Goal: Task Accomplishment & Management: Complete application form

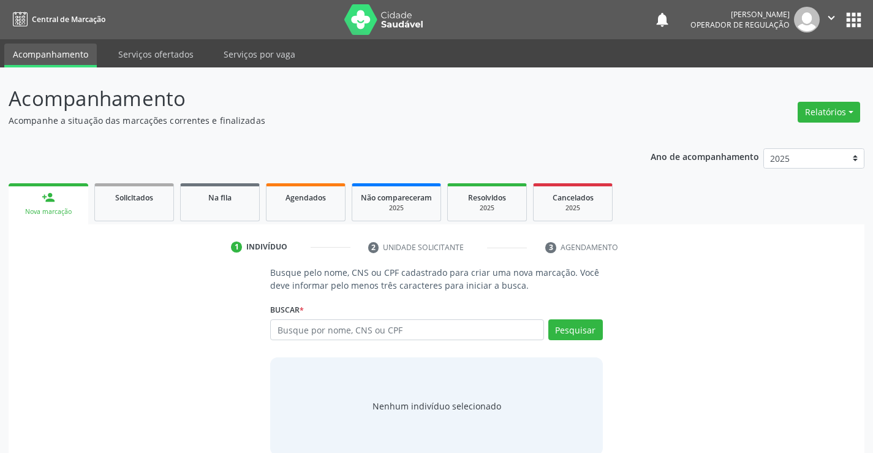
click at [371, 329] on input "text" at bounding box center [406, 329] width 273 height 21
click at [566, 327] on button "Pesquisar" at bounding box center [576, 329] width 55 height 21
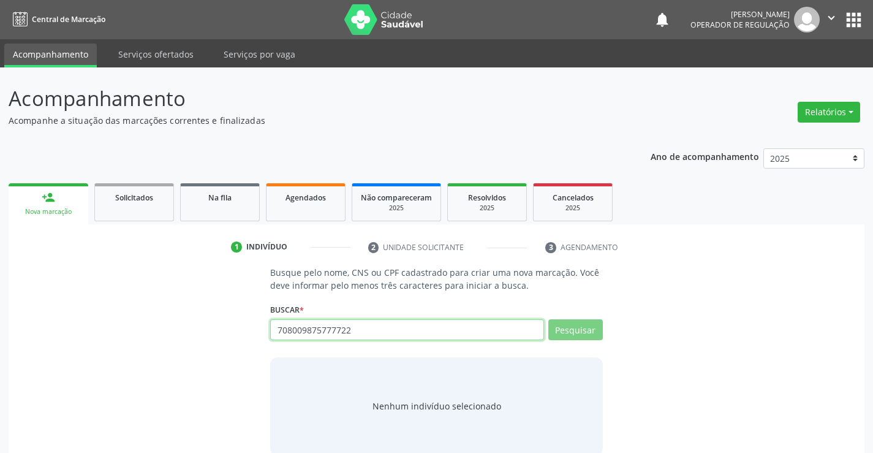
click at [379, 325] on input "708009875777722" at bounding box center [406, 329] width 273 height 21
type input "7"
type input "70800"
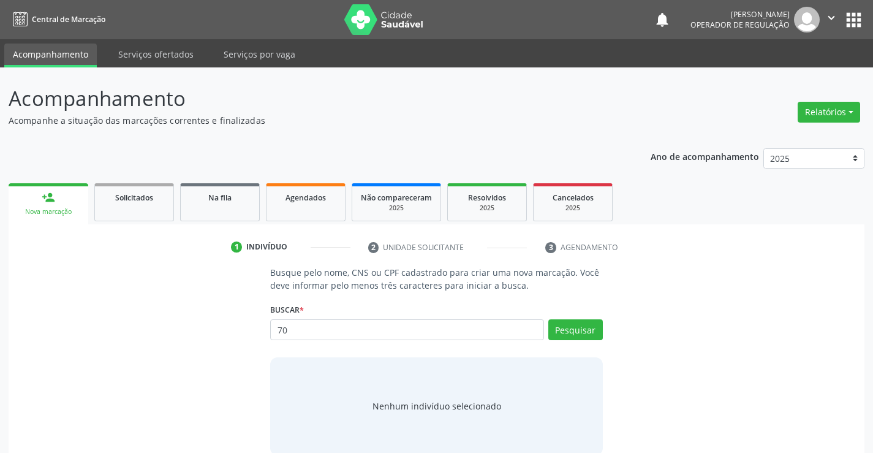
type input "7"
type input "708009875777722"
click at [560, 329] on button "Pesquisar" at bounding box center [576, 329] width 55 height 21
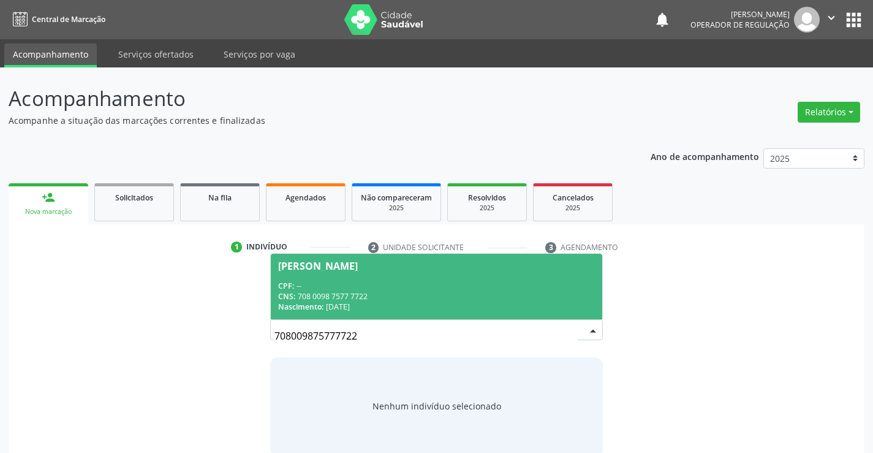
click at [461, 289] on div "CPF: --" at bounding box center [436, 286] width 316 height 10
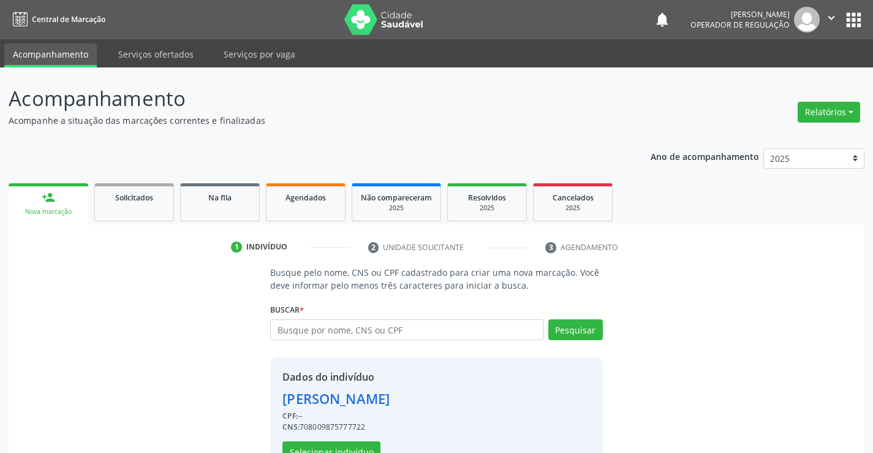
scroll to position [39, 0]
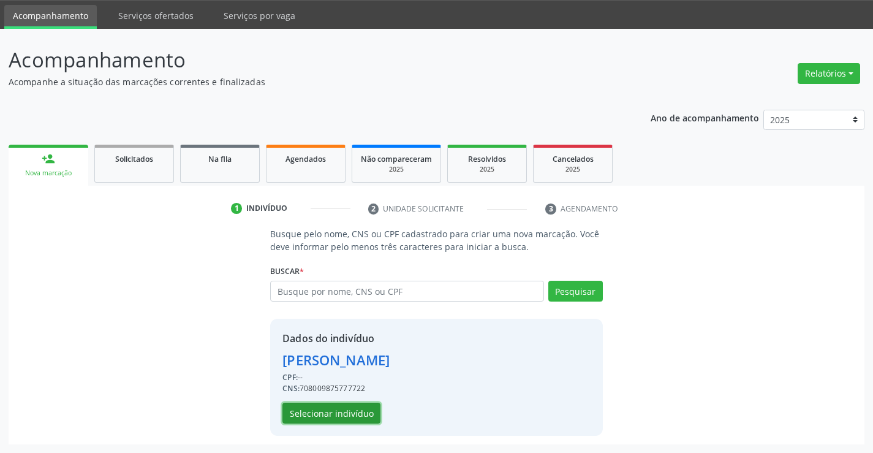
click at [357, 409] on button "Selecionar indivíduo" at bounding box center [332, 413] width 98 height 21
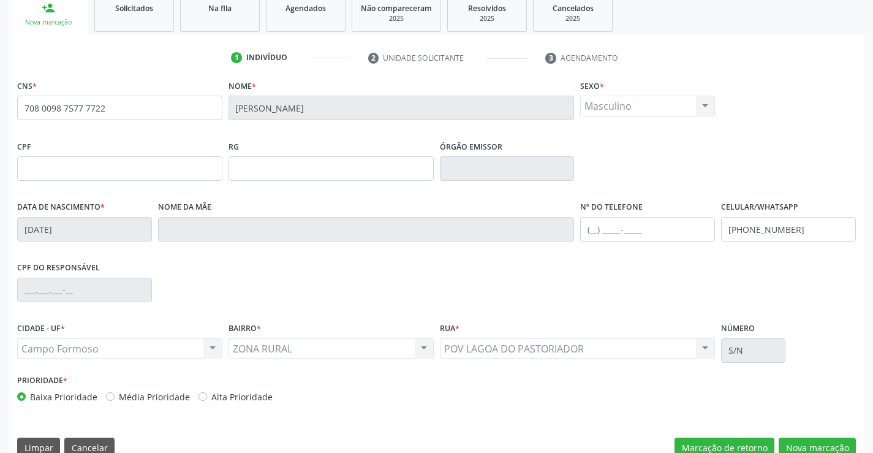
scroll to position [211, 0]
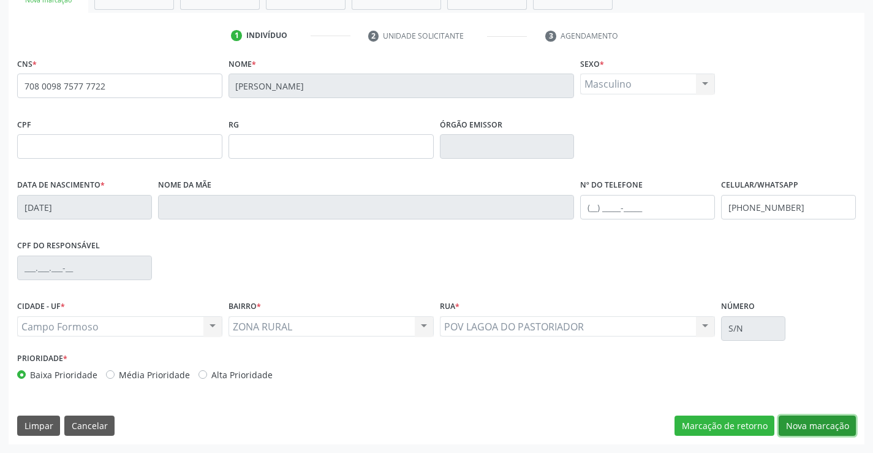
click at [810, 420] on button "Nova marcação" at bounding box center [817, 426] width 77 height 21
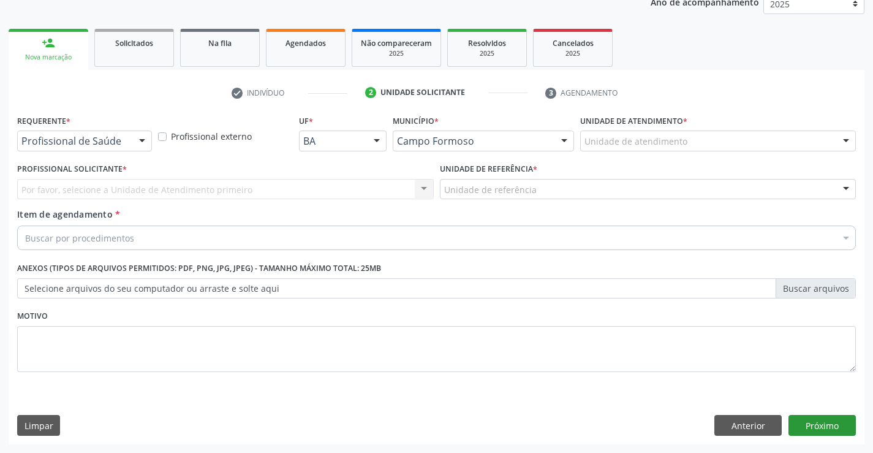
scroll to position [154, 0]
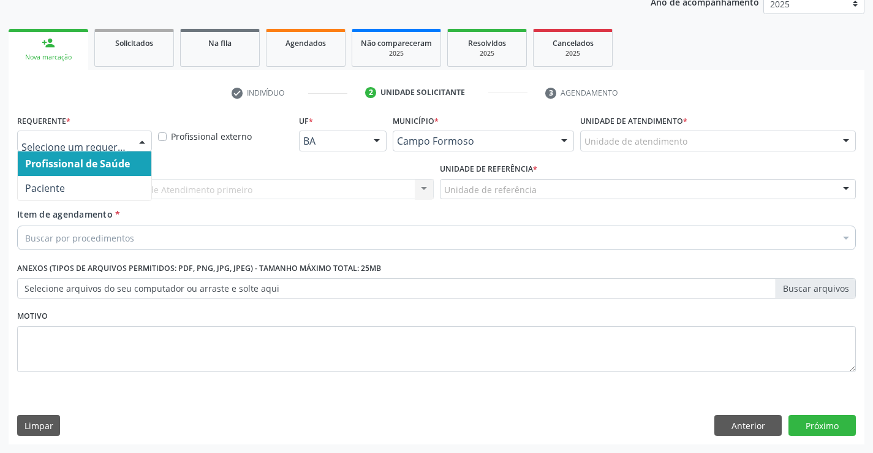
click at [142, 140] on div at bounding box center [142, 141] width 18 height 21
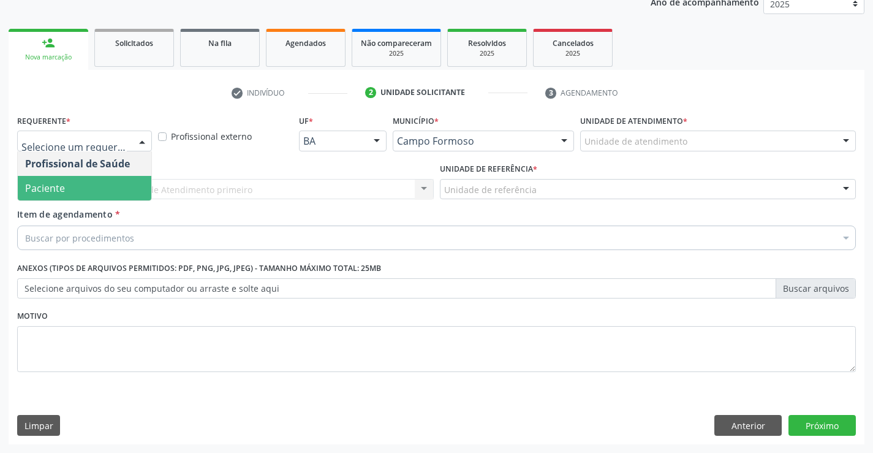
click at [67, 193] on span "Paciente" at bounding box center [85, 188] width 134 height 25
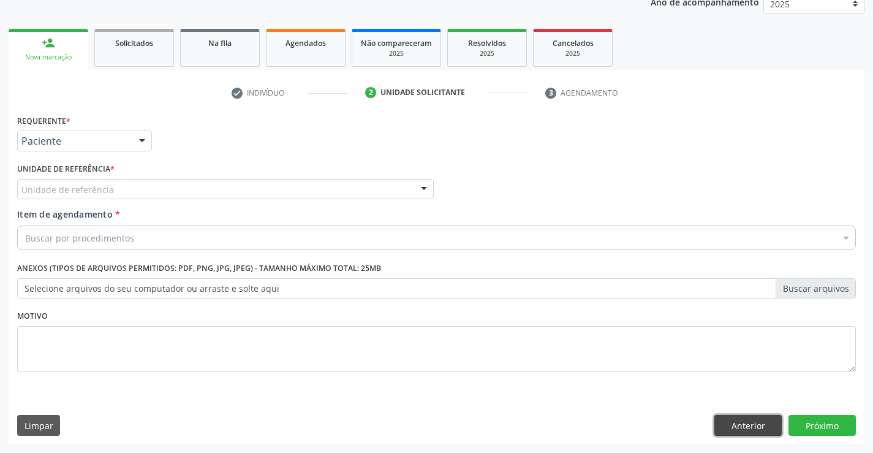
click at [734, 424] on button "Anterior" at bounding box center [748, 425] width 67 height 21
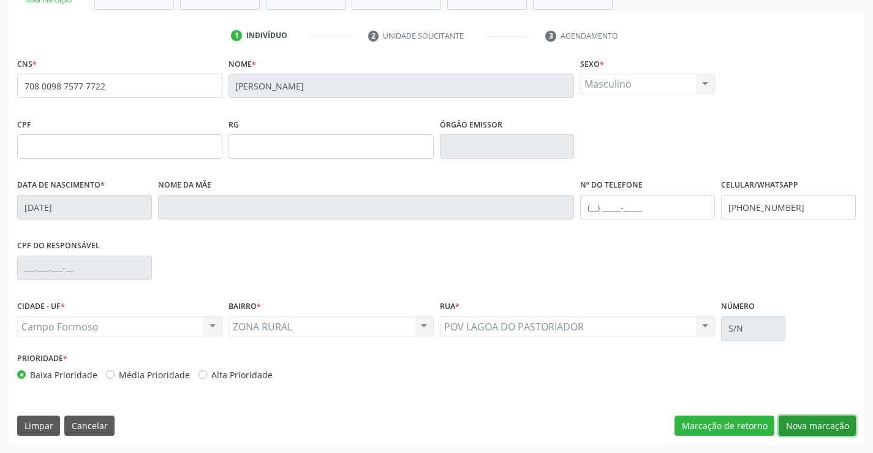
click at [801, 428] on button "Nova marcação" at bounding box center [817, 426] width 77 height 21
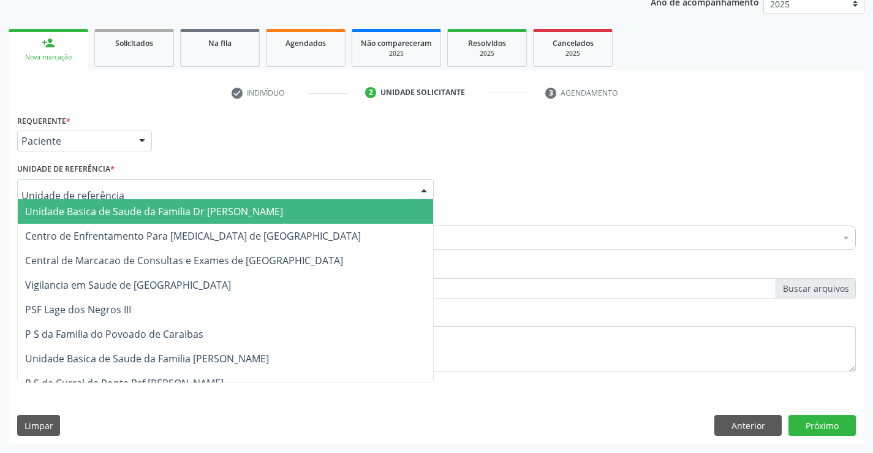
click at [169, 189] on div at bounding box center [225, 189] width 417 height 21
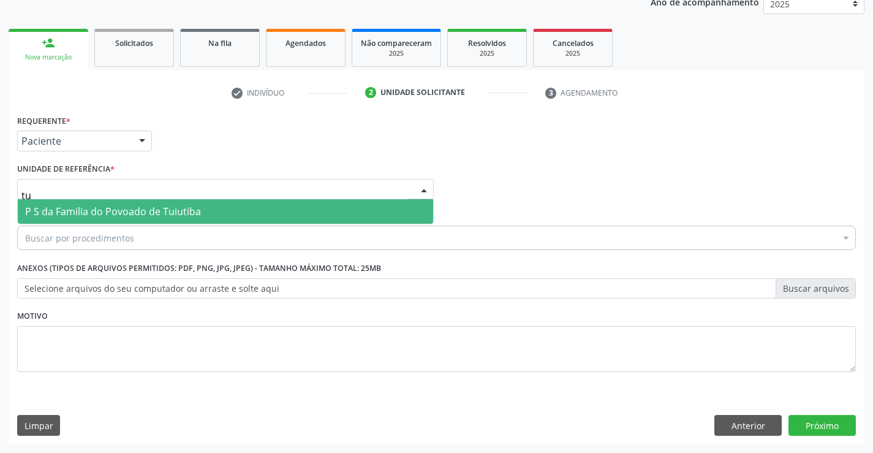
type input "tui"
click at [203, 211] on span "P S da Familia do Povoado de Tuiutiba" at bounding box center [226, 211] width 416 height 25
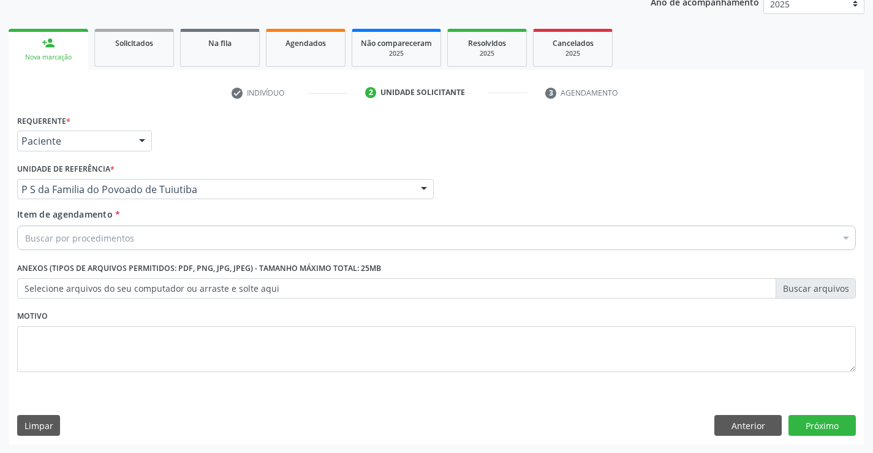
click at [170, 243] on div "Buscar por procedimentos" at bounding box center [436, 238] width 839 height 25
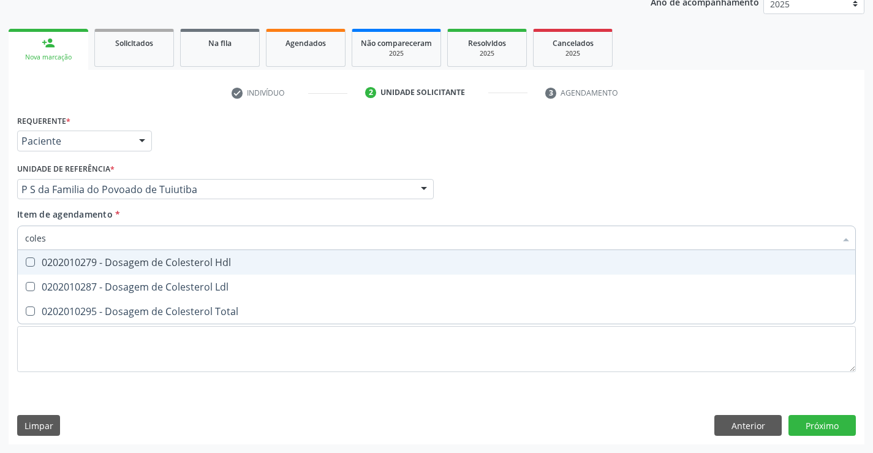
type input "colest"
click at [180, 262] on div "0202010279 - Dosagem de Colesterol Hdl" at bounding box center [436, 262] width 823 height 10
checkbox Hdl "true"
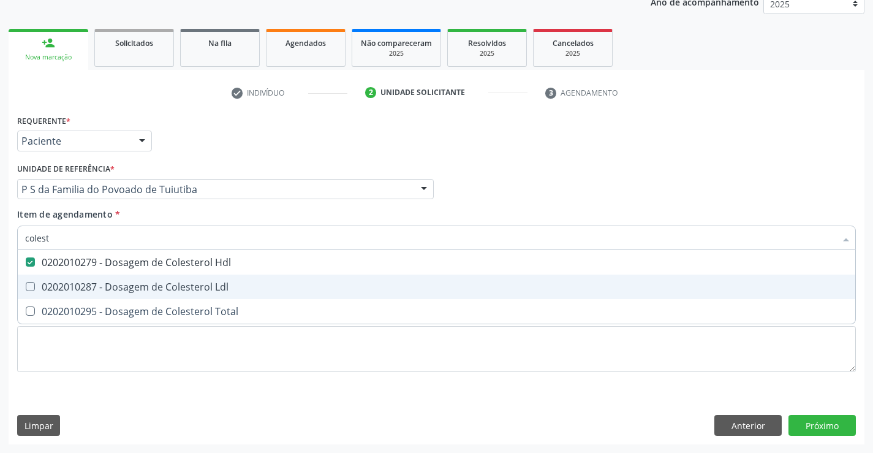
drag, startPoint x: 180, startPoint y: 284, endPoint x: 188, endPoint y: 322, distance: 39.4
click at [180, 287] on div "0202010287 - Dosagem de Colesterol Ldl" at bounding box center [436, 287] width 823 height 10
checkbox Ldl "true"
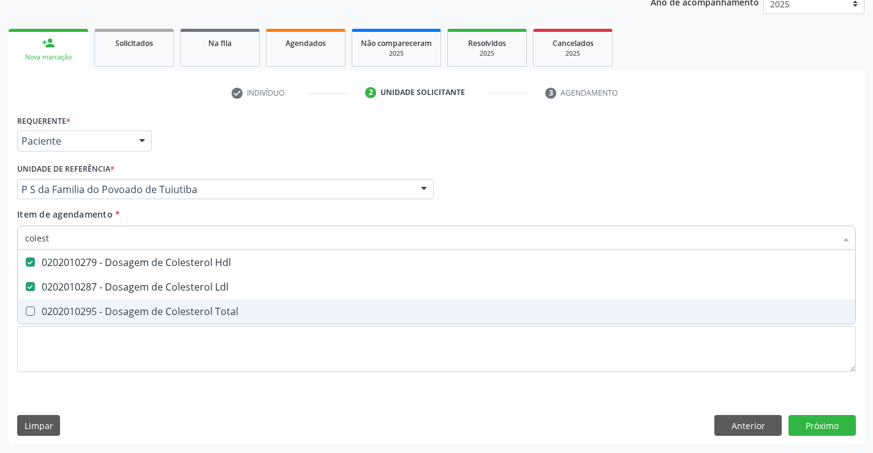
click at [191, 318] on span "0202010295 - Dosagem de Colesterol Total" at bounding box center [437, 311] width 838 height 25
checkbox Total "true"
type input "colest"
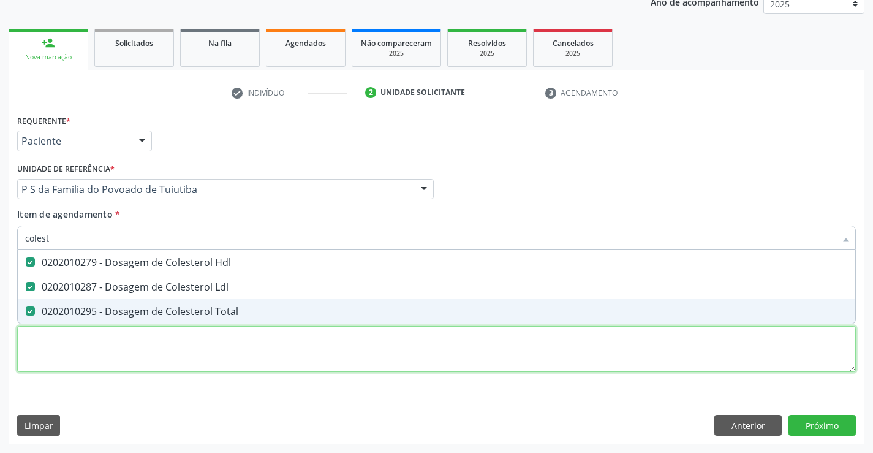
click at [193, 352] on div "Requerente * Paciente Profissional de Saúde Paciente Nenhum resultado encontrad…" at bounding box center [436, 251] width 839 height 278
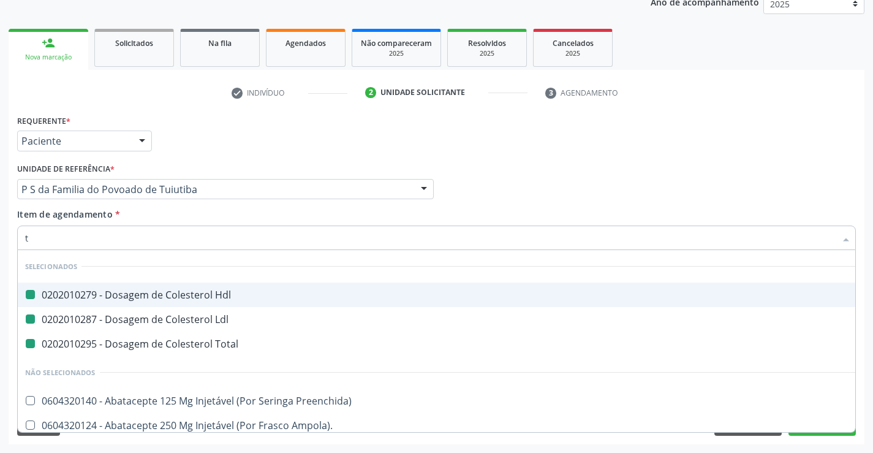
type input "tr"
checkbox Hdl "false"
checkbox Ldl "false"
checkbox Total "false"
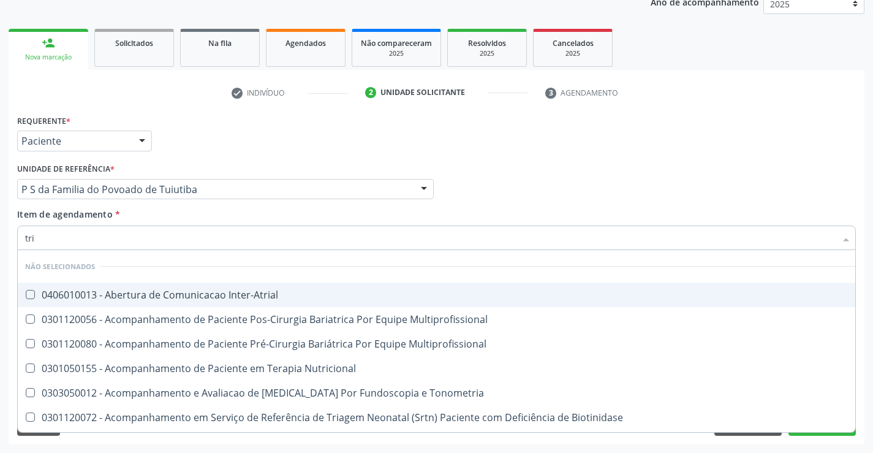
type input "trig"
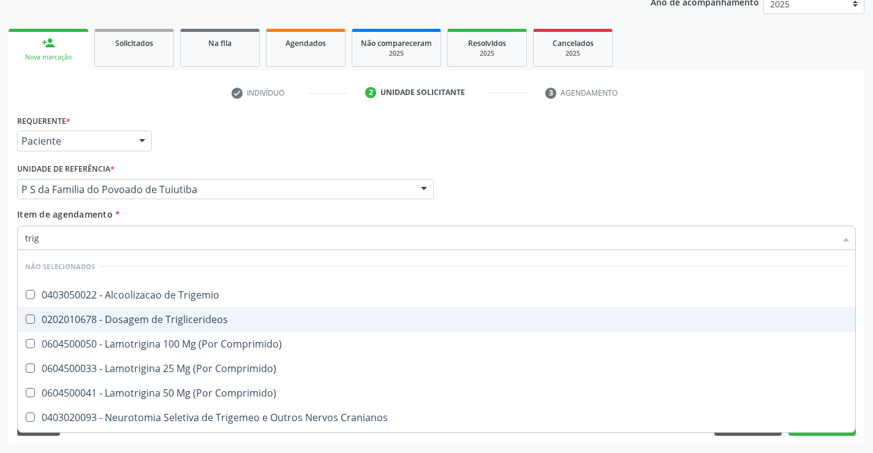
click at [173, 322] on div "0202010678 - Dosagem de Triglicerideos" at bounding box center [436, 319] width 823 height 10
checkbox Triglicerideos "true"
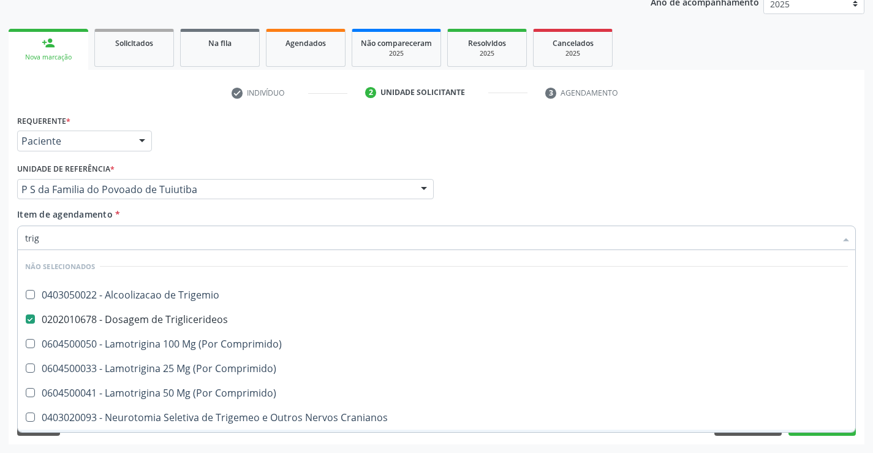
type input "trig"
click at [197, 441] on div "Acompanhamento Acompanhe a situação das marcações correntes e finalizadas Relat…" at bounding box center [436, 183] width 873 height 540
checkbox Trigemio "true"
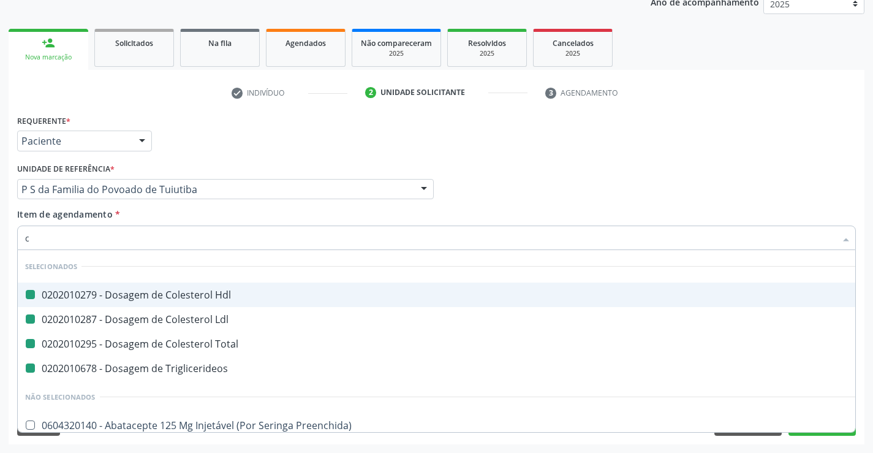
type input "cr"
checkbox Hdl "false"
checkbox Ldl "false"
checkbox Total "false"
checkbox Triglicerideos "false"
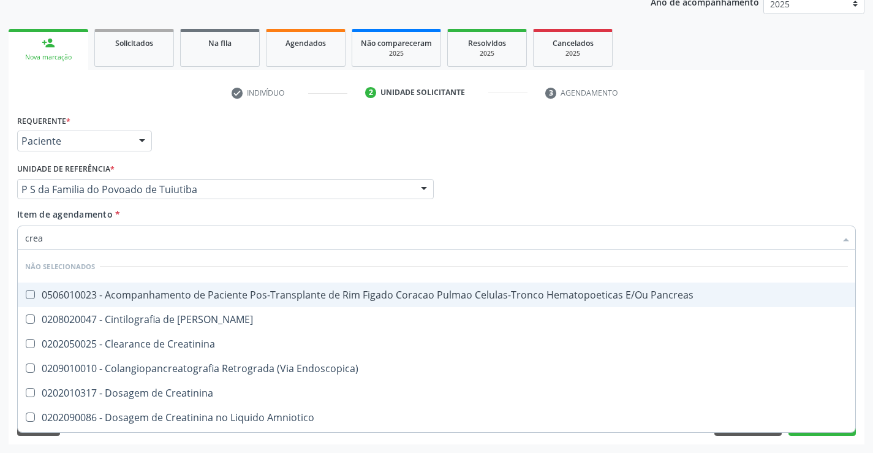
type input "creat"
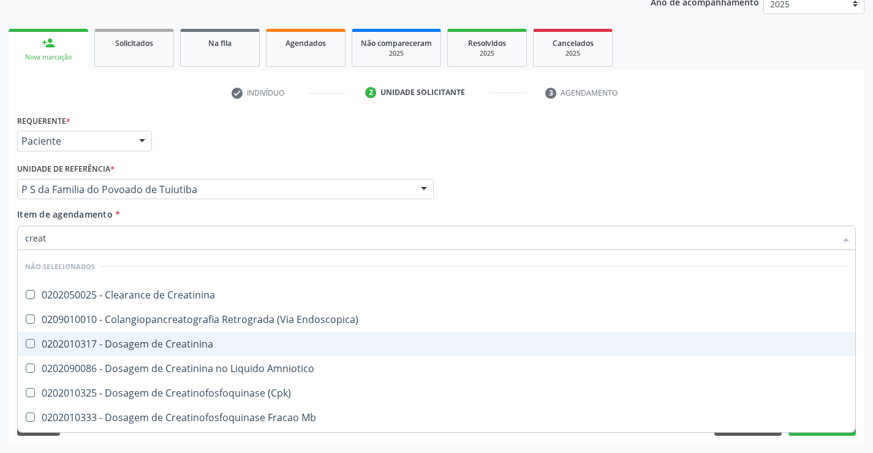
click at [170, 346] on div "0202010317 - Dosagem de Creatinina" at bounding box center [436, 344] width 823 height 10
checkbox Creatinina "true"
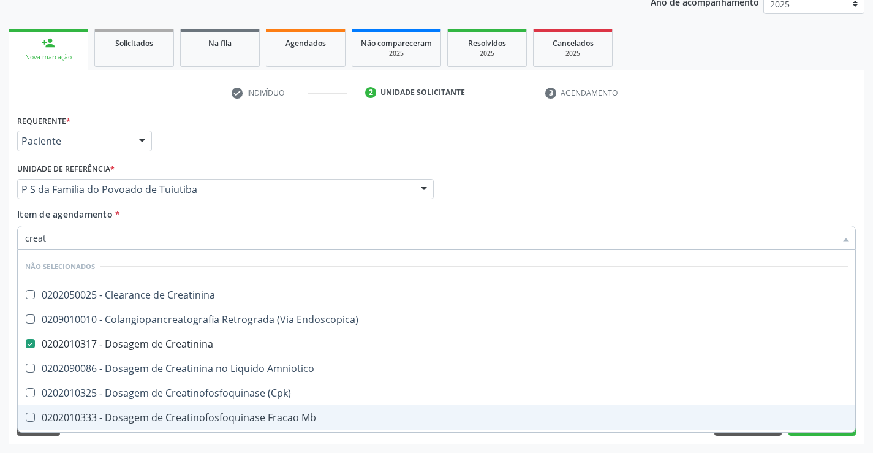
click at [205, 446] on div "Acompanhamento Acompanhe a situação das marcações correntes e finalizadas Relat…" at bounding box center [436, 183] width 873 height 540
checkbox Creatinina "true"
checkbox Endoscopica\) "true"
checkbox Amniotico "true"
checkbox \(Cpk\) "true"
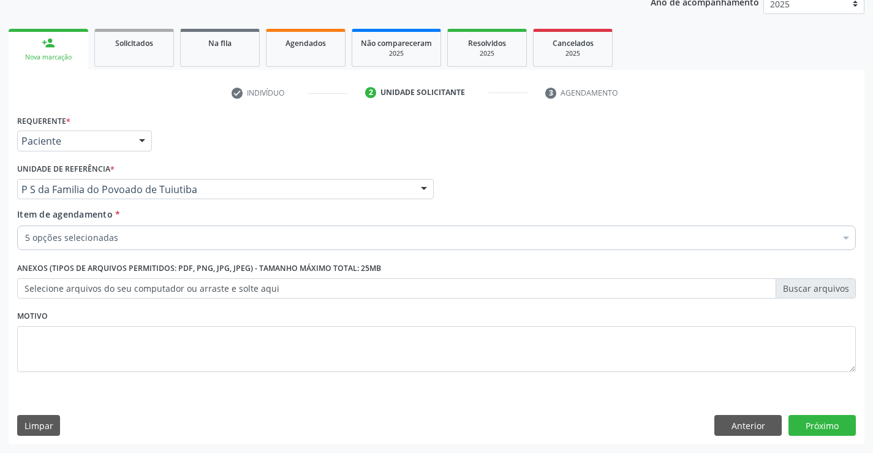
scroll to position [0, 0]
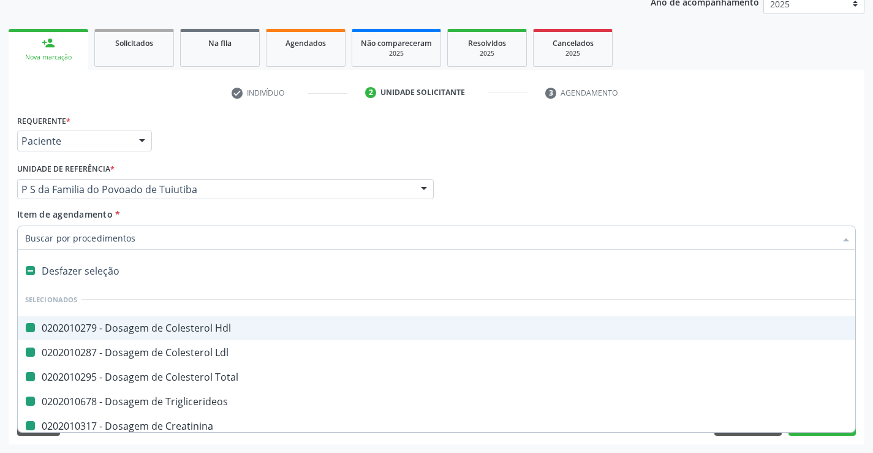
type input "u"
checkbox Hdl "false"
checkbox Ldl "false"
checkbox Total "false"
checkbox Triglicerideos "false"
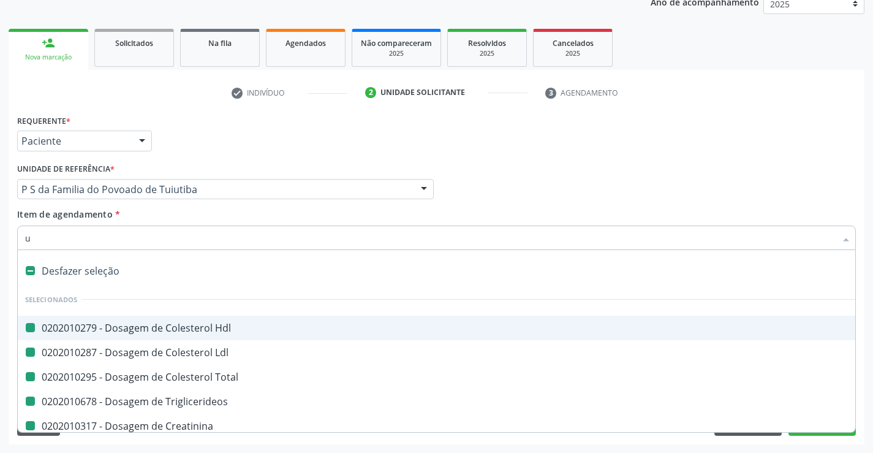
checkbox Creatinina "false"
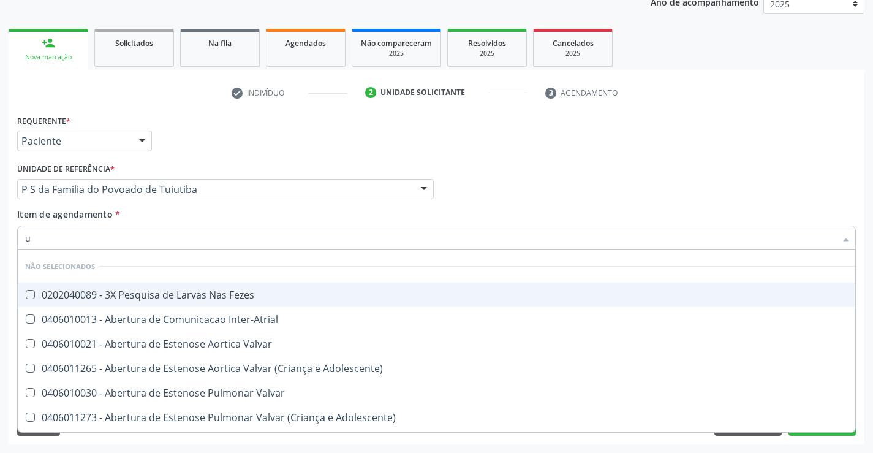
scroll to position [14, 0]
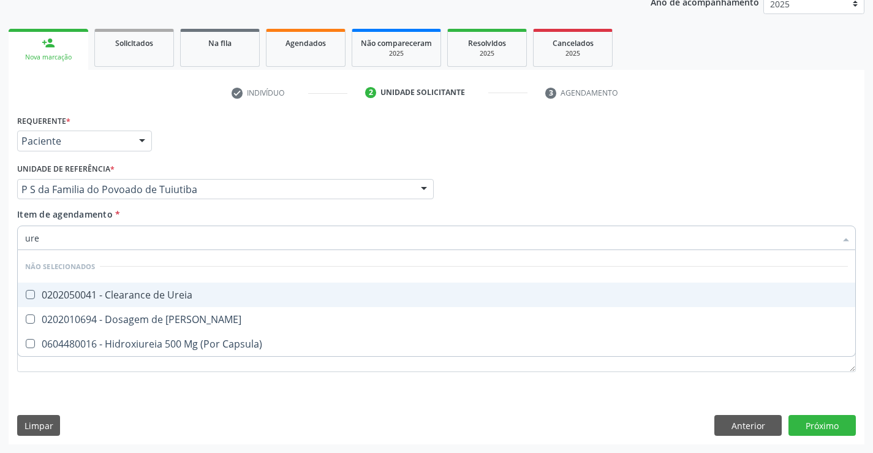
type input "urei"
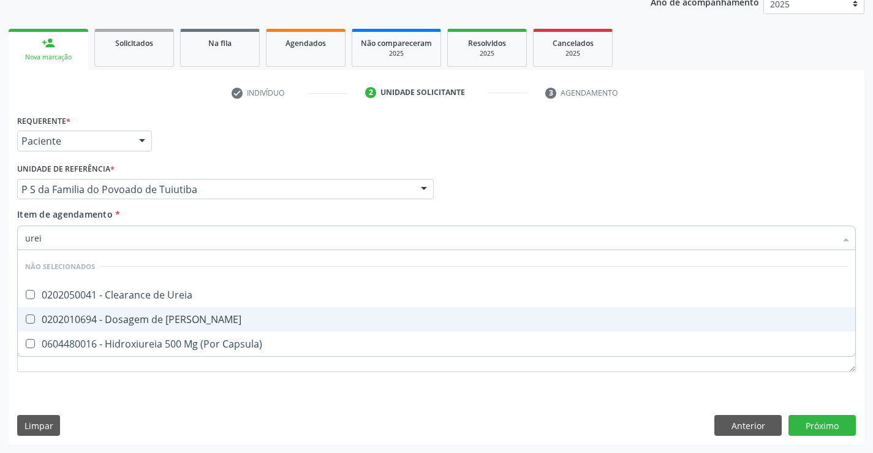
click at [159, 319] on div "0202010694 - Dosagem de [PERSON_NAME]" at bounding box center [436, 319] width 823 height 10
checkbox Ureia "true"
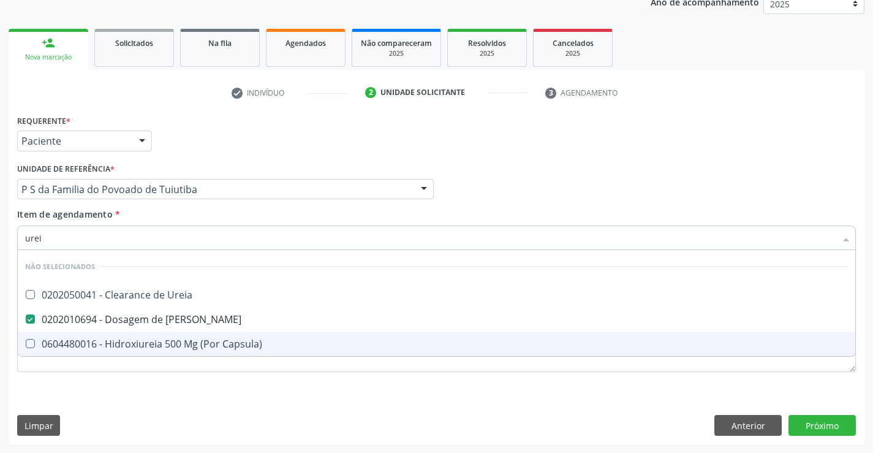
click at [174, 393] on div "Requerente * Paciente Profissional de Saúde Paciente Nenhum resultado encontrad…" at bounding box center [437, 278] width 856 height 333
checkbox Ureia "true"
checkbox Capsula\) "true"
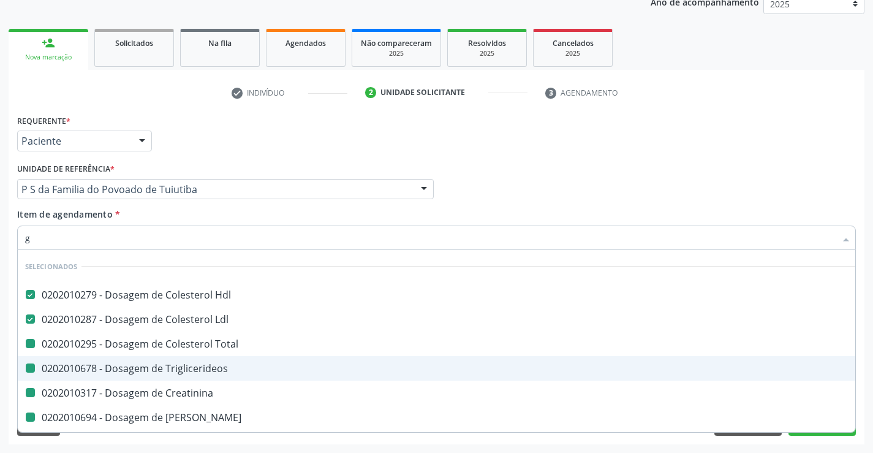
type input "gl"
checkbox Total "false"
checkbox Triglicerideos "false"
checkbox Creatinina "false"
checkbox Ureia "false"
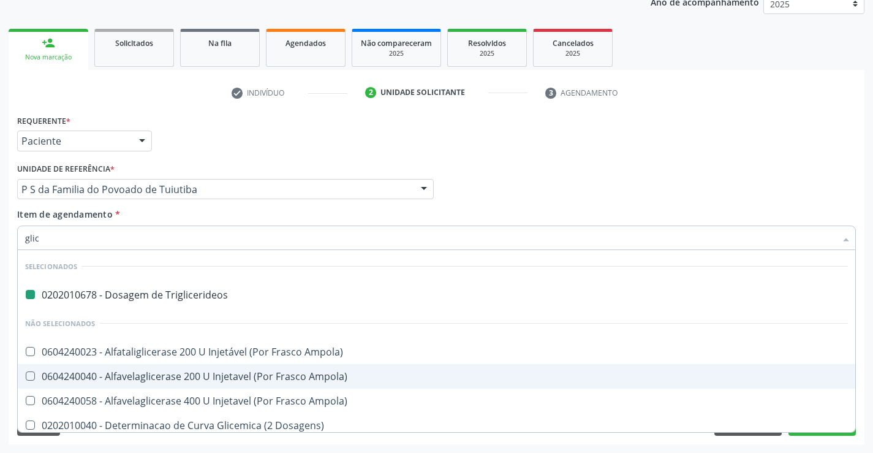
type input "glico"
checkbox Triglicerideos "false"
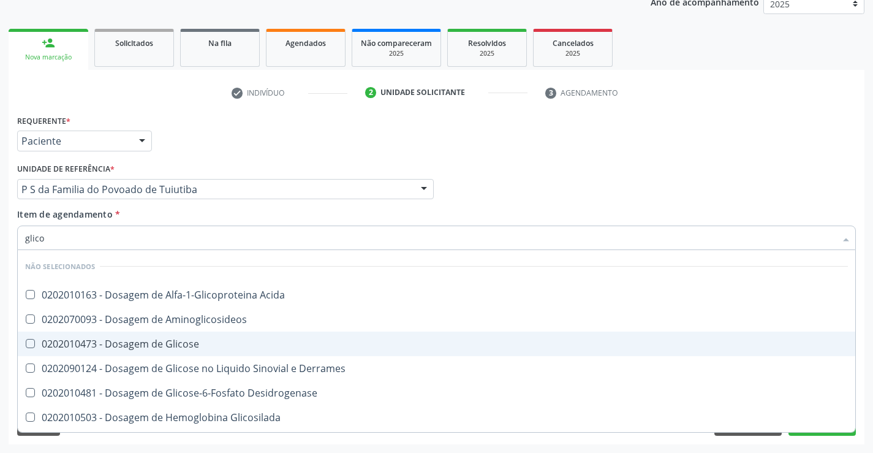
click at [148, 346] on div "0202010473 - Dosagem de Glicose" at bounding box center [436, 344] width 823 height 10
checkbox Glicose "true"
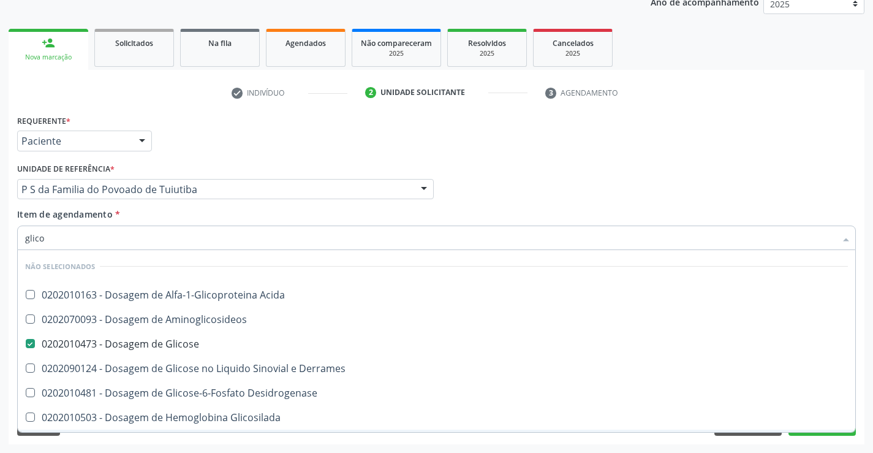
click at [175, 439] on div "Requerente * Paciente Profissional de Saúde Paciente Nenhum resultado encontrad…" at bounding box center [437, 278] width 856 height 333
checkbox Acida "true"
checkbox Derrames "true"
checkbox Desidrogenase "true"
checkbox Glicosilada "true"
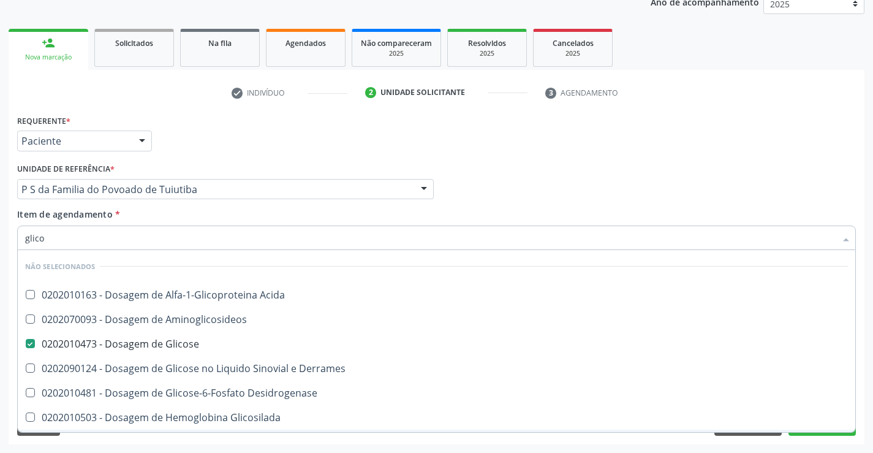
checkbox Quantitativa "true"
checkbox Aminoglicosideos "true"
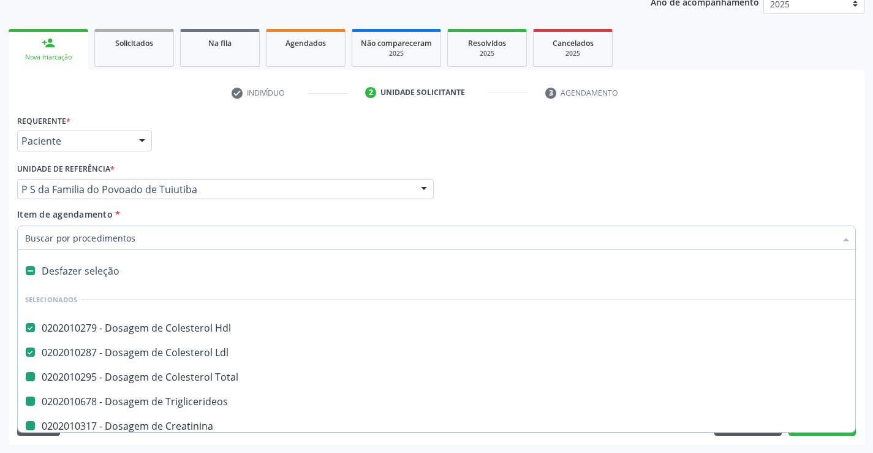
type input "h"
checkbox Total "false"
checkbox Triglicerideos "false"
checkbox Creatinina "false"
checkbox Ureia "false"
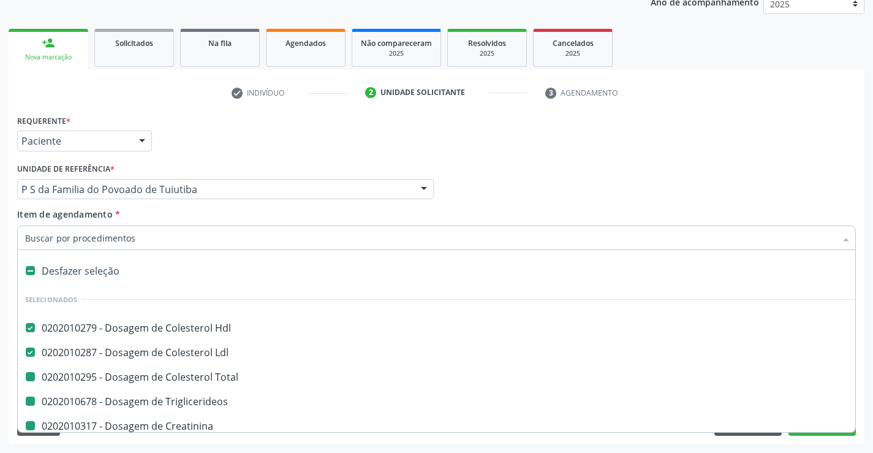
checkbox Glicose "false"
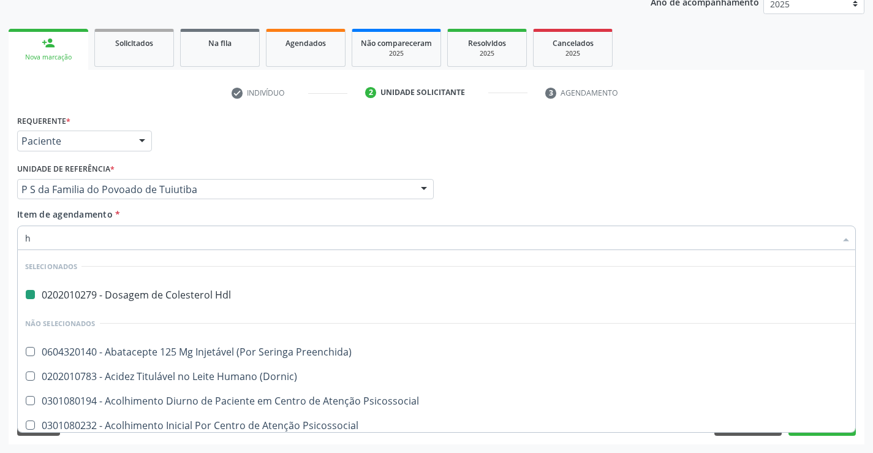
type input "he"
checkbox Hdl "false"
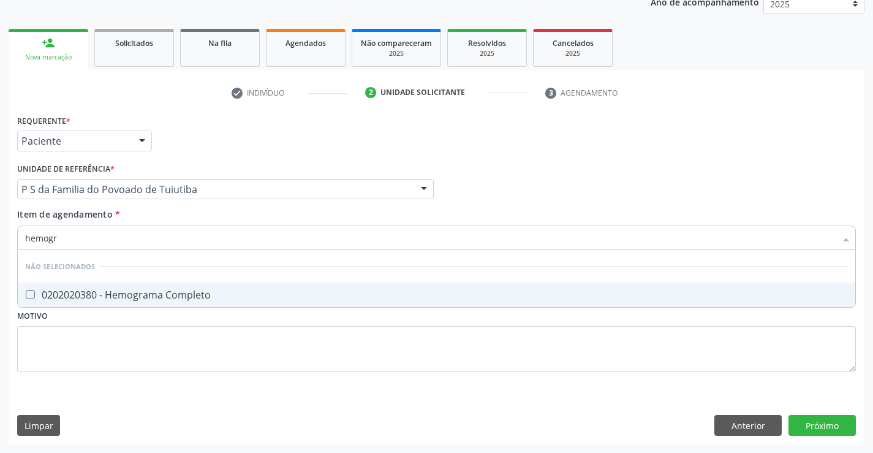
type input "hemogra"
drag, startPoint x: 134, startPoint y: 292, endPoint x: 134, endPoint y: 333, distance: 41.1
click at [134, 295] on div "0202020380 - Hemograma Completo" at bounding box center [436, 295] width 823 height 10
checkbox Completo "true"
click at [134, 329] on div "Requerente * Paciente Profissional de Saúde Paciente Nenhum resultado encontrad…" at bounding box center [436, 251] width 839 height 278
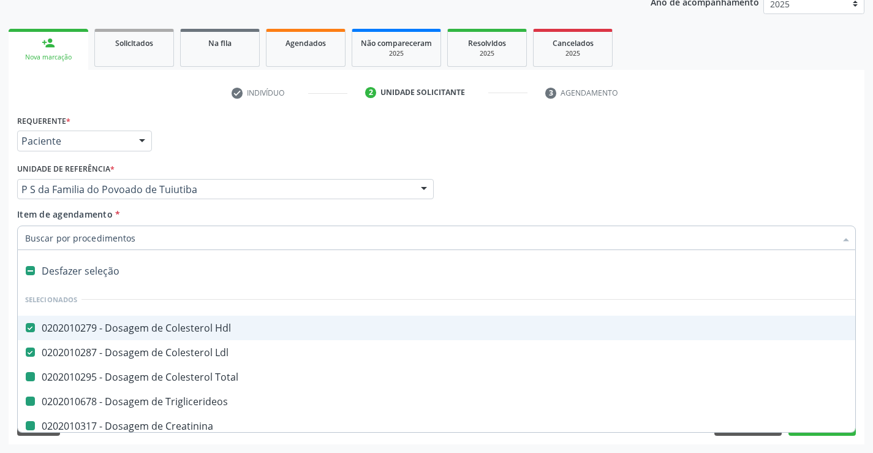
type input "u"
checkbox Total "false"
checkbox Triglicerideos "false"
checkbox Creatinina "false"
checkbox Ureia "false"
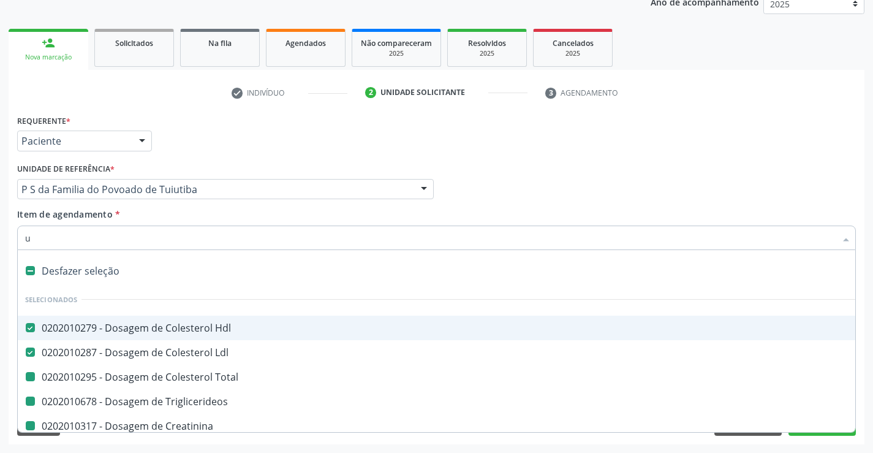
checkbox Glicose "false"
checkbox Completo "false"
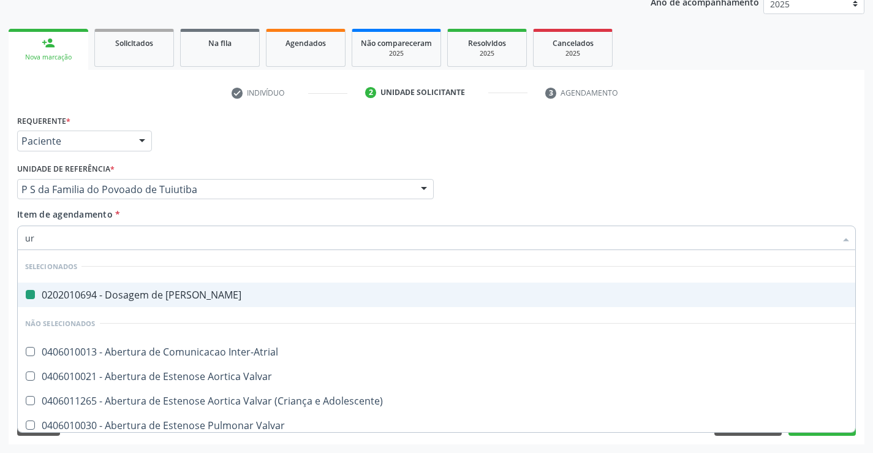
type input "uri"
checkbox Ureia "false"
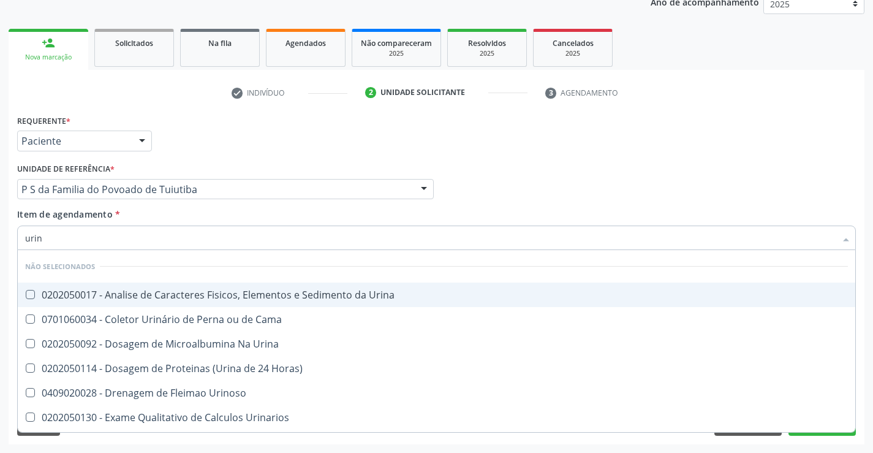
type input "urina"
drag, startPoint x: 177, startPoint y: 292, endPoint x: 176, endPoint y: 375, distance: 82.1
click at [177, 294] on div "0202050017 - Analise de Caracteres Fisicos, Elementos e Sedimento da Urina" at bounding box center [436, 295] width 823 height 10
checkbox Urina "true"
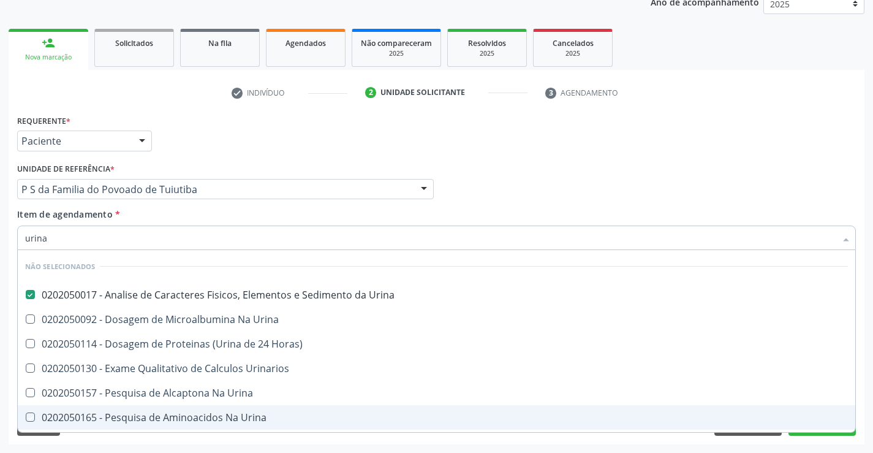
click at [188, 439] on div "Requerente * Paciente Profissional de Saúde Paciente Nenhum resultado encontrad…" at bounding box center [437, 278] width 856 height 333
checkbox Horas\) "true"
checkbox Urinarios "true"
checkbox Urina "true"
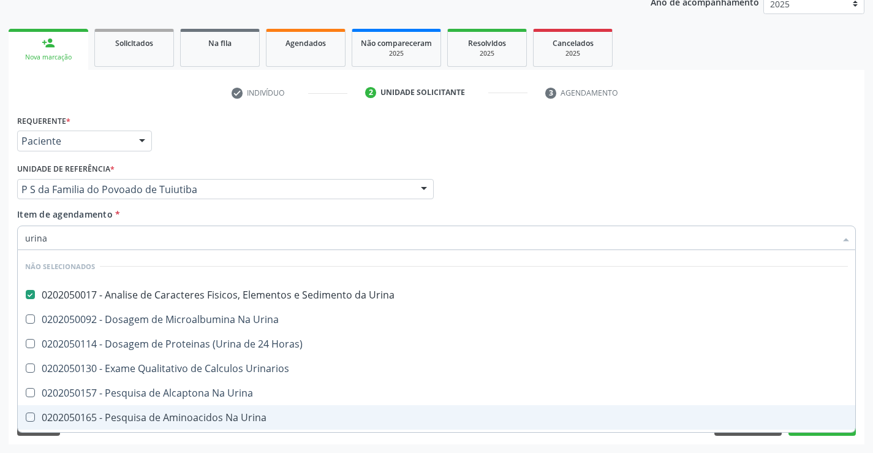
checkbox Urina "true"
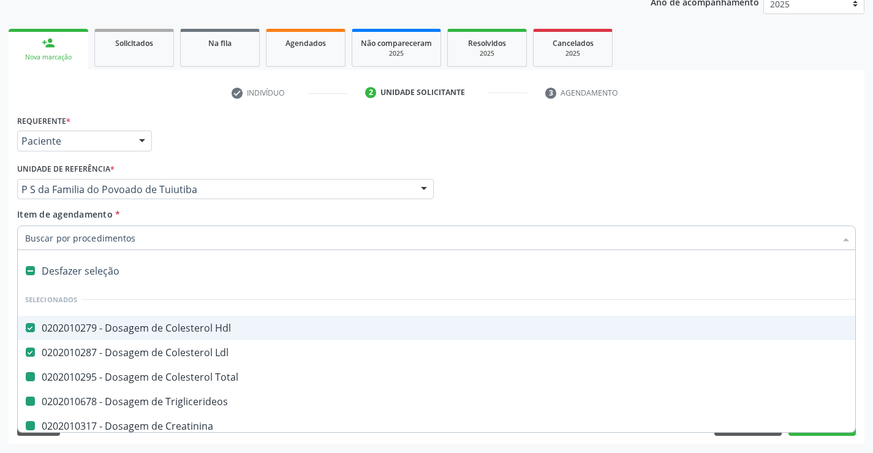
type input "f"
checkbox Total "false"
checkbox Triglicerideos "false"
checkbox Creatinina "false"
checkbox Ureia "false"
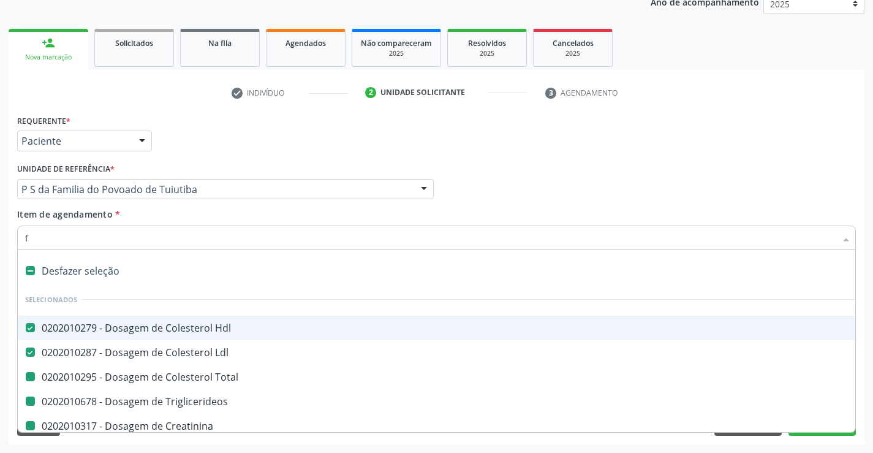
checkbox Glicose "false"
checkbox Completo "false"
checkbox Urina "false"
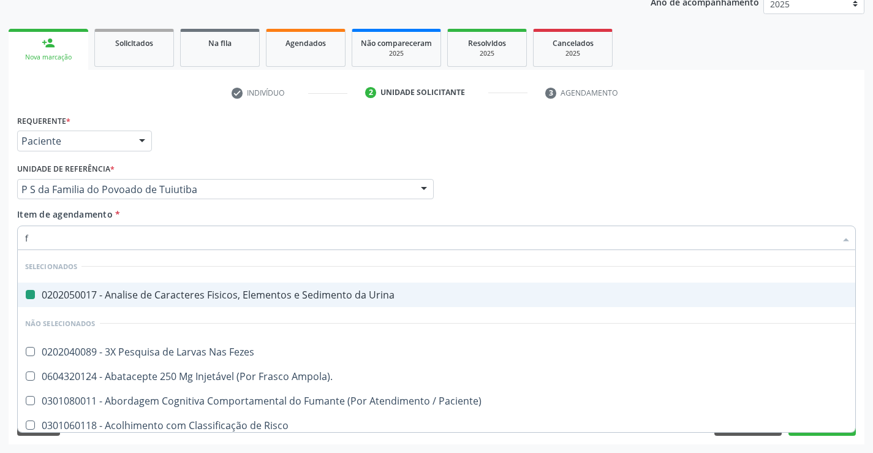
type input "fe"
checkbox Urina "false"
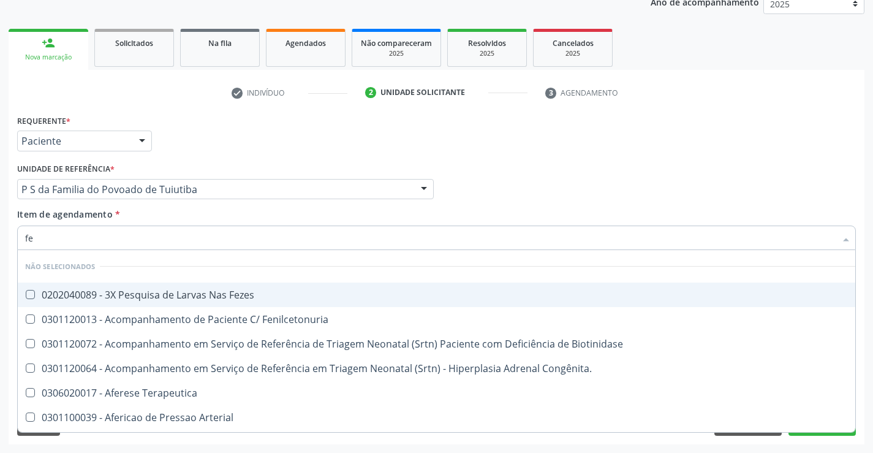
type input "fez"
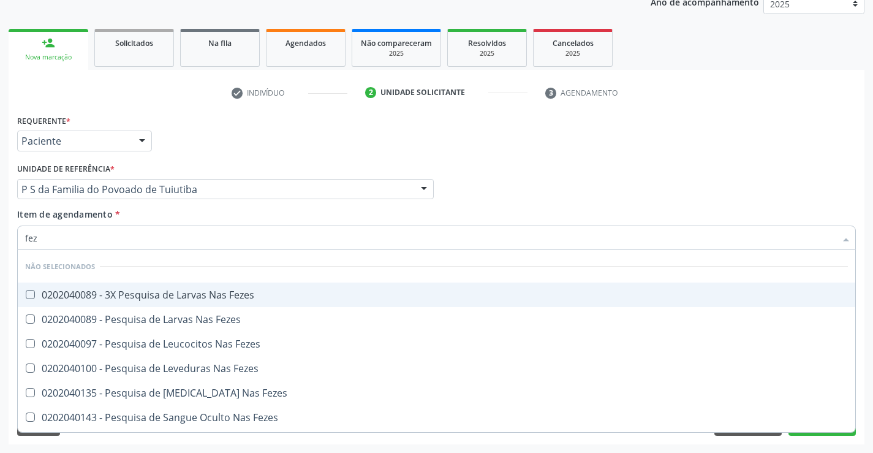
click at [192, 296] on div "0202040089 - 3X Pesquisa de Larvas Nas Fezes" at bounding box center [436, 295] width 823 height 10
checkbox Fezes "true"
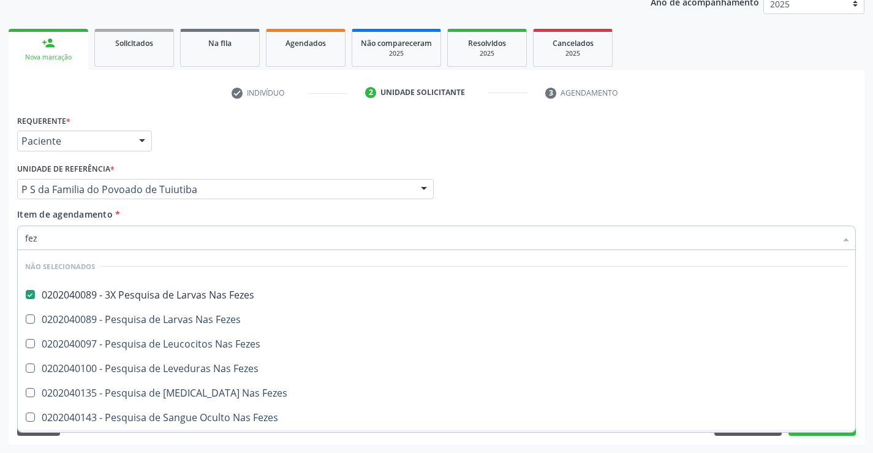
click at [229, 440] on div "Requerente * Paciente Profissional de Saúde Paciente Nenhum resultado encontrad…" at bounding box center [437, 278] width 856 height 333
checkbox Fezes "true"
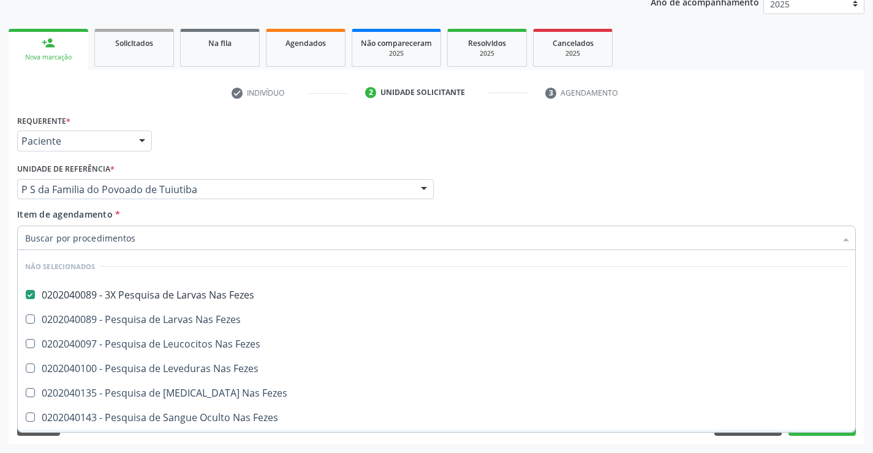
checkbox Fezes "true"
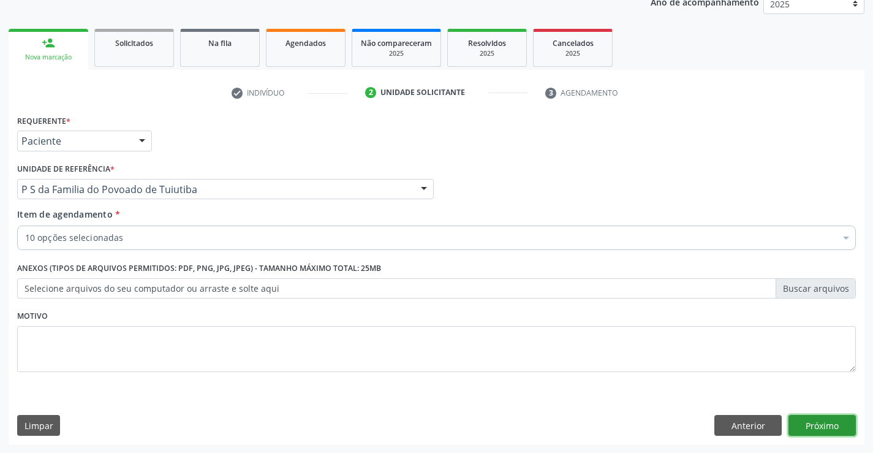
click at [824, 425] on button "Próximo" at bounding box center [822, 425] width 67 height 21
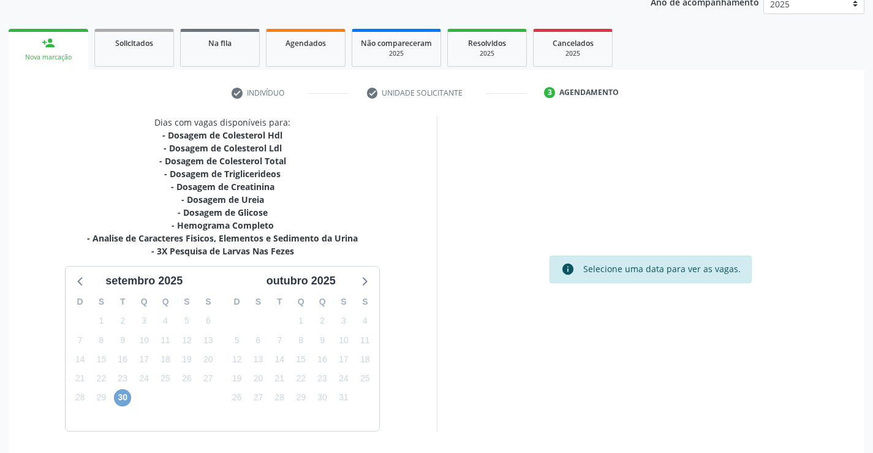
click at [114, 396] on span "30" at bounding box center [122, 397] width 17 height 17
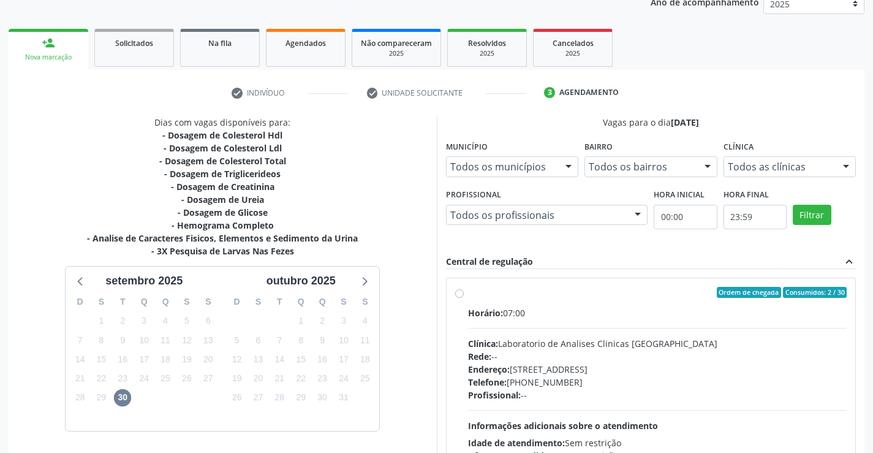
click at [468, 295] on label "Ordem de chegada Consumidos: 2 / 30 Horário: 07:00 Clínica: Laboratorio de Anal…" at bounding box center [657, 381] width 379 height 188
click at [455, 295] on input "Ordem de chegada Consumidos: 2 / 30 Horário: 07:00 Clínica: Laboratorio de Anal…" at bounding box center [459, 292] width 9 height 11
radio input "true"
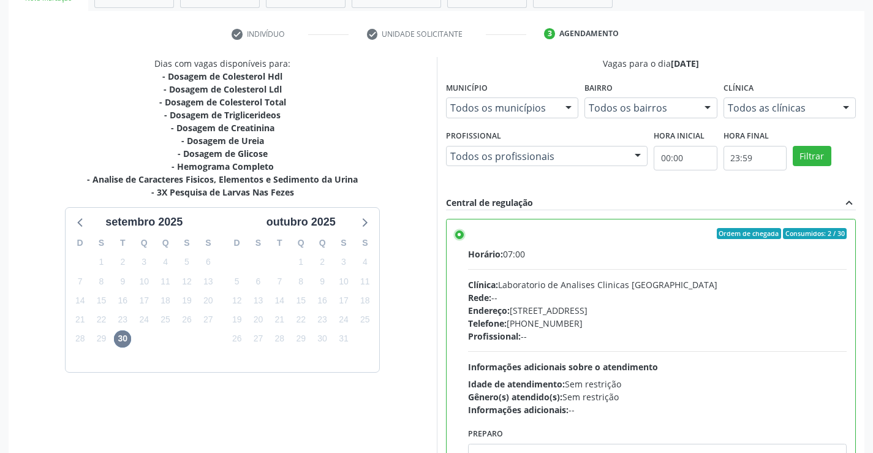
scroll to position [279, 0]
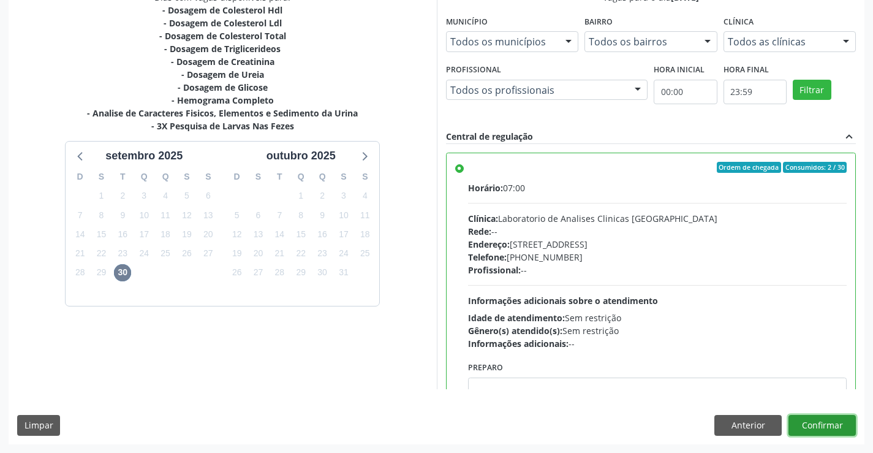
click at [828, 419] on button "Confirmar" at bounding box center [822, 425] width 67 height 21
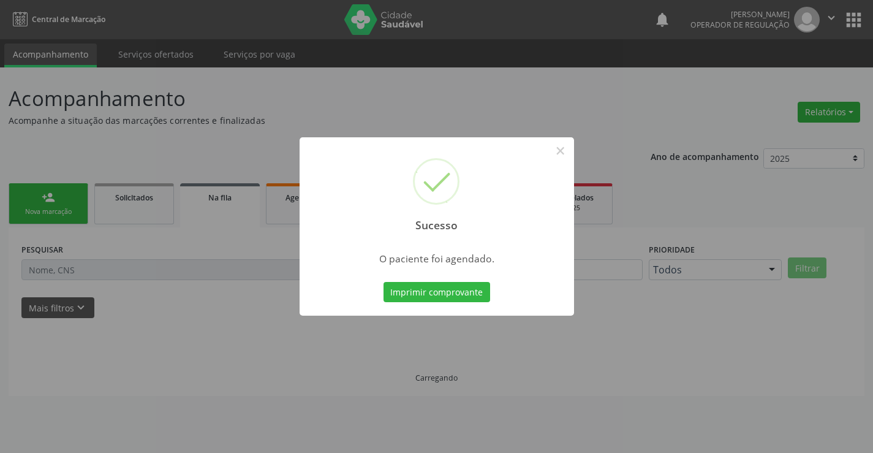
scroll to position [0, 0]
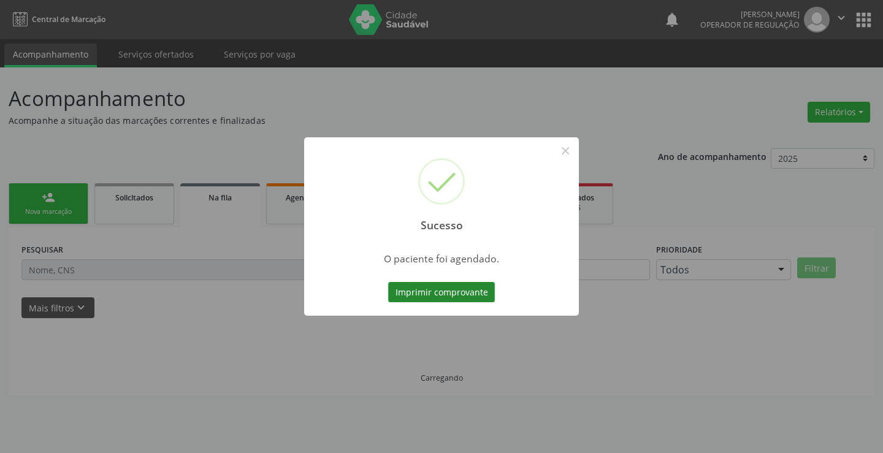
click at [464, 288] on button "Imprimir comprovante" at bounding box center [441, 292] width 107 height 21
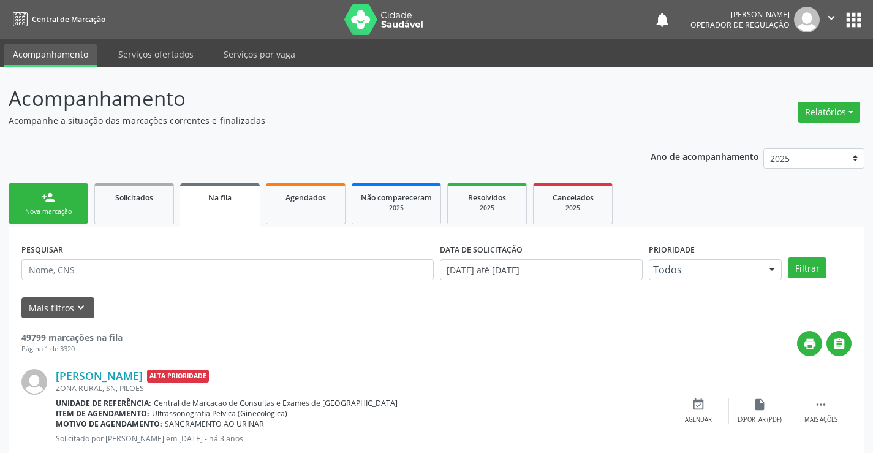
click at [69, 215] on div "Nova marcação" at bounding box center [48, 211] width 61 height 9
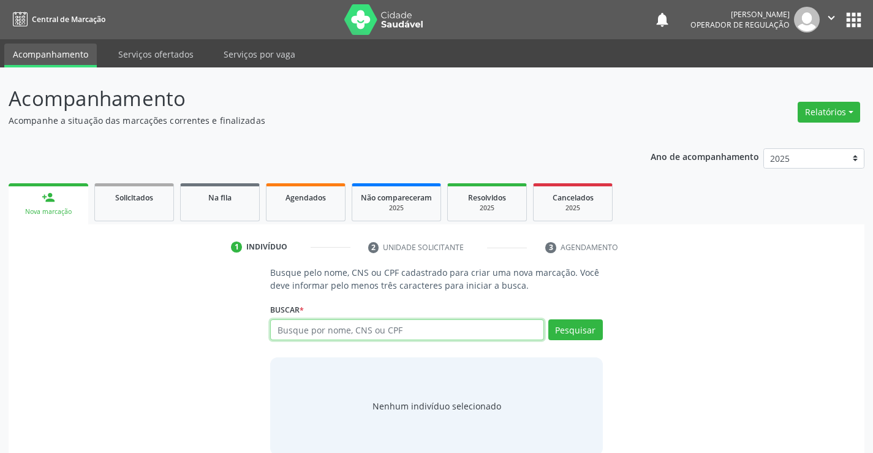
click at [365, 330] on input "text" at bounding box center [406, 329] width 273 height 21
type input "704803067404440"
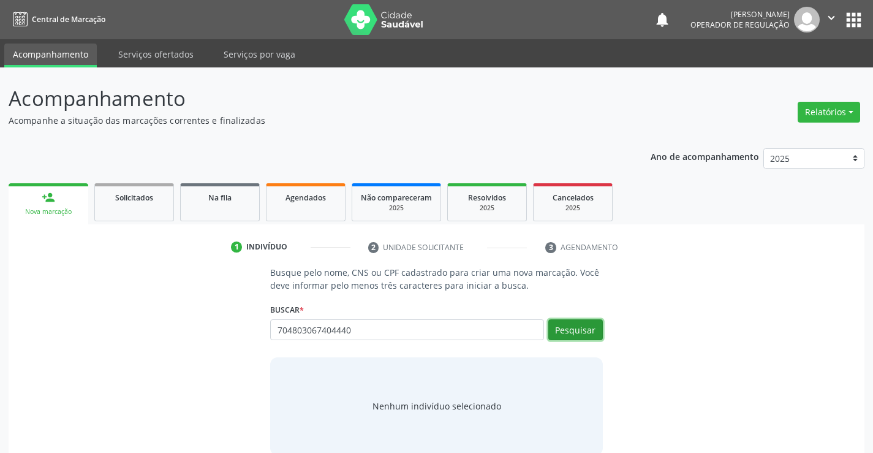
click at [589, 322] on button "Pesquisar" at bounding box center [576, 329] width 55 height 21
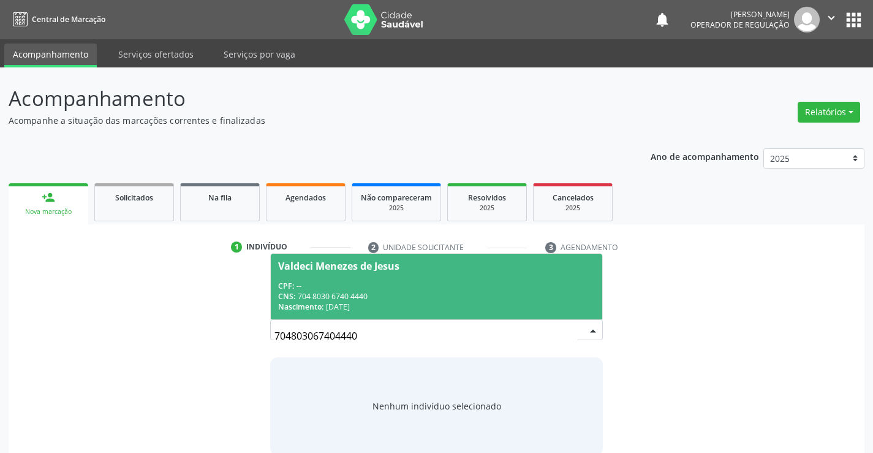
click at [491, 281] on div "CPF: --" at bounding box center [436, 286] width 316 height 10
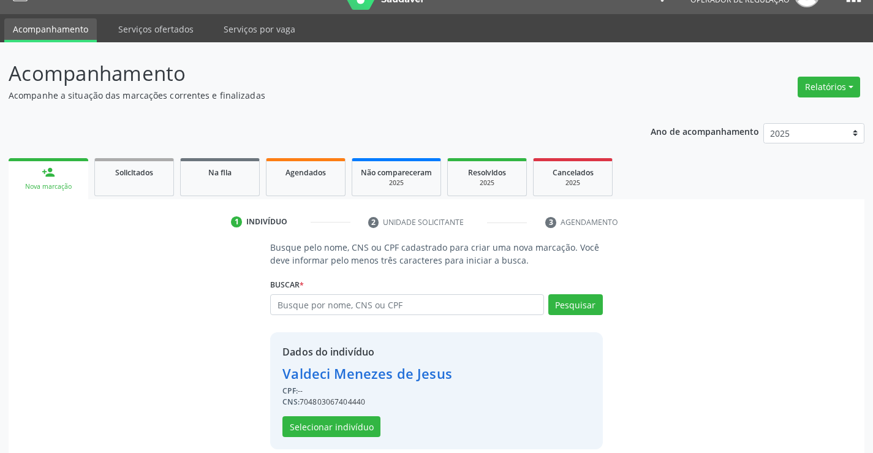
scroll to position [39, 0]
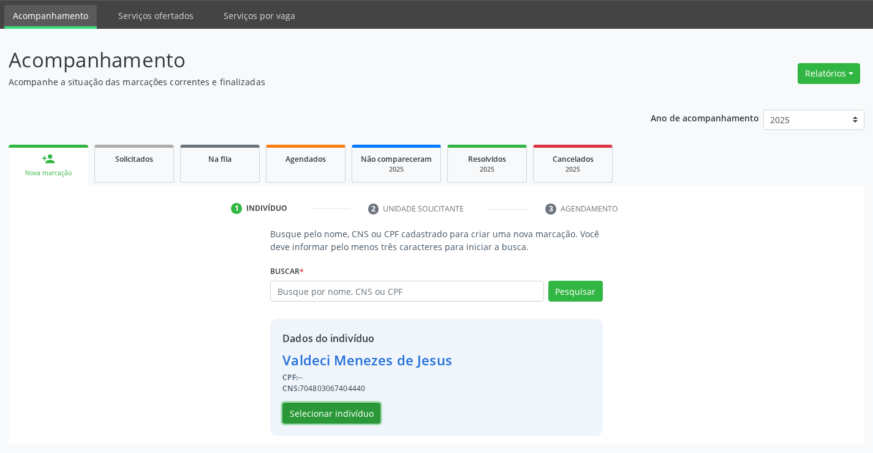
click at [294, 416] on button "Selecionar indivíduo" at bounding box center [332, 413] width 98 height 21
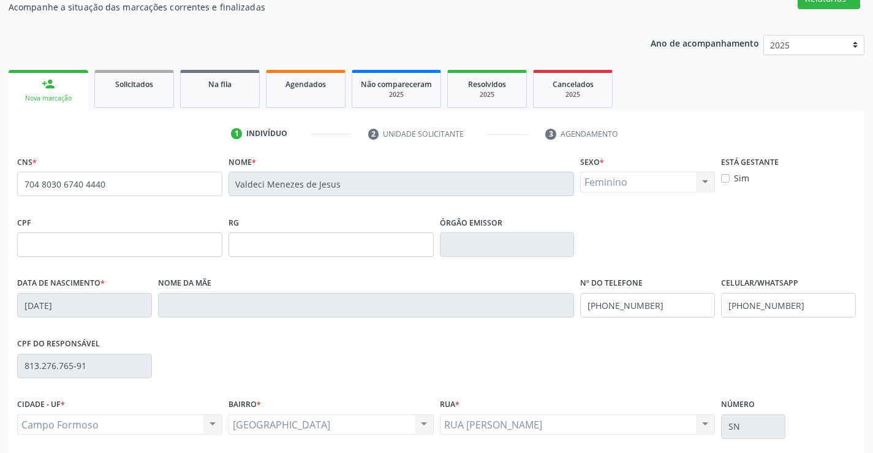
scroll to position [211, 0]
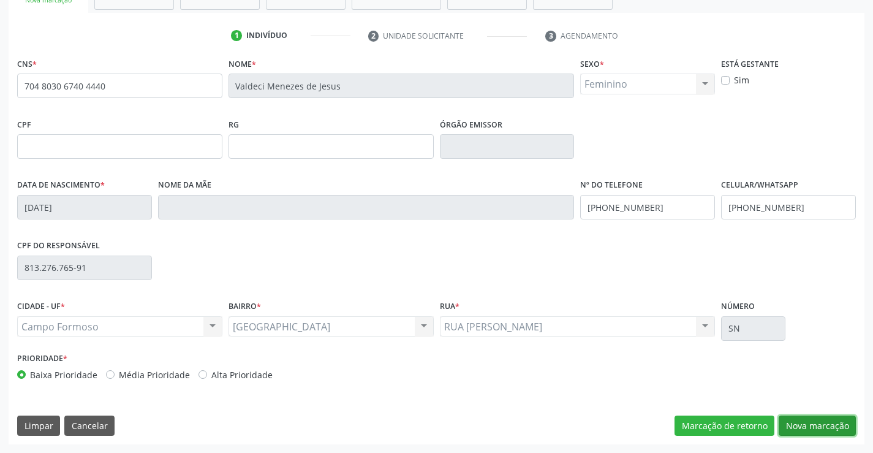
click at [814, 422] on button "Nova marcação" at bounding box center [817, 426] width 77 height 21
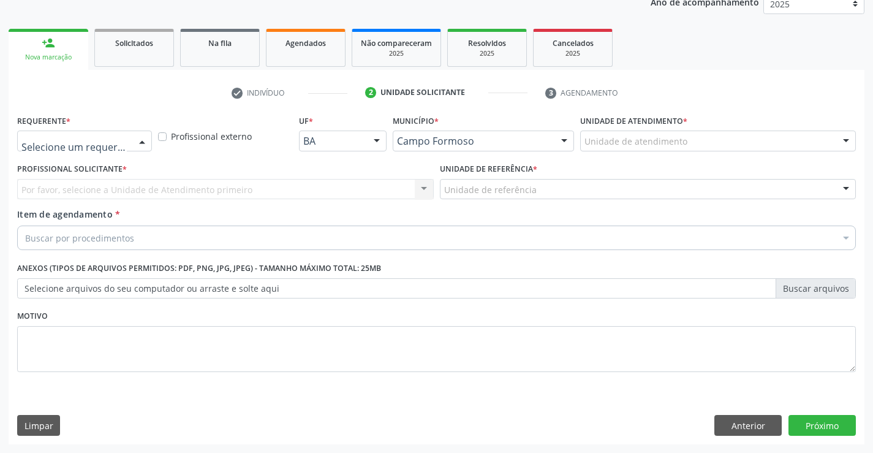
click at [141, 137] on div at bounding box center [142, 141] width 18 height 21
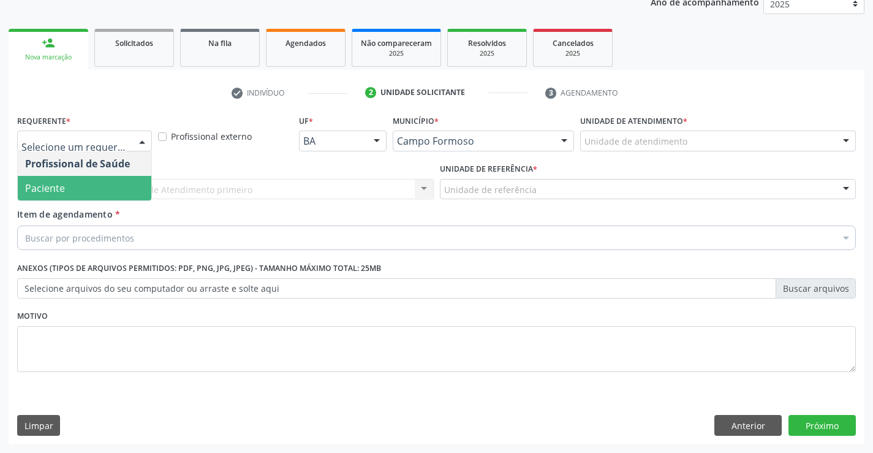
click at [104, 192] on span "Paciente" at bounding box center [85, 188] width 134 height 25
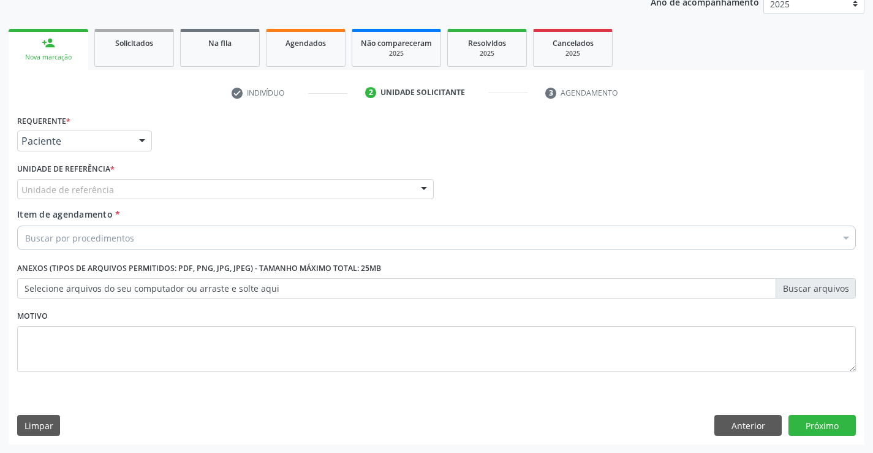
click at [127, 198] on div "Unidade de referência" at bounding box center [225, 189] width 417 height 21
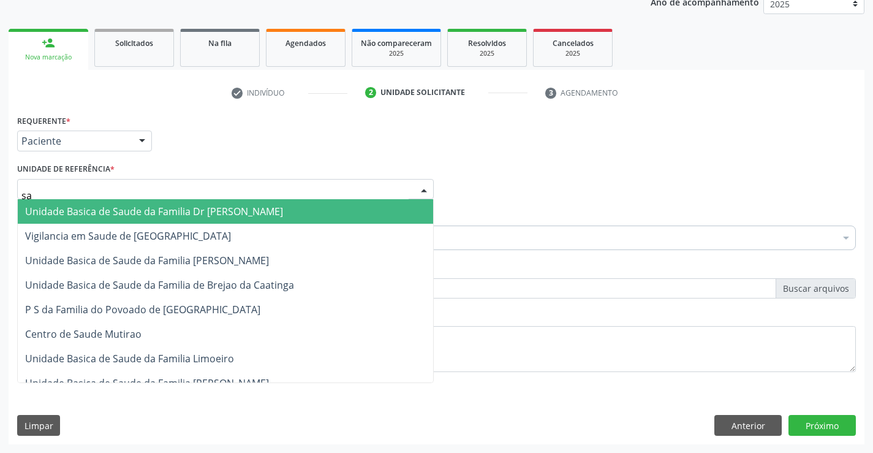
type input "sao"
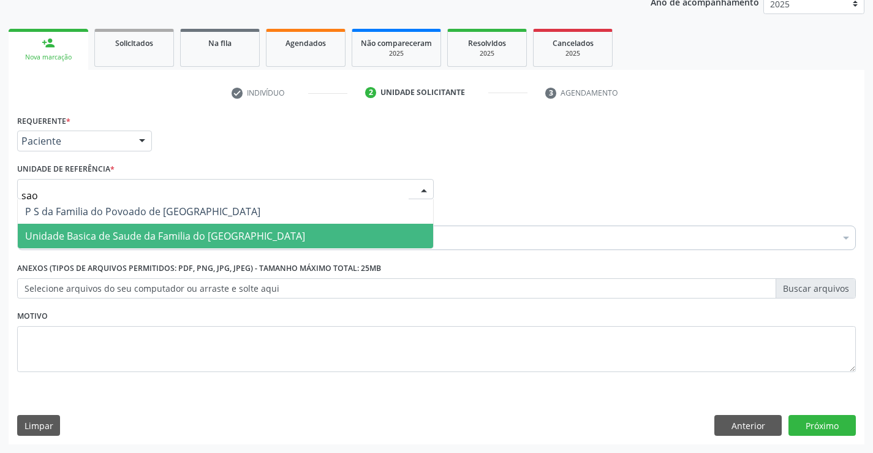
click at [127, 229] on span "Unidade Basica de Saude da Familia do [GEOGRAPHIC_DATA]" at bounding box center [165, 235] width 280 height 13
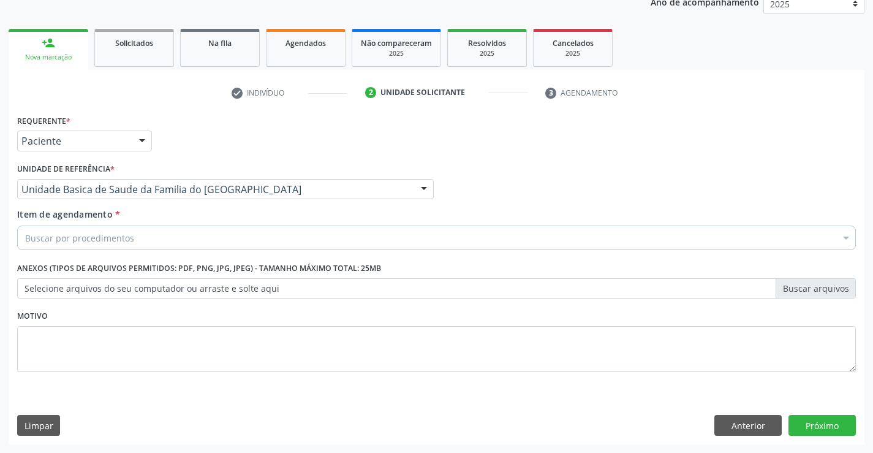
click at [139, 243] on div "Buscar por procedimentos" at bounding box center [436, 238] width 839 height 25
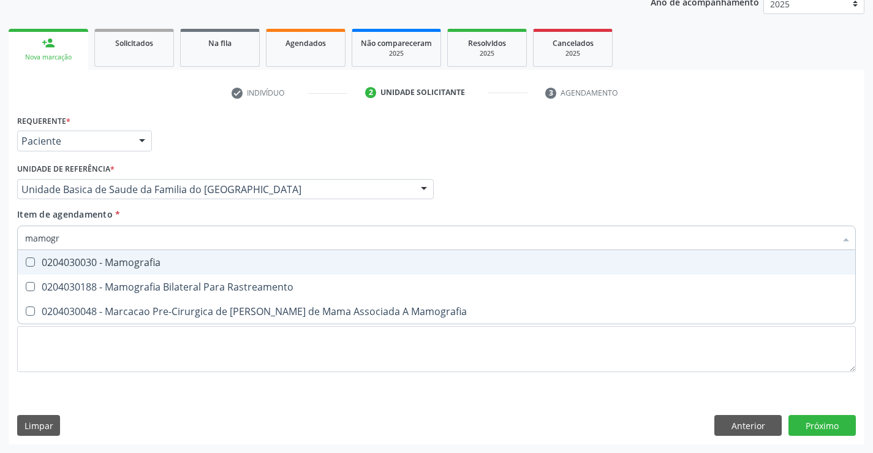
type input "mamogra"
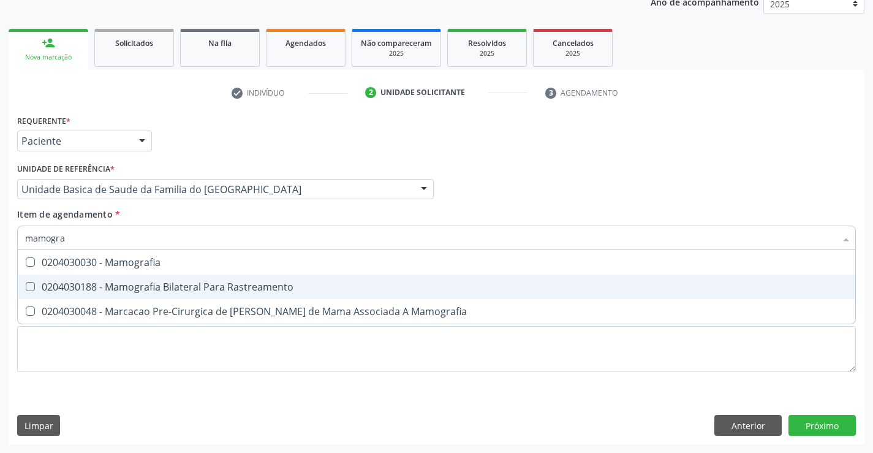
click at [153, 288] on div "0204030188 - Mamografia Bilateral Para Rastreamento" at bounding box center [436, 287] width 823 height 10
checkbox Rastreamento "true"
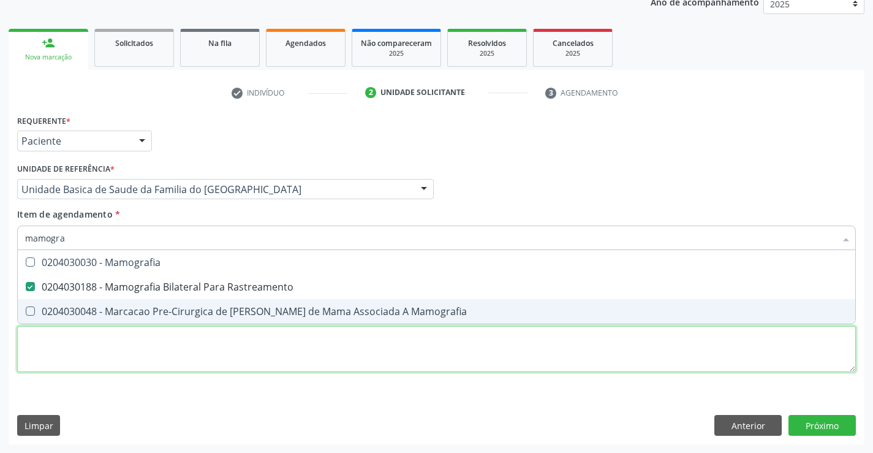
click at [148, 351] on div "Requerente * Paciente Profissional de Saúde Paciente Nenhum resultado encontrad…" at bounding box center [436, 251] width 839 height 278
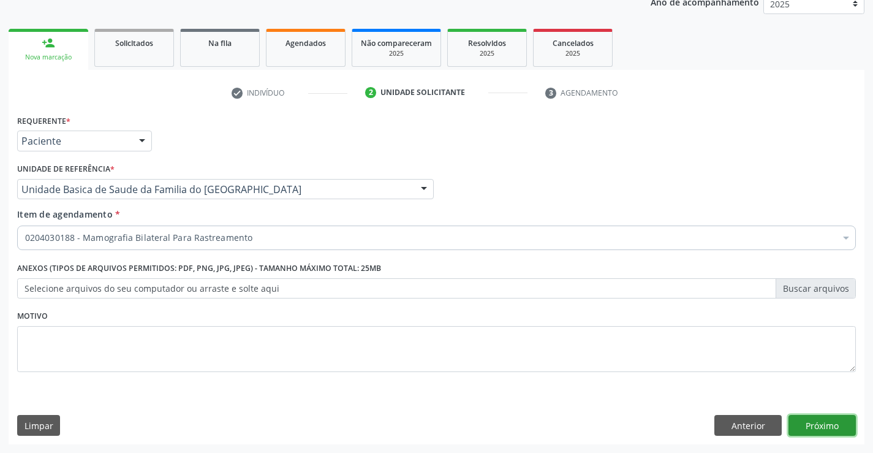
click at [810, 427] on button "Próximo" at bounding box center [822, 425] width 67 height 21
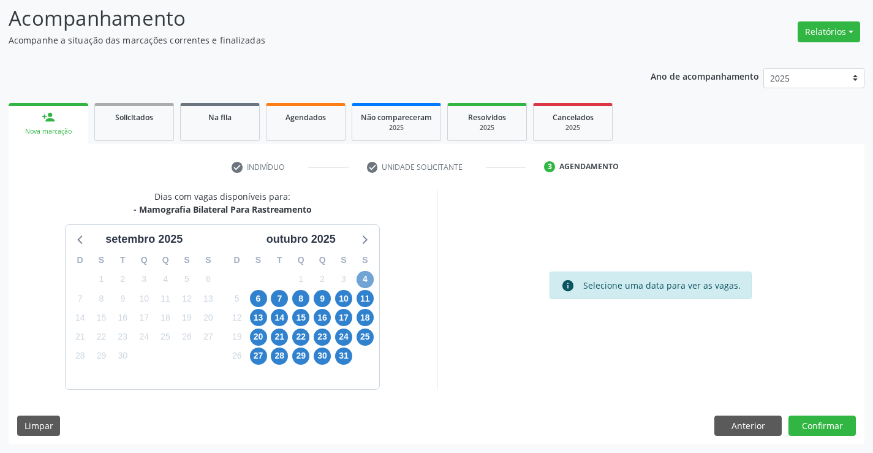
click at [367, 278] on span "4" at bounding box center [365, 279] width 17 height 17
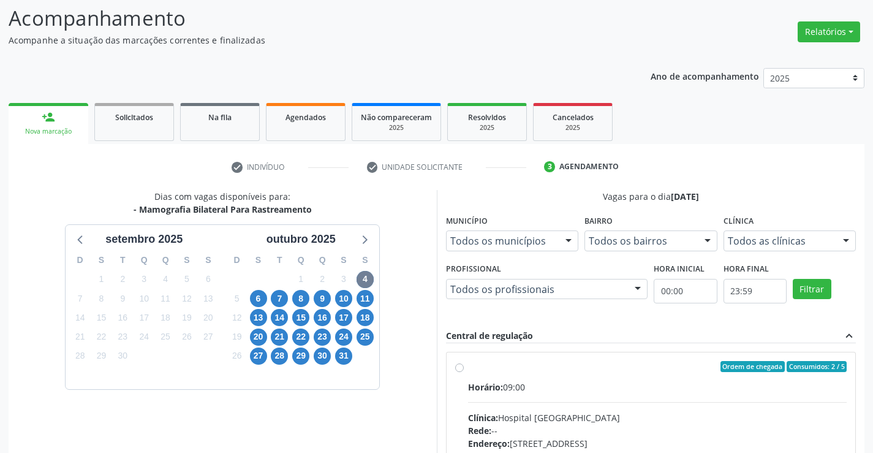
click at [468, 368] on label "Ordem de chegada Consumidos: 2 / 5 Horário: 09:00 Clínica: Hospital Sao Francis…" at bounding box center [657, 455] width 379 height 188
click at [463, 368] on input "Ordem de chegada Consumidos: 2 / 5 Horário: 09:00 Clínica: Hospital Sao Francis…" at bounding box center [459, 366] width 9 height 11
radio input "true"
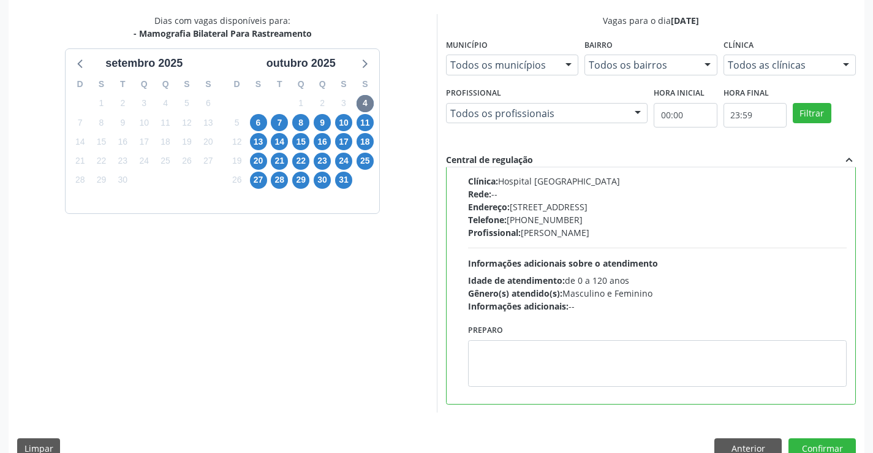
scroll to position [279, 0]
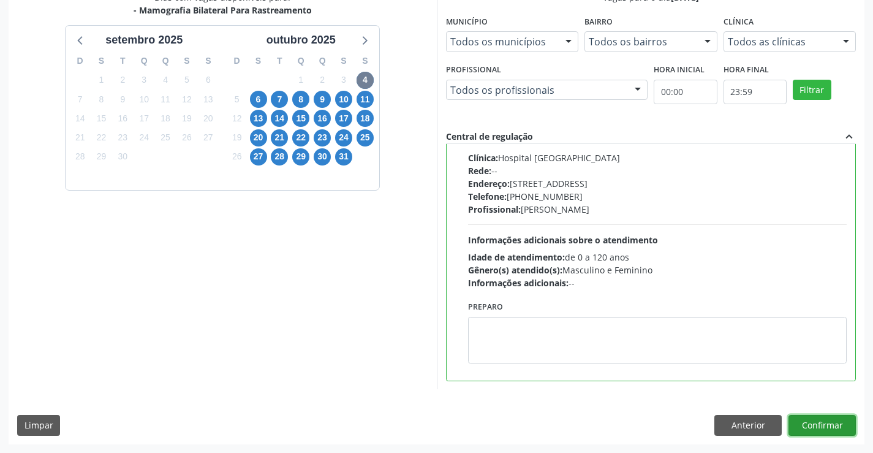
click at [829, 426] on button "Confirmar" at bounding box center [822, 425] width 67 height 21
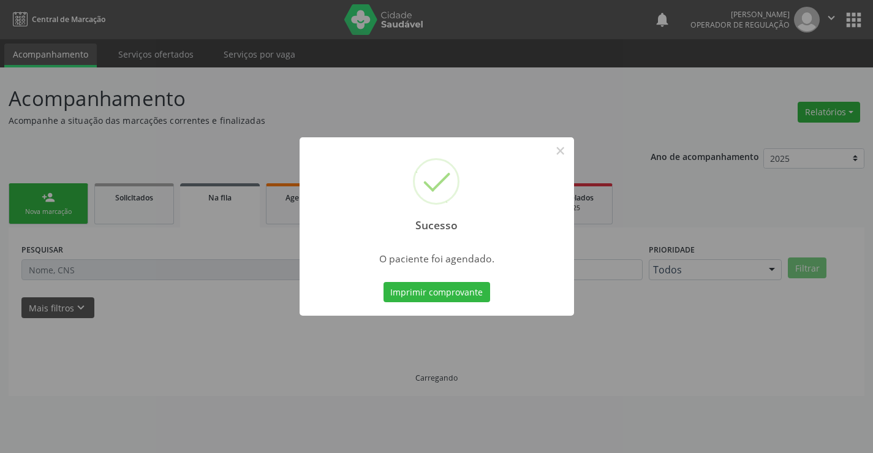
scroll to position [0, 0]
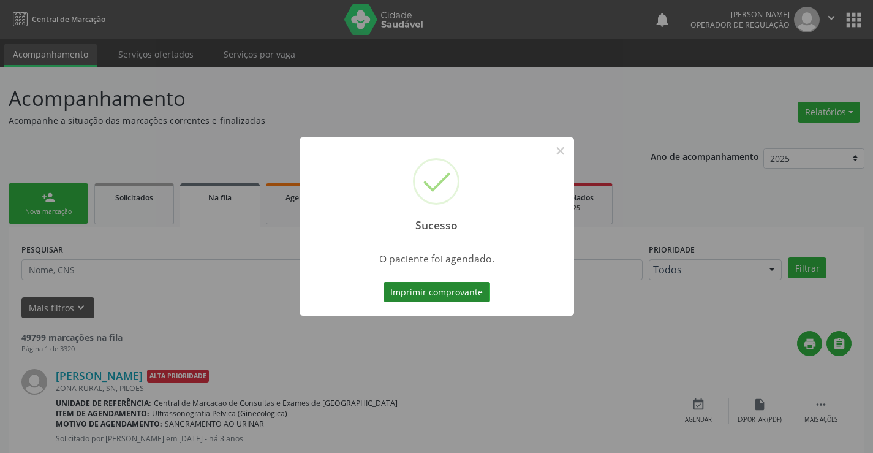
click at [458, 284] on button "Imprimir comprovante" at bounding box center [437, 292] width 107 height 21
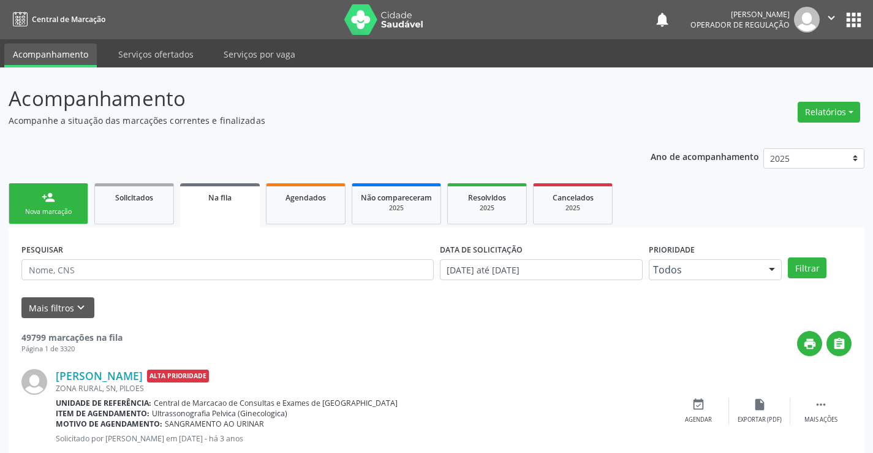
click at [75, 213] on div "Nova marcação" at bounding box center [48, 211] width 61 height 9
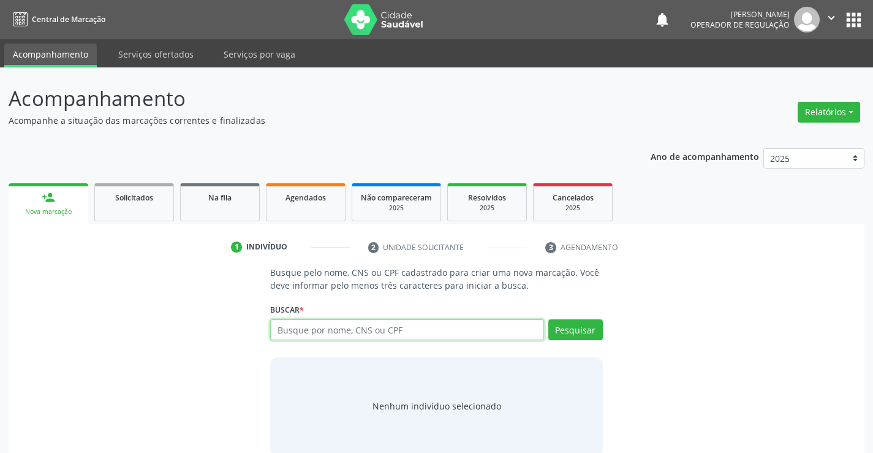
click at [367, 330] on input "text" at bounding box center [406, 329] width 273 height 21
type input "704803067404440"
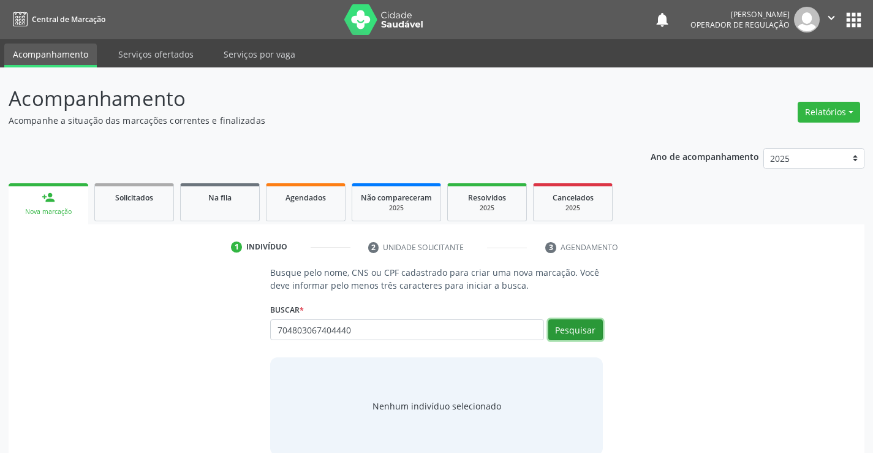
click at [565, 330] on button "Pesquisar" at bounding box center [576, 329] width 55 height 21
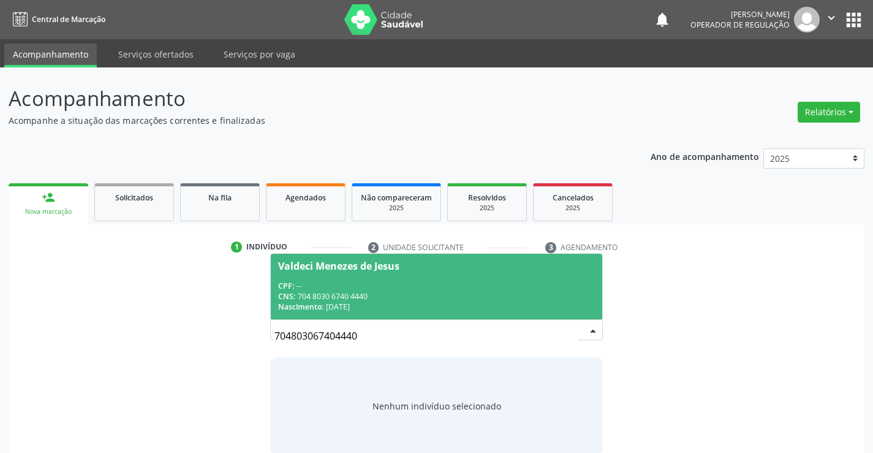
click at [484, 294] on div "CNS: 704 8030 6740 4440" at bounding box center [436, 296] width 316 height 10
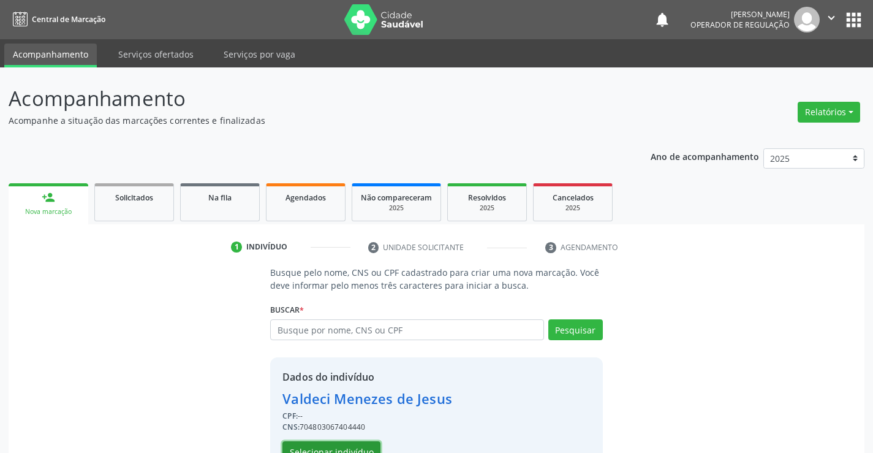
click at [369, 446] on button "Selecionar indivíduo" at bounding box center [332, 451] width 98 height 21
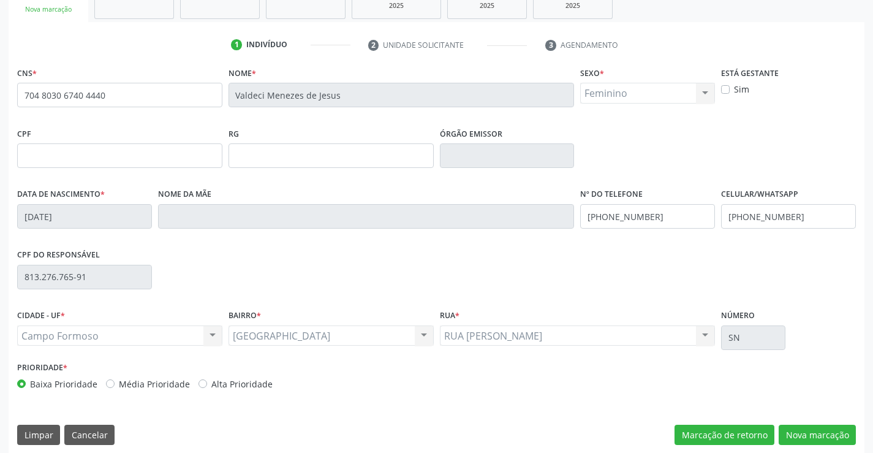
scroll to position [211, 0]
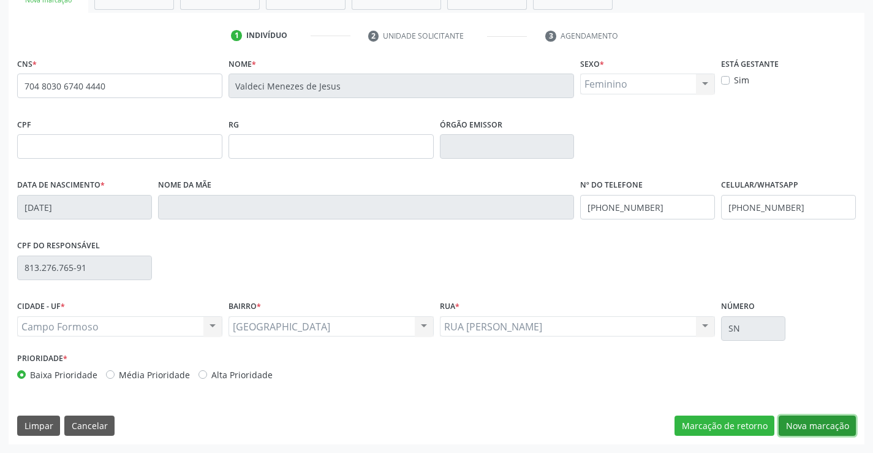
click at [818, 431] on button "Nova marcação" at bounding box center [817, 426] width 77 height 21
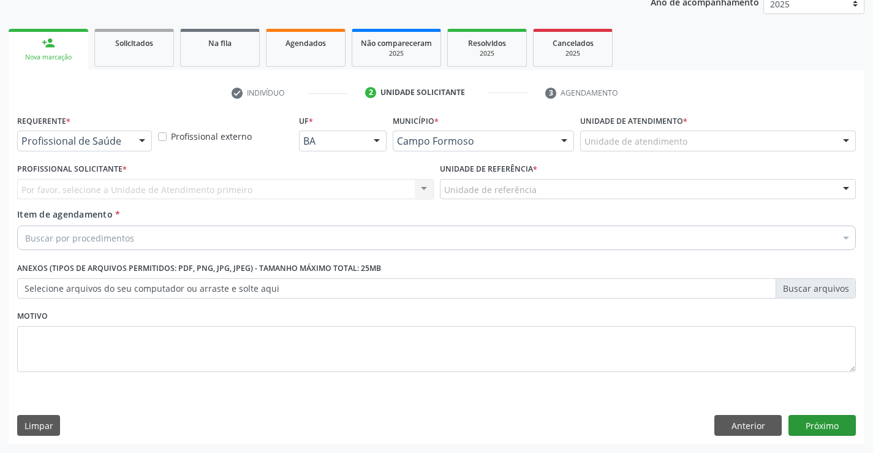
scroll to position [154, 0]
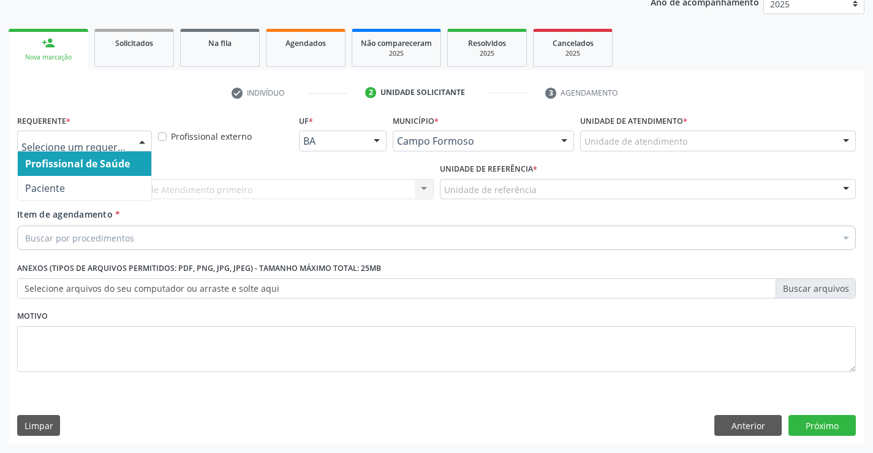
click at [142, 137] on div at bounding box center [142, 141] width 18 height 21
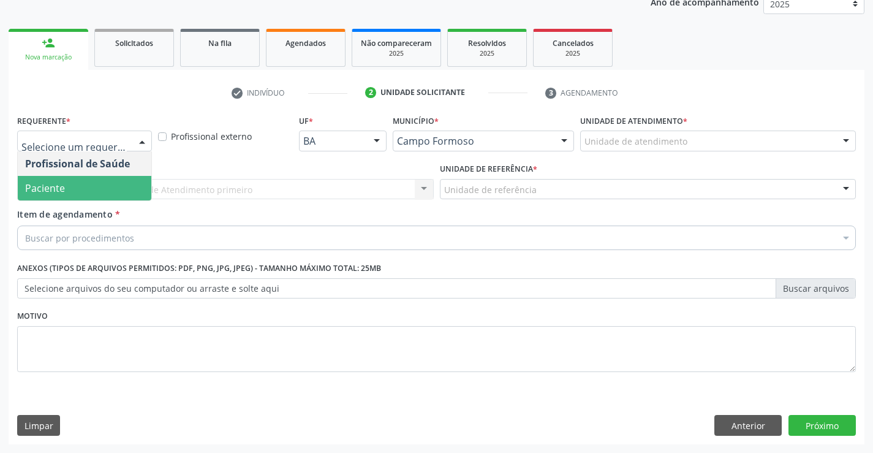
click at [125, 186] on span "Paciente" at bounding box center [85, 188] width 134 height 25
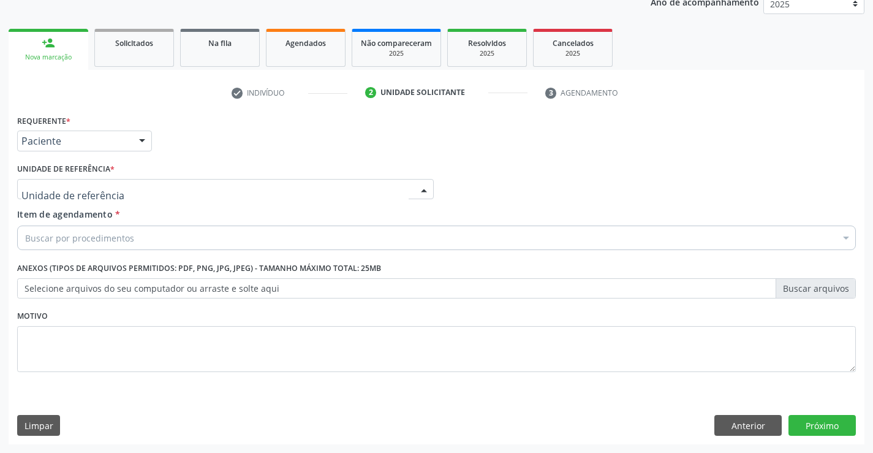
click at [129, 189] on div at bounding box center [225, 189] width 417 height 21
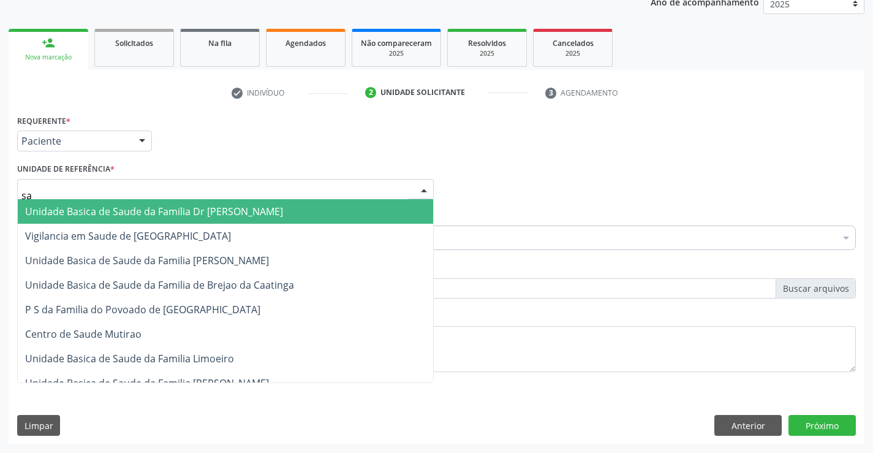
type input "sao"
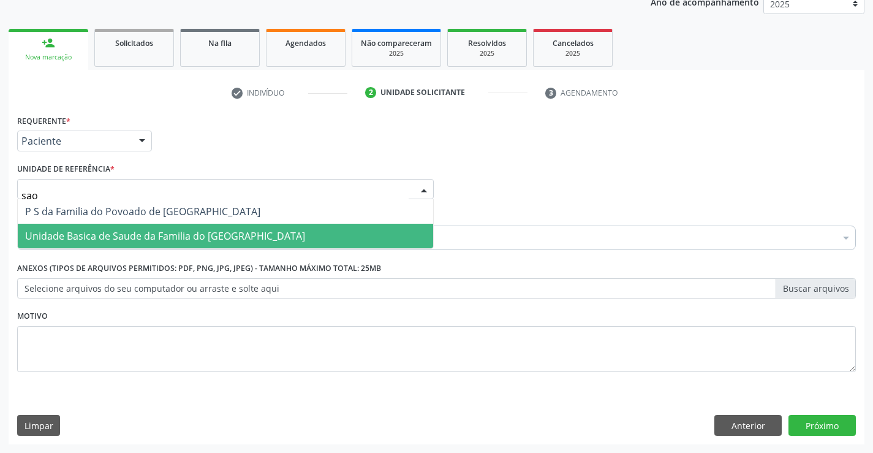
click at [139, 234] on span "Unidade Basica de Saude da Familia do [GEOGRAPHIC_DATA]" at bounding box center [165, 235] width 280 height 13
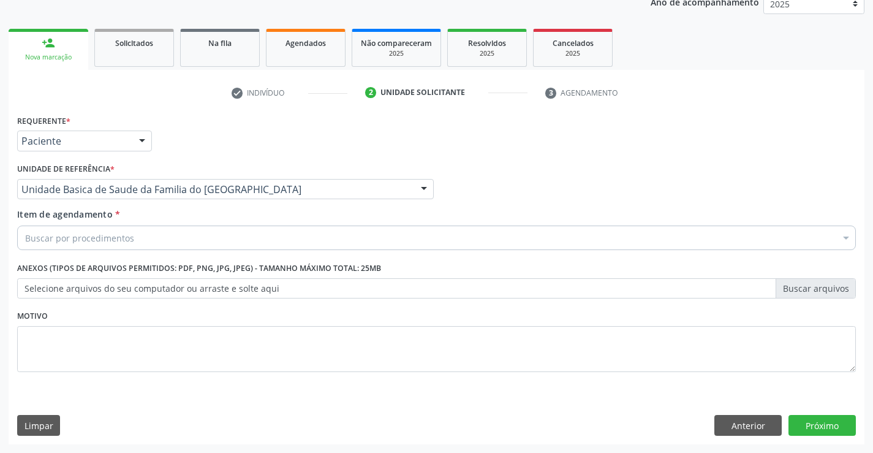
click at [139, 245] on div "Buscar por procedimentos" at bounding box center [436, 238] width 839 height 25
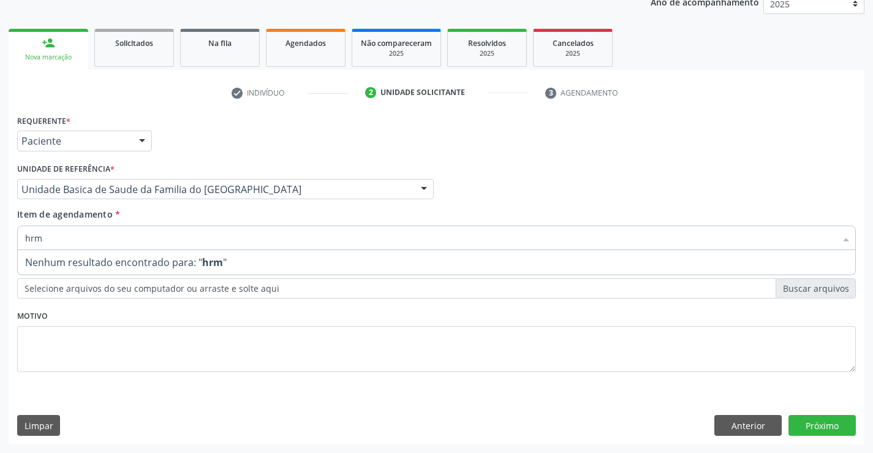
type input "hrmo"
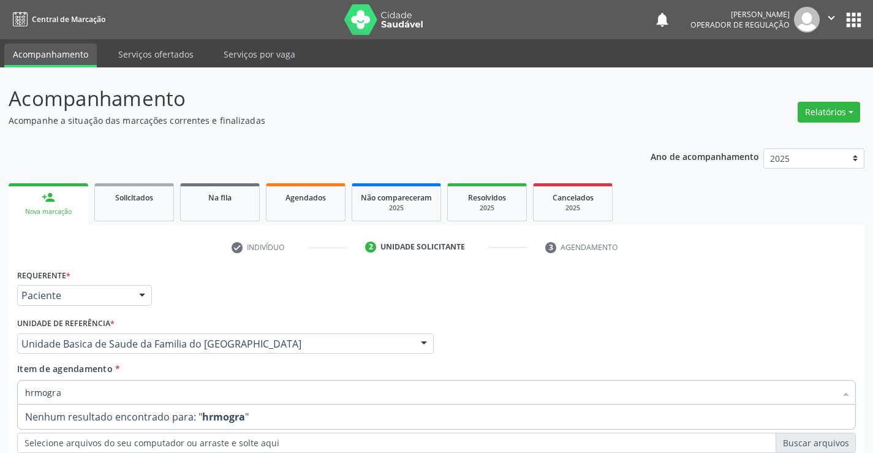
scroll to position [154, 0]
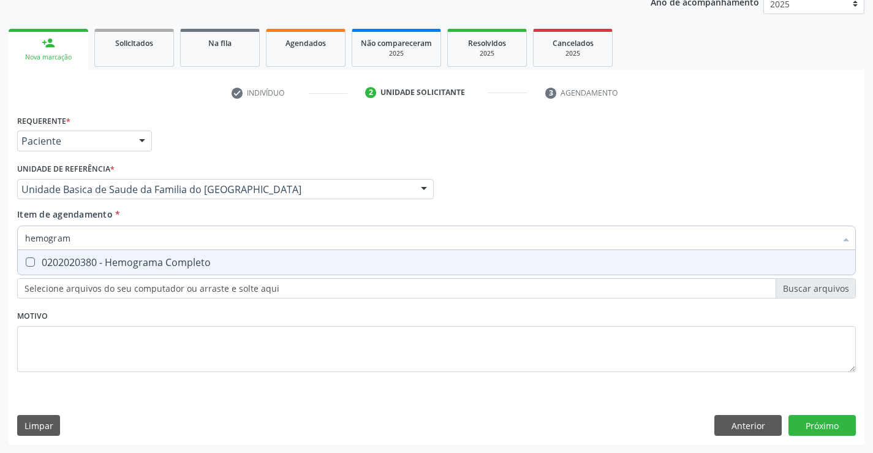
type input "hemograma"
click at [139, 257] on div "0202020380 - Hemograma Completo" at bounding box center [436, 262] width 823 height 10
checkbox Completo "true"
type input "hemograma"
click at [140, 310] on div "Requerente * Paciente Profissional de Saúde Paciente Nenhum resultado encontrad…" at bounding box center [436, 251] width 839 height 278
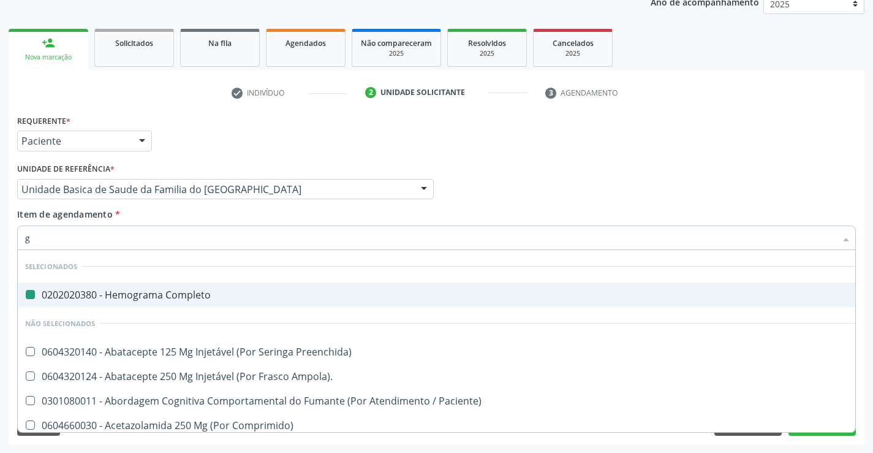
type input "gl"
checkbox Completo "false"
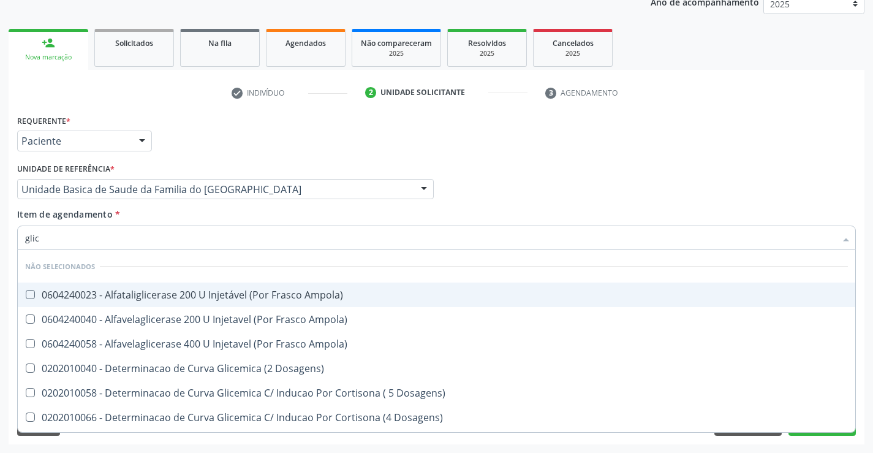
type input "glico"
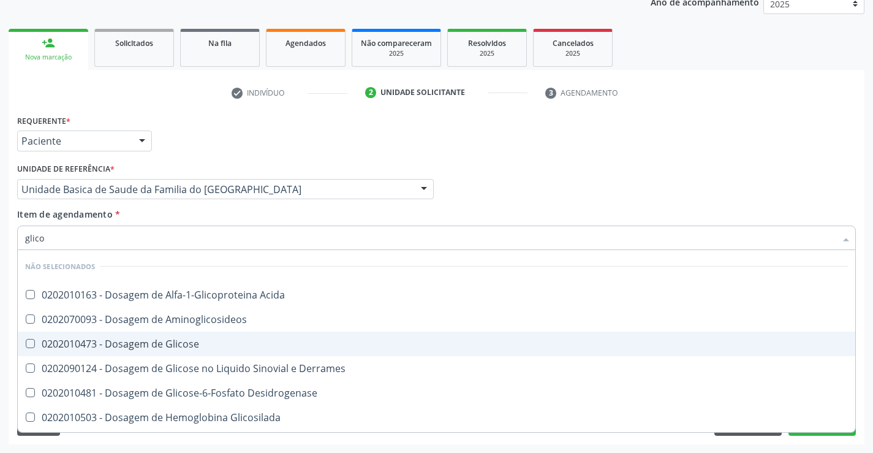
click at [184, 348] on div "0202010473 - Dosagem de Glicose" at bounding box center [436, 344] width 823 height 10
checkbox Glicose "true"
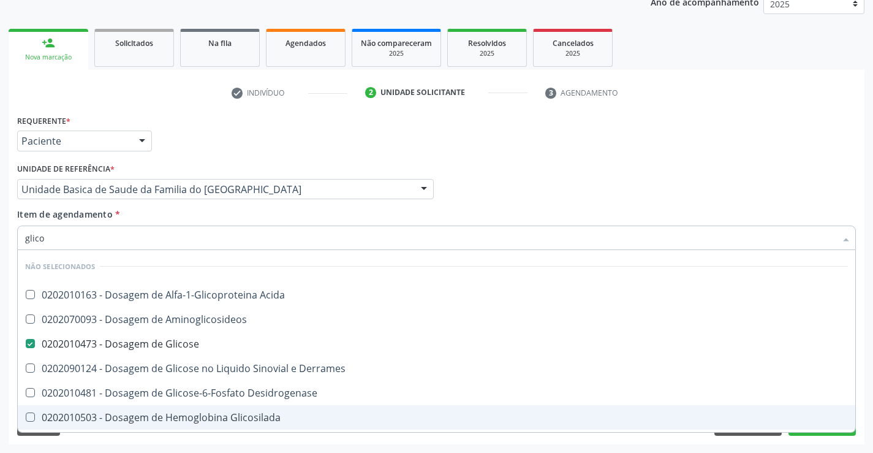
type input "glico"
click at [203, 451] on div "Acompanhamento Acompanhe a situação das marcações correntes e finalizadas Relat…" at bounding box center [436, 183] width 873 height 540
checkbox Acida "true"
checkbox Aminoglicosideos "true"
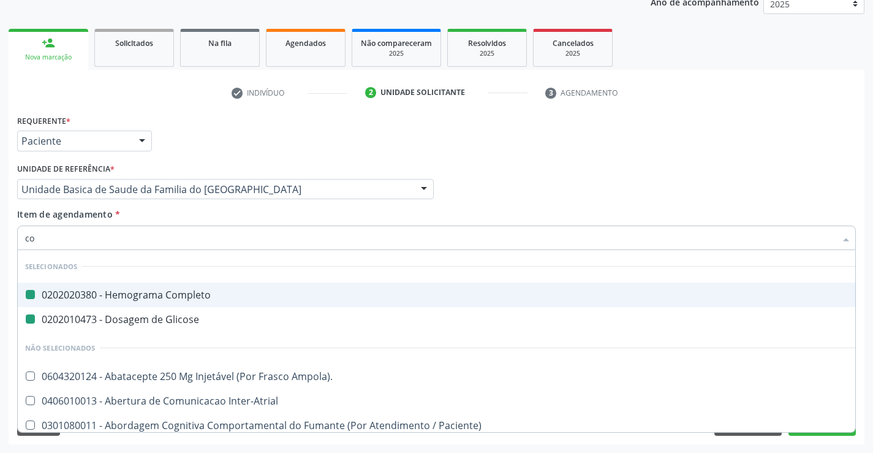
type input "col"
checkbox Completo "false"
checkbox Glicose "false"
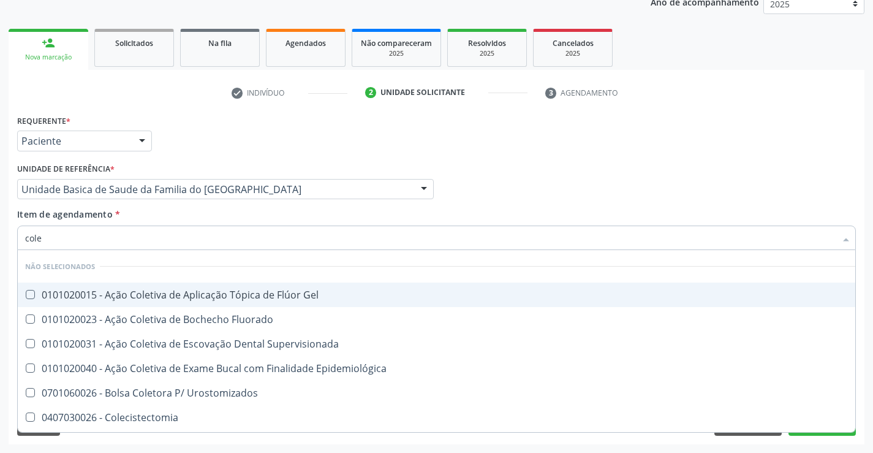
type input "coles"
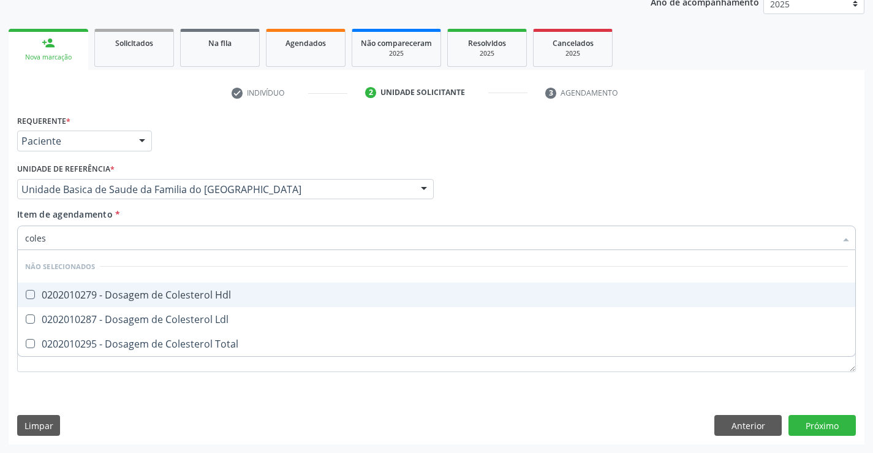
click at [156, 300] on div "0202010279 - Dosagem de Colesterol Hdl" at bounding box center [436, 295] width 823 height 10
checkbox Hdl "true"
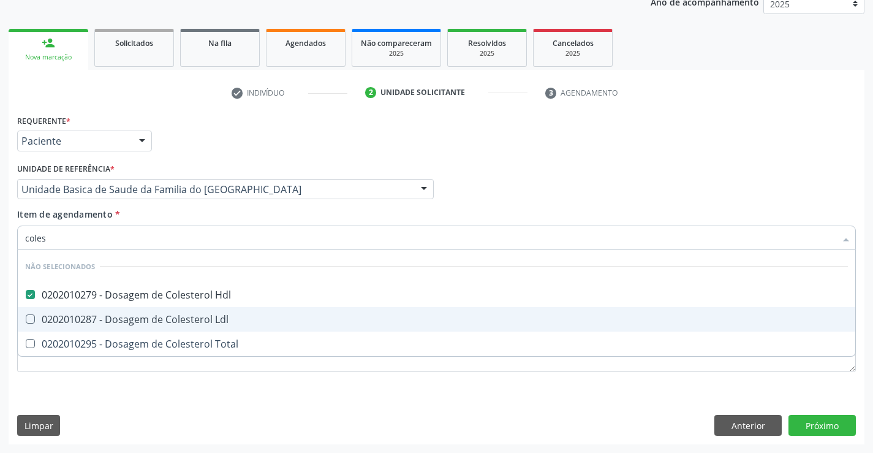
click at [154, 319] on div "0202010287 - Dosagem de Colesterol Ldl" at bounding box center [436, 319] width 823 height 10
checkbox Ldl "true"
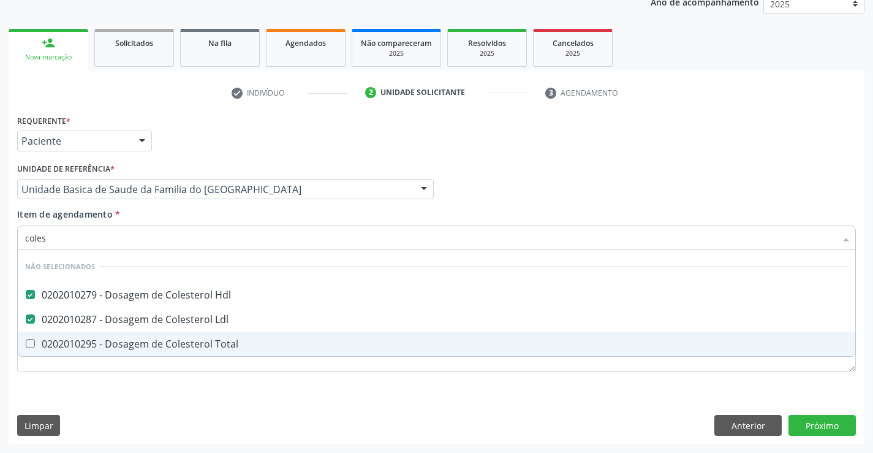
click at [164, 348] on div "0202010295 - Dosagem de Colesterol Total" at bounding box center [436, 344] width 823 height 10
checkbox Total "true"
type input "coles"
click at [155, 392] on div "Requerente * Paciente Profissional de Saúde Paciente Nenhum resultado encontrad…" at bounding box center [437, 278] width 856 height 333
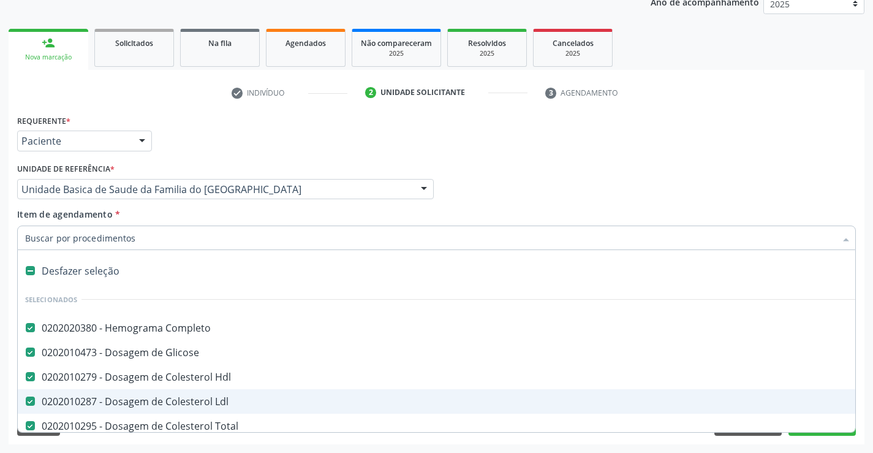
click at [123, 245] on div at bounding box center [436, 238] width 839 height 25
click at [134, 237] on input "Item de agendamento *" at bounding box center [430, 238] width 811 height 25
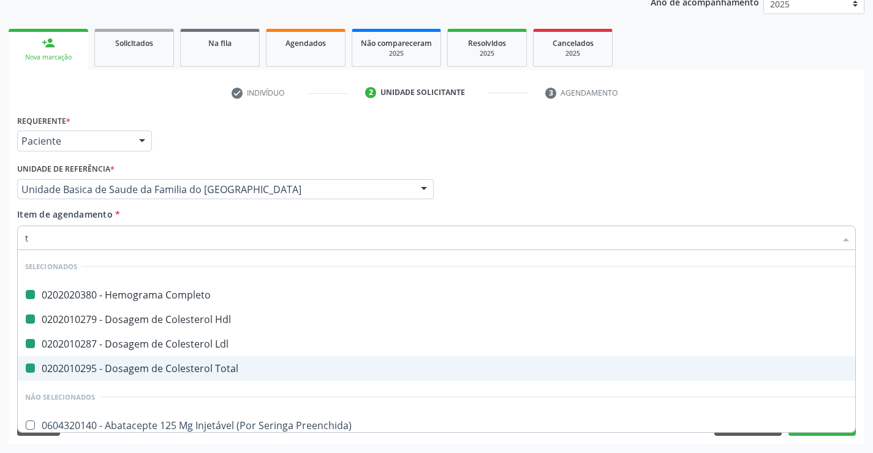
type input "tr"
checkbox Completo "false"
checkbox Hdl "false"
checkbox Ldl "false"
checkbox Total "false"
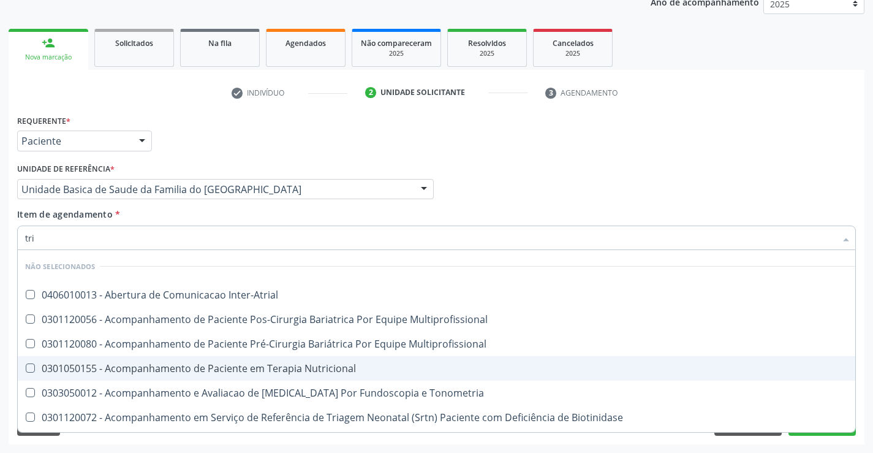
type input "trig"
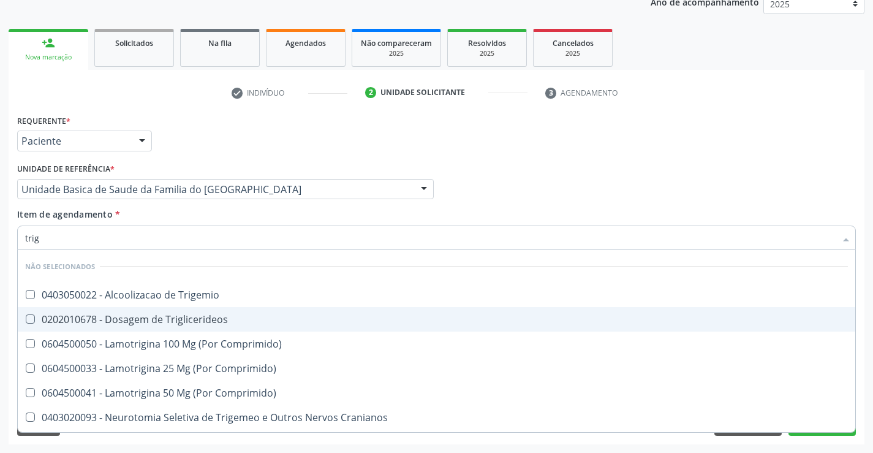
click at [138, 323] on div "0202010678 - Dosagem de Triglicerideos" at bounding box center [436, 319] width 823 height 10
checkbox Triglicerideos "true"
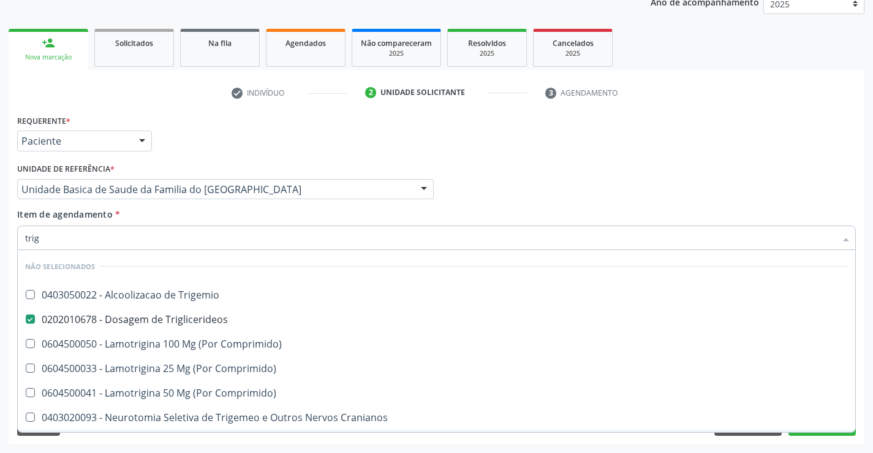
type input "trig"
click at [134, 440] on div "Requerente * Paciente Profissional de Saúde Paciente Nenhum resultado encontrad…" at bounding box center [437, 278] width 856 height 333
checkbox Trigemio "true"
checkbox Comprimido\) "true"
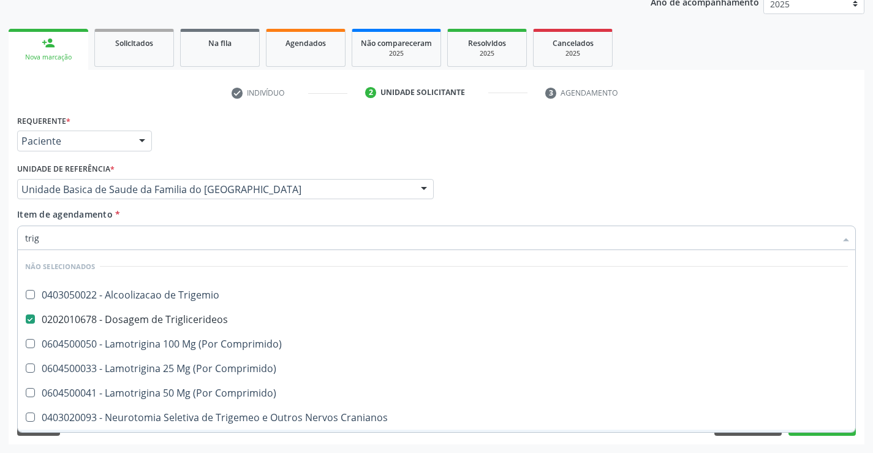
checkbox Cranianos "true"
checkbox Comprimido\) "true"
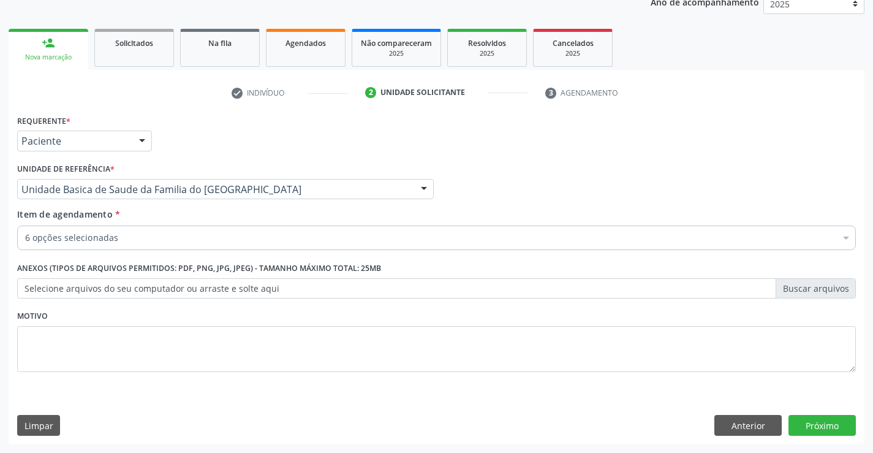
scroll to position [56, 0]
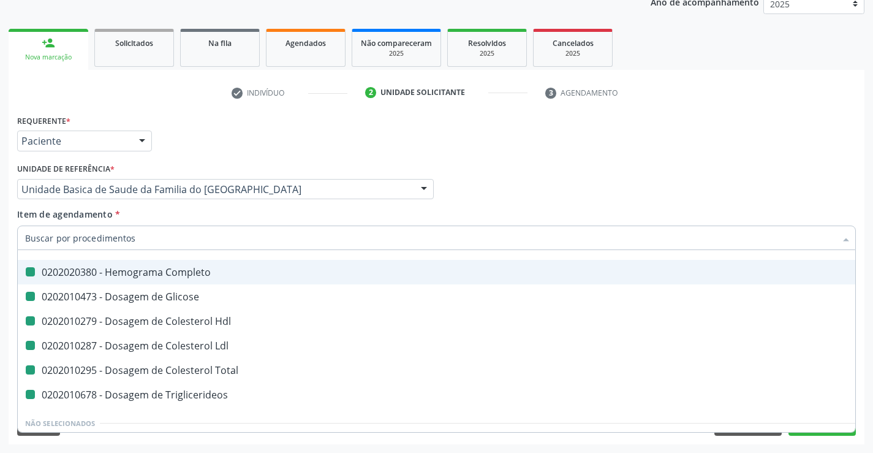
type input "u"
checkbox Completo "false"
checkbox Glicose "false"
checkbox Hdl "false"
checkbox Ldl "false"
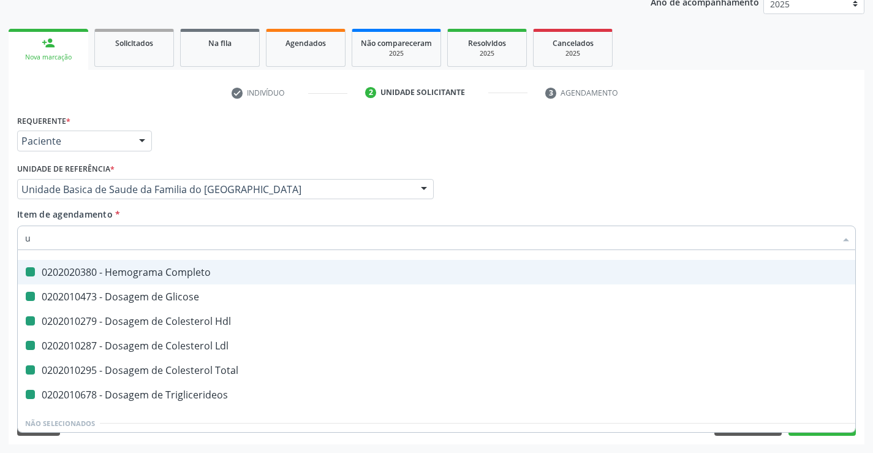
checkbox Triglicerideos "false"
checkbox Total "false"
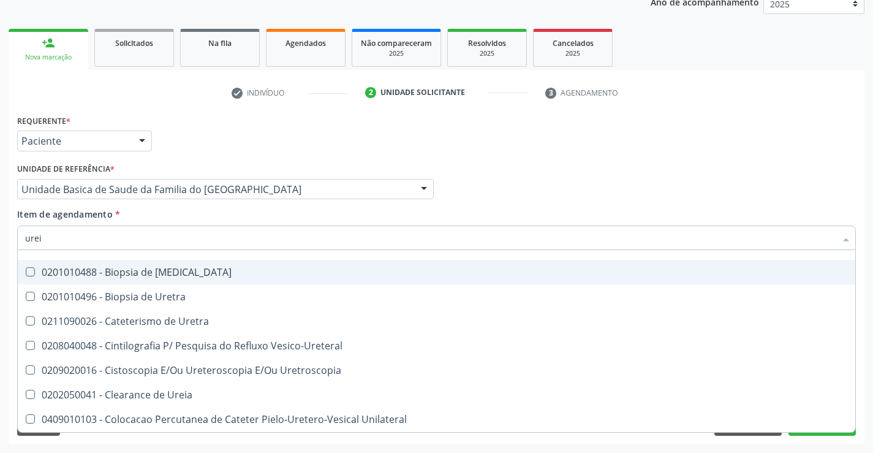
scroll to position [0, 0]
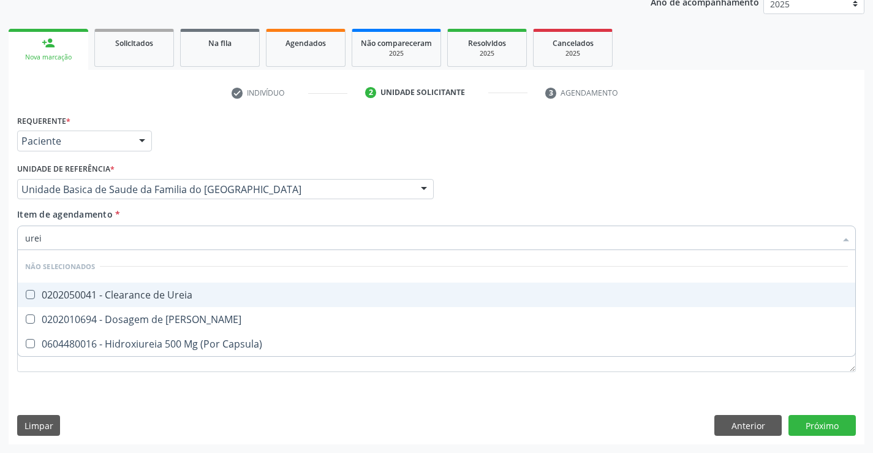
type input "ureia"
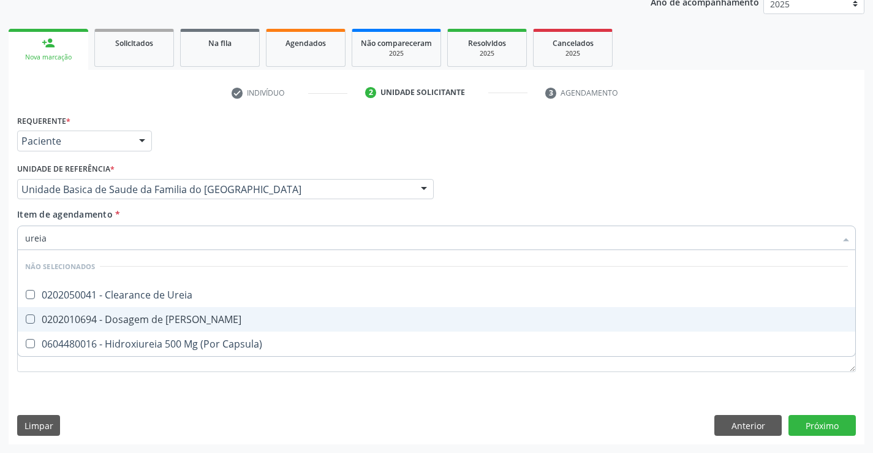
drag, startPoint x: 135, startPoint y: 321, endPoint x: 122, endPoint y: 352, distance: 34.0
click at [135, 322] on div "0202010694 - Dosagem de [PERSON_NAME]" at bounding box center [436, 319] width 823 height 10
checkbox Ureia "true"
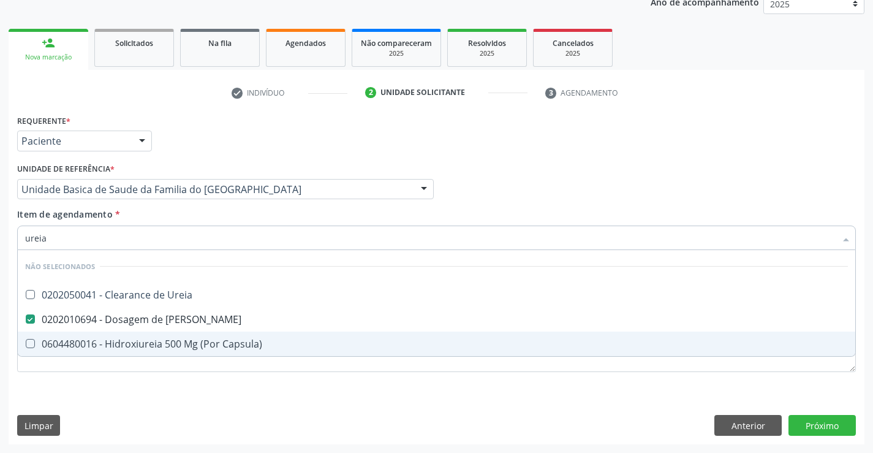
type input "ureia"
click at [113, 376] on div "Requerente * Paciente Profissional de Saúde Paciente Nenhum resultado encontrad…" at bounding box center [436, 251] width 839 height 278
checkbox Ureia "true"
checkbox Capsula\) "true"
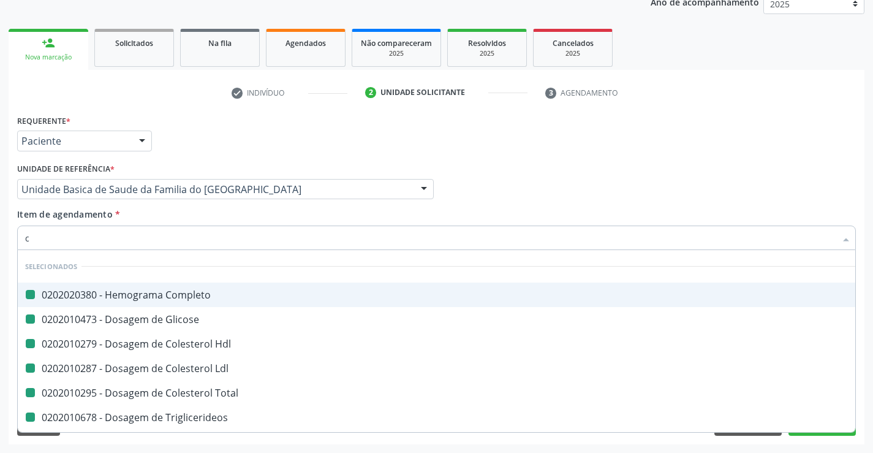
type input "cr"
checkbox Completo "false"
checkbox Glicose "false"
checkbox Hdl "false"
checkbox Ldl "false"
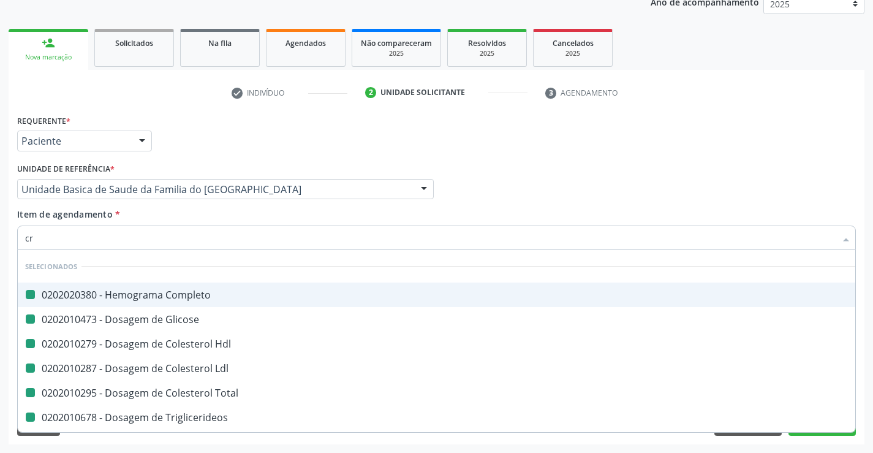
checkbox Total "false"
checkbox Triglicerideos "false"
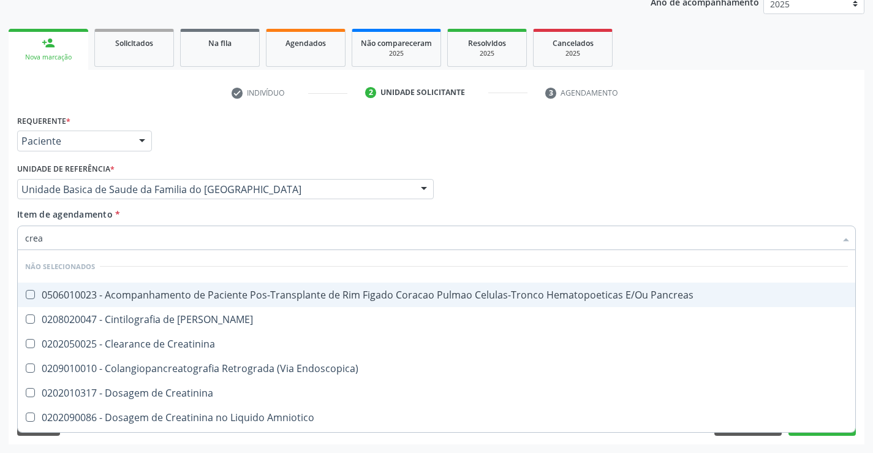
type input "creat"
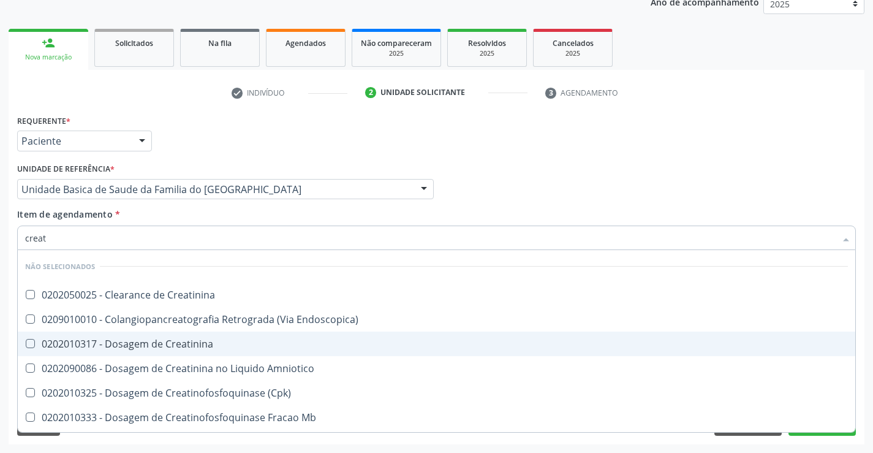
click at [151, 343] on div "0202010317 - Dosagem de Creatinina" at bounding box center [436, 344] width 823 height 10
checkbox Creatinina "true"
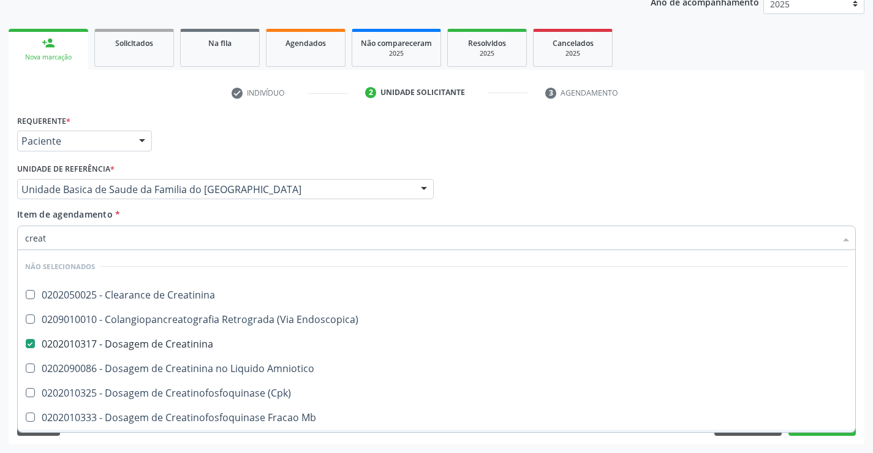
type input "creat"
drag, startPoint x: 144, startPoint y: 443, endPoint x: 131, endPoint y: 305, distance: 137.9
click at [145, 443] on div "Requerente * Paciente Profissional de Saúde Paciente Nenhum resultado encontrad…" at bounding box center [437, 278] width 856 height 333
checkbox Creatinina "true"
checkbox Endoscopica\) "true"
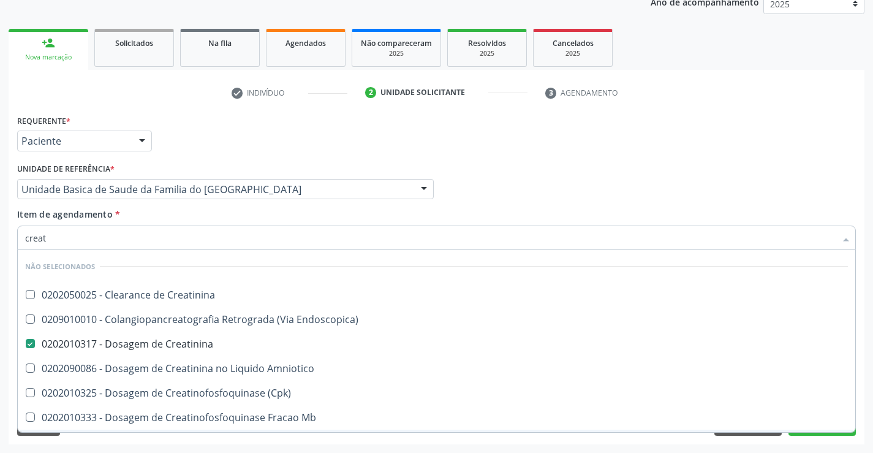
checkbox Amniotico "true"
checkbox \(Cpk\) "true"
checkbox Mb "true"
checkbox Parcial "true"
checkbox Oncologia "true"
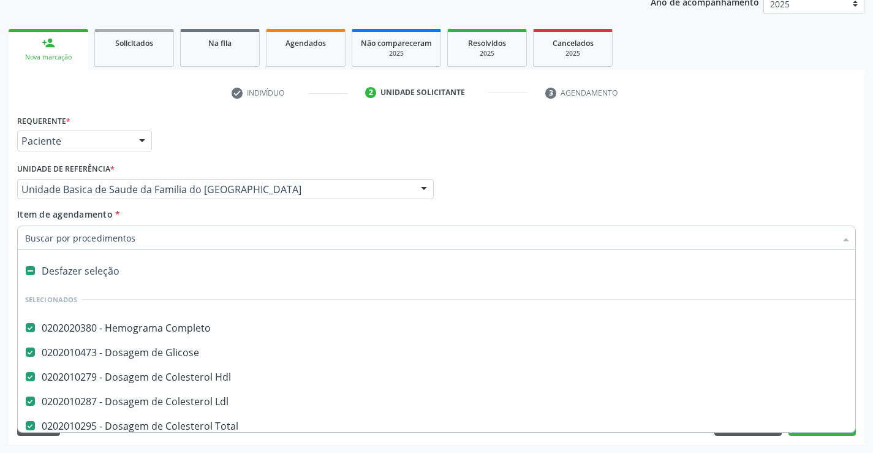
type input "t"
checkbox Creatinina "false"
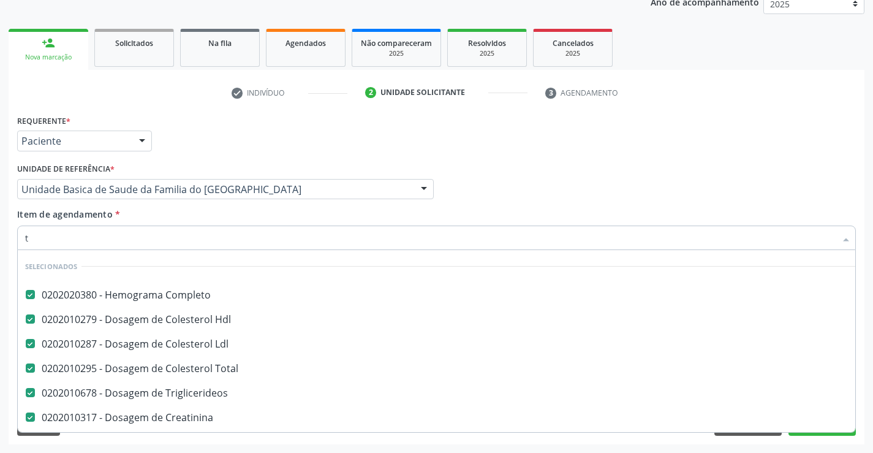
scroll to position [6, 0]
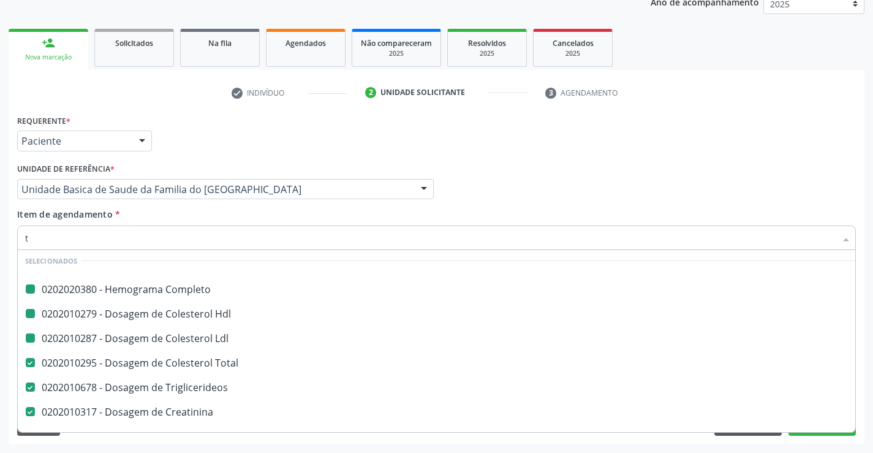
type input "tg"
checkbox Completo "false"
checkbox Hdl "false"
checkbox Ldl "false"
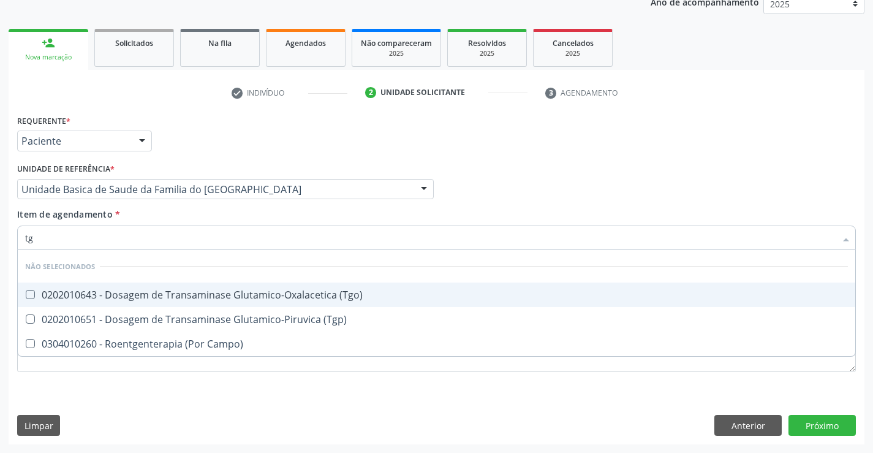
click at [336, 290] on div "0202010643 - Dosagem de Transaminase Glutamico-Oxalacetica (Tgo)" at bounding box center [436, 295] width 823 height 10
checkbox \(Tgo\) "true"
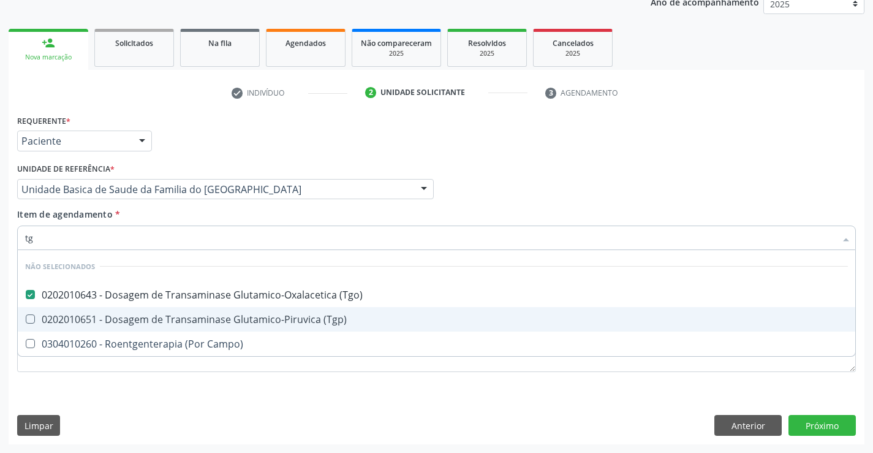
click at [314, 314] on div "0202010651 - Dosagem de Transaminase Glutamico-Piruvica (Tgp)" at bounding box center [436, 319] width 823 height 10
checkbox \(Tgp\) "true"
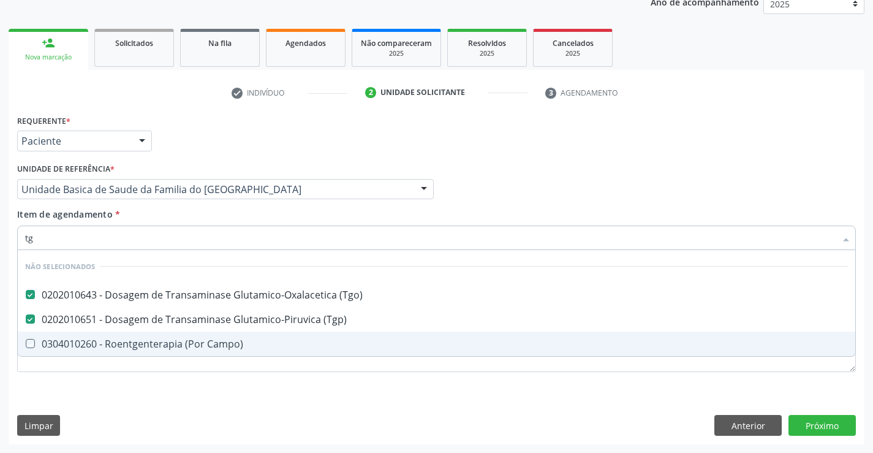
click at [262, 400] on div "Requerente * Paciente Profissional de Saúde Paciente Nenhum resultado encontrad…" at bounding box center [437, 278] width 856 height 333
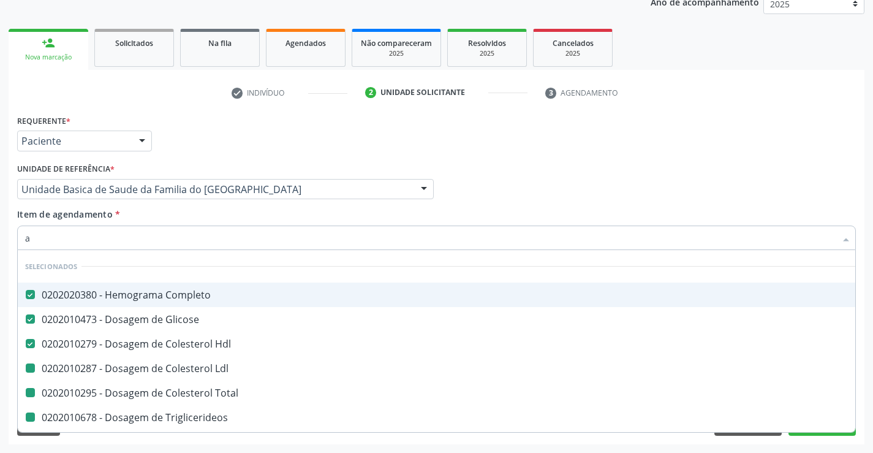
type input "al"
checkbox Ldl "false"
checkbox Total "false"
checkbox Triglicerideos "false"
checkbox Ureia "false"
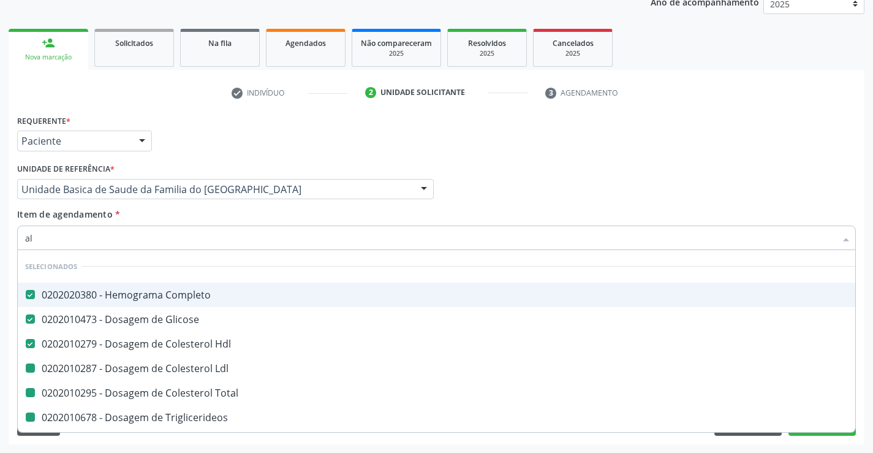
checkbox Creatinina "false"
checkbox \(Tgo\) "false"
checkbox \(Tgp\) "false"
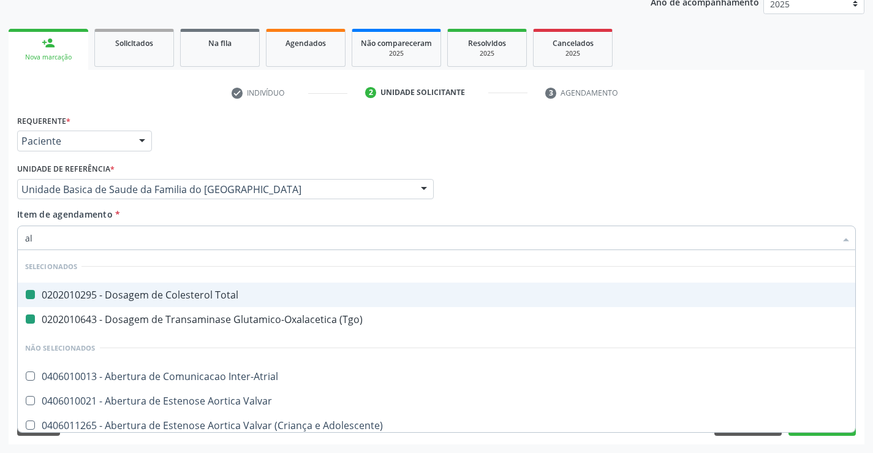
type input "alc"
checkbox Total "false"
checkbox \(Tgo\) "false"
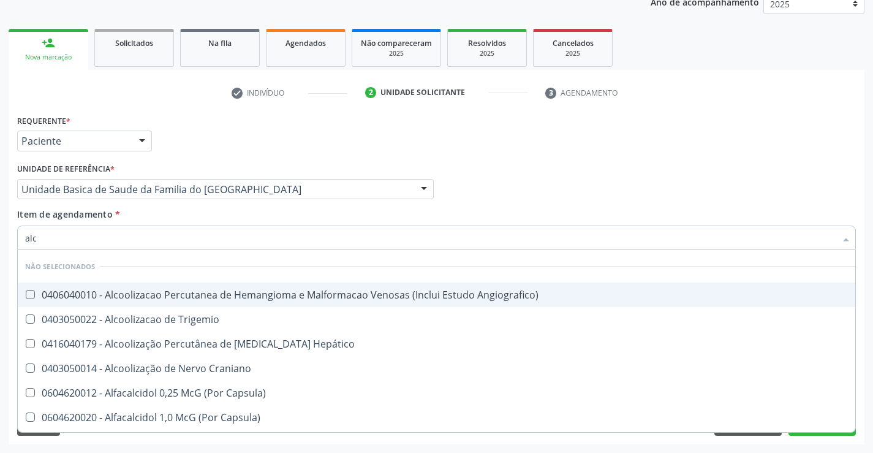
type input "alca"
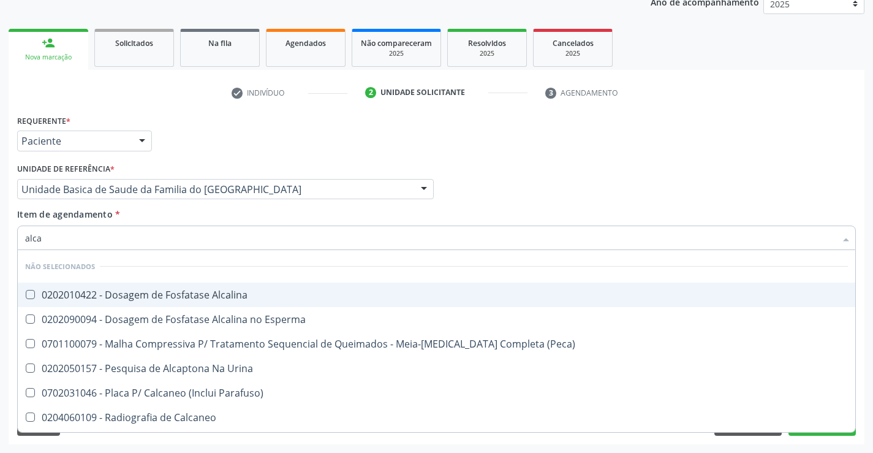
click at [181, 293] on div "0202010422 - Dosagem de Fosfatase Alcalina" at bounding box center [436, 295] width 823 height 10
checkbox Alcalina "true"
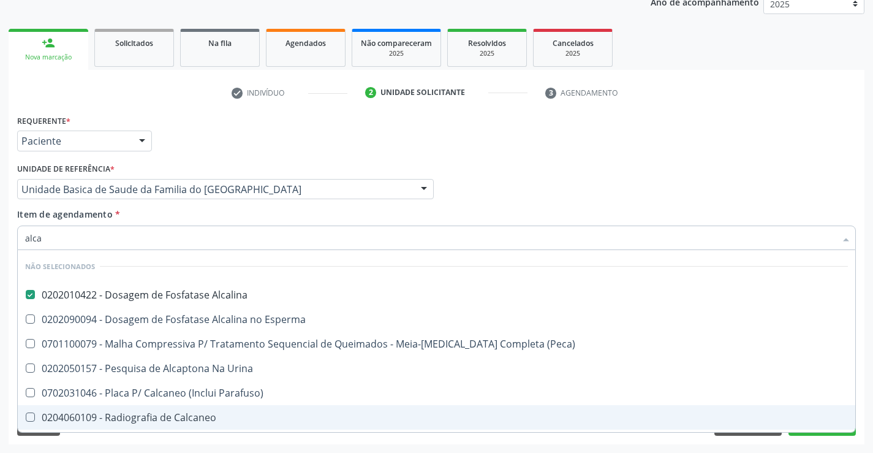
type input "alca"
click at [215, 441] on div "Requerente * Paciente Profissional de Saúde Paciente Nenhum resultado encontrad…" at bounding box center [437, 278] width 856 height 333
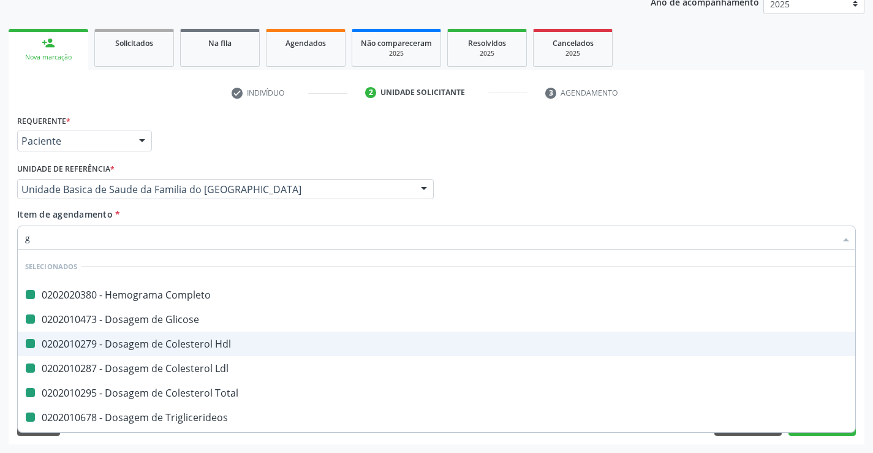
type input "ga"
checkbox Completo "false"
checkbox Glicose "false"
checkbox Ldl "false"
checkbox Total "false"
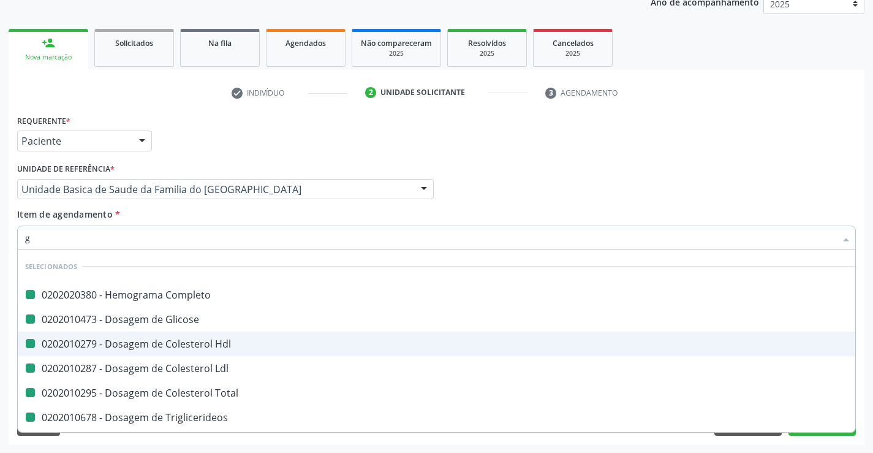
checkbox Triglicerideos "false"
checkbox Ureia "false"
checkbox Hdl "false"
checkbox Creatinina "false"
checkbox \(Tgo\) "false"
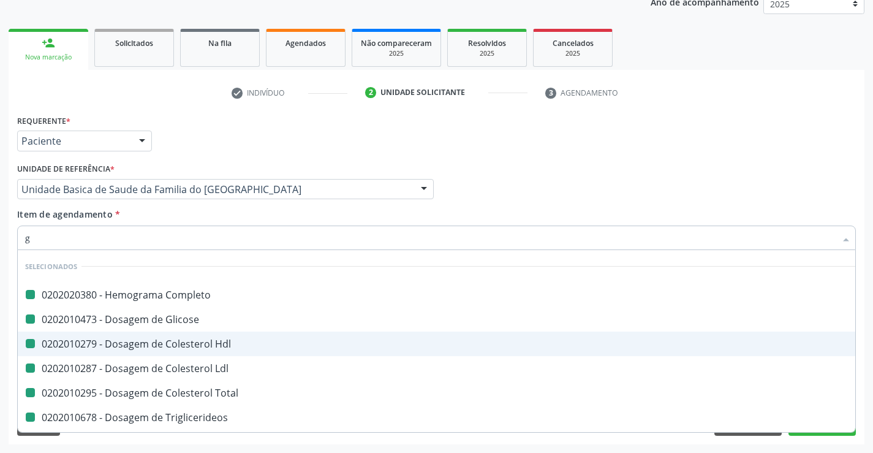
checkbox \(Tgp\) "false"
checkbox Alcalina "false"
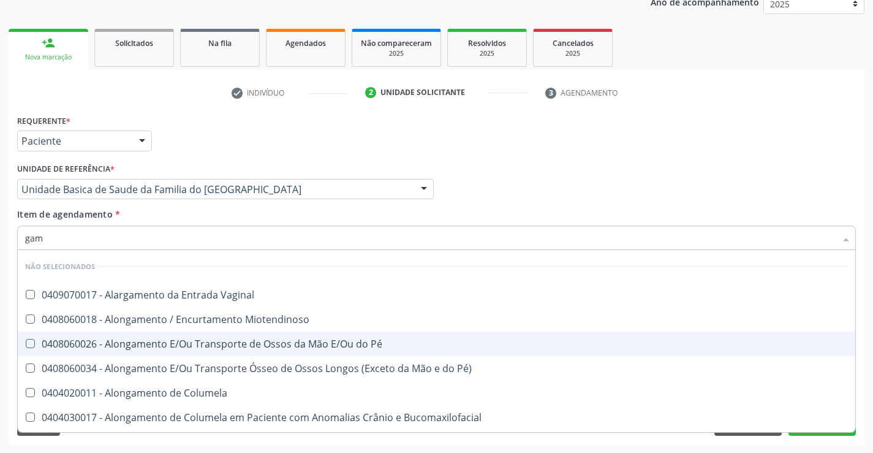
type input "gama"
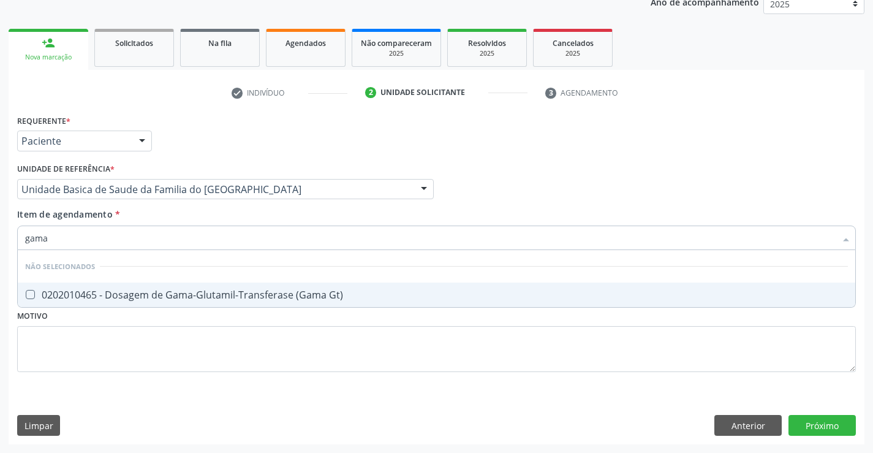
click at [159, 299] on div "0202010465 - Dosagem de Gama-Glutamil-Transferase (Gama Gt)" at bounding box center [436, 295] width 823 height 10
checkbox Gt\) "true"
type input "gama"
click at [167, 345] on div "Requerente * Paciente Profissional de Saúde Paciente Nenhum resultado encontrad…" at bounding box center [436, 251] width 839 height 278
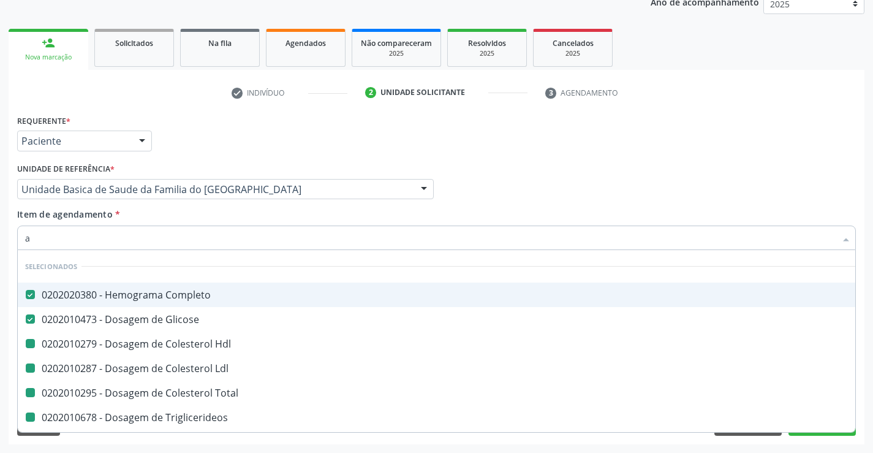
type input "ac"
checkbox Hdl "false"
checkbox Ldl "false"
checkbox Total "false"
checkbox Triglicerideos "false"
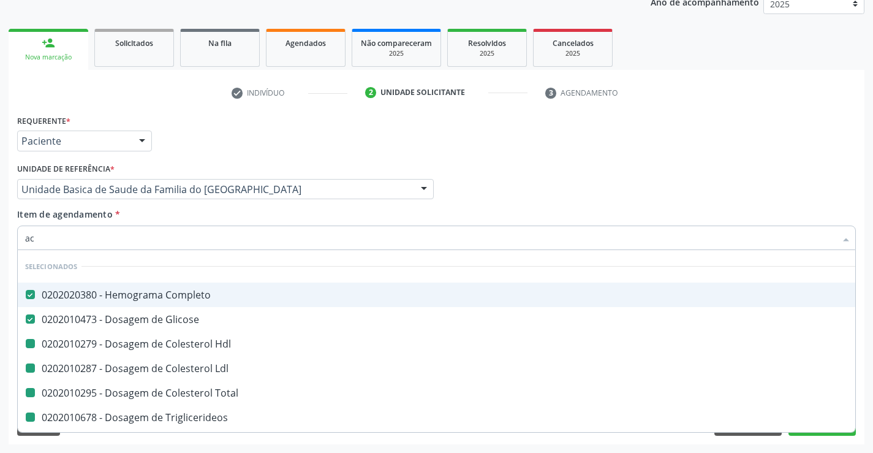
checkbox Ureia "false"
checkbox Creatinina "false"
checkbox \(Tgo\) "false"
checkbox \(Tgp\) "false"
checkbox Alcalina "false"
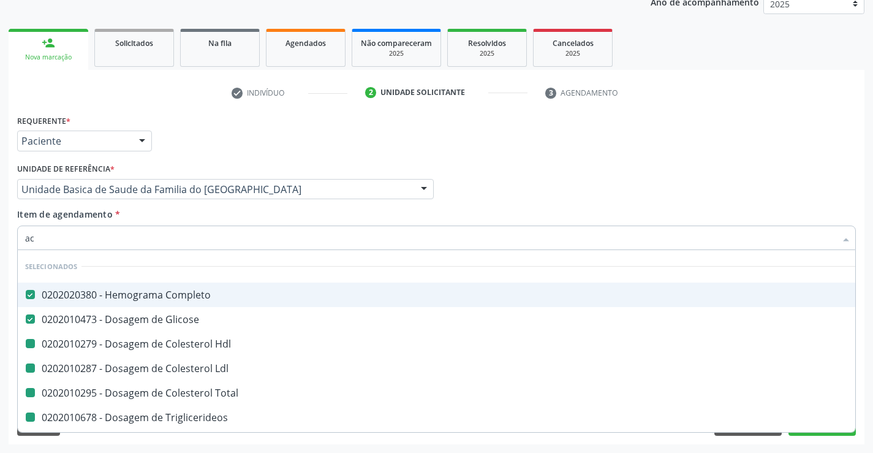
checkbox Gt\) "false"
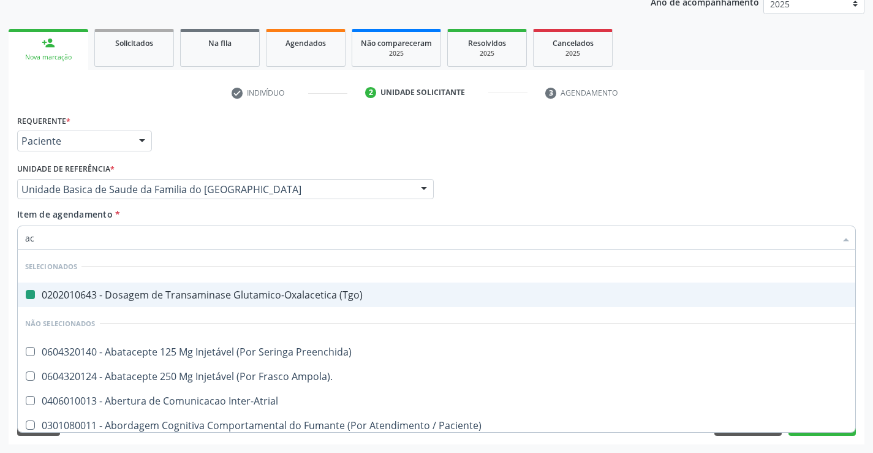
type input "aci"
checkbox \(Tgo\) "false"
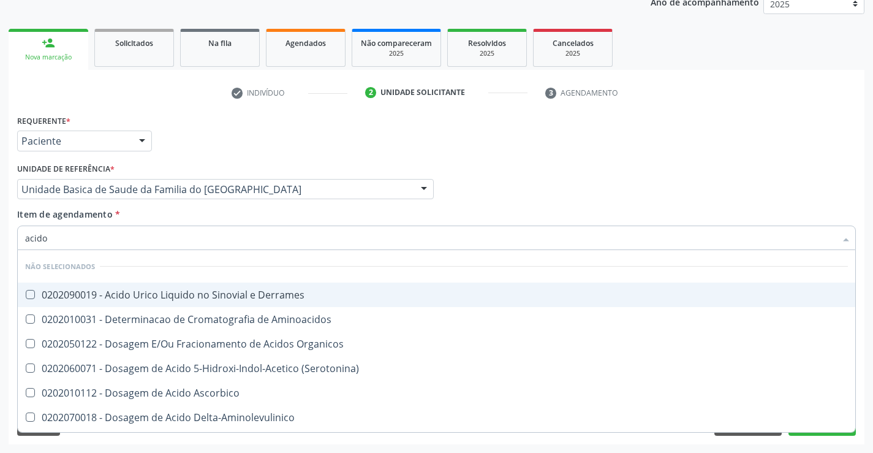
type input "acido u"
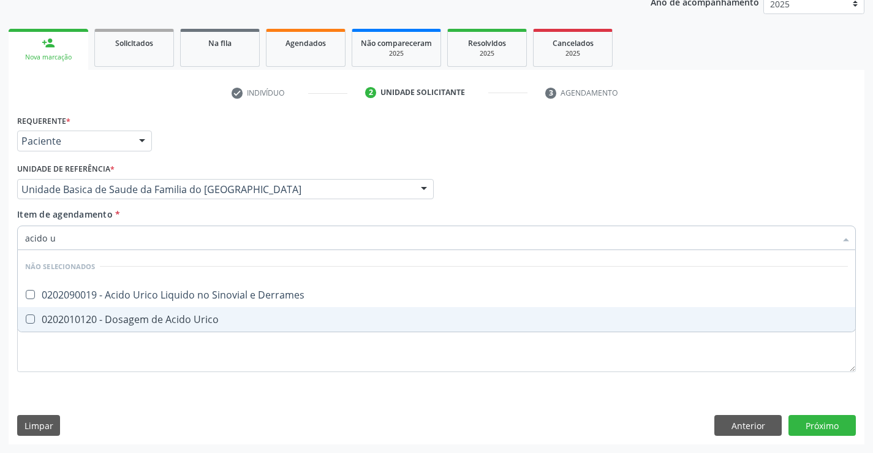
click at [158, 320] on div "0202010120 - Dosagem de Acido Urico" at bounding box center [436, 319] width 823 height 10
checkbox Urico "true"
type input "acido u"
click at [154, 357] on div "Requerente * Paciente Profissional de Saúde Paciente Nenhum resultado encontrad…" at bounding box center [436, 251] width 839 height 278
checkbox Derrames "true"
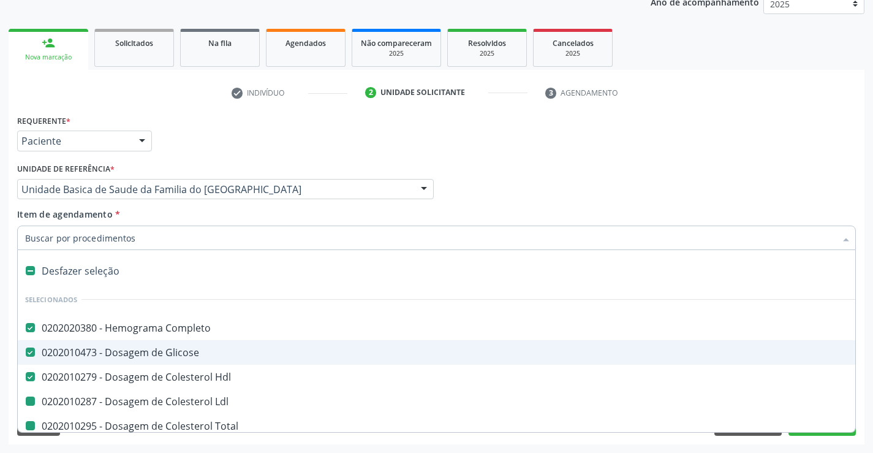
type input "f"
checkbox Ldl "false"
checkbox Total "false"
checkbox Triglicerideos "false"
checkbox Ureia "false"
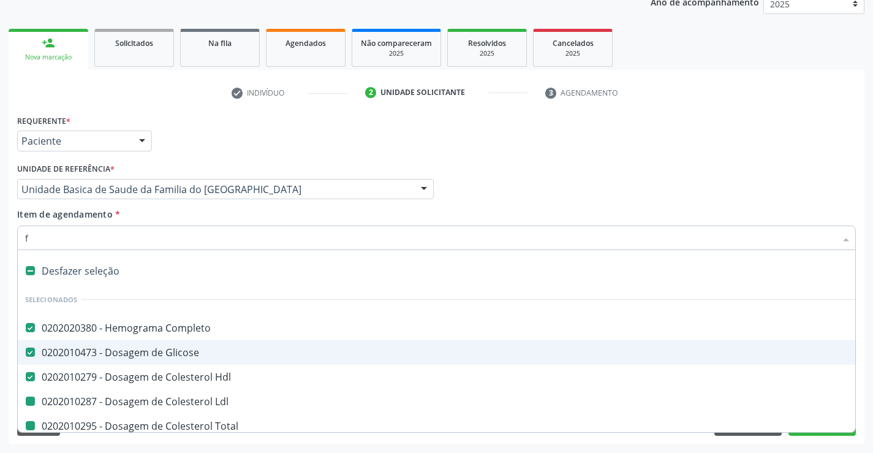
checkbox Creatinina "false"
checkbox \(Tgo\) "false"
checkbox \(Tgp\) "false"
checkbox Alcalina "false"
checkbox Gt\) "false"
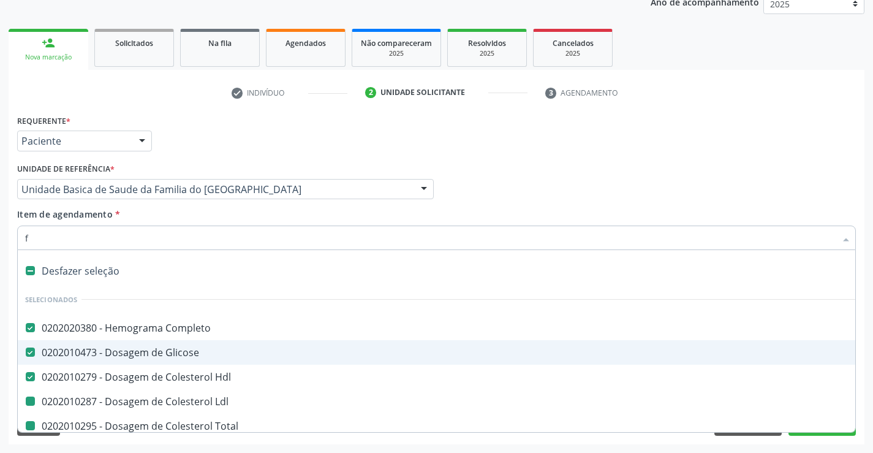
checkbox Urico "false"
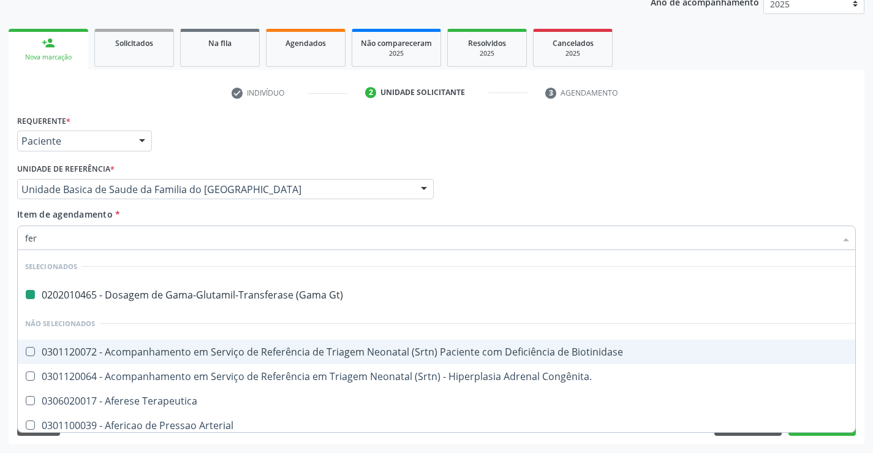
type input "ferr"
checkbox Gt\) "false"
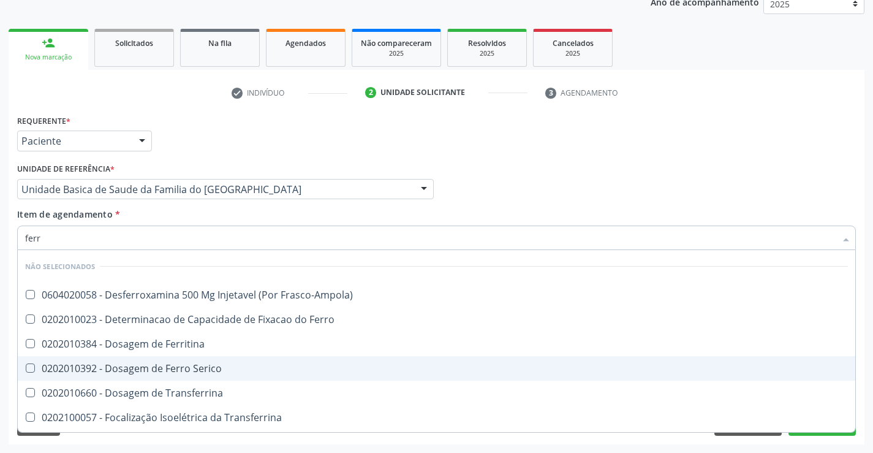
click at [137, 368] on div "0202010392 - Dosagem de Ferro Serico" at bounding box center [436, 368] width 823 height 10
checkbox Serico "true"
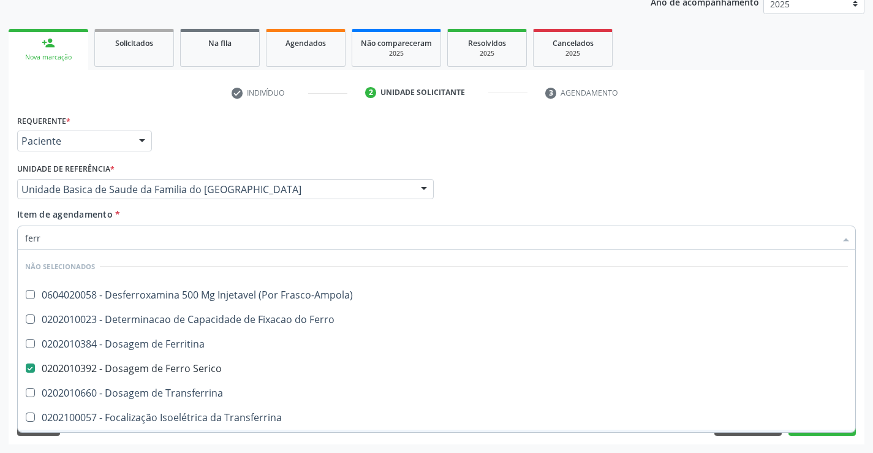
type input "ferr"
click at [151, 445] on div "Acompanhamento Acompanhe a situação das marcações correntes e finalizadas Relat…" at bounding box center [436, 183] width 873 height 540
checkbox Frasco-Ampola\) "true"
checkbox Transferrina "true"
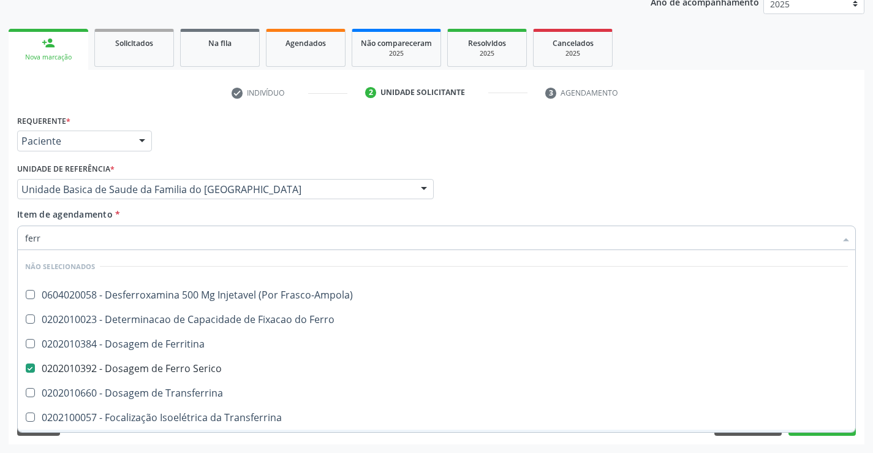
checkbox Ml\) "true"
checkbox \(Nefroplastia\) "true"
checkbox Ferritina "true"
checkbox Ferro "true"
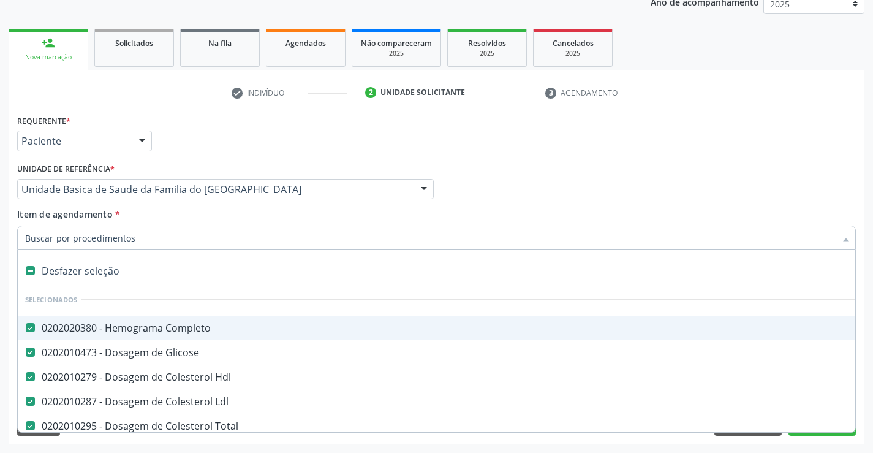
click at [137, 239] on input "Item de agendamento *" at bounding box center [430, 238] width 811 height 25
type input "u"
checkbox Ureia "false"
checkbox Creatinina "false"
checkbox \(Tgo\) "false"
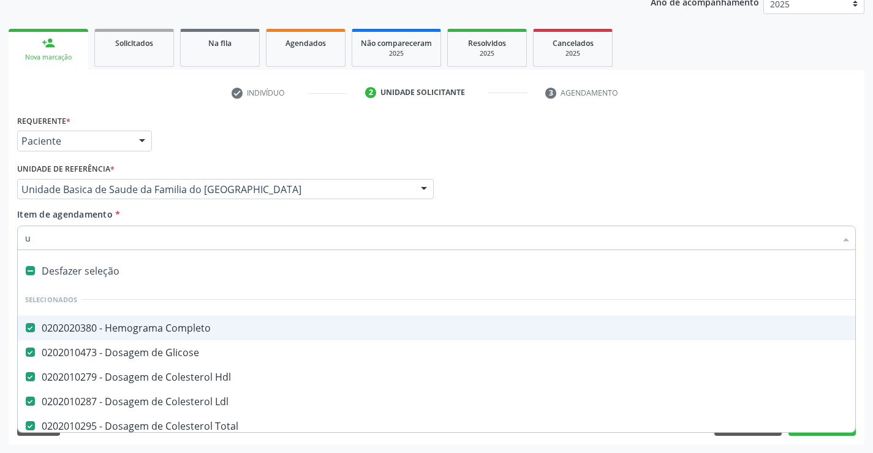
checkbox \(Tgp\) "false"
checkbox Alcalina "false"
checkbox Gt\) "false"
checkbox Urico "false"
checkbox Serico "false"
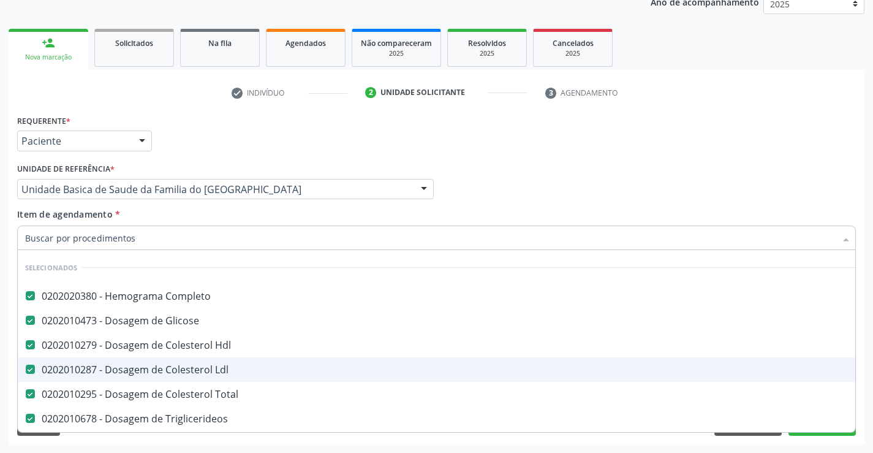
scroll to position [245, 0]
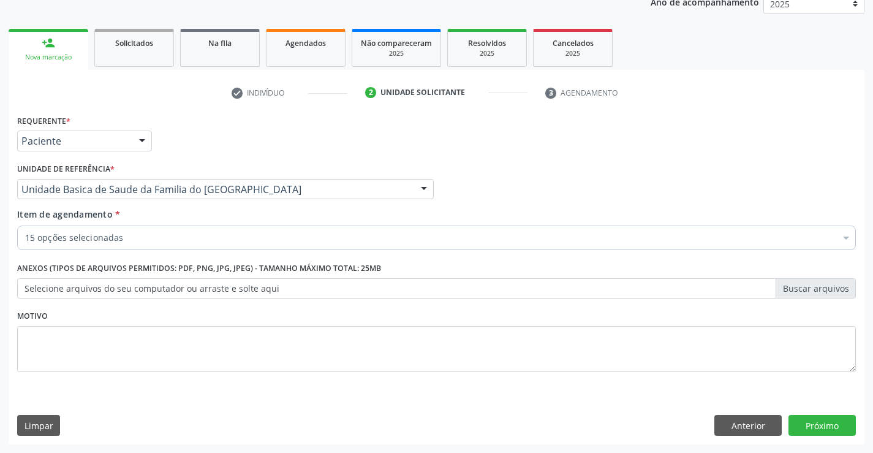
click at [617, 443] on div "Requerente * Paciente Profissional de Saúde Paciente Nenhum resultado encontrad…" at bounding box center [437, 278] width 856 height 333
click at [831, 424] on button "Próximo" at bounding box center [822, 425] width 67 height 21
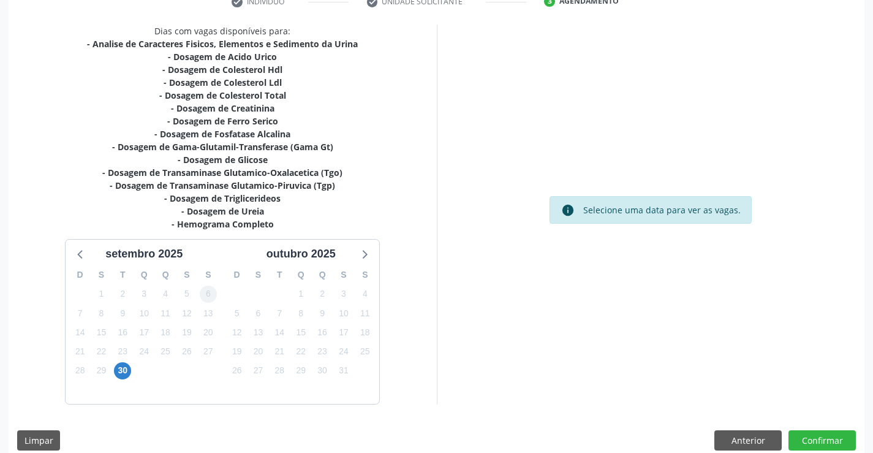
scroll to position [260, 0]
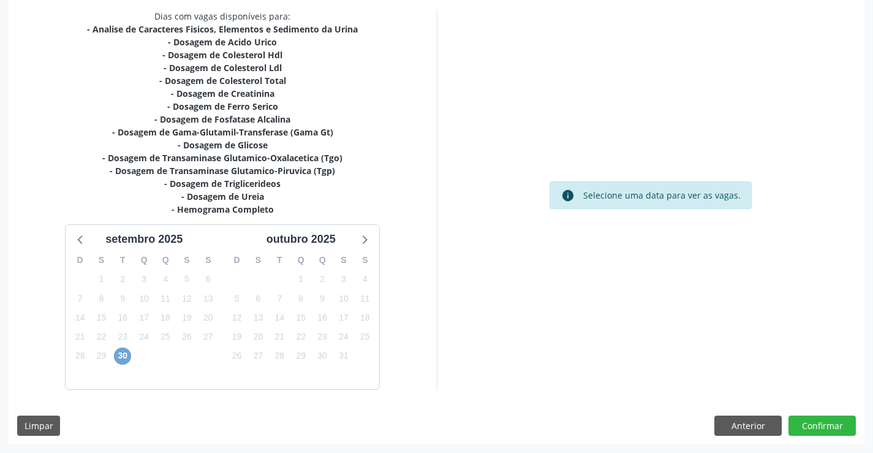
click at [124, 355] on span "30" at bounding box center [122, 356] width 17 height 17
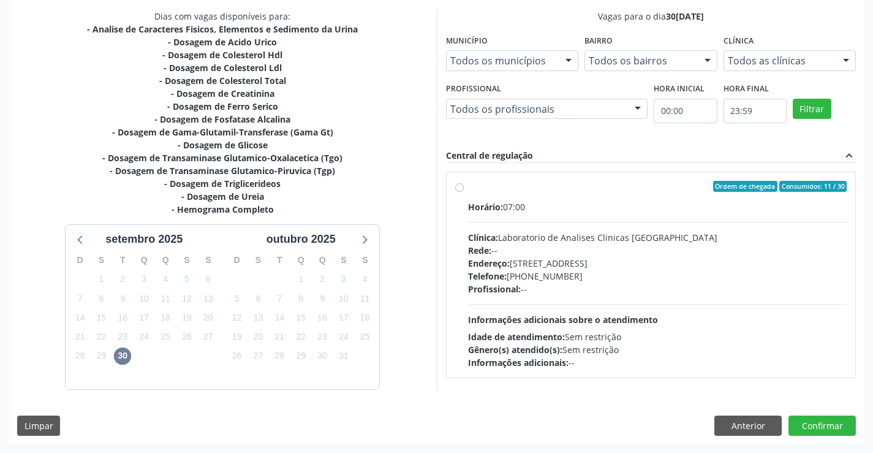
click at [468, 188] on label "Ordem de chegada Consumidos: 11 / 30 Horário: 07:00 Clínica: Laboratorio de Ana…" at bounding box center [657, 275] width 379 height 188
click at [461, 188] on input "Ordem de chegada Consumidos: 11 / 30 Horário: 07:00 Clínica: Laboratorio de Ana…" at bounding box center [459, 186] width 9 height 11
radio input "true"
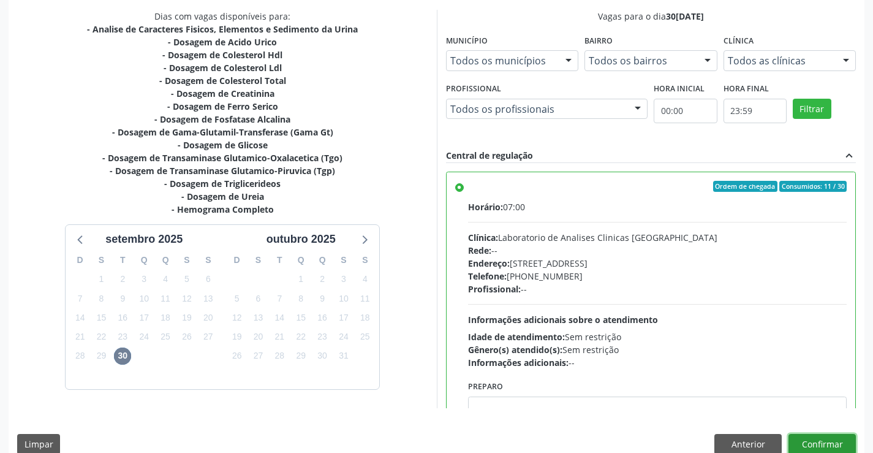
click at [801, 441] on button "Confirmar" at bounding box center [822, 444] width 67 height 21
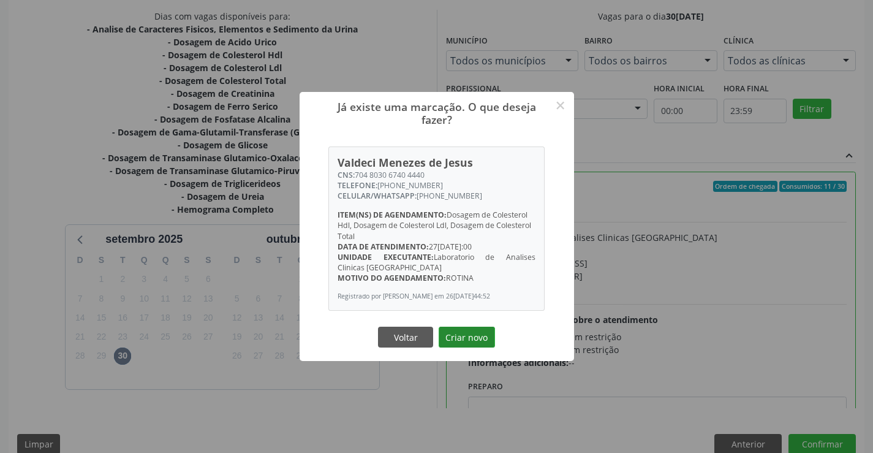
click at [481, 329] on button "Criar novo" at bounding box center [467, 337] width 56 height 21
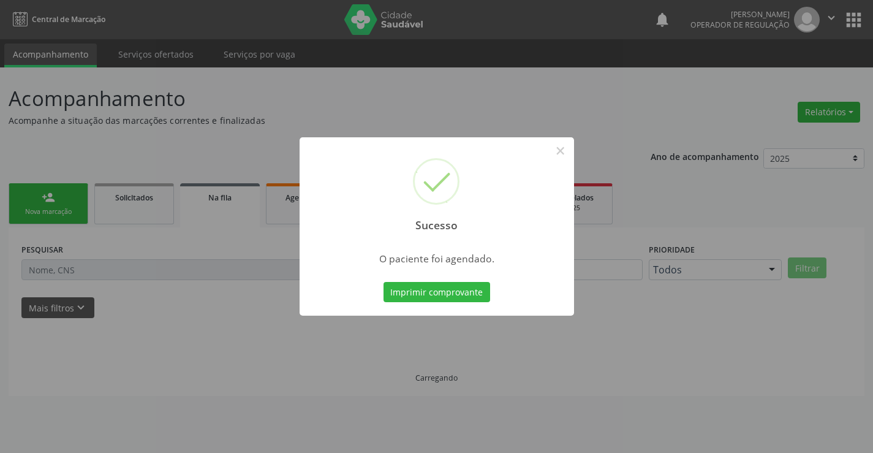
scroll to position [0, 0]
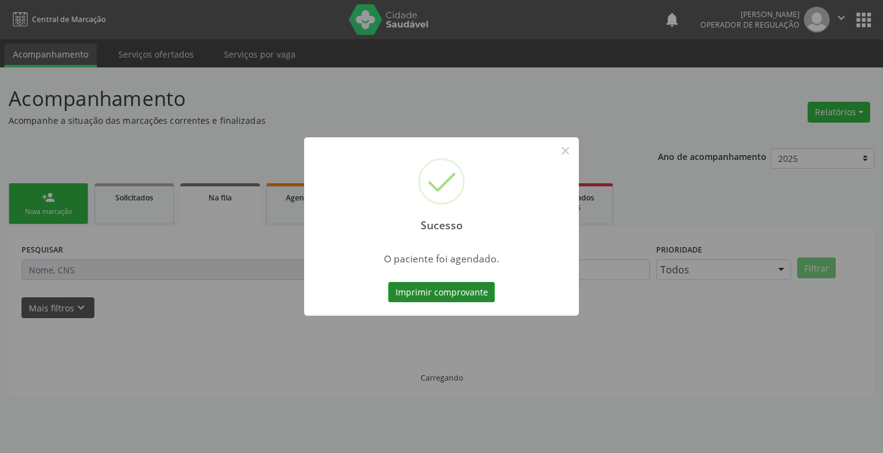
click at [444, 284] on button "Imprimir comprovante" at bounding box center [441, 292] width 107 height 21
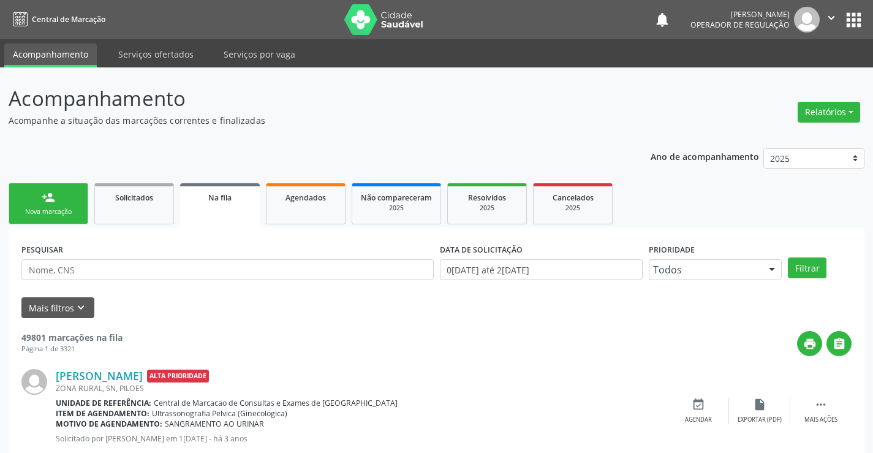
click at [77, 210] on div "Nova marcação" at bounding box center [48, 211] width 61 height 9
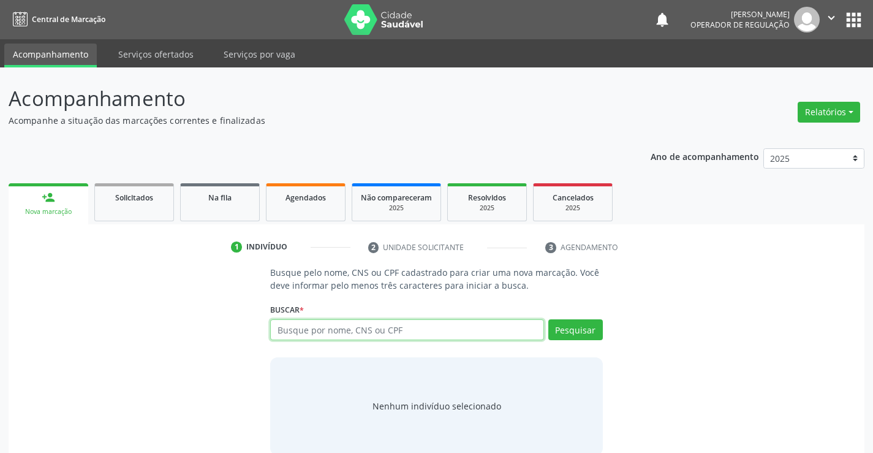
click at [321, 333] on input "text" at bounding box center [406, 329] width 273 height 21
type input "706005344934541"
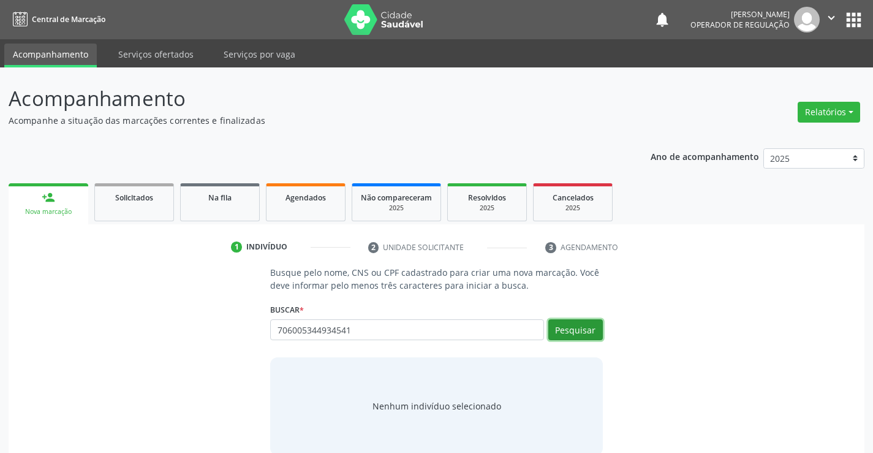
click at [557, 330] on button "Pesquisar" at bounding box center [576, 329] width 55 height 21
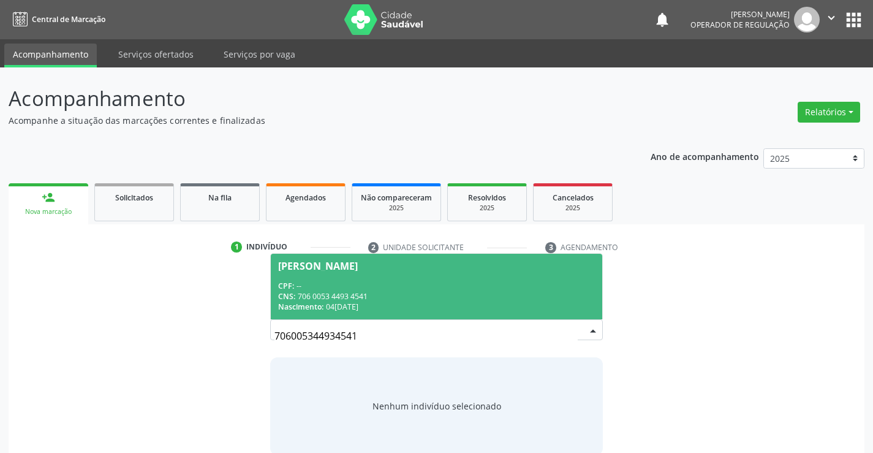
click at [496, 302] on div "Nascimento: 04/04/1991" at bounding box center [436, 307] width 316 height 10
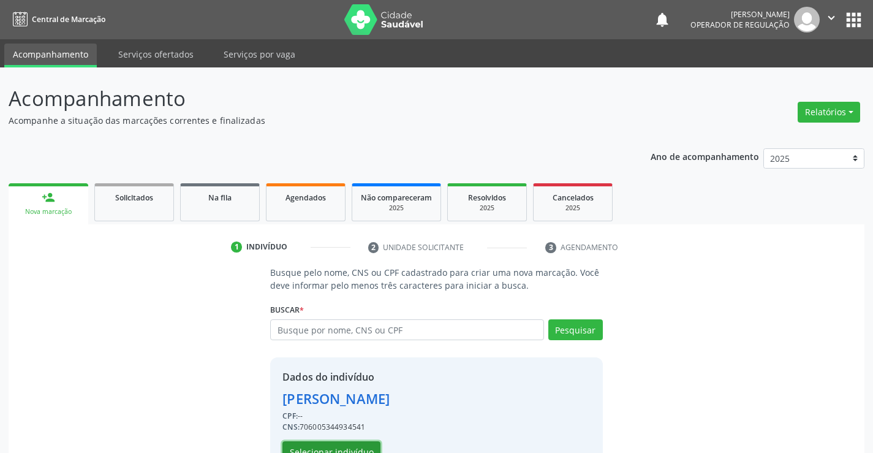
click at [356, 451] on button "Selecionar indivíduo" at bounding box center [332, 451] width 98 height 21
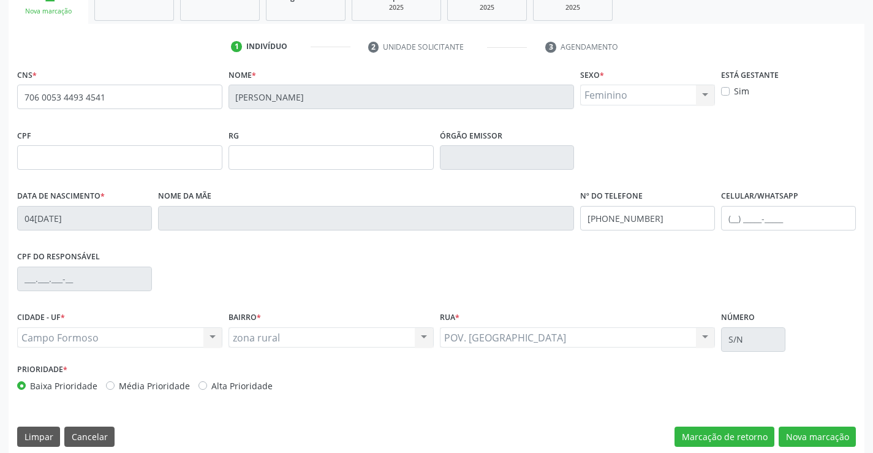
scroll to position [211, 0]
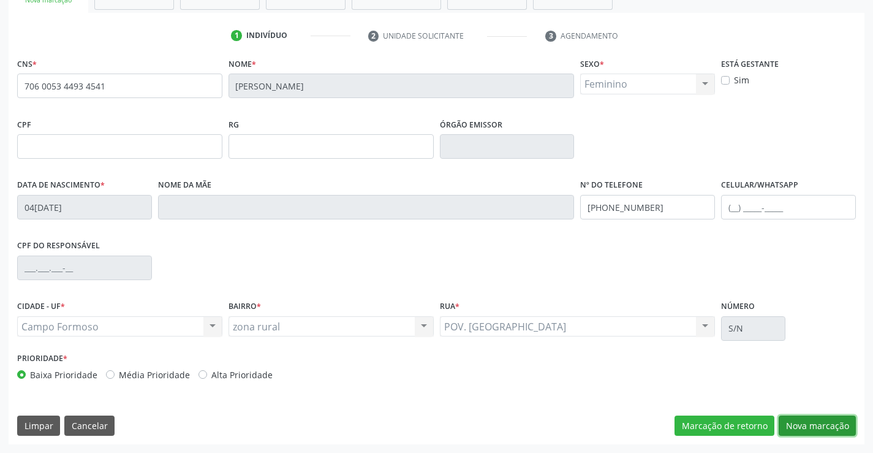
click at [824, 424] on button "Nova marcação" at bounding box center [817, 426] width 77 height 21
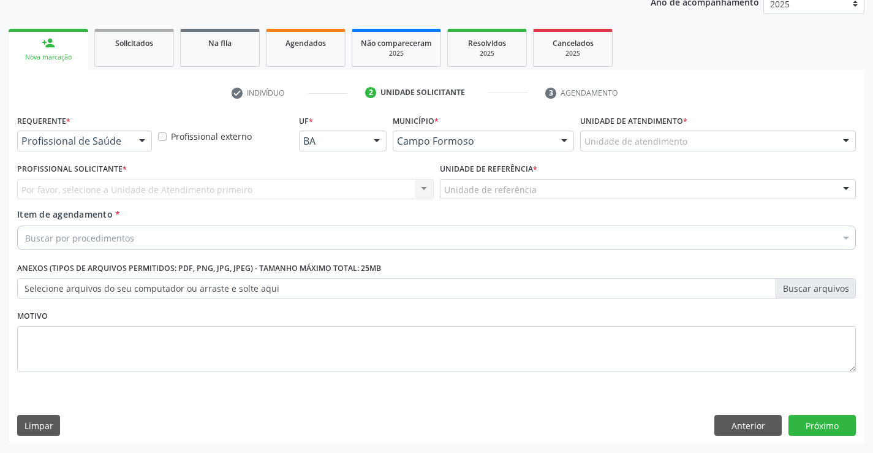
scroll to position [154, 0]
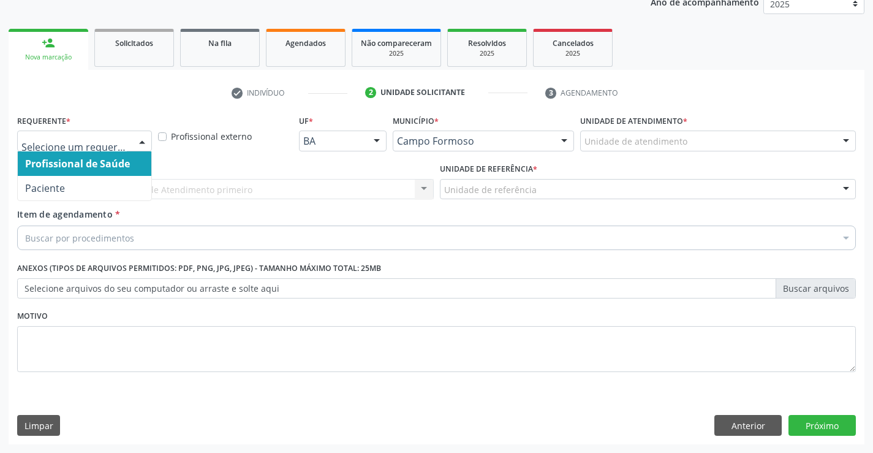
click at [141, 138] on div at bounding box center [142, 141] width 18 height 21
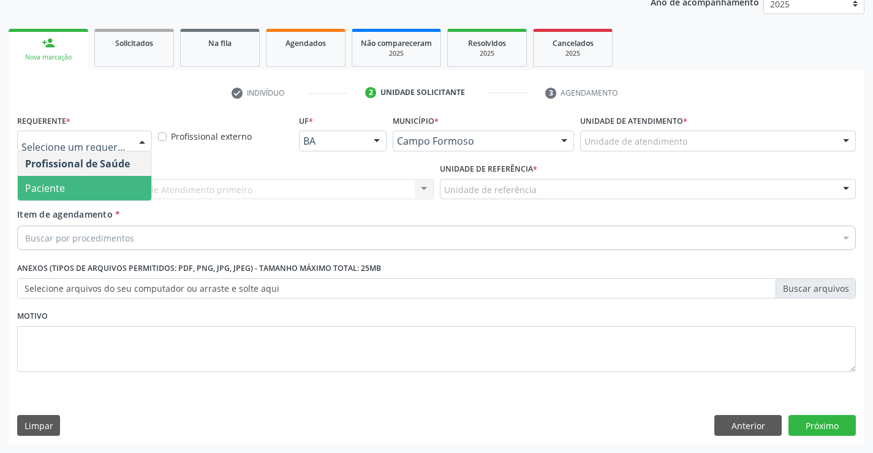
click at [93, 189] on span "Paciente" at bounding box center [85, 188] width 134 height 25
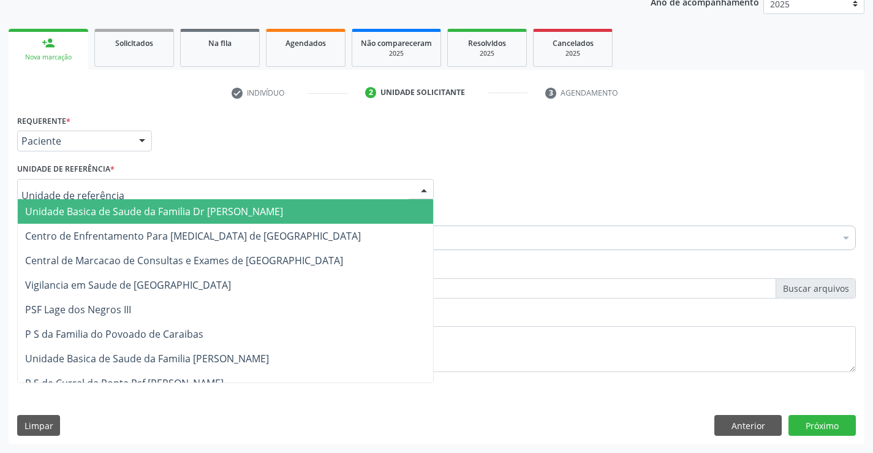
click at [114, 191] on div at bounding box center [225, 189] width 417 height 21
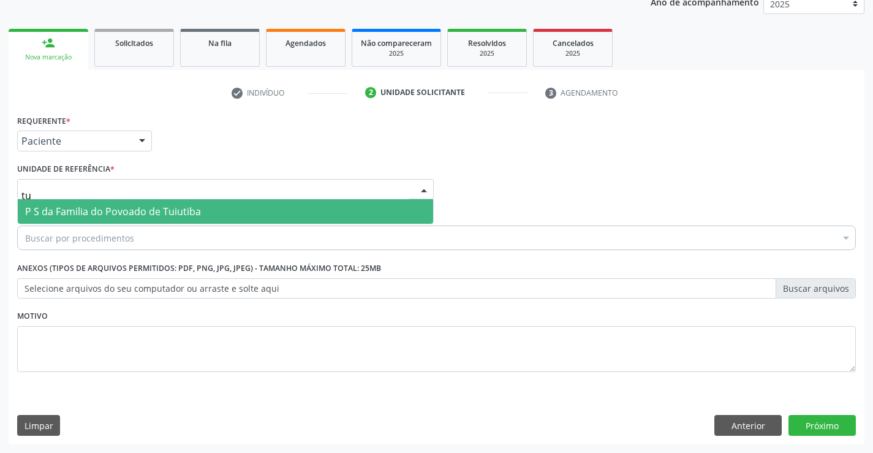
type input "tui"
click at [152, 205] on span "P S da Familia do Povoado de Tuiutiba" at bounding box center [113, 211] width 176 height 13
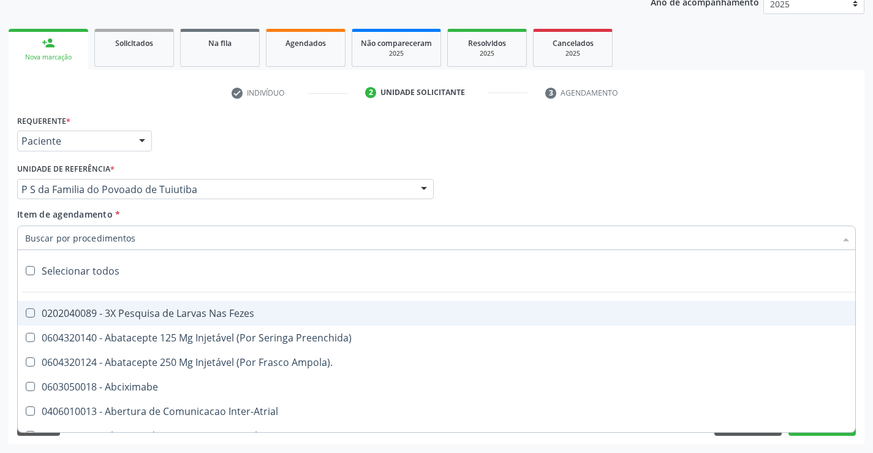
click at [137, 243] on div at bounding box center [436, 238] width 839 height 25
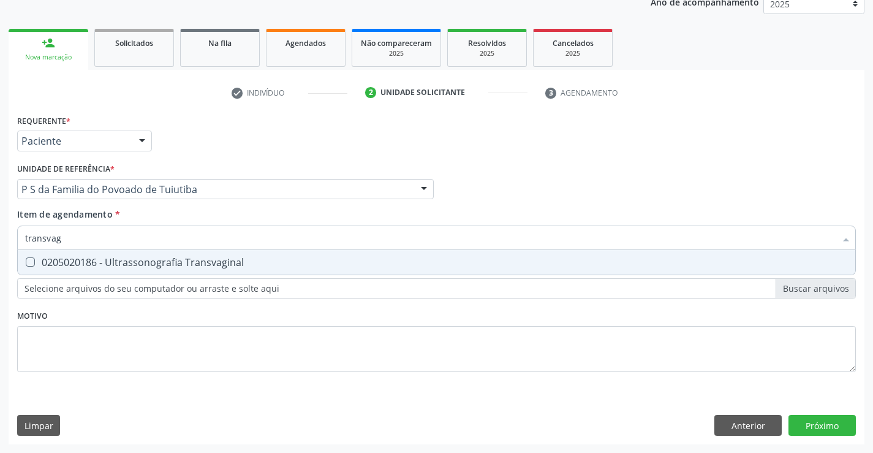
type input "transvagi"
click at [192, 267] on div "0205020186 - Ultrassonografia Transvaginal" at bounding box center [436, 262] width 823 height 10
checkbox Transvaginal "true"
drag, startPoint x: 186, startPoint y: 297, endPoint x: 184, endPoint y: 305, distance: 8.7
click at [184, 305] on div "Requerente * Paciente Profissional de Saúde Paciente Nenhum resultado encontrad…" at bounding box center [436, 251] width 839 height 278
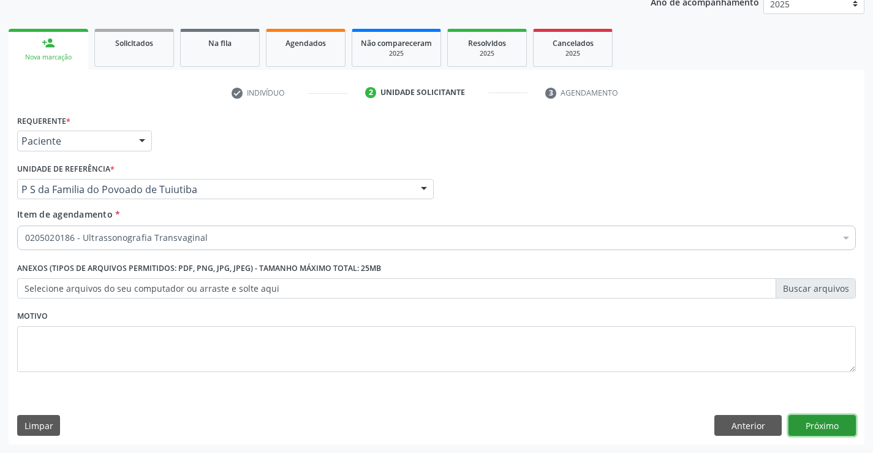
click at [809, 428] on button "Próximo" at bounding box center [822, 425] width 67 height 21
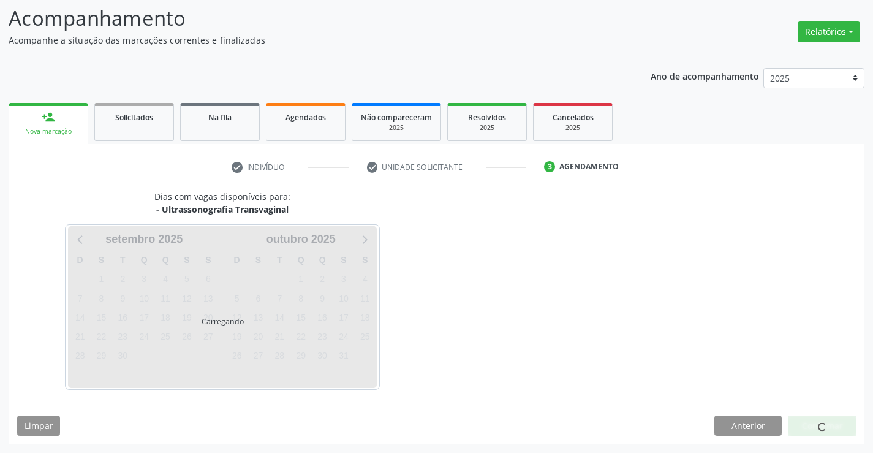
scroll to position [80, 0]
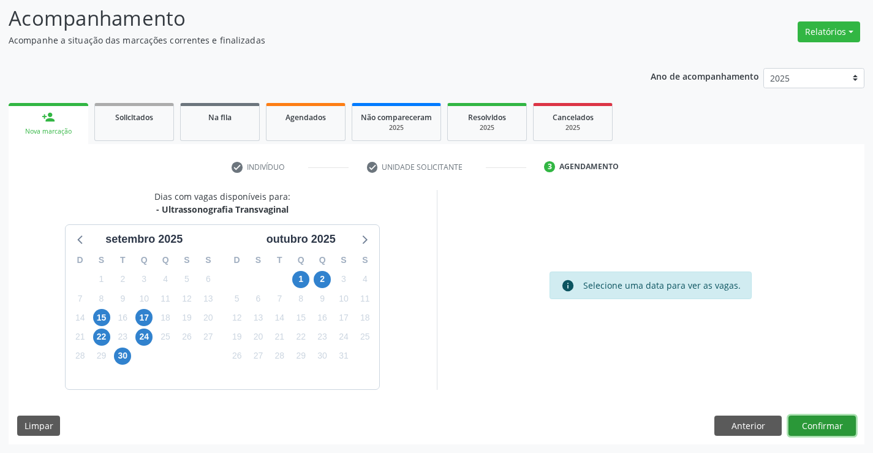
click at [816, 416] on button "Confirmar" at bounding box center [822, 426] width 67 height 21
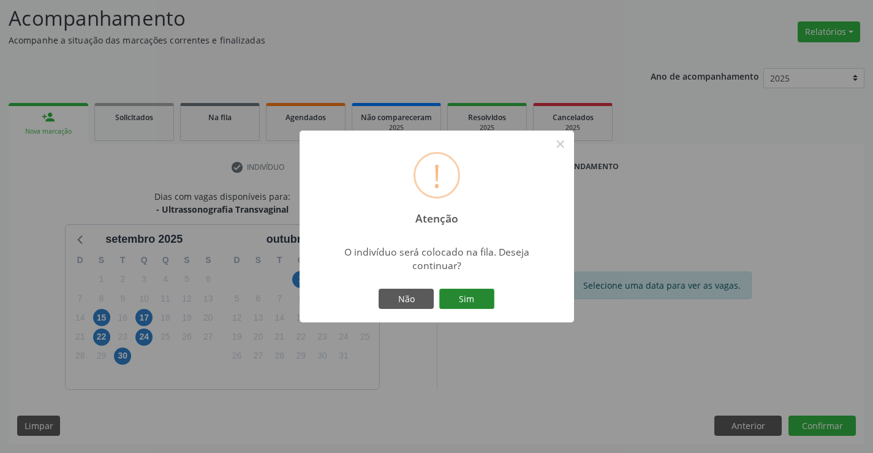
click at [487, 294] on button "Sim" at bounding box center [466, 299] width 55 height 21
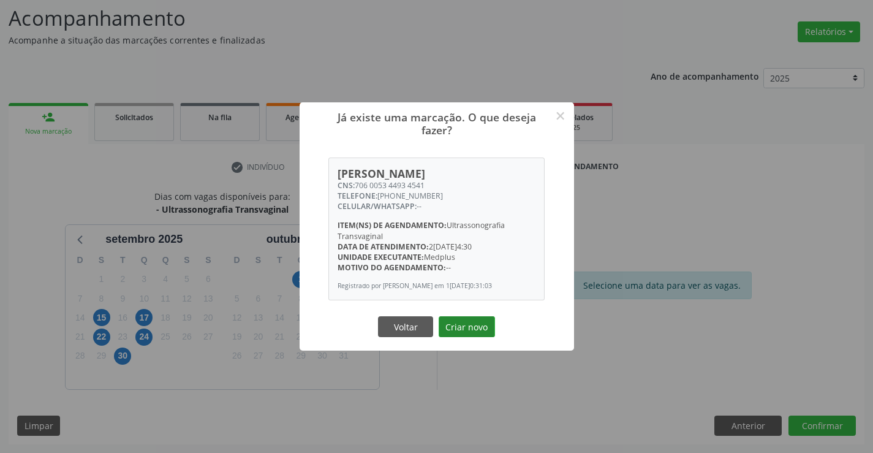
click at [456, 334] on button "Criar novo" at bounding box center [467, 326] width 56 height 21
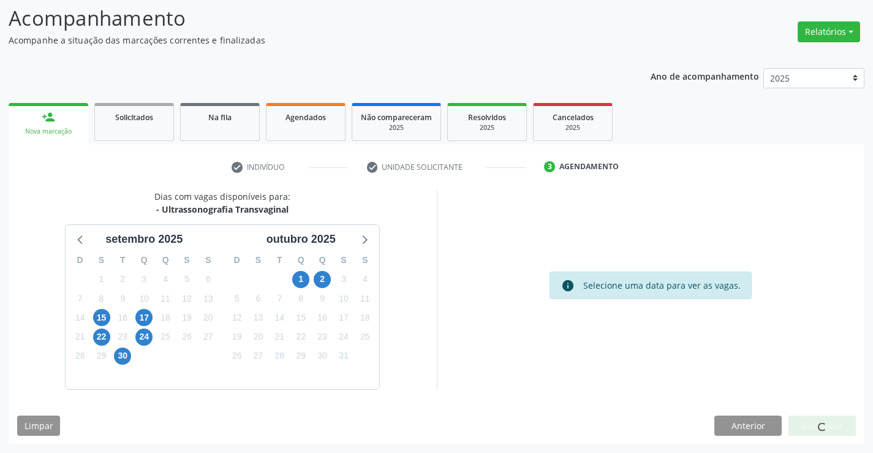
scroll to position [0, 0]
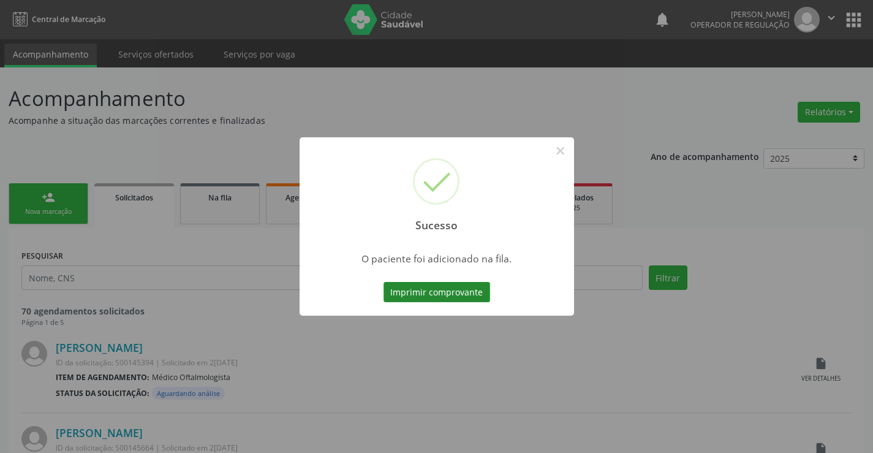
click at [460, 292] on button "Imprimir comprovante" at bounding box center [437, 292] width 107 height 21
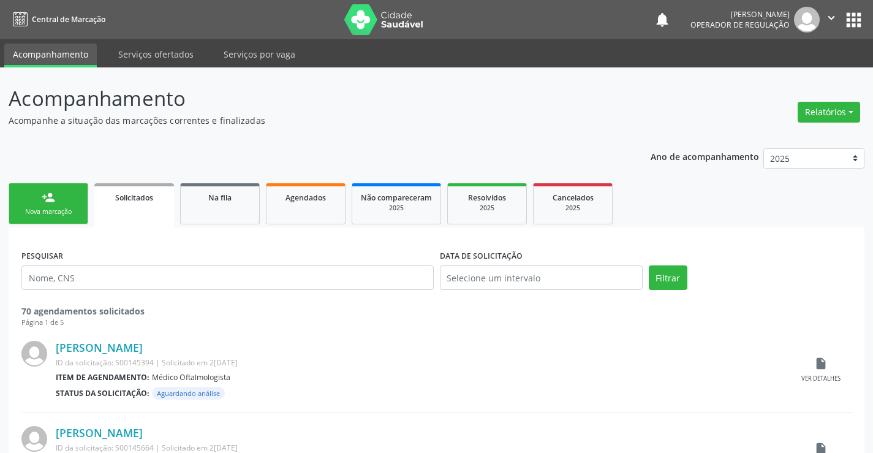
click at [76, 215] on div "Nova marcação" at bounding box center [48, 211] width 61 height 9
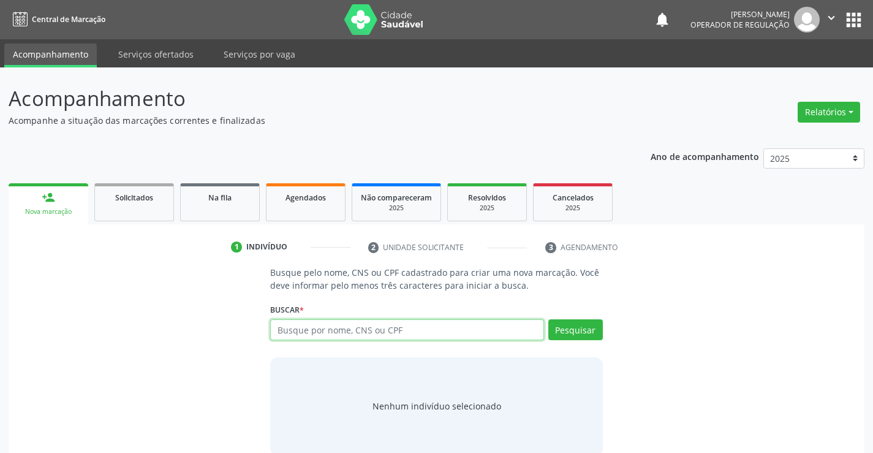
click at [357, 326] on input "text" at bounding box center [406, 329] width 273 height 21
type input "708009875777722"
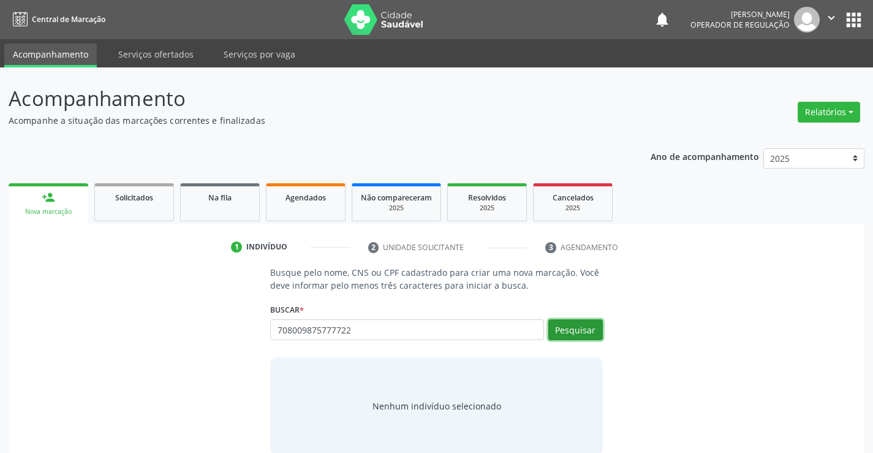
click at [563, 327] on button "Pesquisar" at bounding box center [576, 329] width 55 height 21
type input "708009875777722"
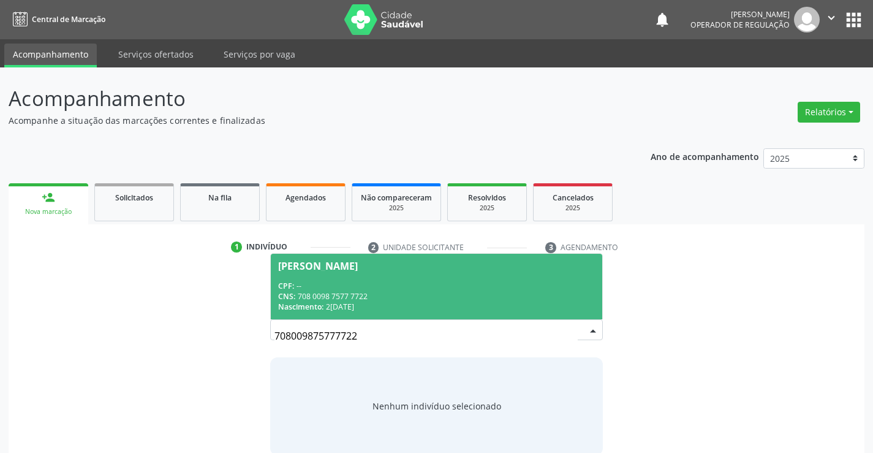
click at [477, 297] on div "CNS: 708 0098 7577 7722" at bounding box center [436, 296] width 316 height 10
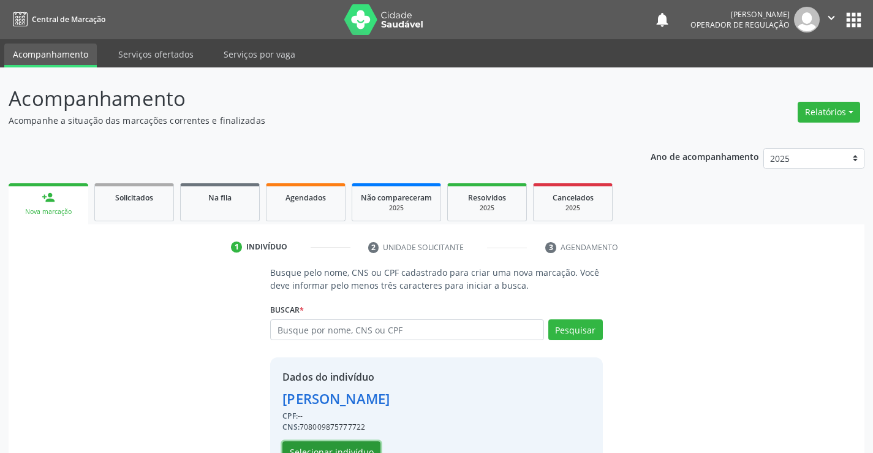
click at [362, 450] on button "Selecionar indivíduo" at bounding box center [332, 451] width 98 height 21
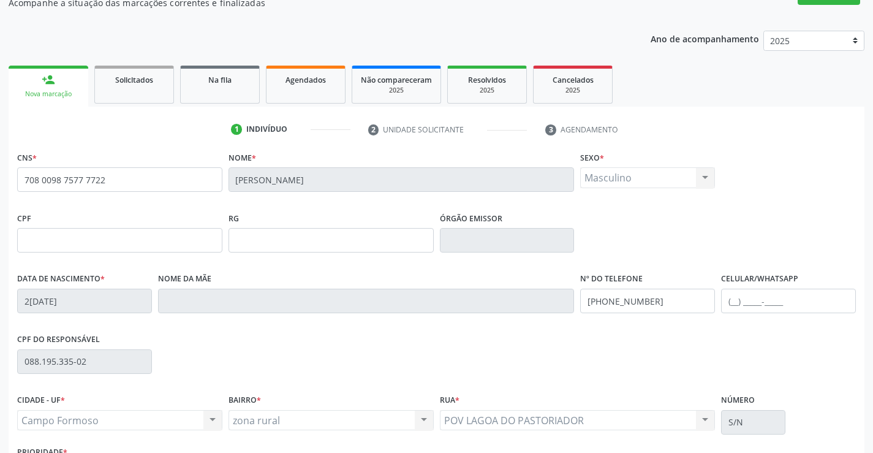
scroll to position [123, 0]
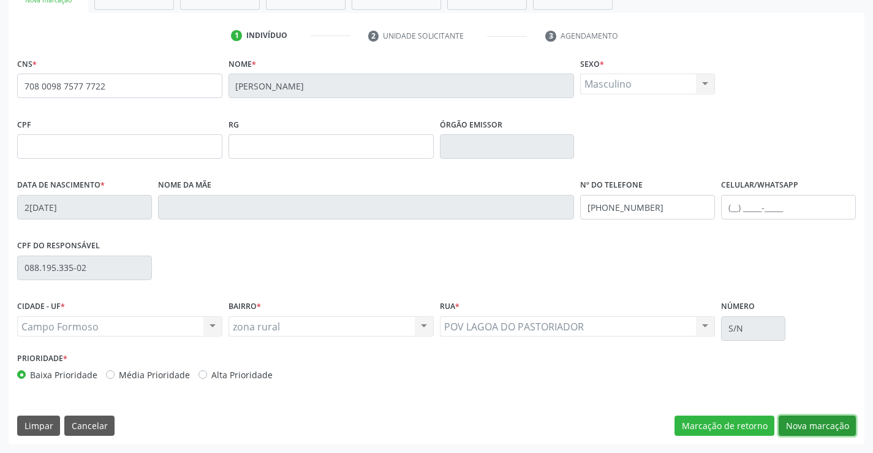
click at [798, 421] on button "Nova marcação" at bounding box center [817, 426] width 77 height 21
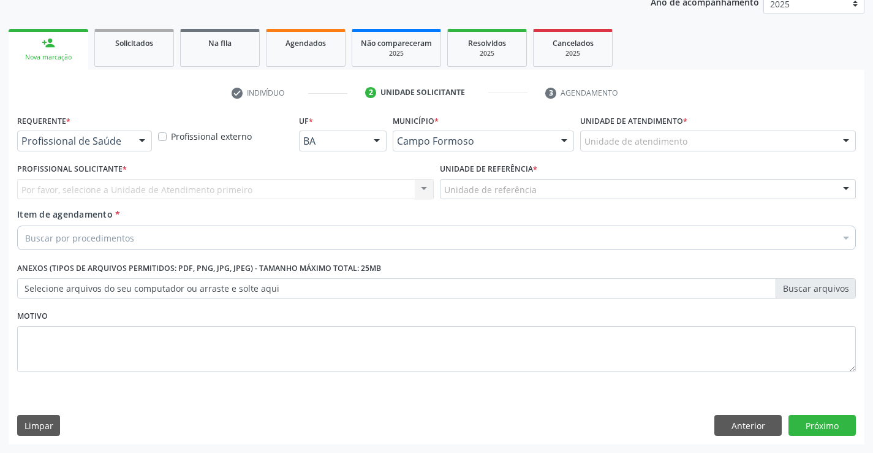
scroll to position [154, 0]
click at [140, 139] on div at bounding box center [142, 141] width 18 height 21
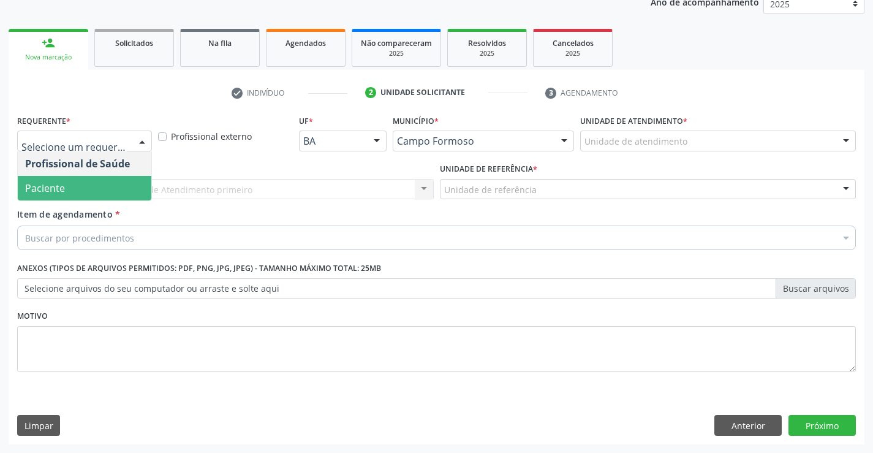
click at [132, 191] on span "Paciente" at bounding box center [85, 188] width 134 height 25
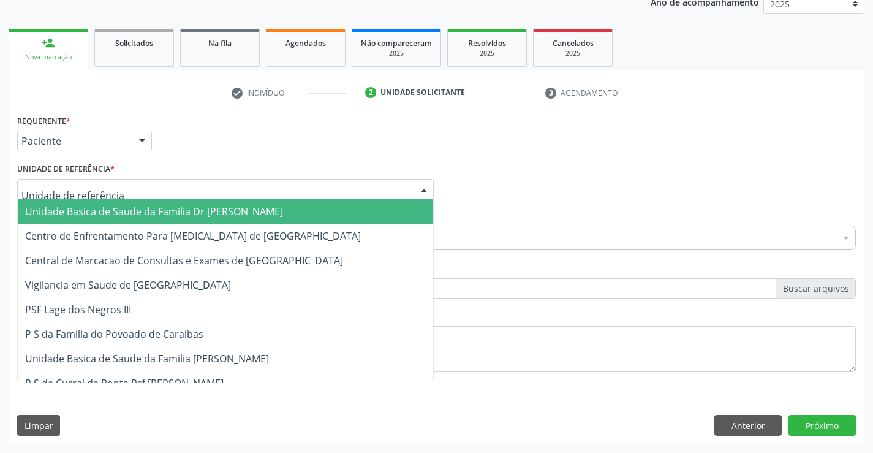
click at [167, 189] on div at bounding box center [225, 189] width 417 height 21
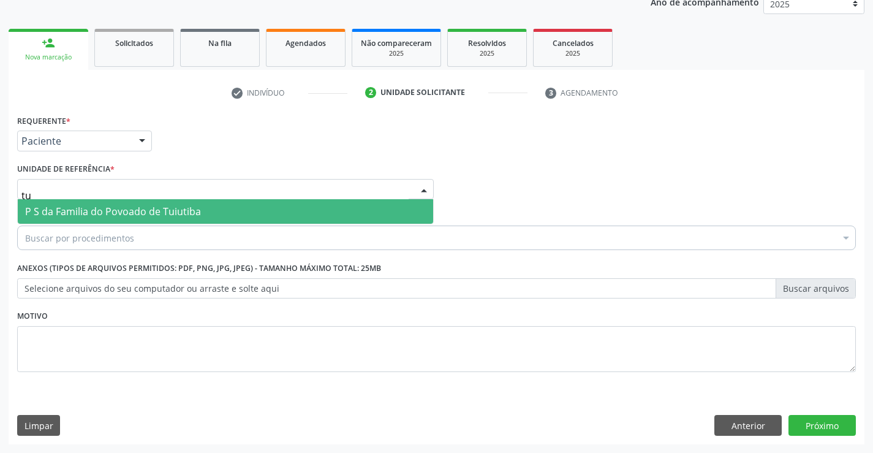
type input "tui"
click at [172, 213] on span "P S da Familia do Povoado de Tuiutiba" at bounding box center [113, 211] width 176 height 13
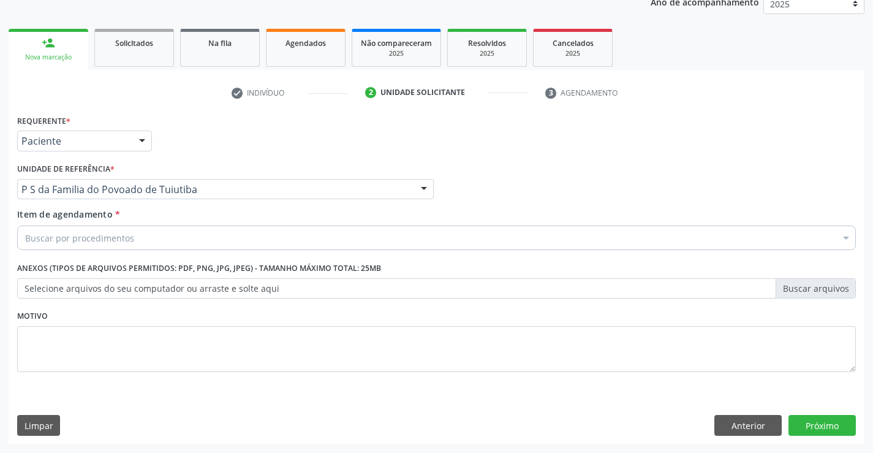
click at [159, 244] on div "Buscar por procedimentos" at bounding box center [436, 238] width 839 height 25
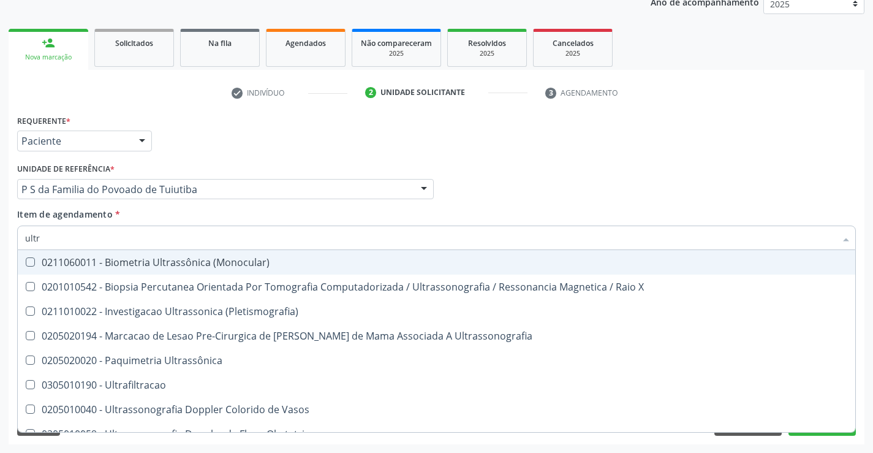
type input "ultra"
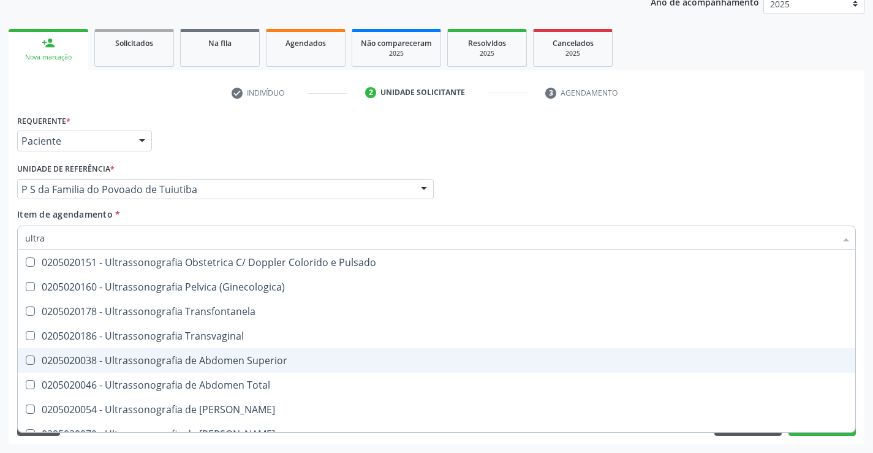
scroll to position [306, 0]
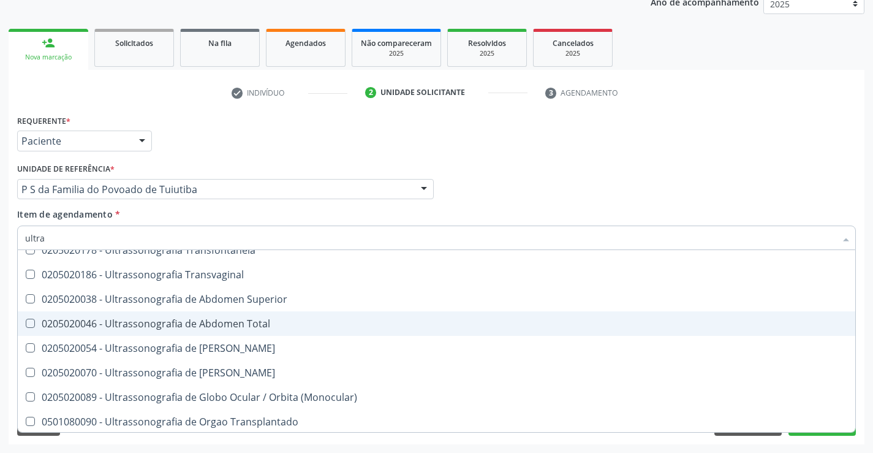
click at [211, 319] on div "0205020046 - Ultrassonografia de Abdomen Total" at bounding box center [436, 324] width 823 height 10
checkbox Total "true"
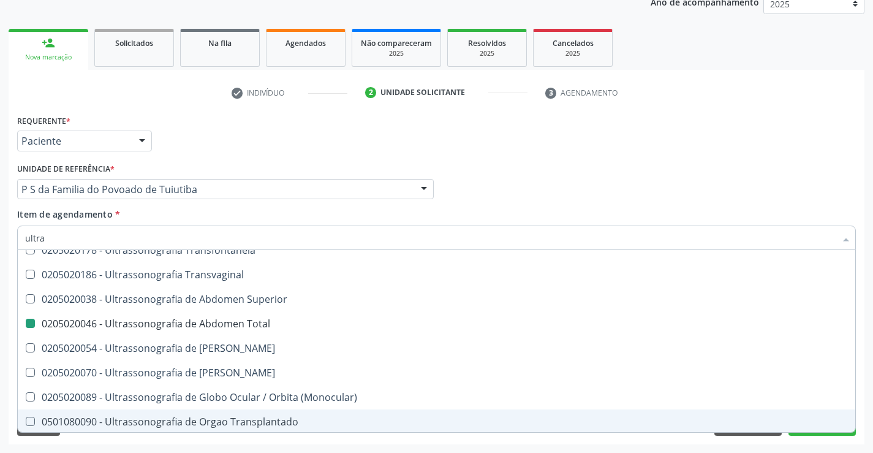
click at [259, 444] on div "Acompanhamento Acompanhe a situação das marcações correntes e finalizadas Relat…" at bounding box center [436, 183] width 873 height 540
checkbox X "true"
checkbox Total "false"
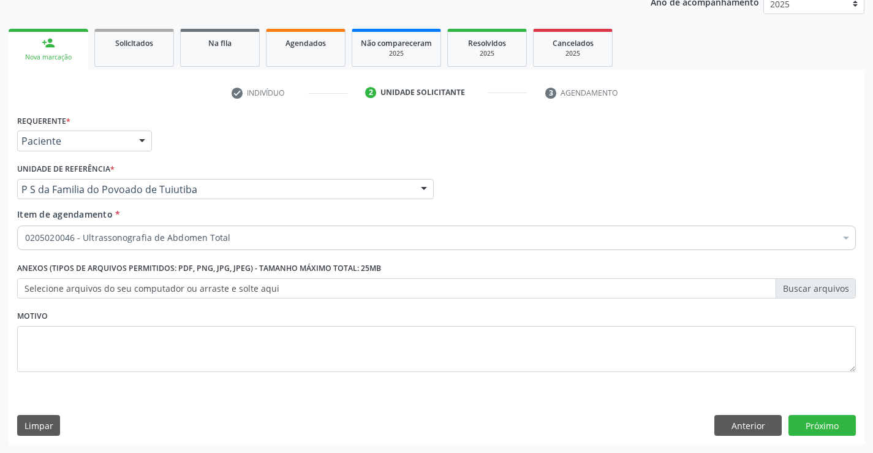
scroll to position [0, 0]
click at [816, 431] on button "Próximo" at bounding box center [822, 425] width 67 height 21
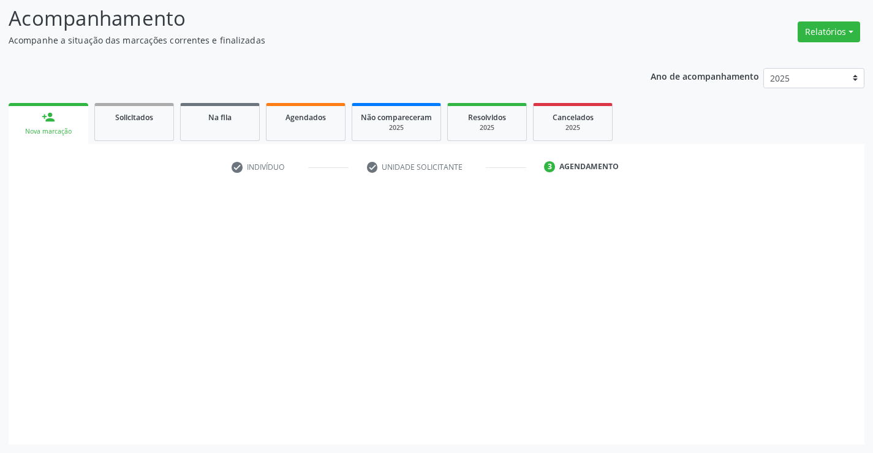
scroll to position [80, 0]
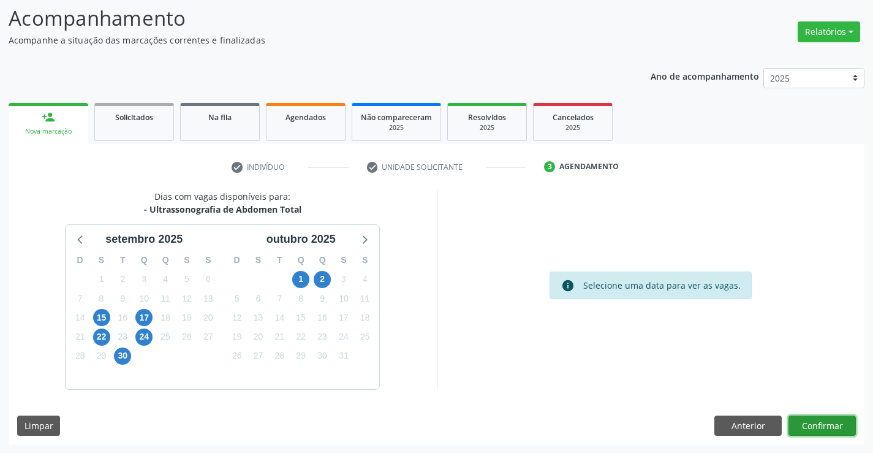
click at [812, 429] on button "Confirmar" at bounding box center [822, 426] width 67 height 21
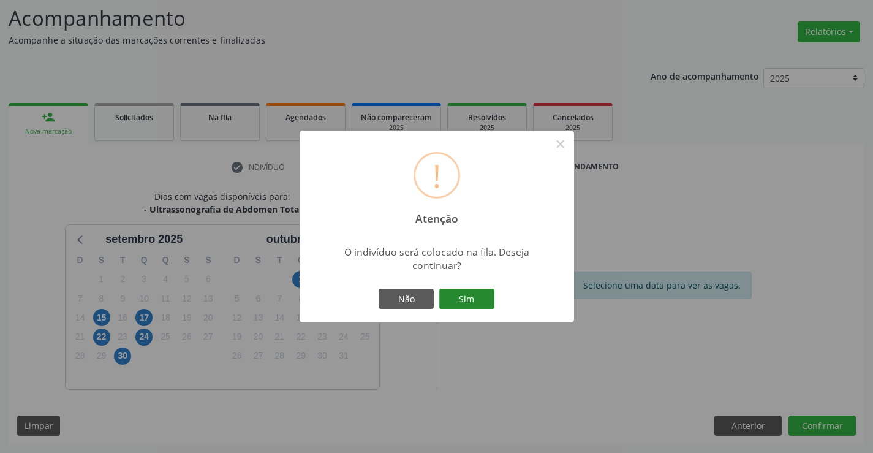
click at [476, 293] on button "Sim" at bounding box center [466, 299] width 55 height 21
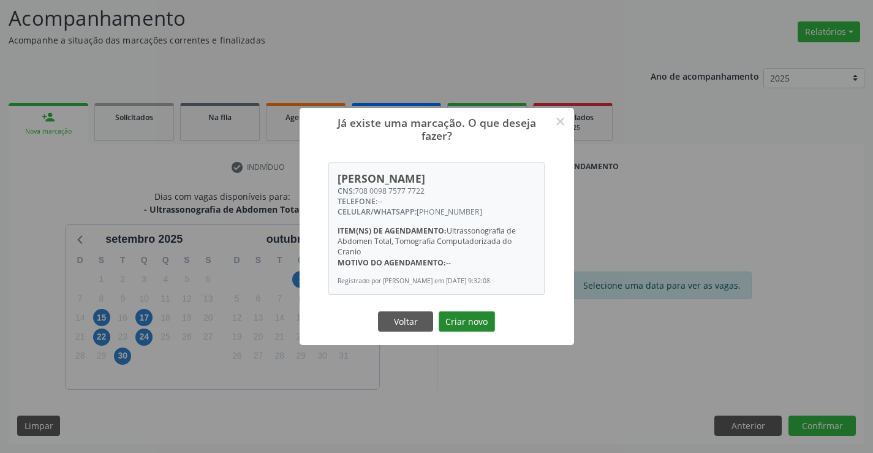
click at [468, 319] on button "Criar novo" at bounding box center [467, 321] width 56 height 21
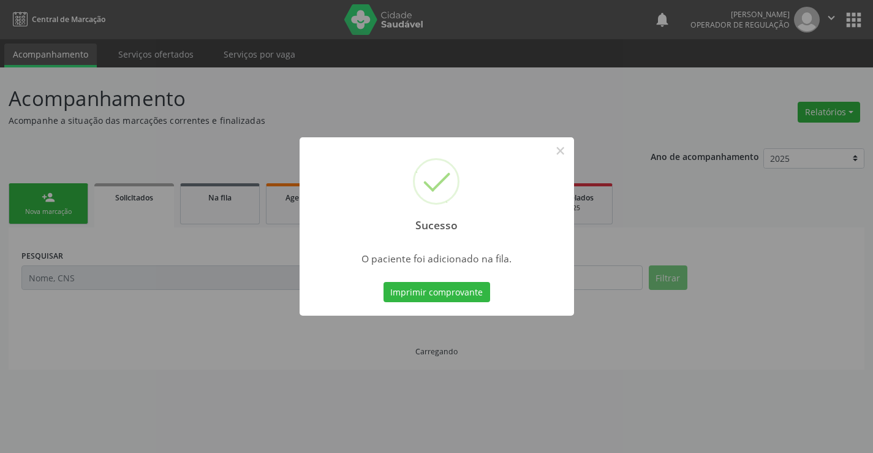
scroll to position [0, 0]
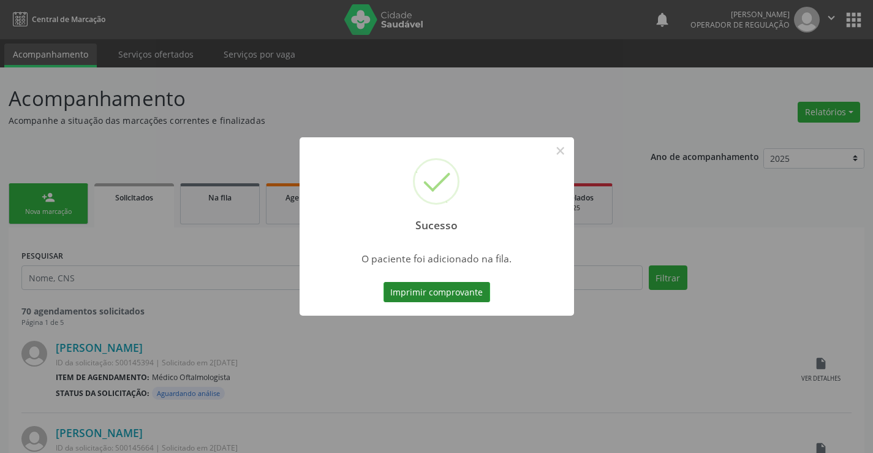
click at [466, 293] on button "Imprimir comprovante" at bounding box center [437, 292] width 107 height 21
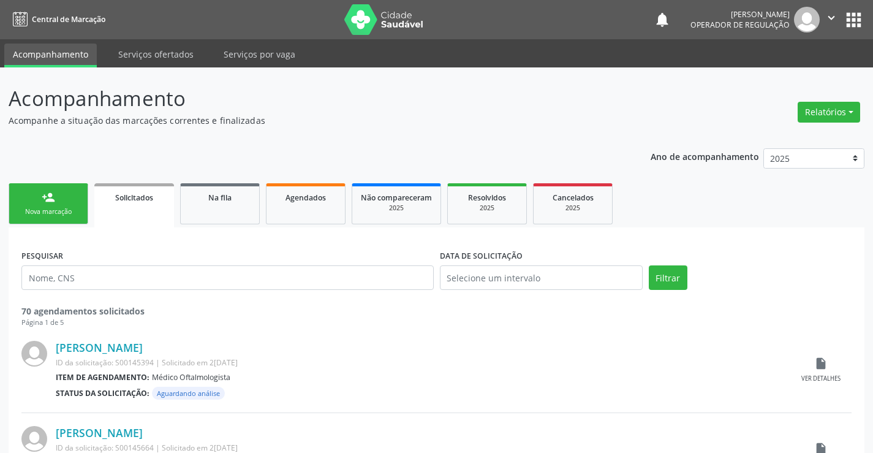
click at [72, 206] on link "person_add Nova marcação" at bounding box center [49, 203] width 80 height 41
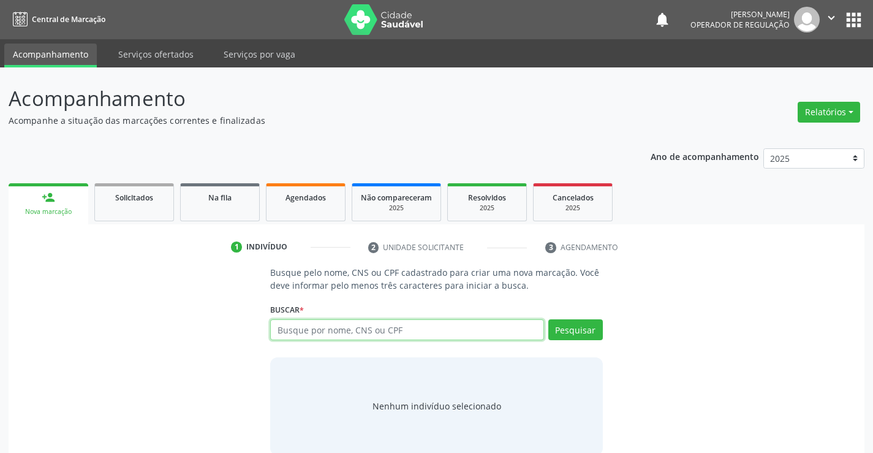
click at [340, 330] on input "text" at bounding box center [406, 329] width 273 height 21
type input "707609232124498"
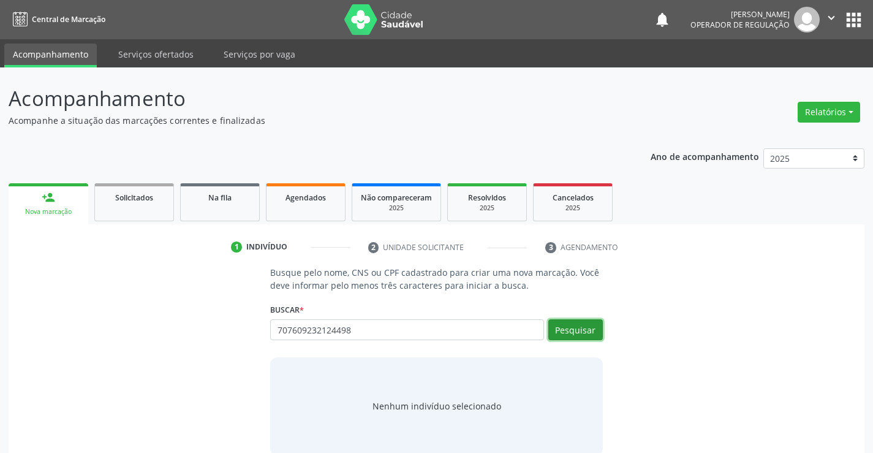
click at [561, 326] on button "Pesquisar" at bounding box center [576, 329] width 55 height 21
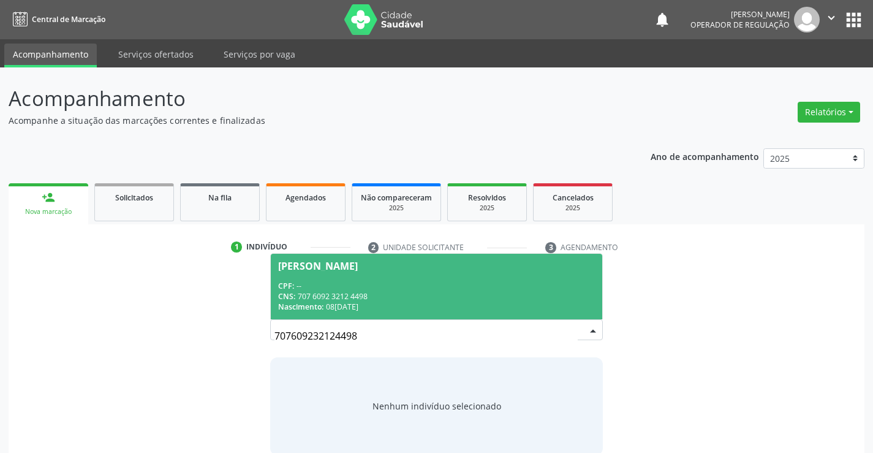
click at [517, 287] on div "CPF: --" at bounding box center [436, 286] width 316 height 10
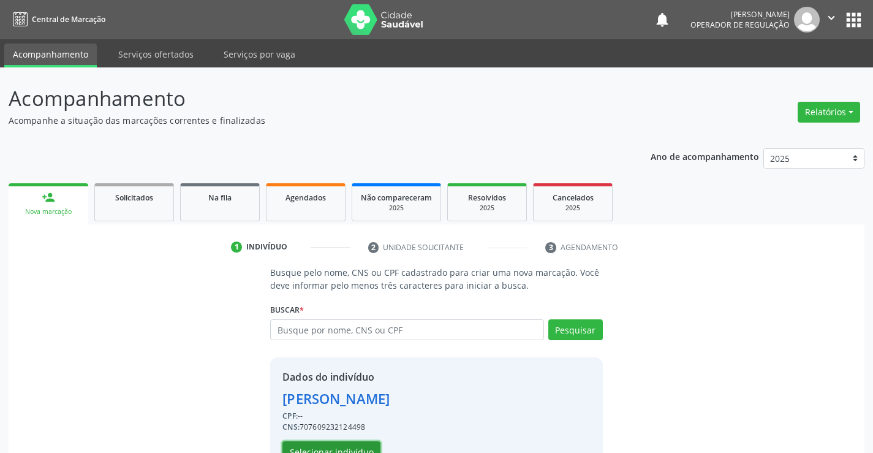
click at [343, 446] on button "Selecionar indivíduo" at bounding box center [332, 451] width 98 height 21
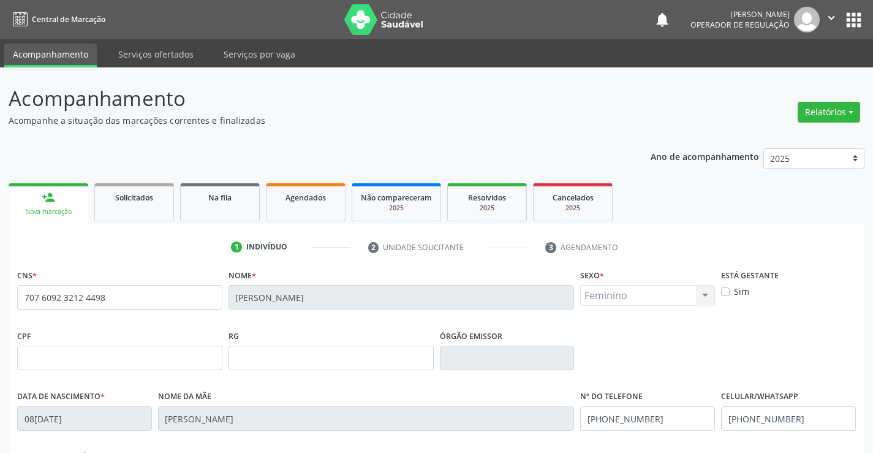
scroll to position [211, 0]
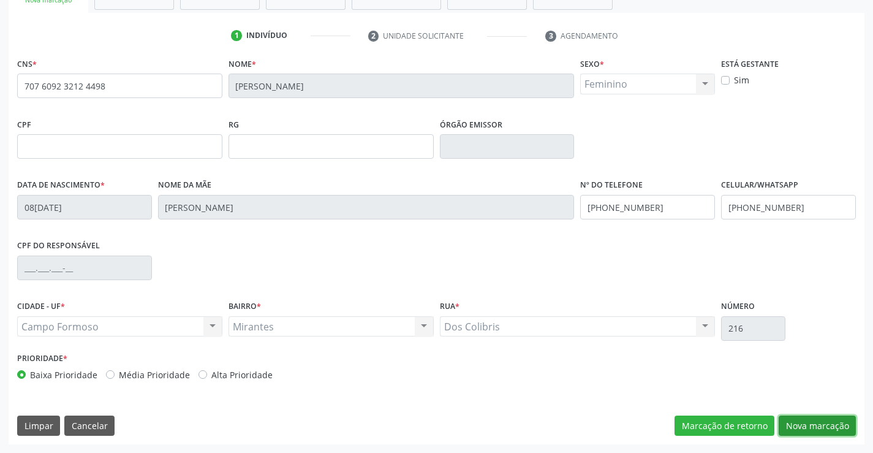
click at [823, 425] on button "Nova marcação" at bounding box center [817, 426] width 77 height 21
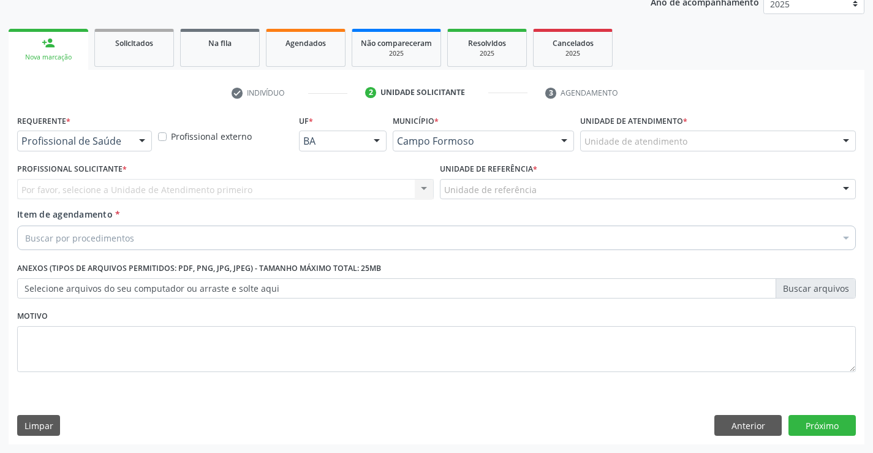
scroll to position [154, 0]
click at [732, 426] on button "Anterior" at bounding box center [748, 425] width 67 height 21
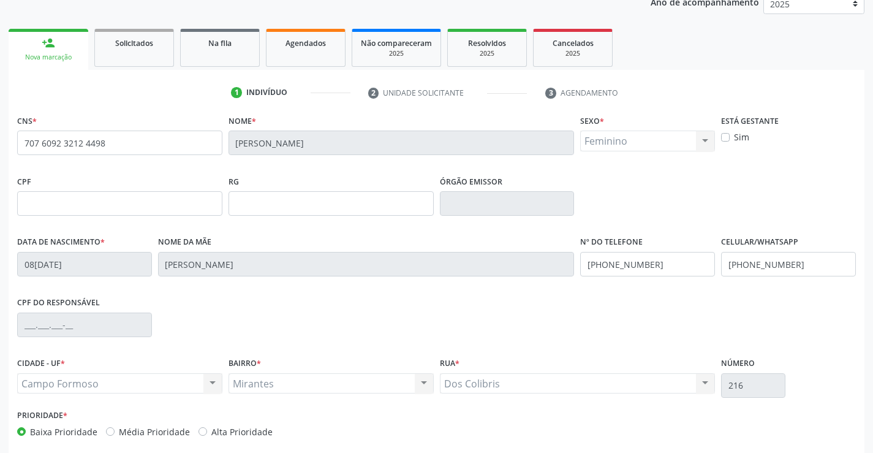
scroll to position [211, 0]
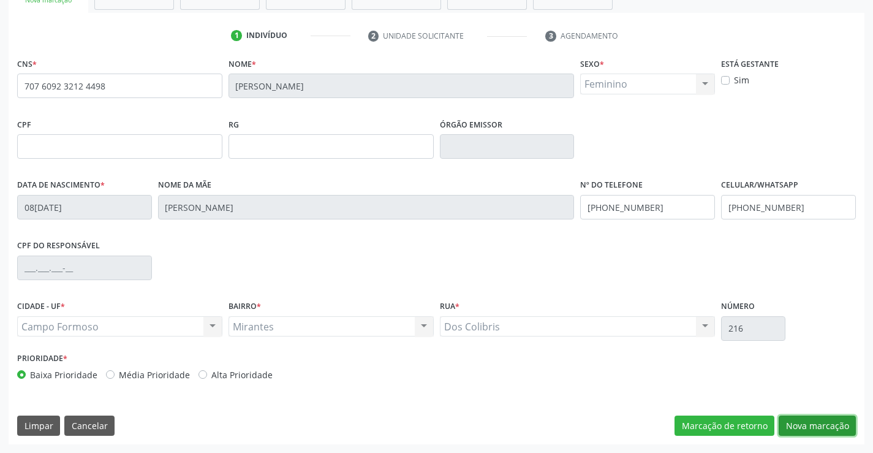
click at [816, 425] on button "Nova marcação" at bounding box center [817, 426] width 77 height 21
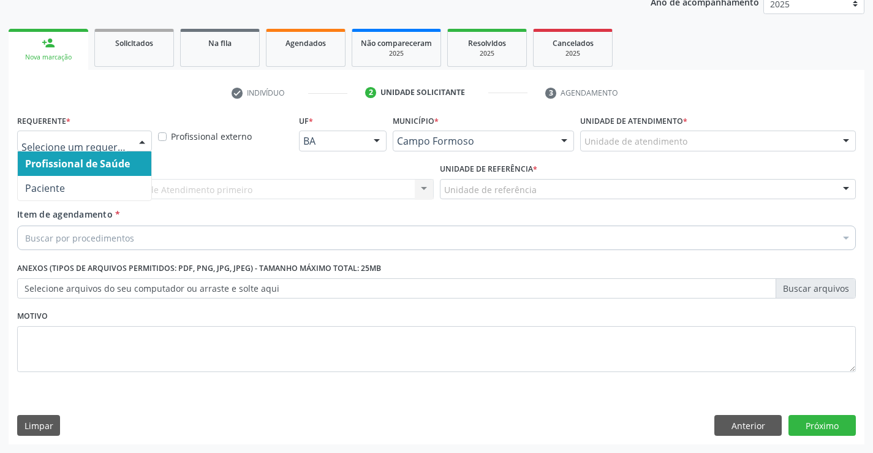
click at [141, 142] on div at bounding box center [142, 141] width 18 height 21
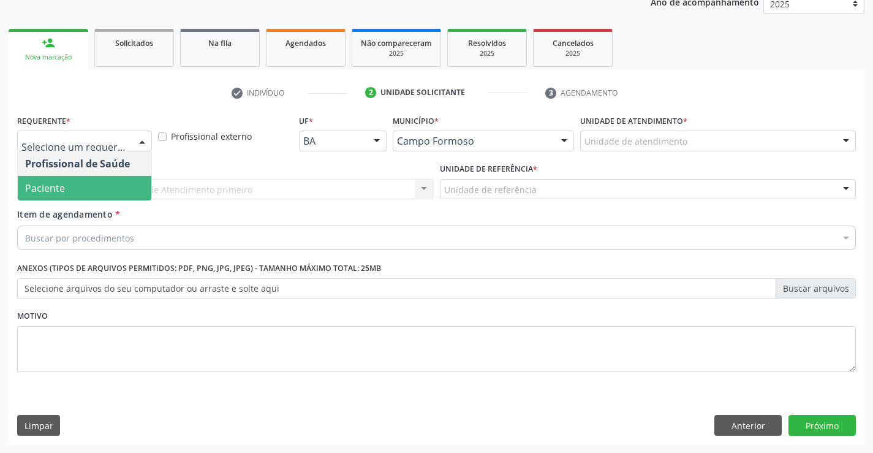
click at [114, 187] on span "Paciente" at bounding box center [85, 188] width 134 height 25
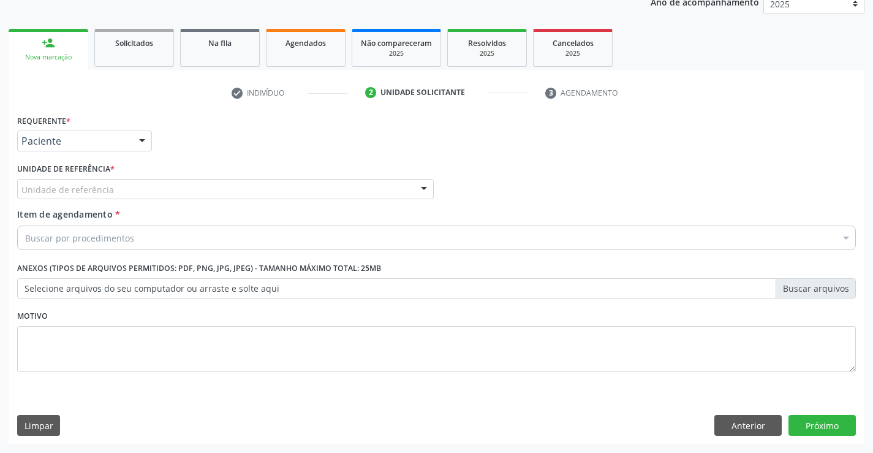
click at [116, 191] on div "Unidade de referência" at bounding box center [225, 189] width 417 height 21
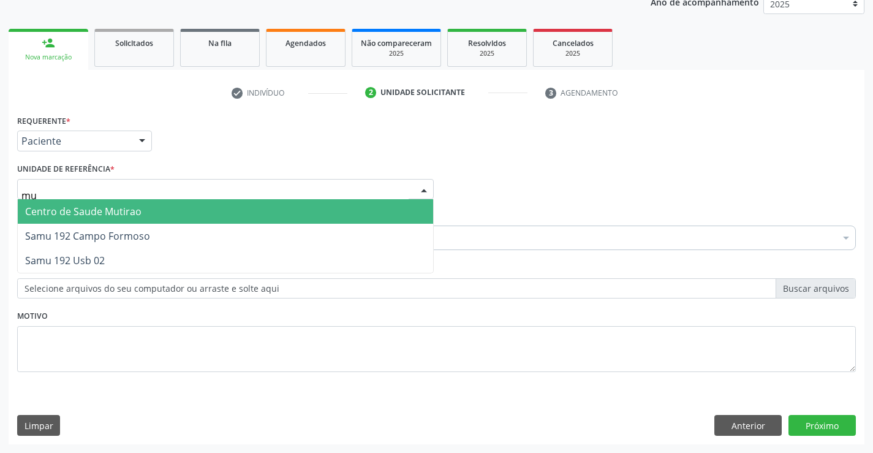
type input "mut"
click at [124, 213] on span "Centro de Saude Mutirao" at bounding box center [83, 211] width 116 height 13
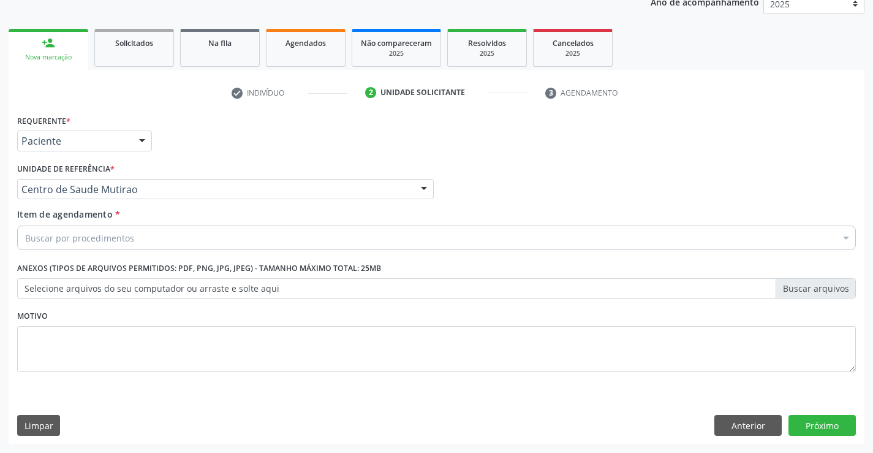
click at [142, 246] on div "Buscar por procedimentos" at bounding box center [436, 238] width 839 height 25
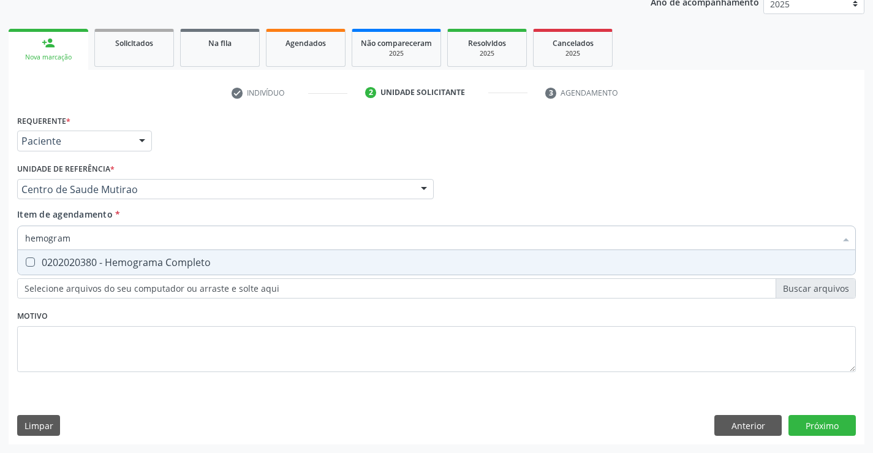
type input "hemograma"
click at [145, 264] on div "0202020380 - Hemograma Completo" at bounding box center [436, 262] width 823 height 10
checkbox Completo "true"
click at [135, 316] on div "Requerente * Paciente Profissional de Saúde Paciente Nenhum resultado encontrad…" at bounding box center [436, 251] width 839 height 278
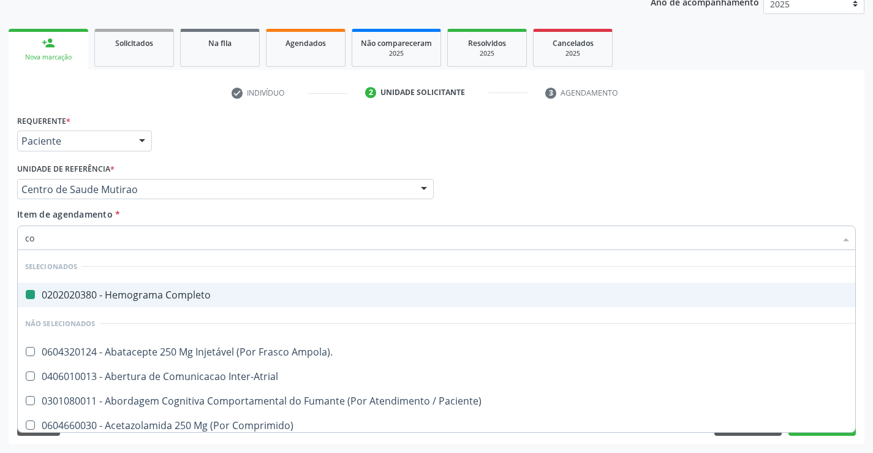
type input "col"
checkbox Completo "false"
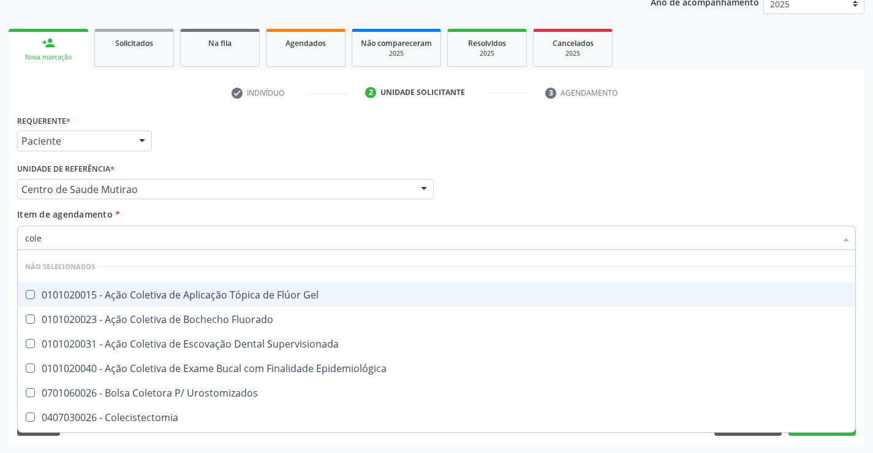
type input "coles"
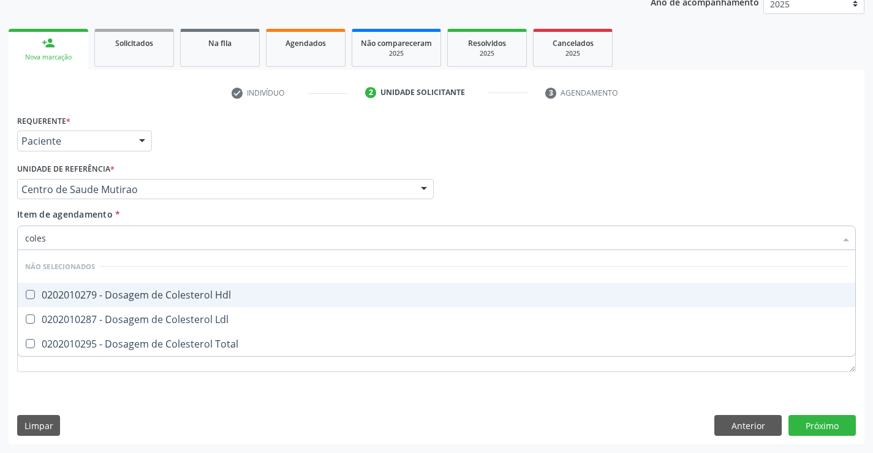
click at [178, 287] on span "0202010279 - Dosagem de Colesterol Hdl" at bounding box center [437, 295] width 838 height 25
checkbox Hdl "true"
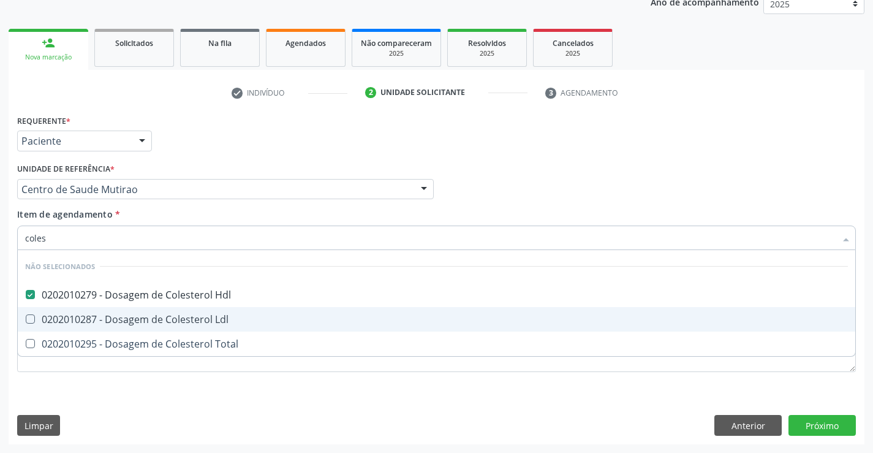
click at [165, 320] on div "0202010287 - Dosagem de Colesterol Ldl" at bounding box center [436, 319] width 823 height 10
click at [161, 328] on span "0202010287 - Dosagem de Colesterol Ldl" at bounding box center [437, 319] width 838 height 25
checkbox Ldl "false"
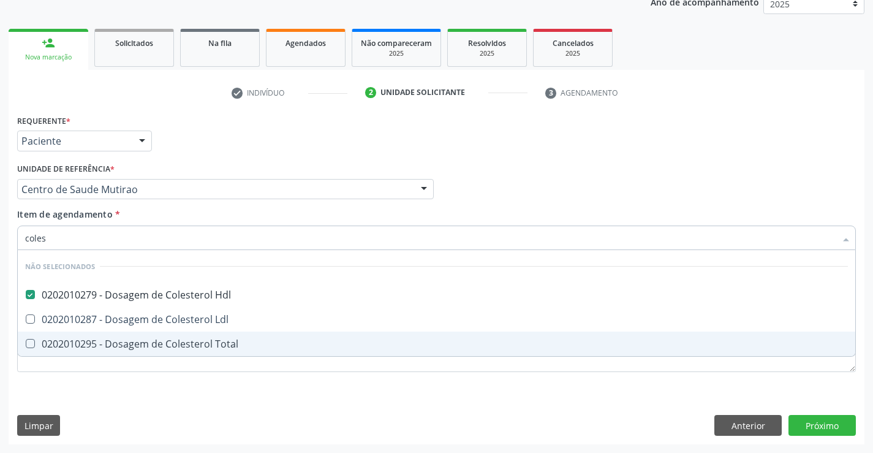
click at [156, 354] on span "0202010295 - Dosagem de Colesterol Total" at bounding box center [437, 344] width 838 height 25
checkbox Total "true"
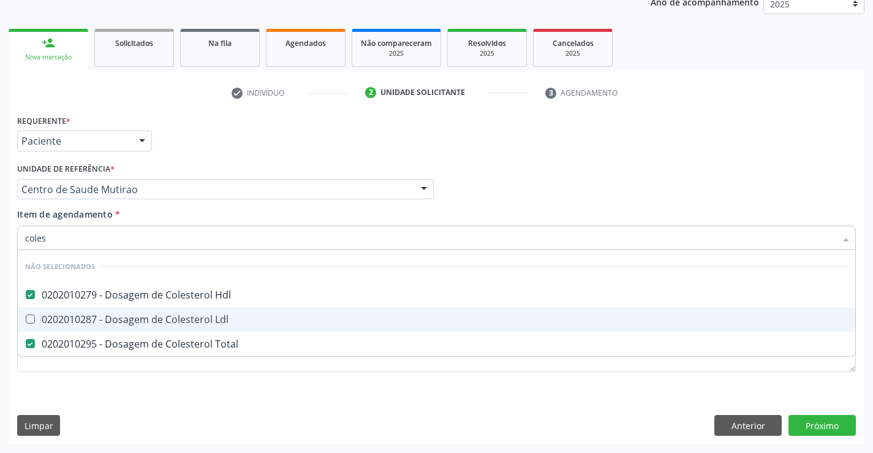
click at [156, 311] on span "0202010287 - Dosagem de Colesterol Ldl" at bounding box center [437, 319] width 838 height 25
checkbox Ldl "true"
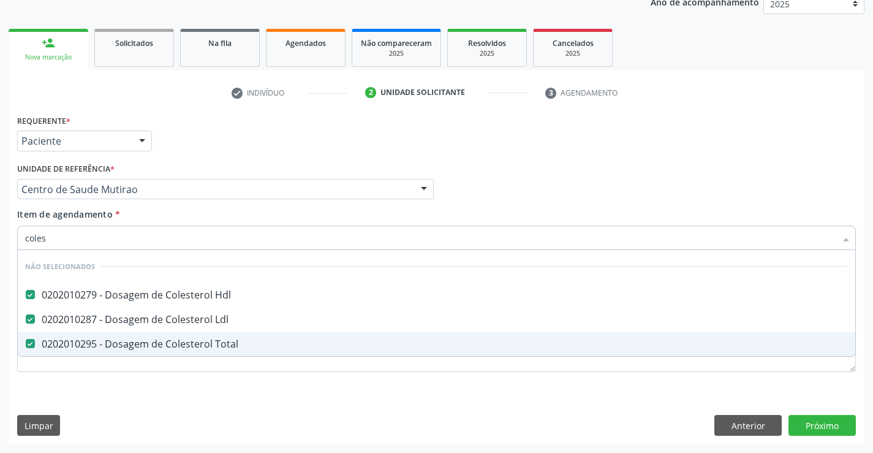
type input "coles"
click at [153, 386] on div "Requerente * Paciente Profissional de Saúde Paciente Nenhum resultado encontrad…" at bounding box center [436, 251] width 839 height 278
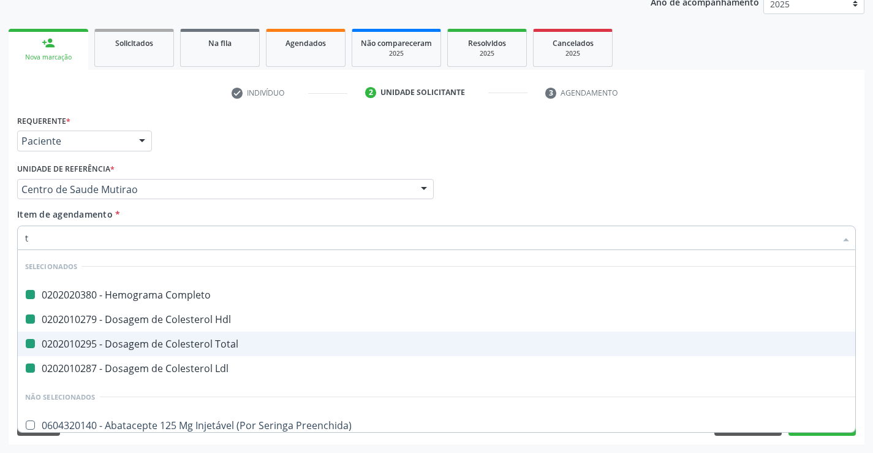
type input "tr"
checkbox Completo "false"
checkbox Total "false"
checkbox Hdl "false"
checkbox Ldl "false"
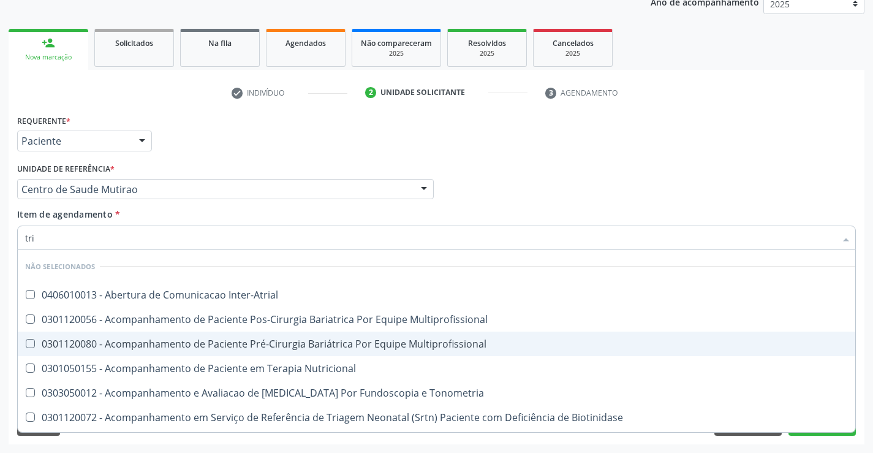
type input "trig"
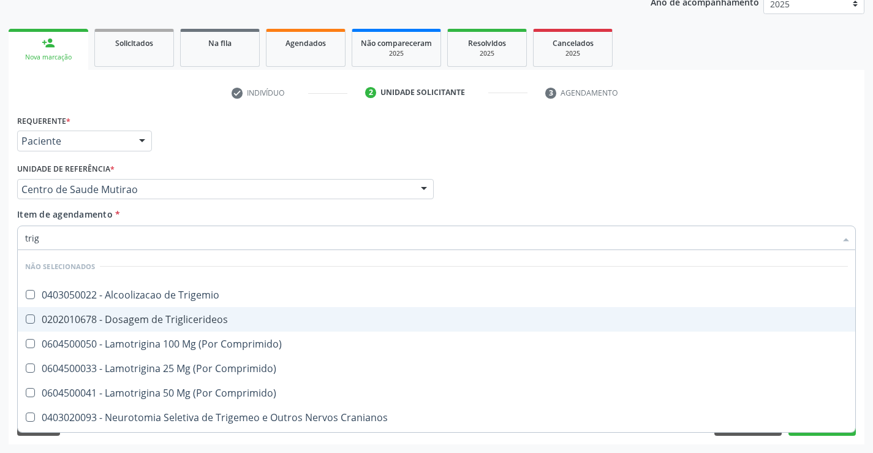
click at [151, 318] on div "0202010678 - Dosagem de Triglicerideos" at bounding box center [436, 319] width 823 height 10
checkbox Triglicerideos "true"
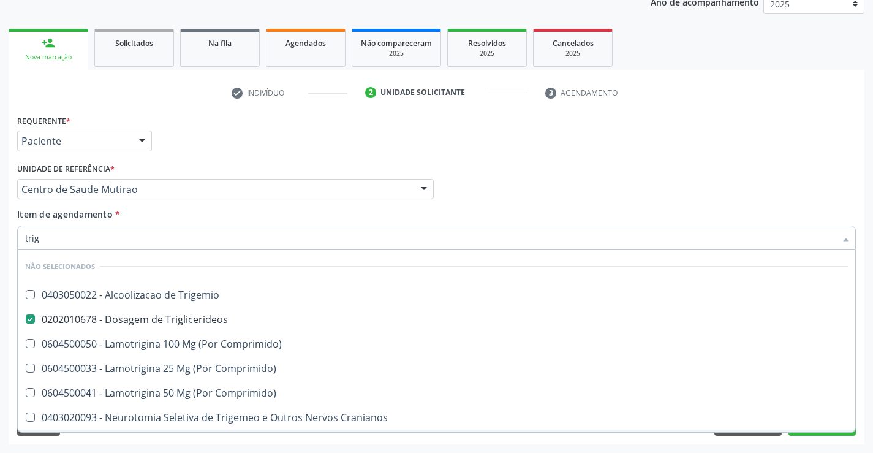
click at [143, 434] on div "Limpar Anterior Próximo" at bounding box center [436, 425] width 839 height 21
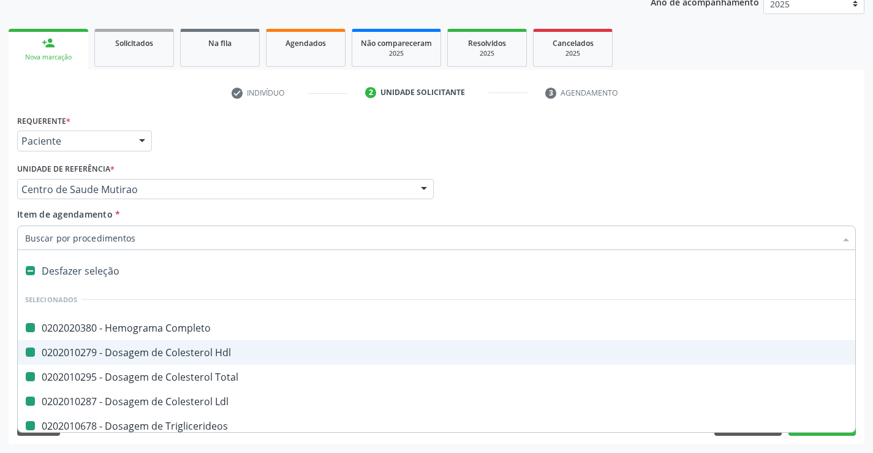
type input "u"
checkbox Completo "false"
checkbox Total "false"
checkbox Hdl "false"
checkbox Ldl "false"
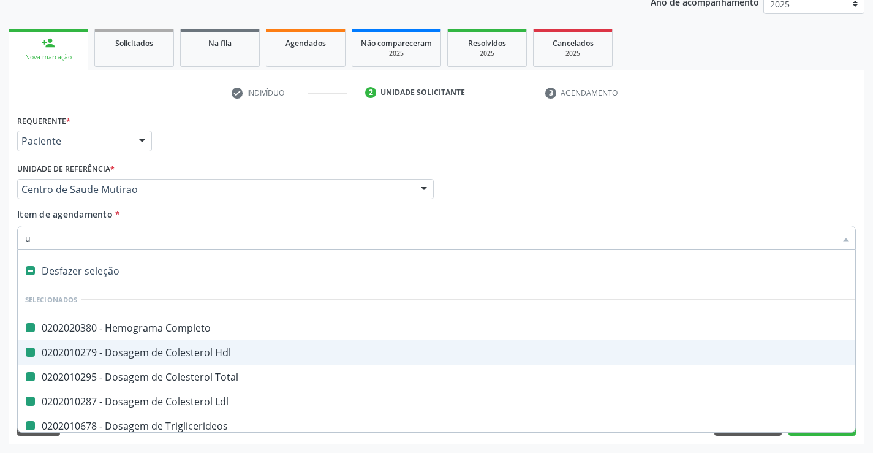
checkbox Triglicerideos "false"
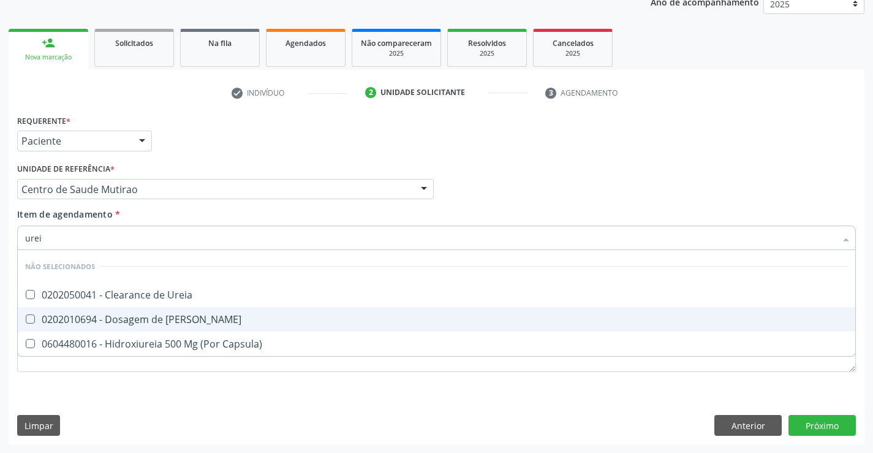
type input "ureia"
click at [137, 315] on div "0202010694 - Dosagem de Ureia" at bounding box center [436, 319] width 823 height 10
checkbox Ureia "true"
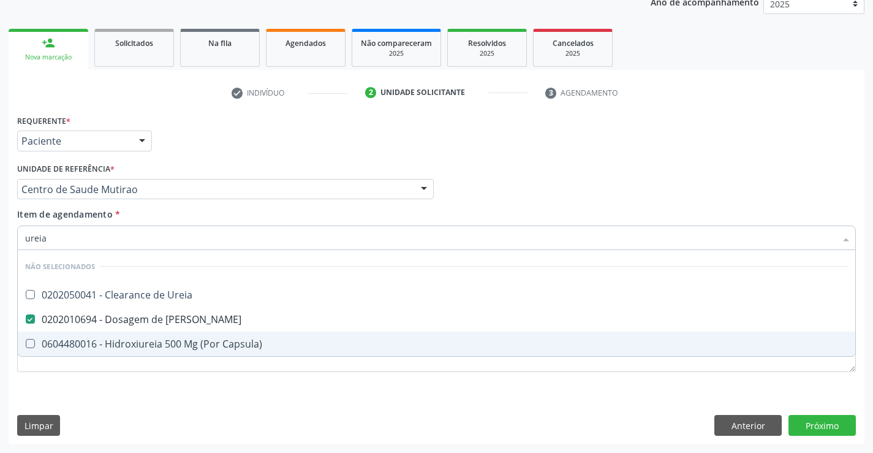
type input "ureia"
click at [136, 378] on div "Requerente * Paciente Profissional de Saúde Paciente Nenhum resultado encontrad…" at bounding box center [436, 251] width 839 height 278
checkbox Ureia "true"
checkbox Capsula\) "true"
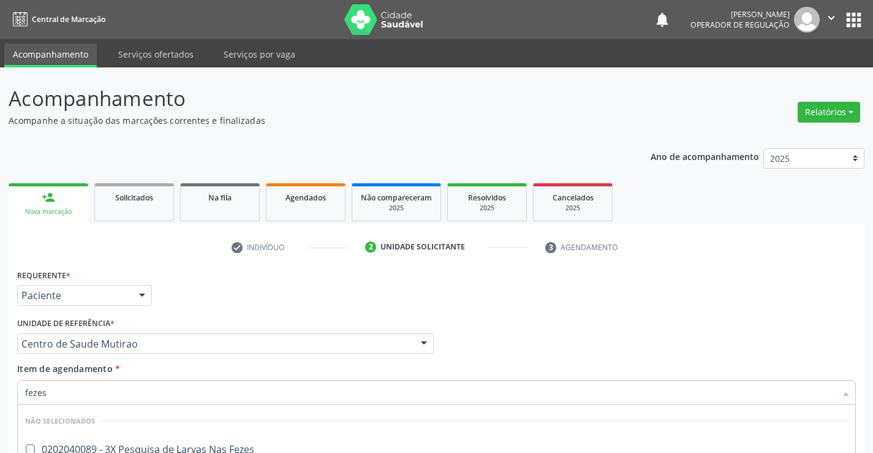
scroll to position [154, 0]
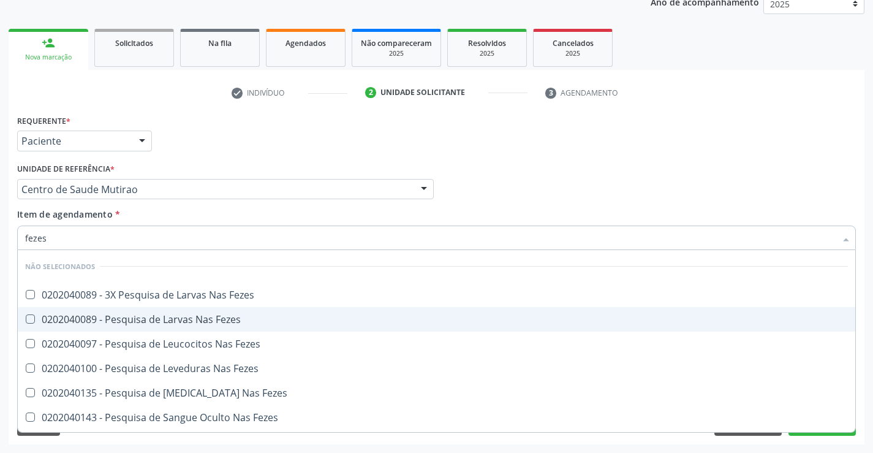
click at [167, 322] on div "0202040089 - Pesquisa de Larvas Nas Fezes" at bounding box center [436, 319] width 823 height 10
checkbox Fezes "true"
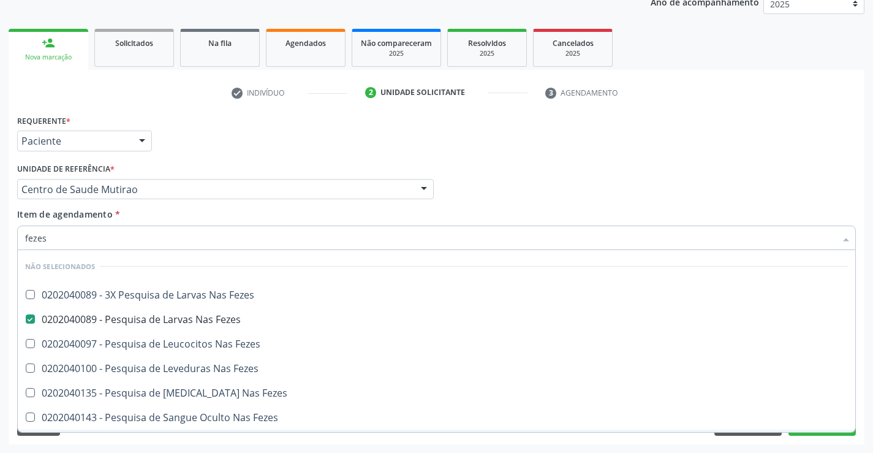
click at [149, 442] on div "Requerente * Paciente Profissional de Saúde Paciente Nenhum resultado encontrad…" at bounding box center [437, 278] width 856 height 333
checkbox Fezes "true"
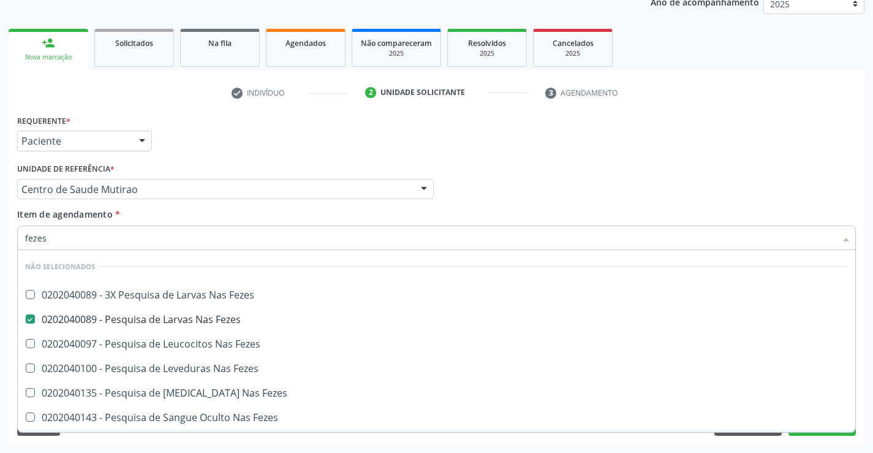
checkbox Fezes "true"
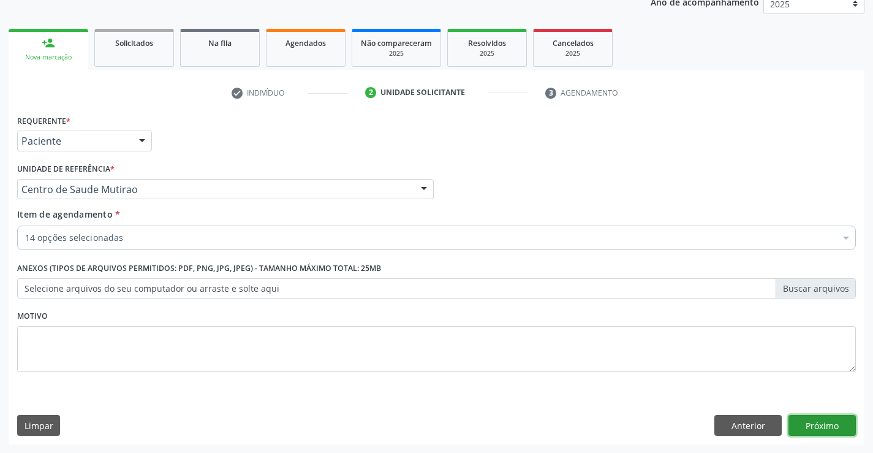
click at [820, 427] on button "Próximo" at bounding box center [822, 425] width 67 height 21
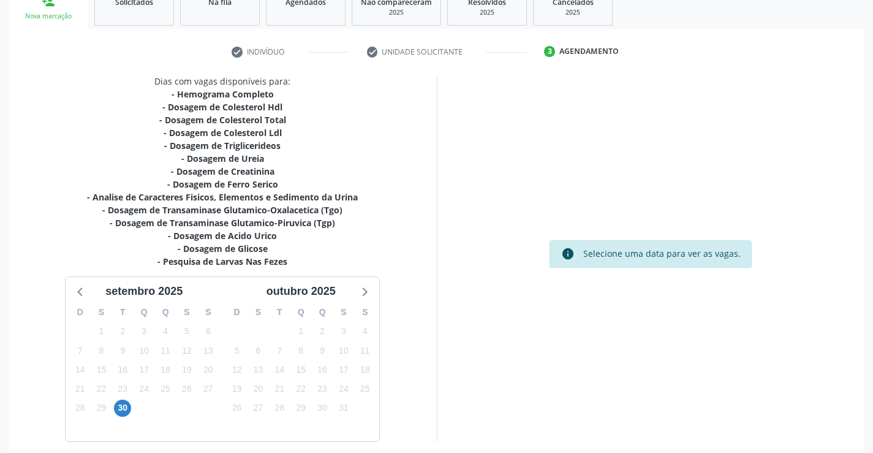
scroll to position [248, 0]
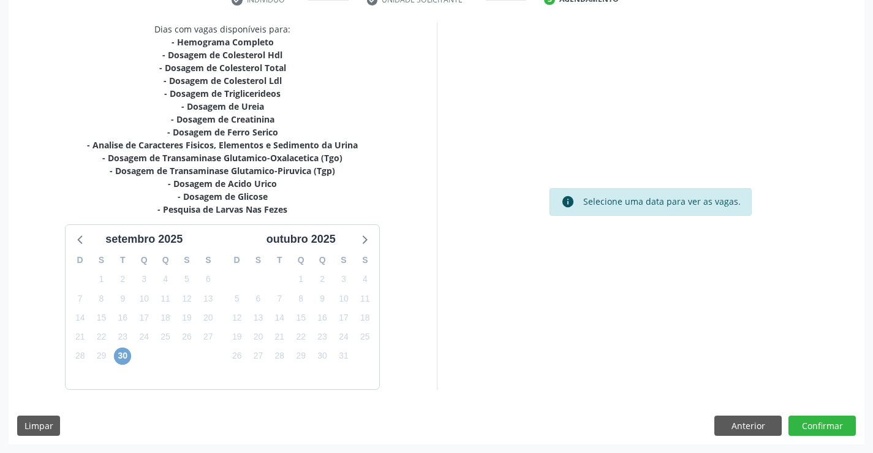
click at [118, 358] on span "30" at bounding box center [122, 356] width 17 height 17
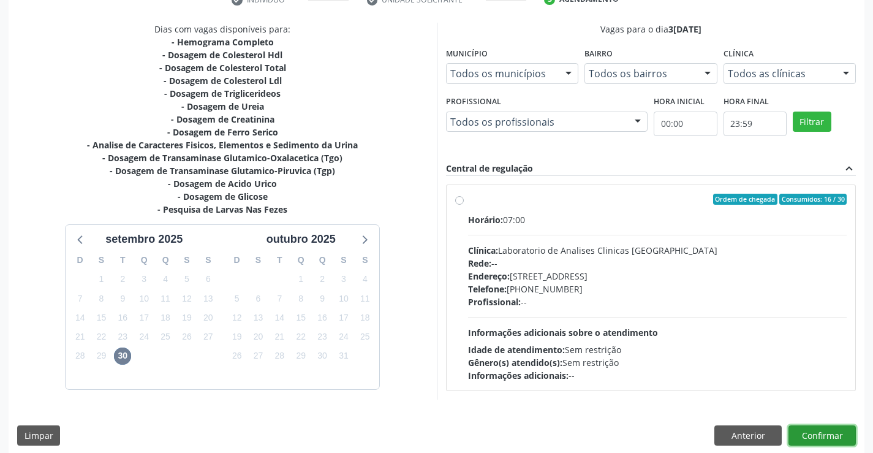
click at [818, 432] on button "Confirmar" at bounding box center [822, 435] width 67 height 21
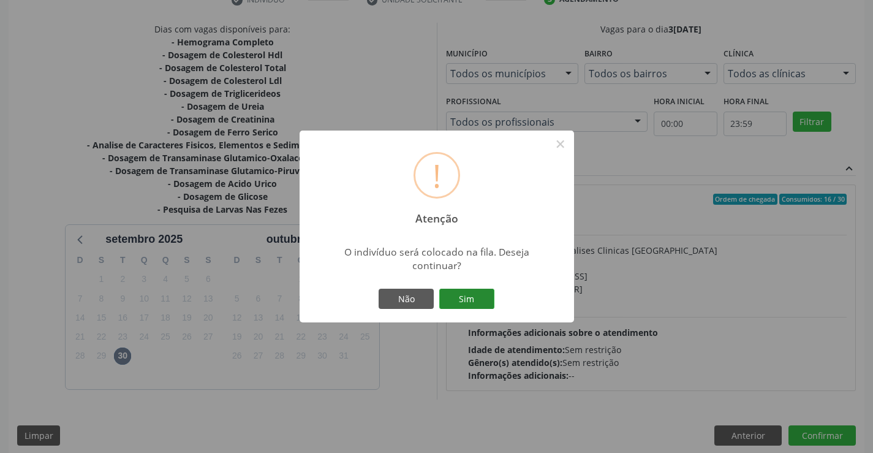
click at [474, 303] on button "Sim" at bounding box center [466, 299] width 55 height 21
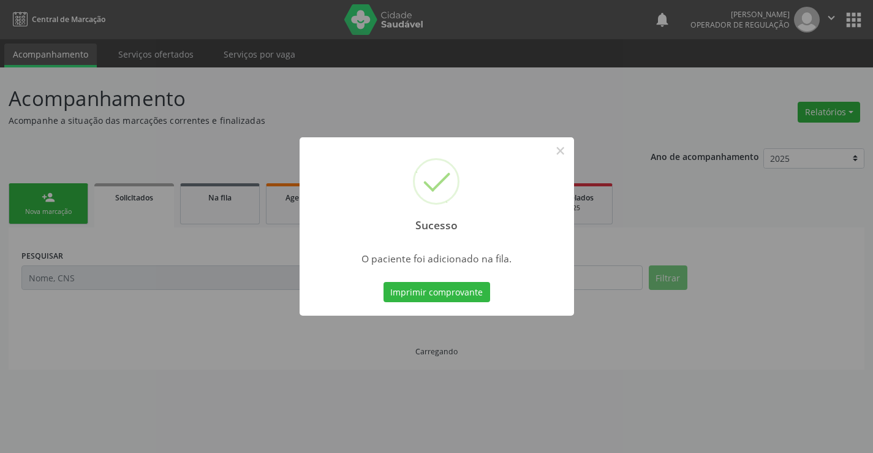
scroll to position [0, 0]
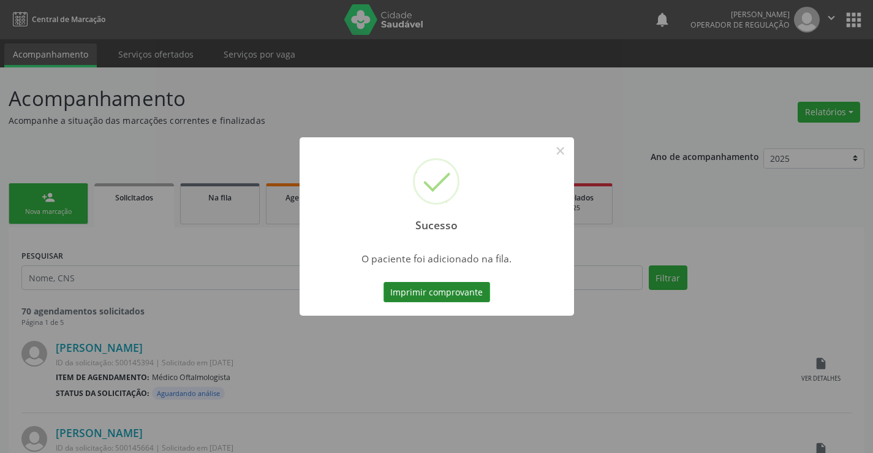
click at [474, 298] on button "Imprimir comprovante" at bounding box center [437, 292] width 107 height 21
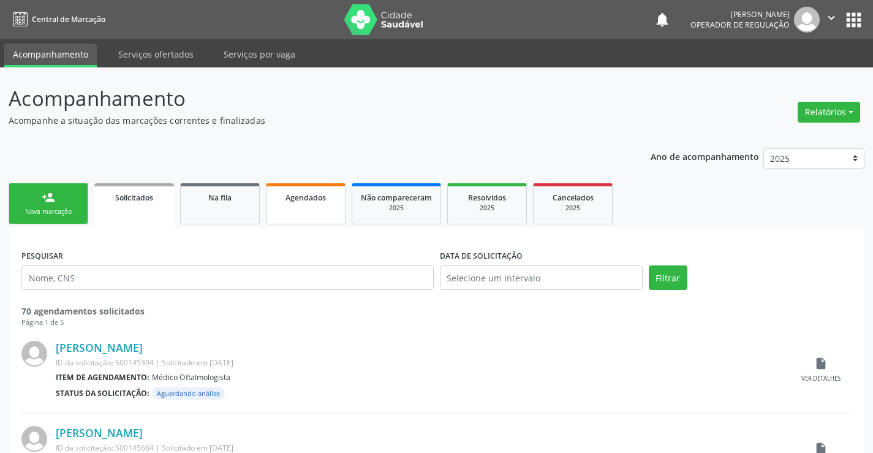
click at [289, 211] on link "Agendados" at bounding box center [306, 203] width 80 height 41
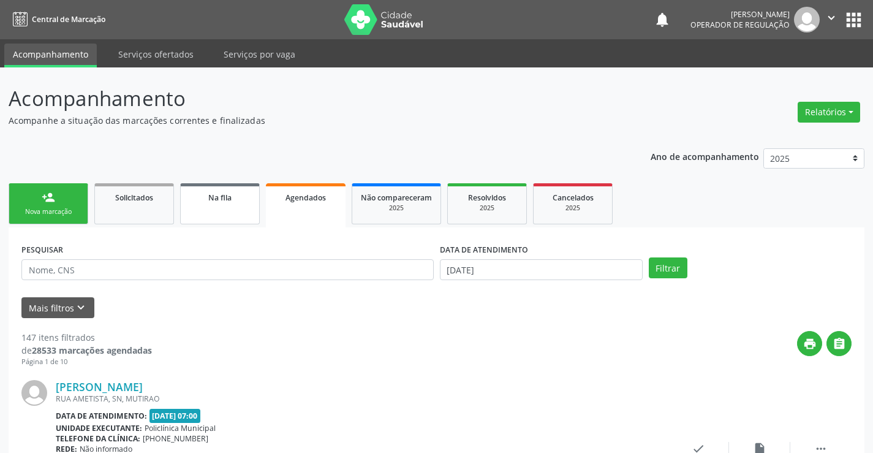
click at [219, 207] on link "Na fila" at bounding box center [220, 203] width 80 height 41
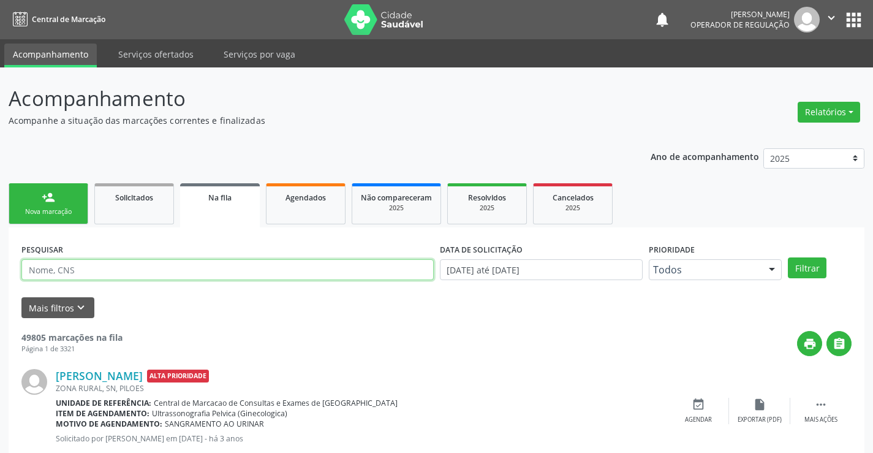
click at [116, 267] on input "text" at bounding box center [227, 269] width 413 height 21
type input "707609232124498"
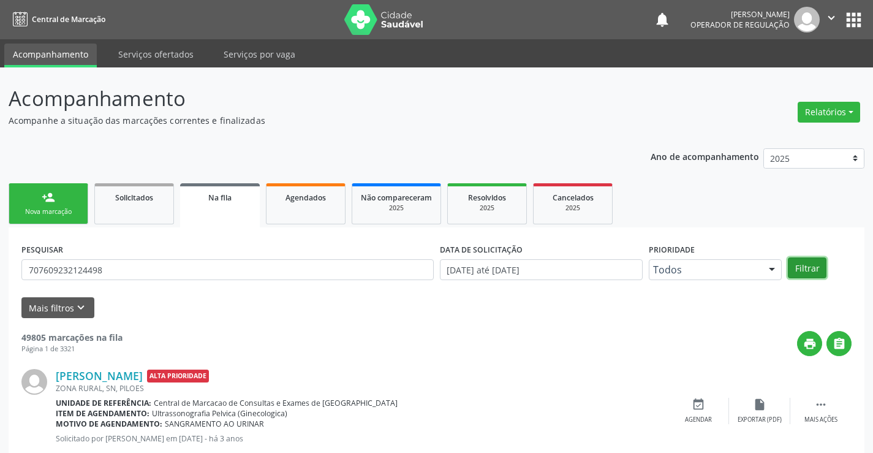
click at [821, 268] on button "Filtrar" at bounding box center [807, 267] width 39 height 21
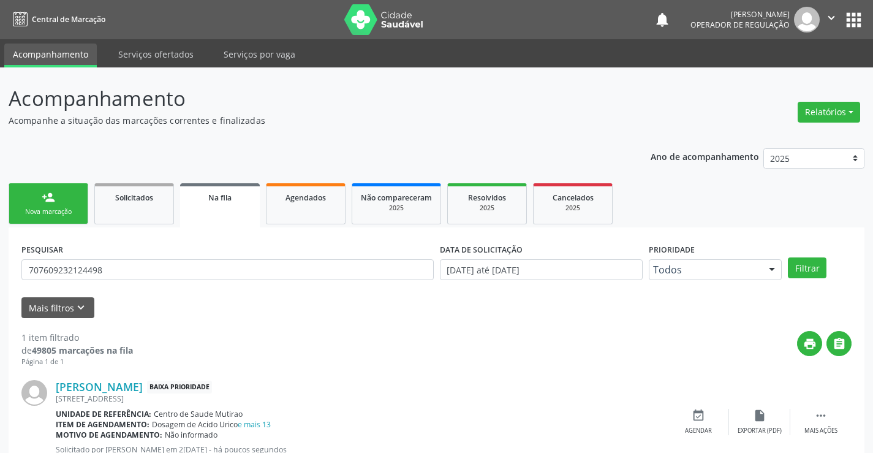
scroll to position [45, 0]
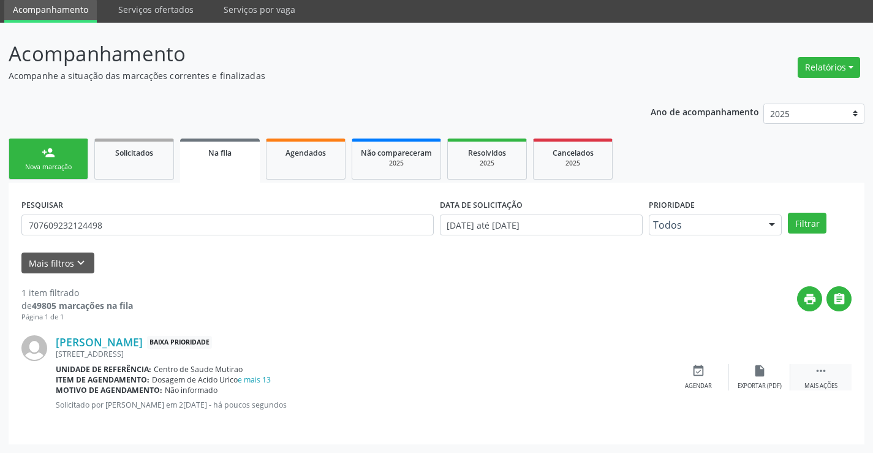
click at [819, 372] on icon "" at bounding box center [821, 370] width 13 height 13
click at [757, 373] on icon "edit" at bounding box center [759, 370] width 13 height 13
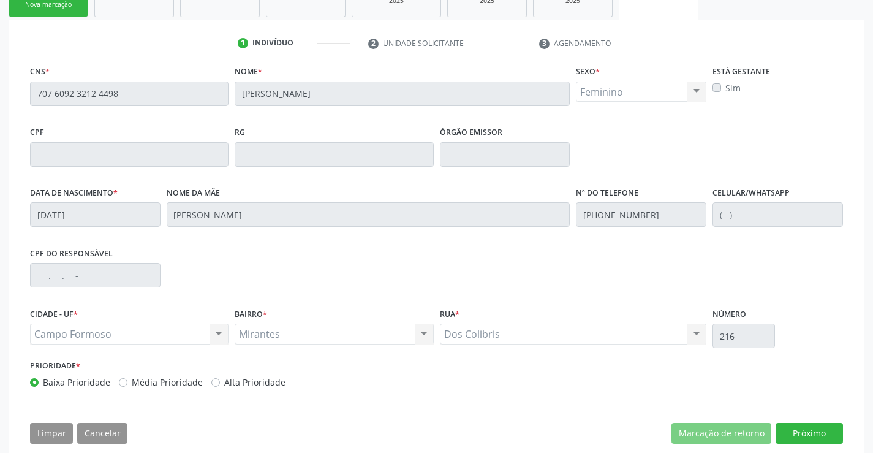
scroll to position [228, 0]
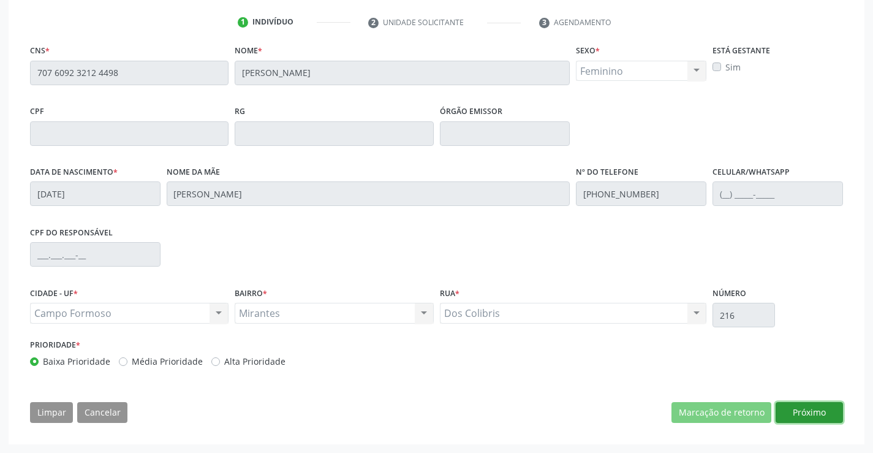
click at [794, 406] on button "Próximo" at bounding box center [809, 412] width 67 height 21
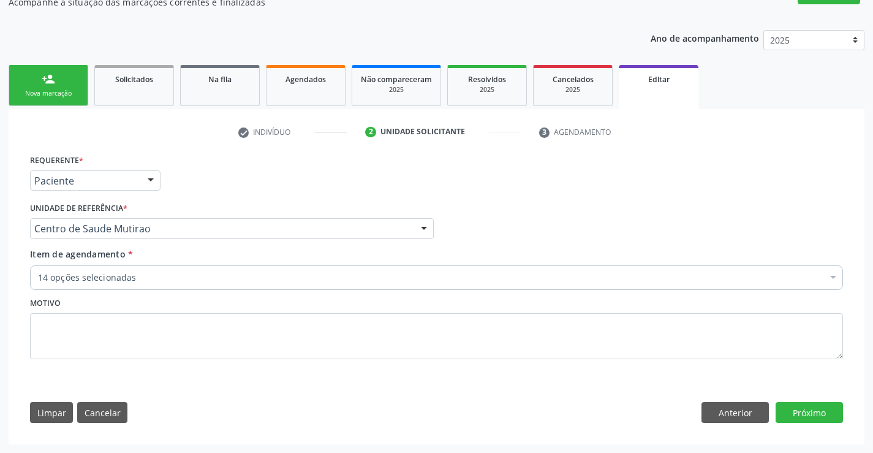
scroll to position [118, 0]
click at [808, 413] on button "Próximo" at bounding box center [809, 412] width 67 height 21
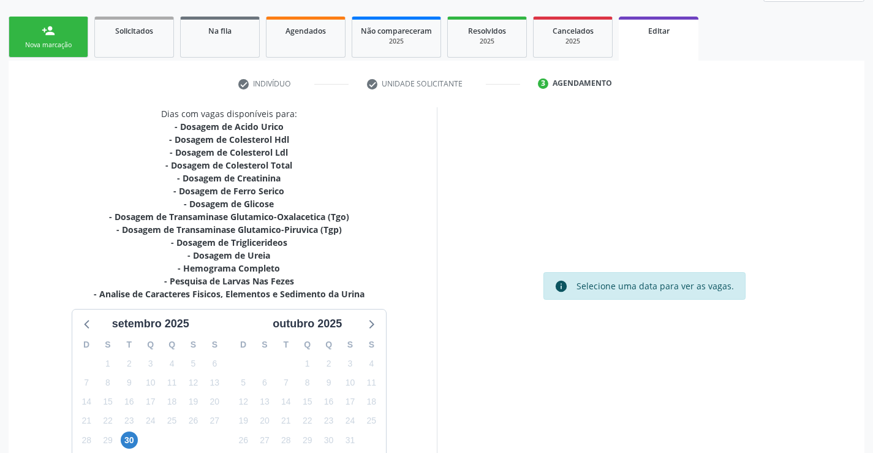
scroll to position [264, 0]
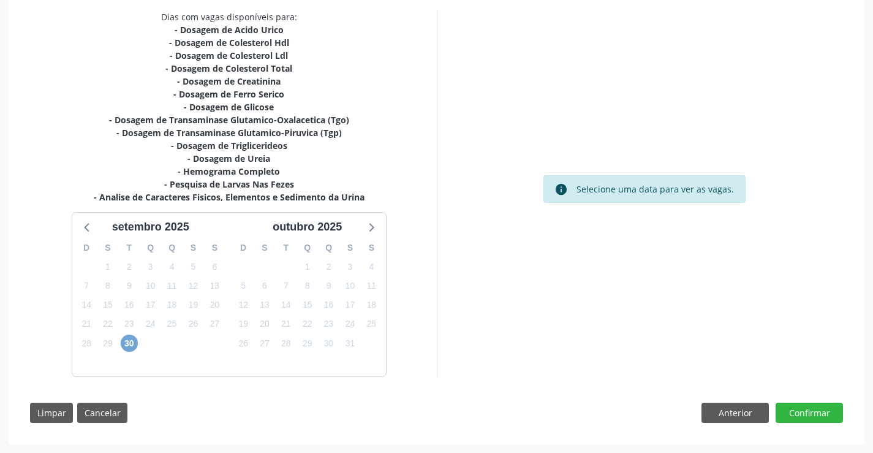
click at [126, 342] on span "30" at bounding box center [129, 343] width 17 height 17
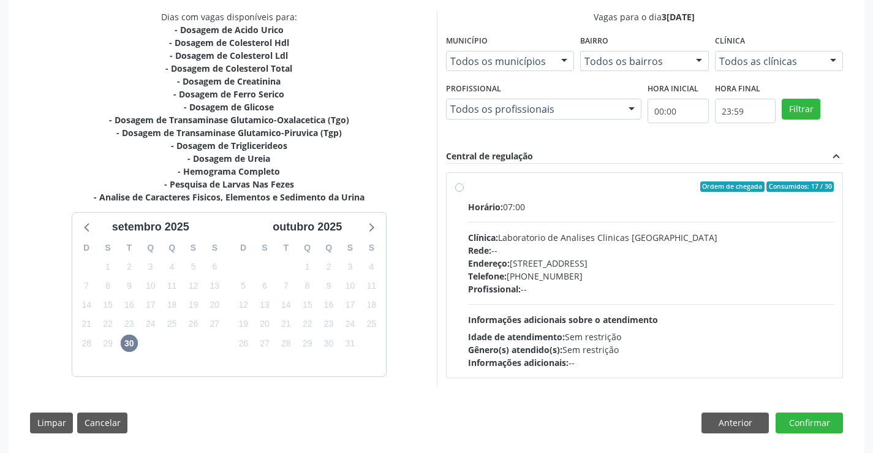
click at [468, 189] on label "Ordem de chegada Consumidos: 17 / 30 Horário: 07:00 Clínica: Laboratorio de Ana…" at bounding box center [651, 275] width 367 height 188
click at [456, 189] on input "Ordem de chegada Consumidos: 17 / 30 Horário: 07:00 Clínica: Laboratorio de Ana…" at bounding box center [459, 186] width 9 height 11
radio input "true"
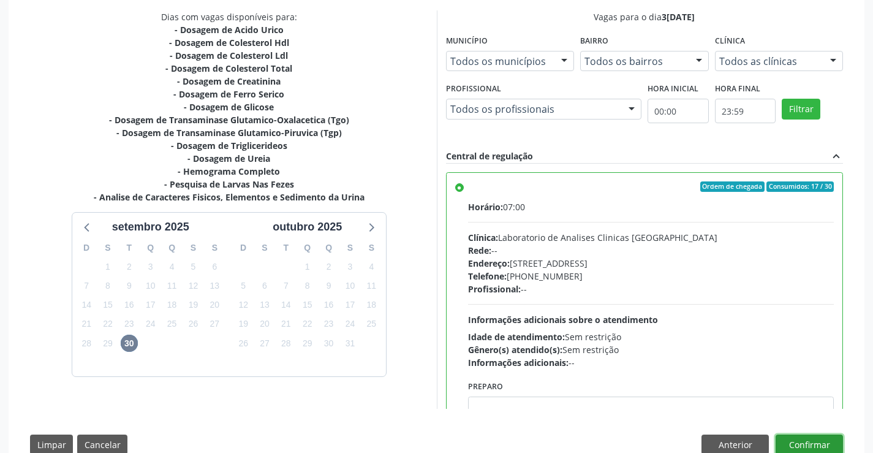
click at [785, 436] on button "Confirmar" at bounding box center [809, 445] width 67 height 21
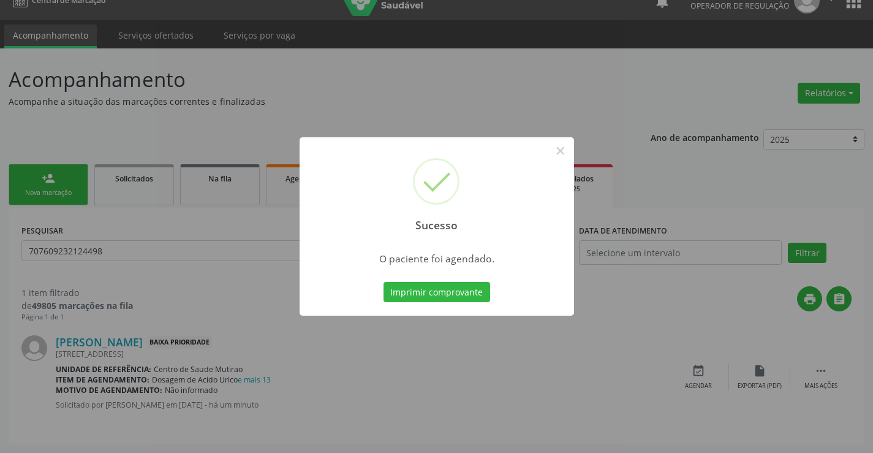
scroll to position [0, 0]
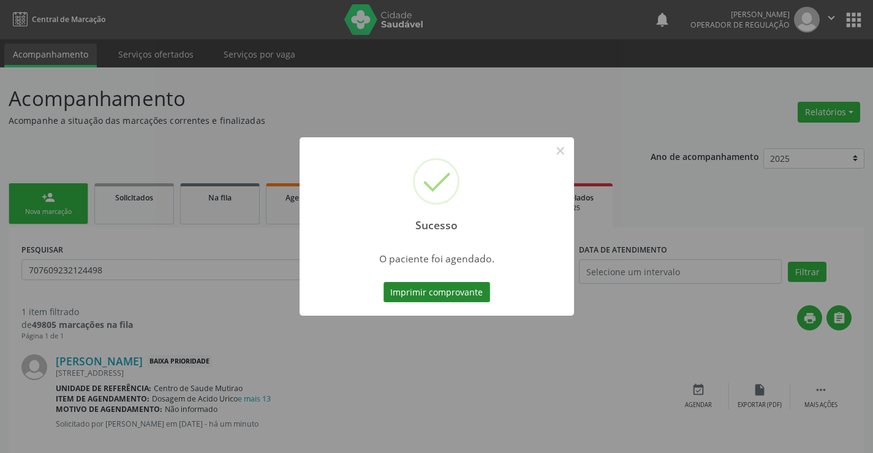
click at [425, 289] on button "Imprimir comprovante" at bounding box center [437, 292] width 107 height 21
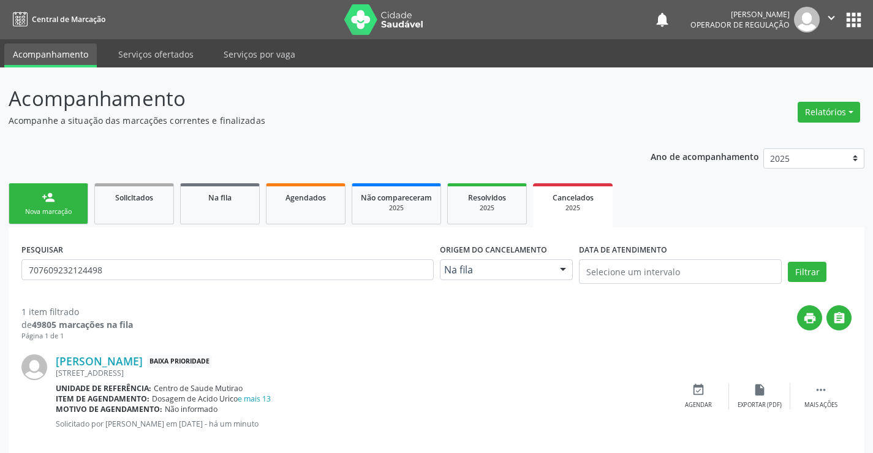
click at [65, 211] on div "Nova marcação" at bounding box center [48, 211] width 61 height 9
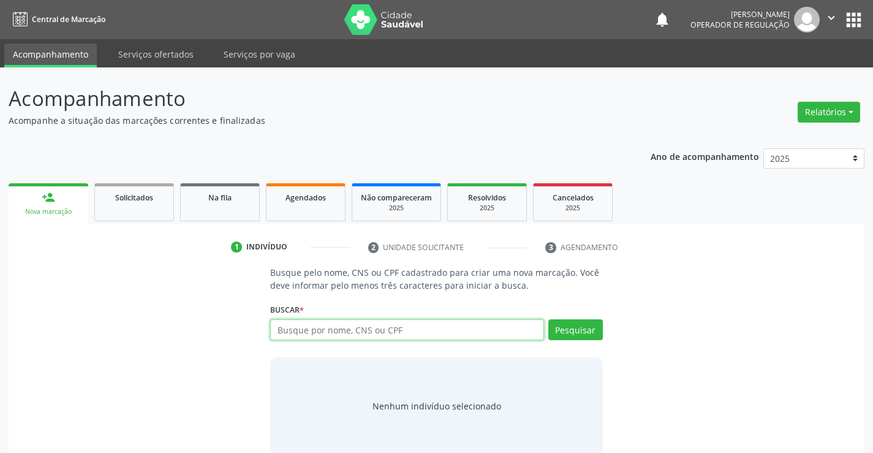
click at [344, 335] on input "text" at bounding box center [406, 329] width 273 height 21
click at [324, 333] on input "text" at bounding box center [406, 329] width 273 height 21
type input "704803067404440"
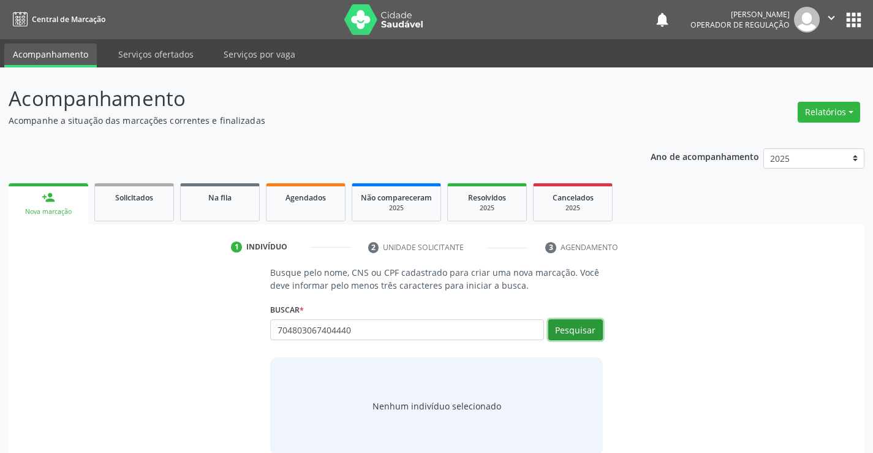
click at [585, 324] on button "Pesquisar" at bounding box center [576, 329] width 55 height 21
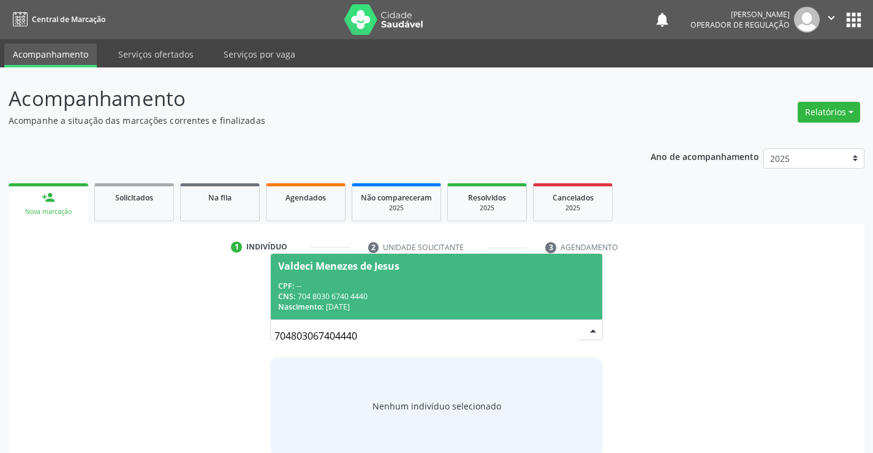
click at [486, 300] on div "CNS: 704 8030 6740 4440" at bounding box center [436, 296] width 316 height 10
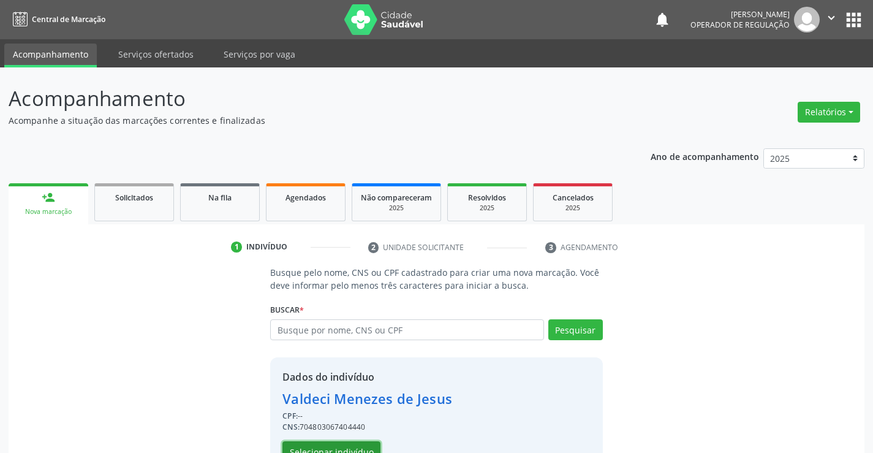
click at [362, 442] on button "Selecionar indivíduo" at bounding box center [332, 451] width 98 height 21
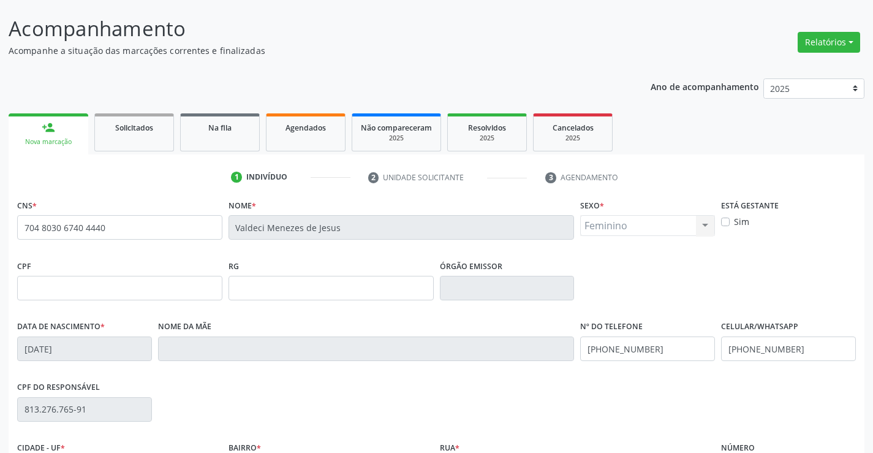
scroll to position [184, 0]
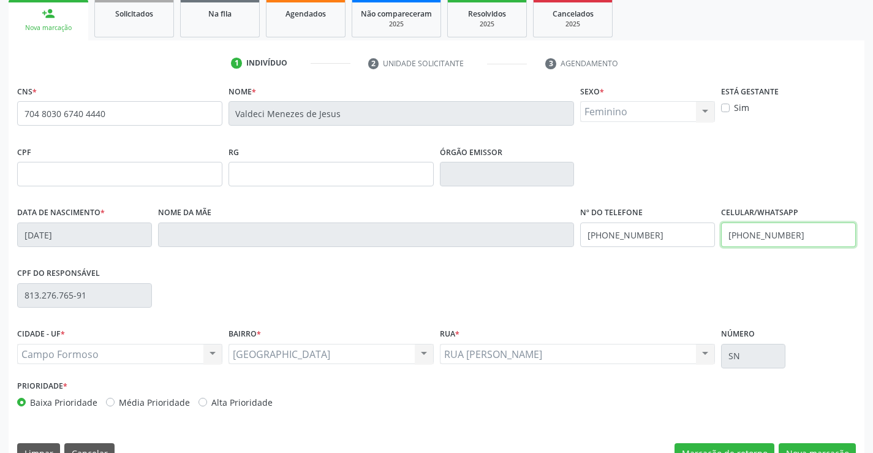
click at [796, 235] on input "[PHONE_NUMBER]" at bounding box center [788, 234] width 135 height 25
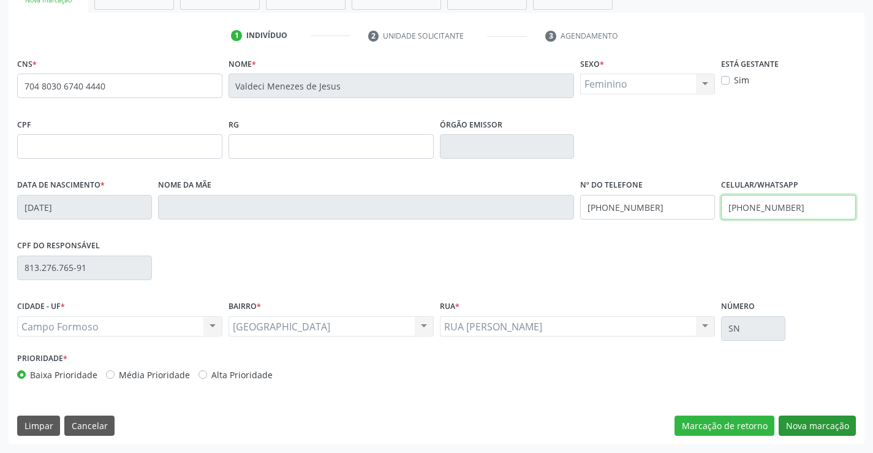
type input "[PHONE_NUMBER]"
click at [820, 427] on button "Nova marcação" at bounding box center [817, 426] width 77 height 21
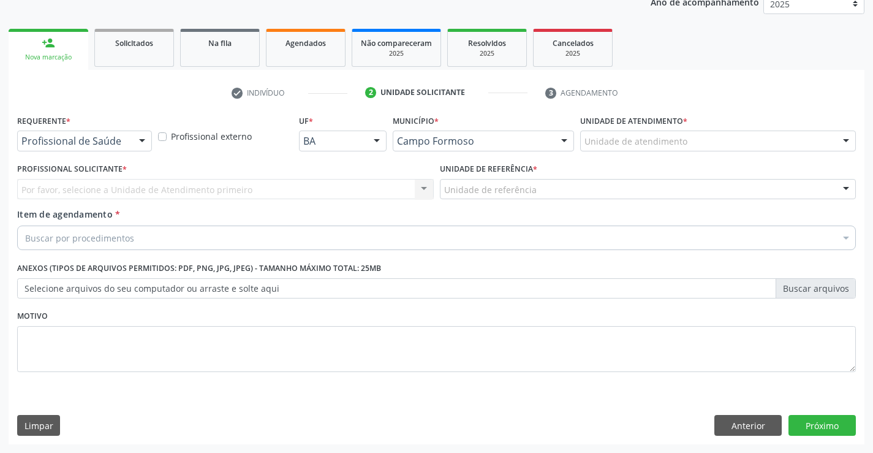
scroll to position [154, 0]
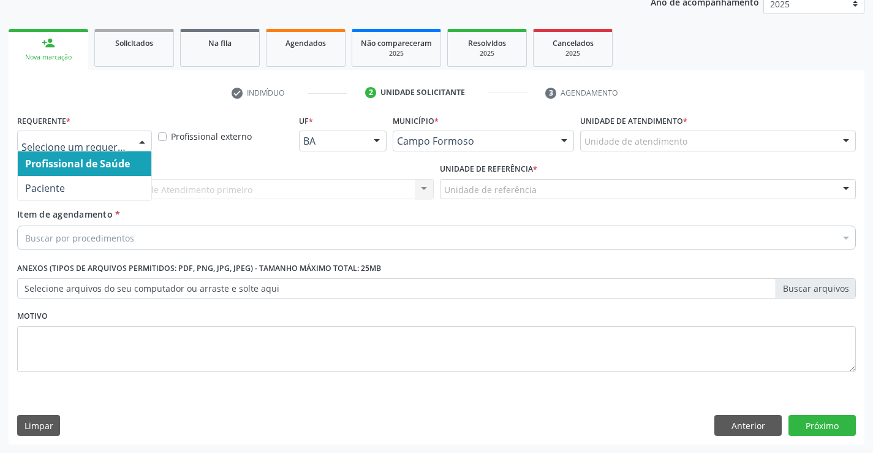
click at [146, 141] on div at bounding box center [142, 141] width 18 height 21
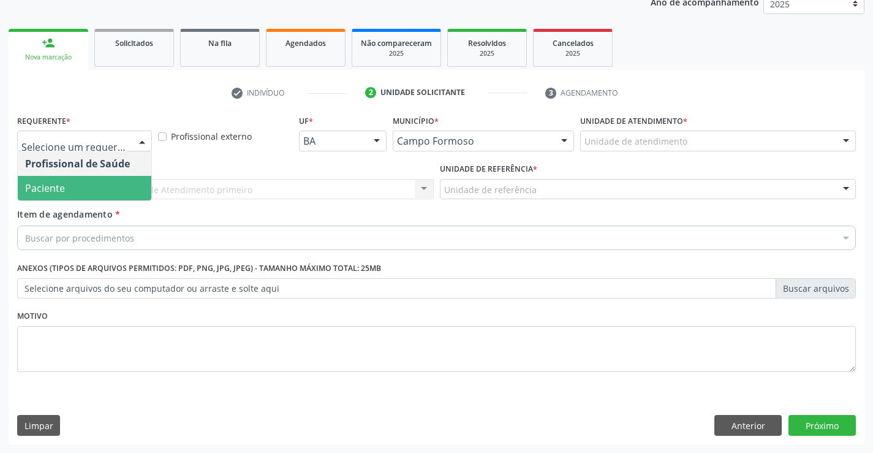
click at [97, 187] on span "Paciente" at bounding box center [85, 188] width 134 height 25
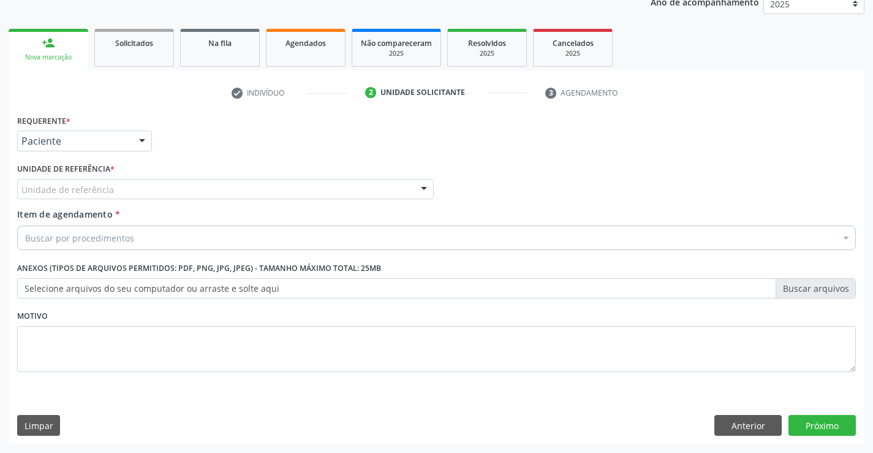
click at [132, 191] on div "Unidade de referência" at bounding box center [225, 189] width 417 height 21
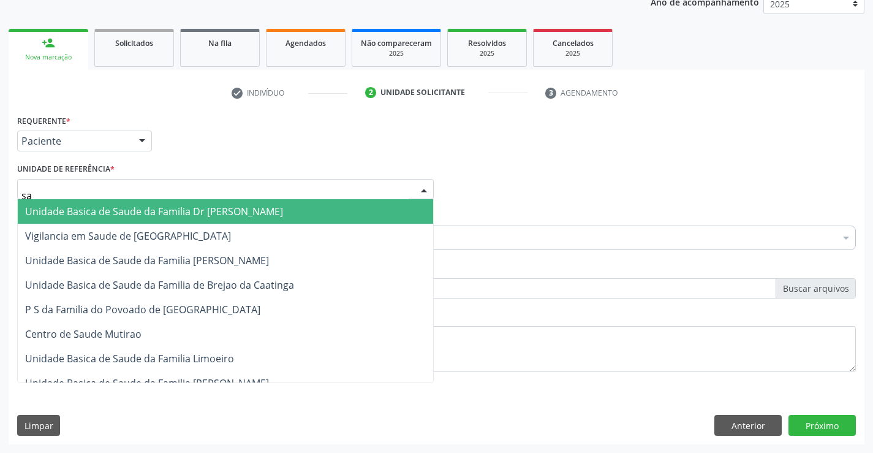
type input "sao"
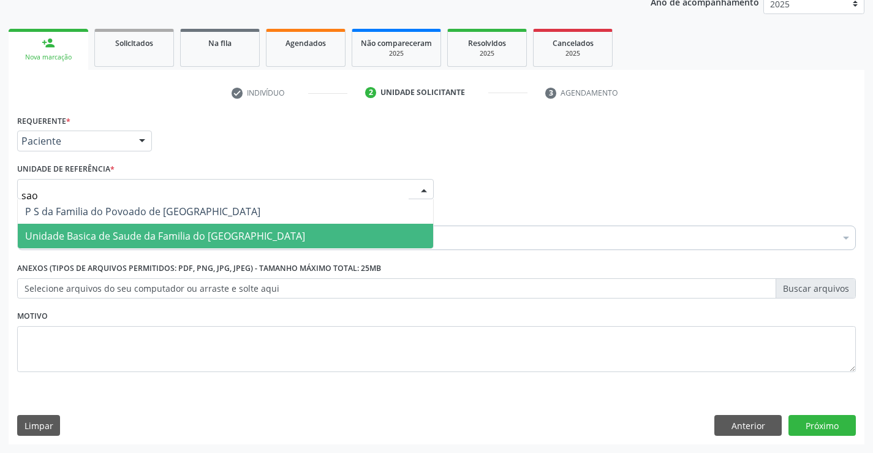
click at [148, 231] on span "Unidade Basica de Saude da Familia do [GEOGRAPHIC_DATA]" at bounding box center [165, 235] width 280 height 13
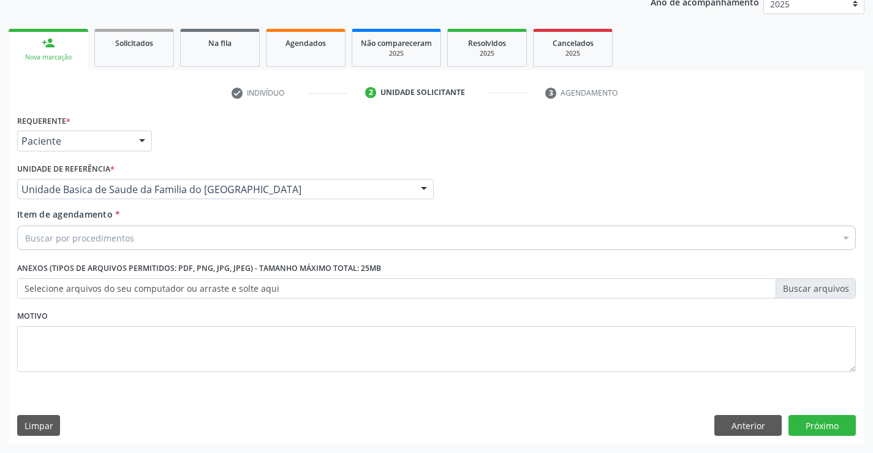
click at [148, 237] on div "Buscar por procedimentos" at bounding box center [436, 238] width 839 height 25
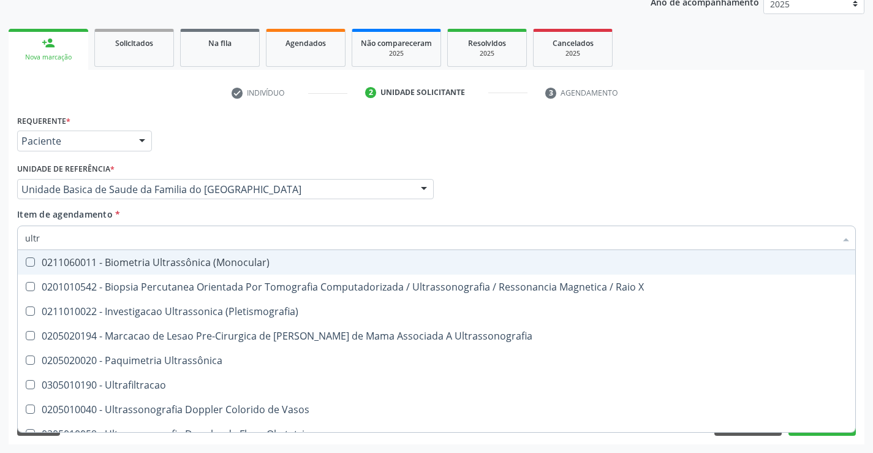
type input "ultra"
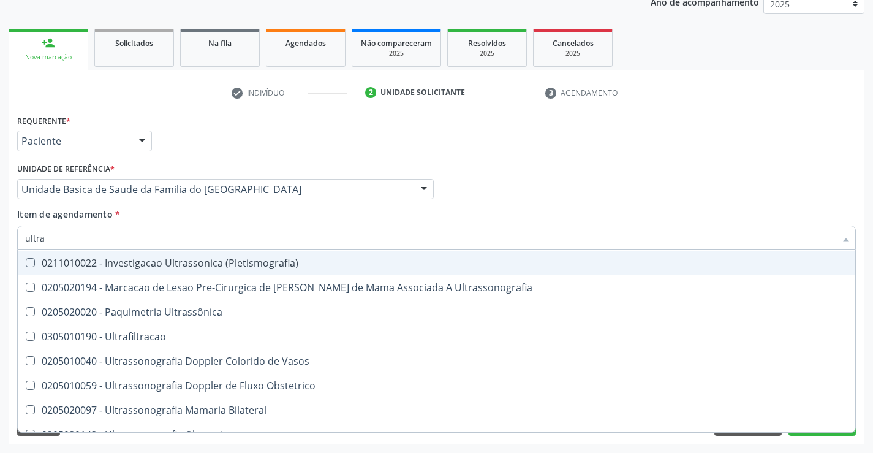
scroll to position [123, 0]
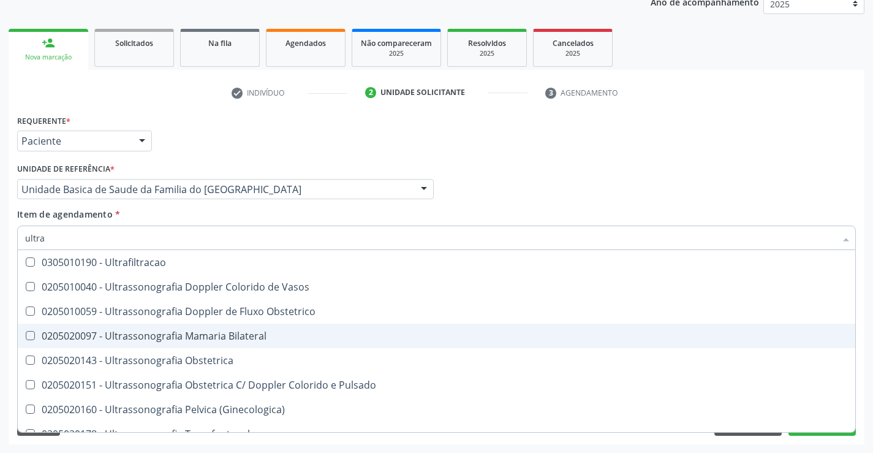
click at [189, 335] on div "0205020097 - Ultrassonografia Mamaria Bilateral" at bounding box center [436, 336] width 823 height 10
checkbox Bilateral "true"
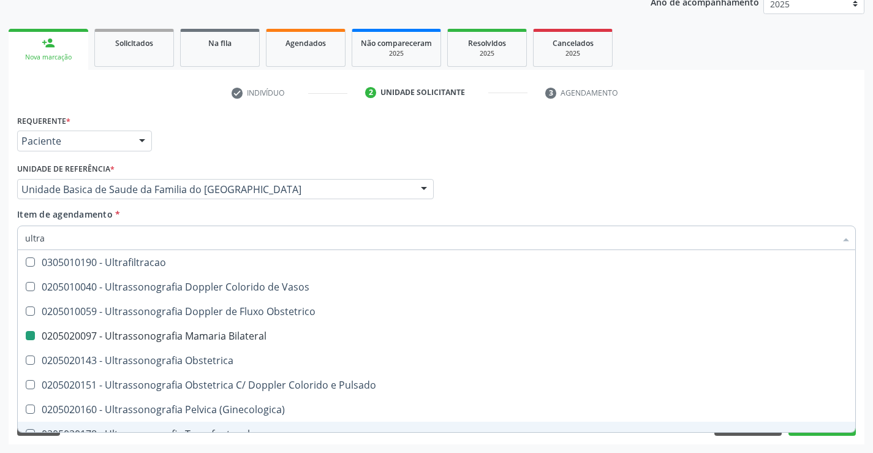
click at [232, 440] on div "Requerente * Paciente Profissional de Saúde Paciente Nenhum resultado encontrad…" at bounding box center [437, 278] width 856 height 333
checkbox X "true"
checkbox Bilateral "false"
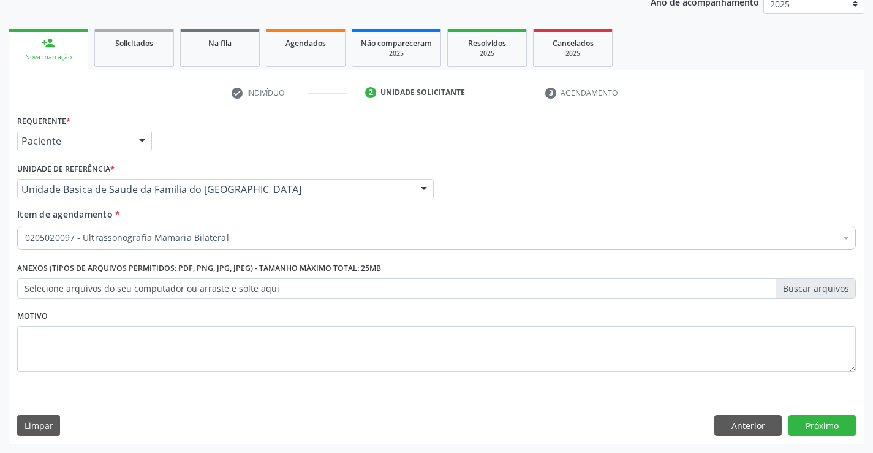
scroll to position [0, 0]
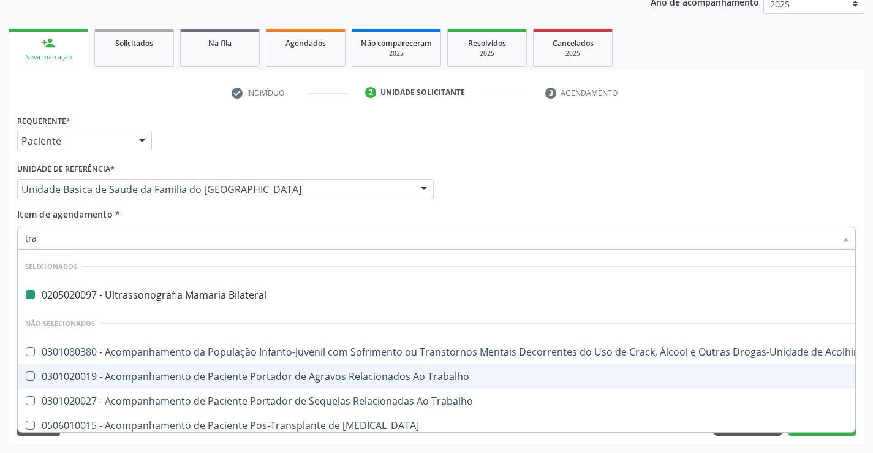
type input "tran"
checkbox Bilateral "false"
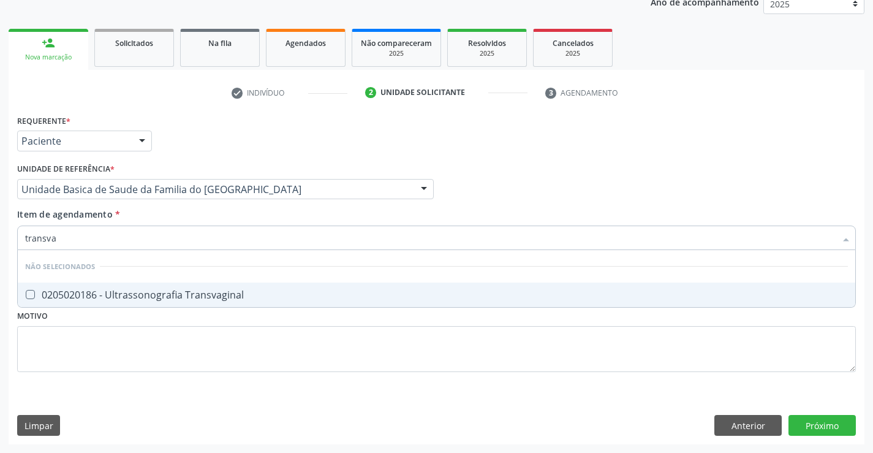
type input "transvag"
click at [243, 302] on span "0205020186 - Ultrassonografia Transvaginal" at bounding box center [437, 295] width 838 height 25
checkbox Transvaginal "true"
click at [235, 335] on div "Requerente * Paciente Profissional de Saúde Paciente Nenhum resultado encontrad…" at bounding box center [436, 251] width 839 height 278
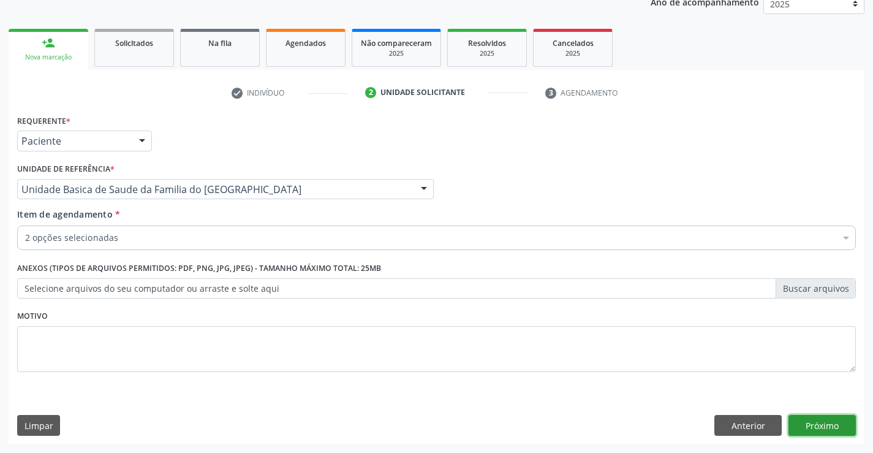
click at [800, 425] on button "Próximo" at bounding box center [822, 425] width 67 height 21
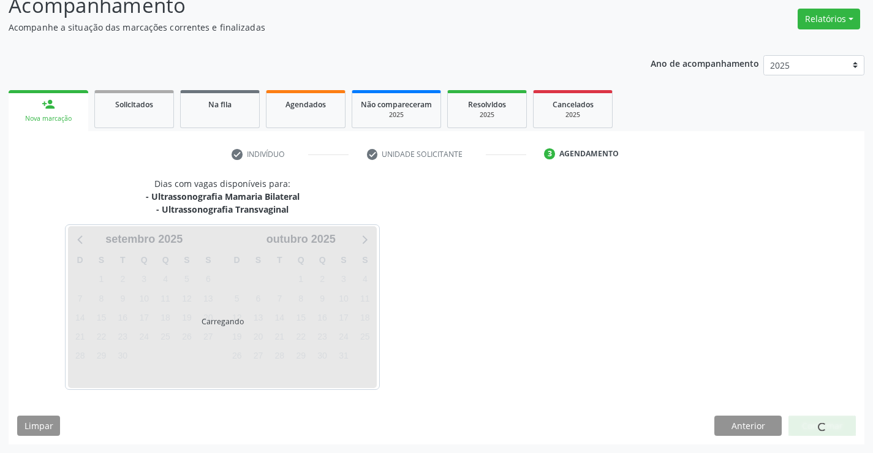
scroll to position [93, 0]
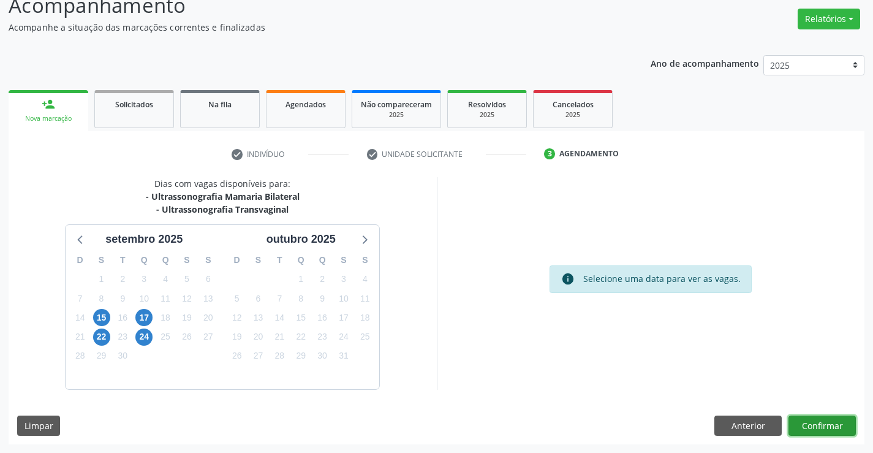
click at [834, 427] on button "Confirmar" at bounding box center [822, 426] width 67 height 21
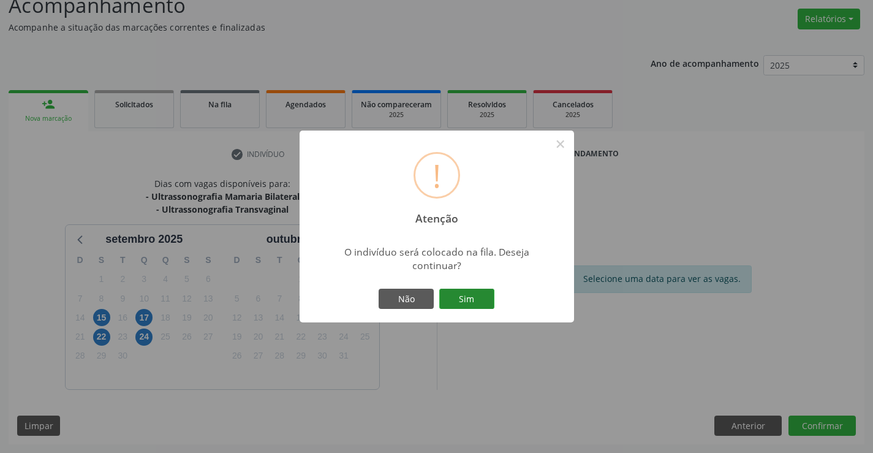
click at [463, 298] on button "Sim" at bounding box center [466, 299] width 55 height 21
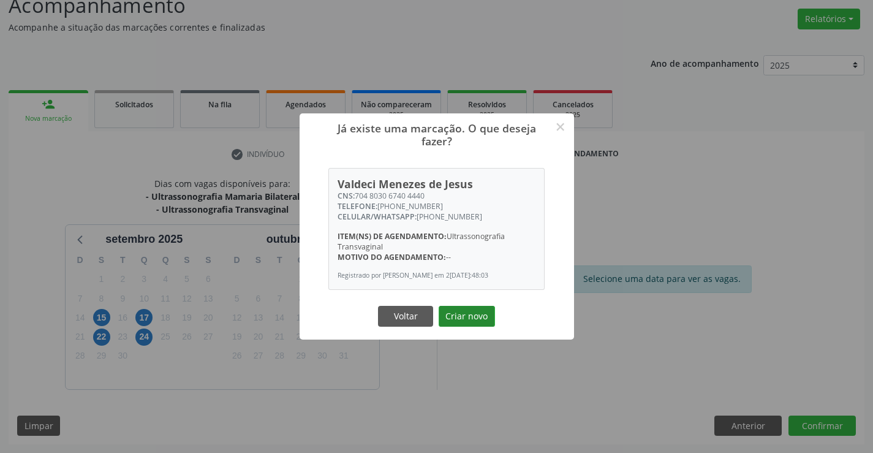
click at [462, 313] on button "Criar novo" at bounding box center [467, 316] width 56 height 21
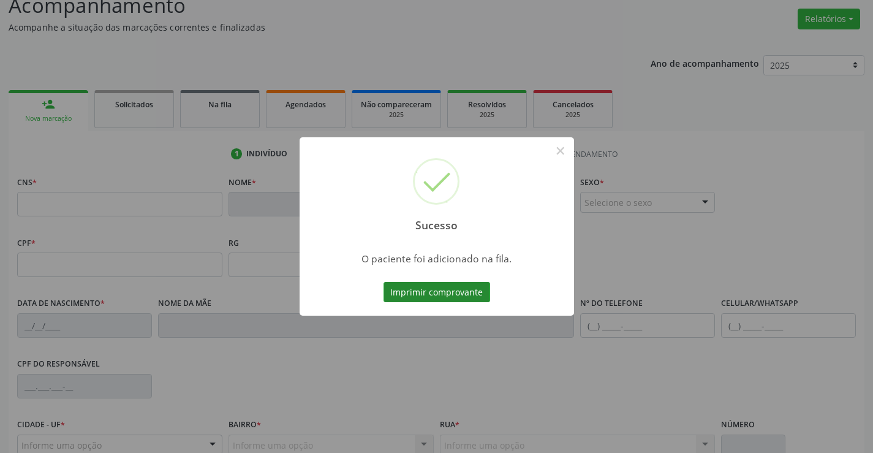
click at [462, 296] on button "Imprimir comprovante" at bounding box center [437, 292] width 107 height 21
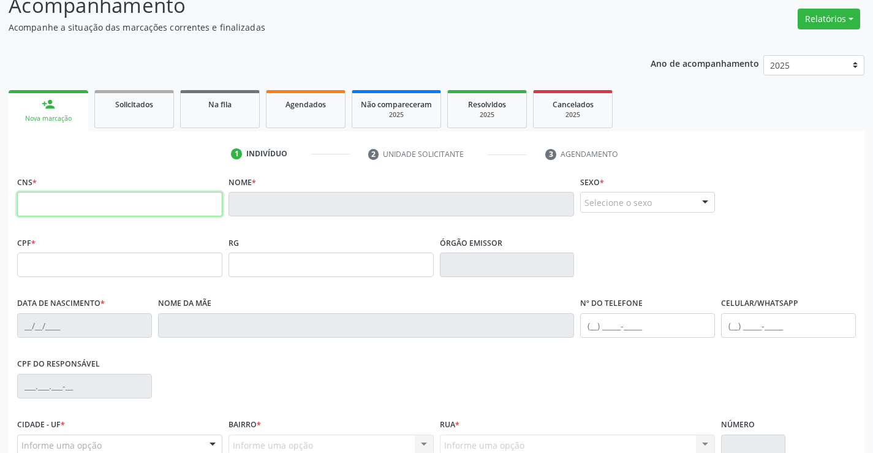
click at [78, 200] on input "text" at bounding box center [119, 204] width 205 height 25
type input "708 2056 4119 7147"
click at [217, 111] on link "Na fila" at bounding box center [220, 109] width 80 height 38
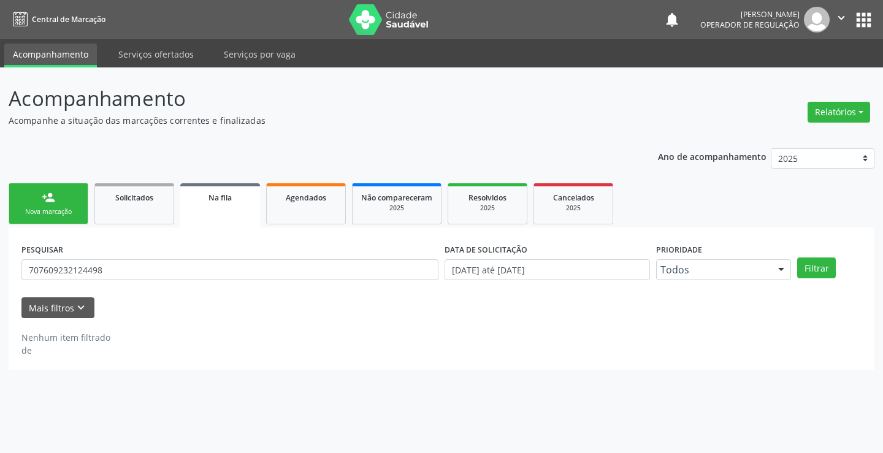
click at [75, 205] on link "person_add Nova marcação" at bounding box center [49, 203] width 80 height 41
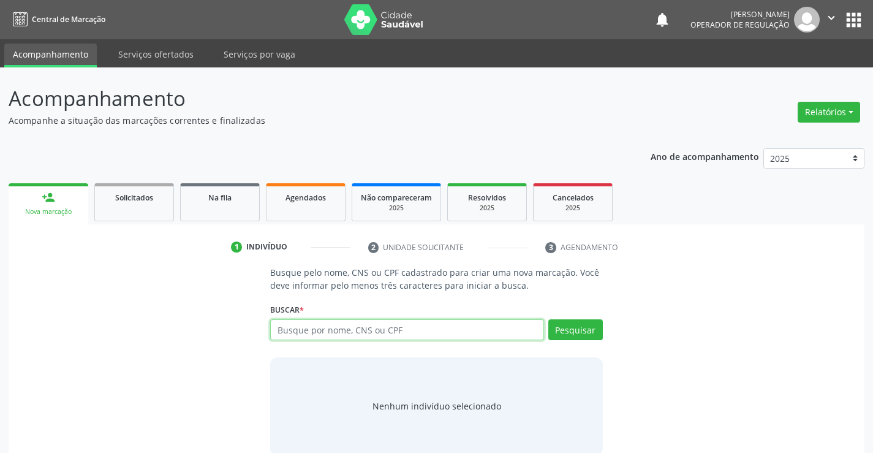
click at [422, 333] on input "text" at bounding box center [406, 329] width 273 height 21
type input "708205641197147"
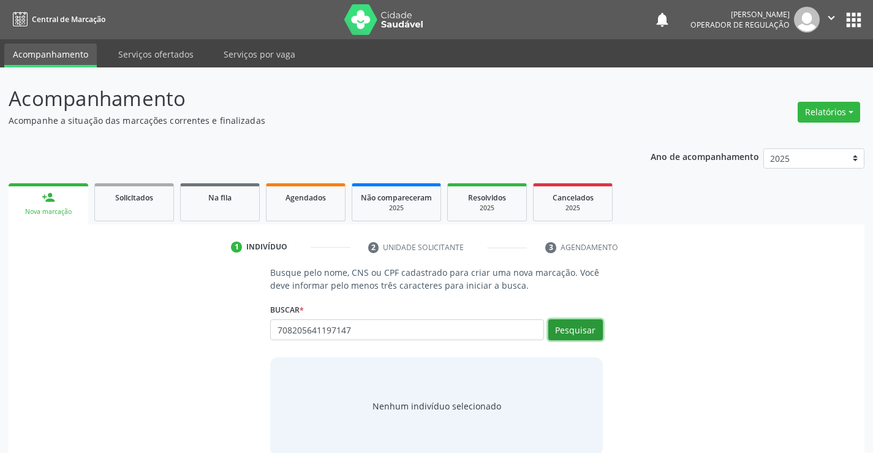
click at [575, 334] on button "Pesquisar" at bounding box center [576, 329] width 55 height 21
type input "708205641197147"
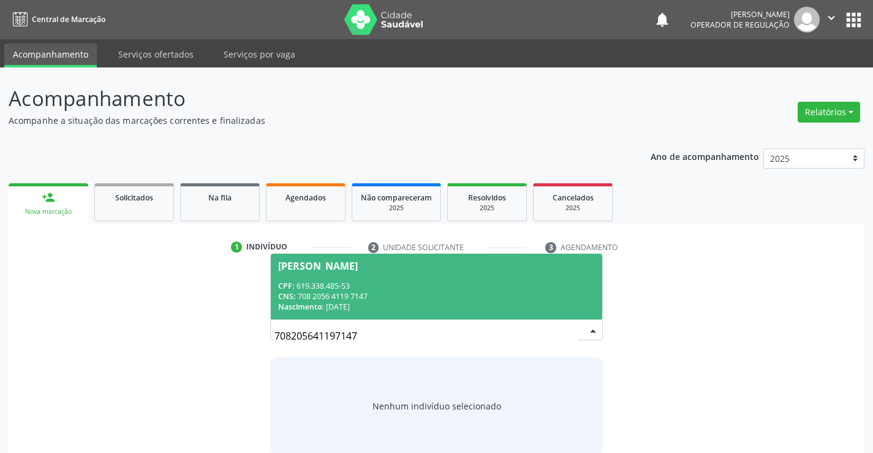
click at [532, 291] on div "CNS: 708 2056 4119 7147" at bounding box center [436, 296] width 316 height 10
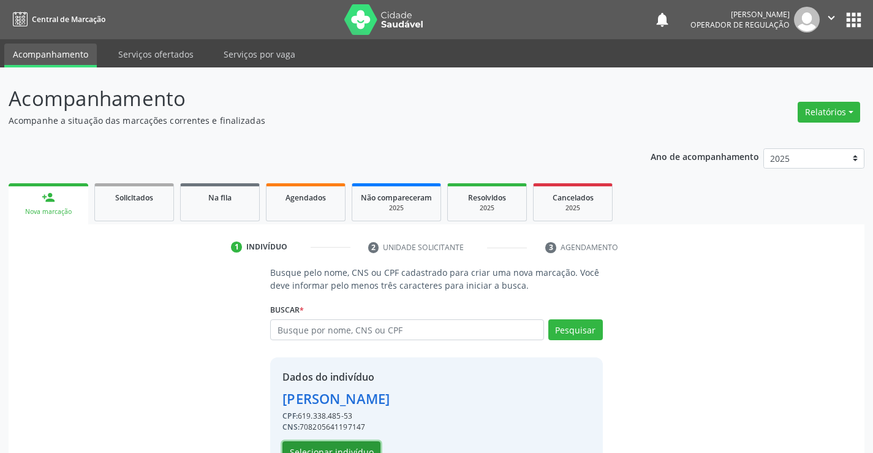
click at [362, 446] on button "Selecionar indivíduo" at bounding box center [332, 451] width 98 height 21
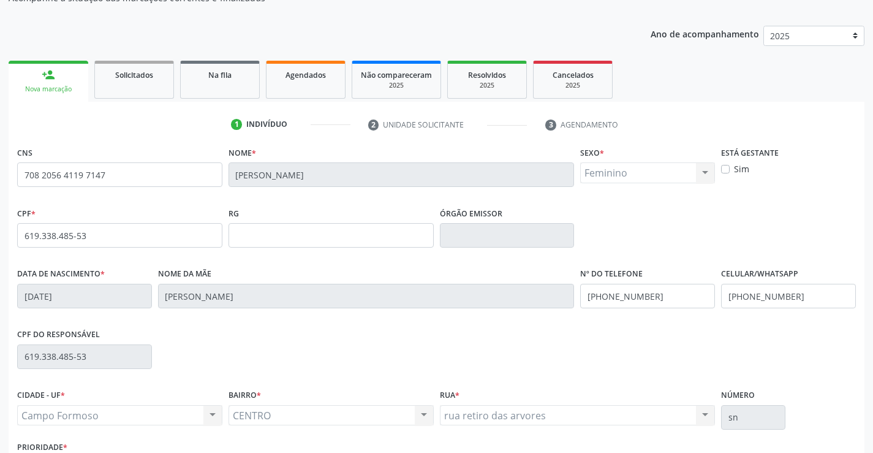
scroll to position [211, 0]
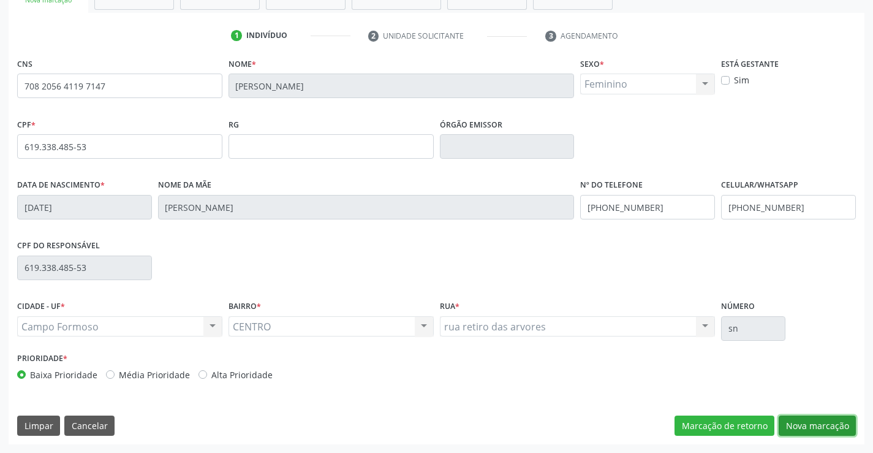
click at [817, 426] on button "Nova marcação" at bounding box center [817, 426] width 77 height 21
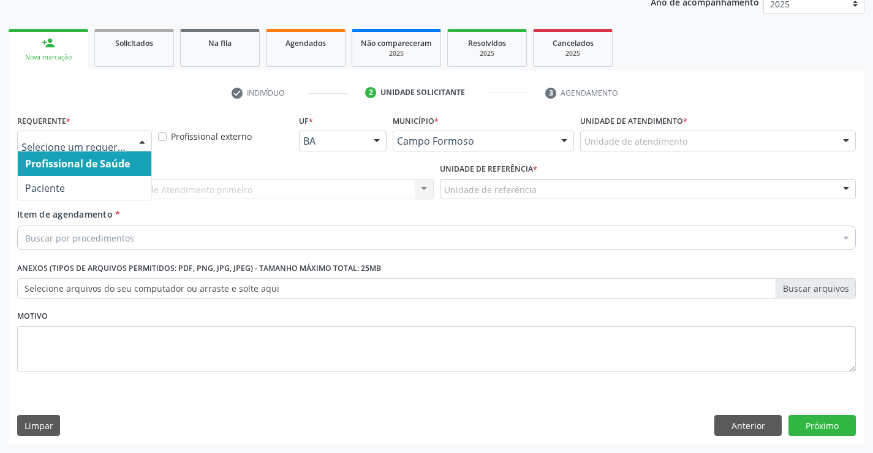
click at [140, 136] on div at bounding box center [142, 141] width 18 height 21
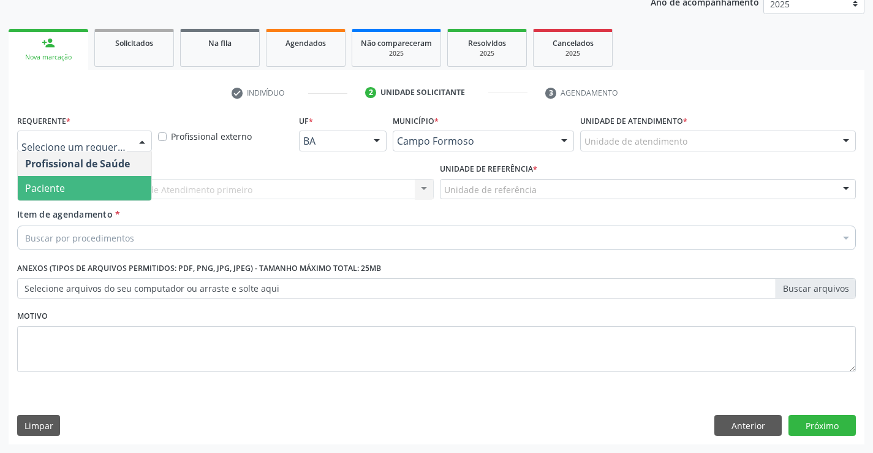
click at [120, 191] on span "Paciente" at bounding box center [85, 188] width 134 height 25
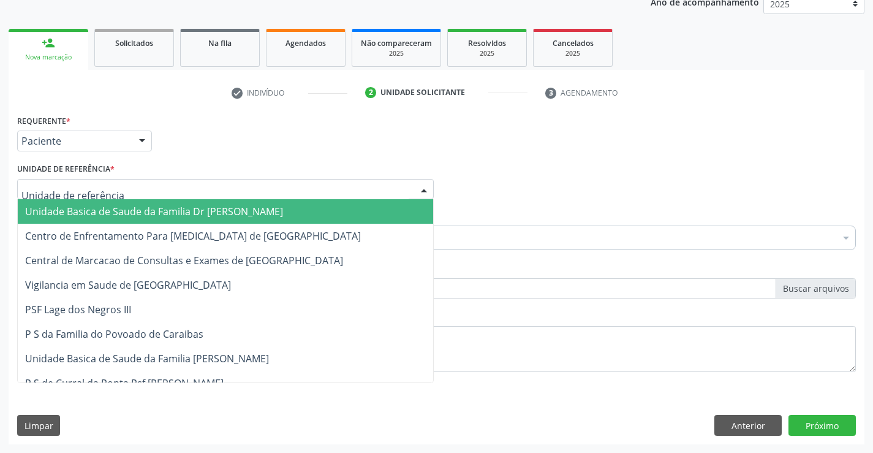
click at [136, 188] on div at bounding box center [225, 189] width 417 height 21
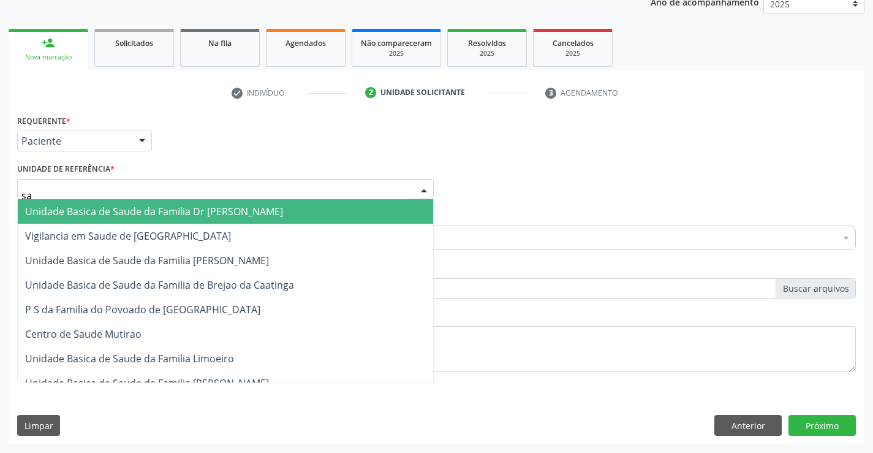
type input "sao"
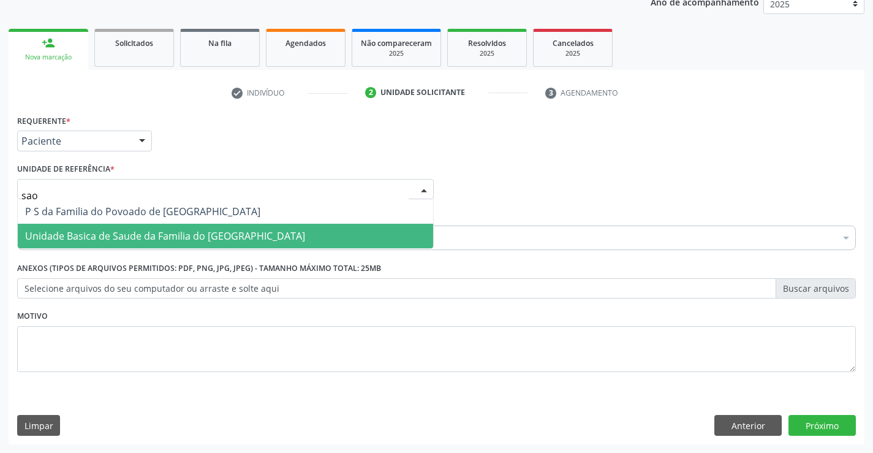
click at [158, 235] on span "Unidade Basica de Saude da Familia do [GEOGRAPHIC_DATA]" at bounding box center [165, 235] width 280 height 13
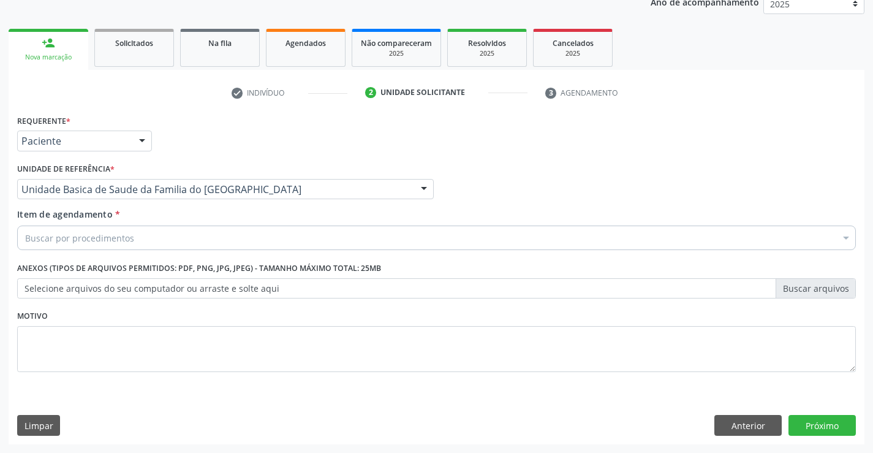
click at [156, 239] on div "Buscar por procedimentos" at bounding box center [436, 238] width 839 height 25
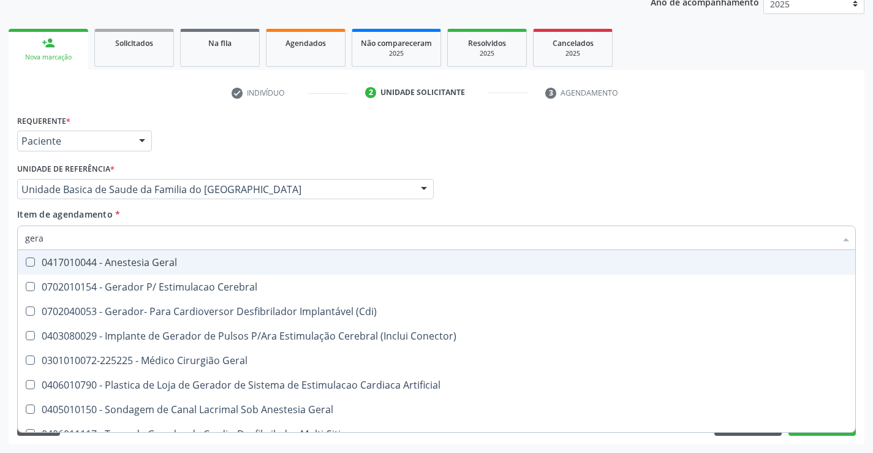
type input "geral"
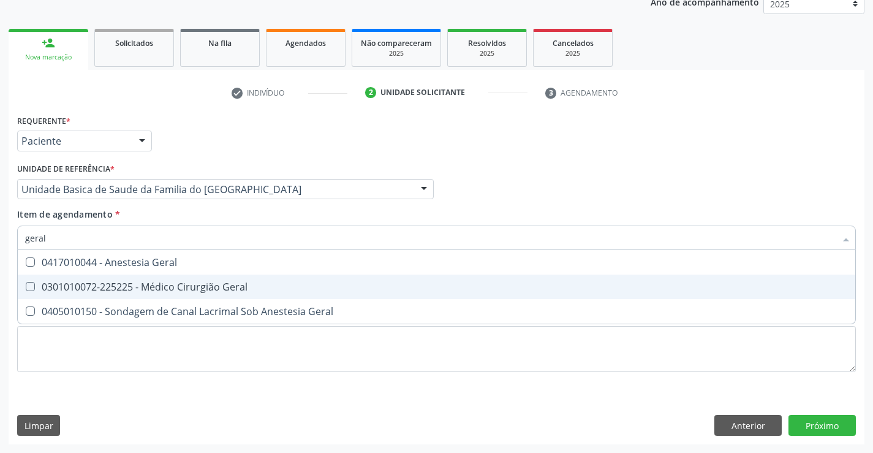
click at [169, 288] on div "0301010072-225225 - Médico Cirurgião Geral" at bounding box center [436, 287] width 823 height 10
checkbox Geral "true"
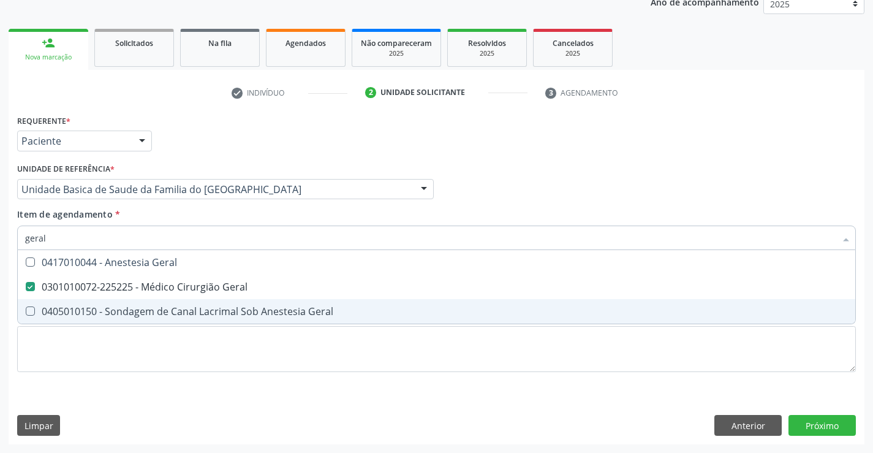
type input "geral"
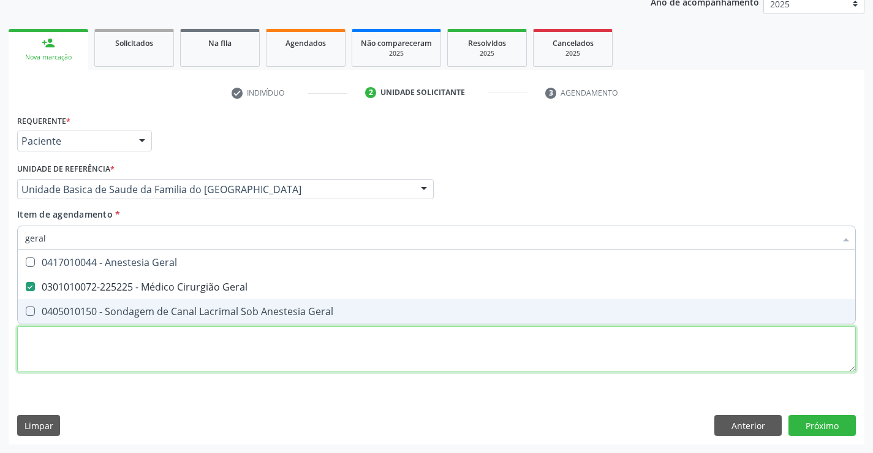
click at [172, 352] on div "Requerente * Paciente Profissional de Saúde Paciente Nenhum resultado encontrad…" at bounding box center [436, 251] width 839 height 278
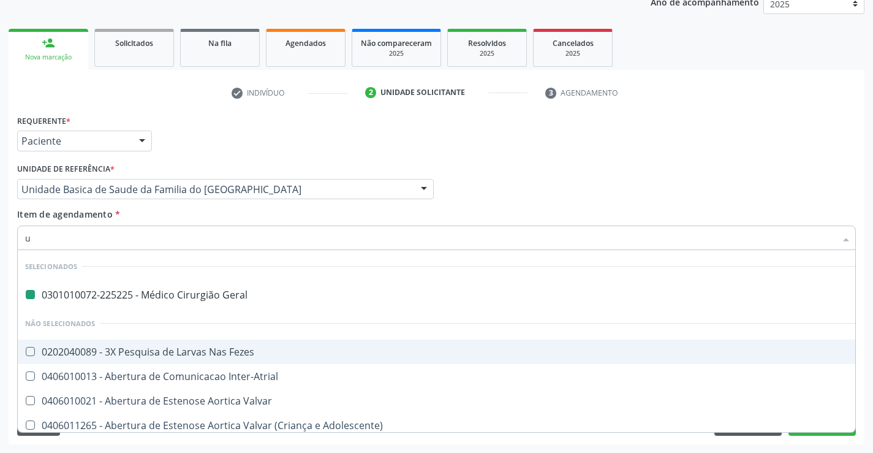
type input "ul"
checkbox Geral "false"
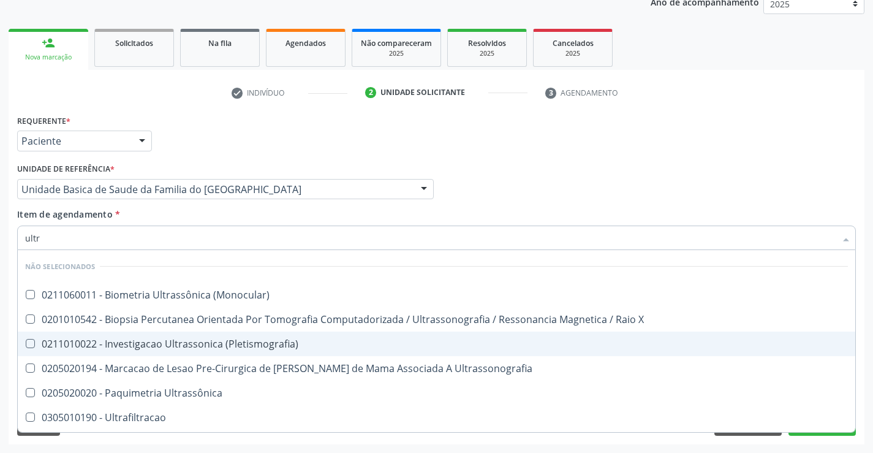
type input "ultra"
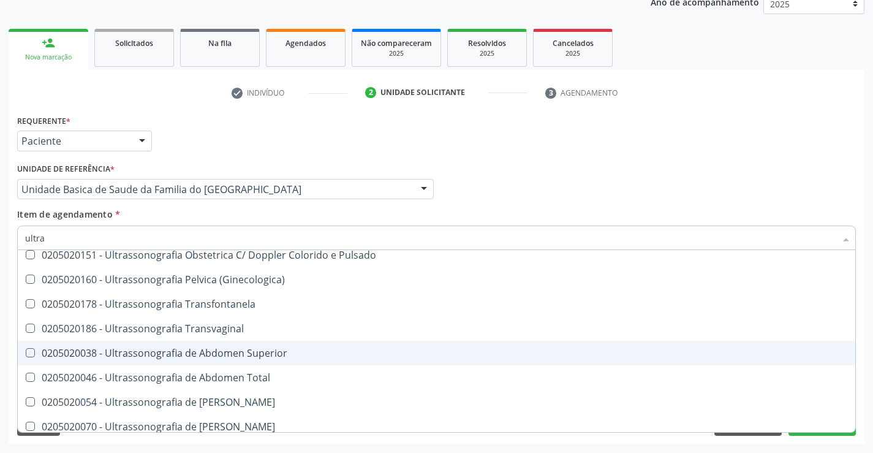
scroll to position [306, 0]
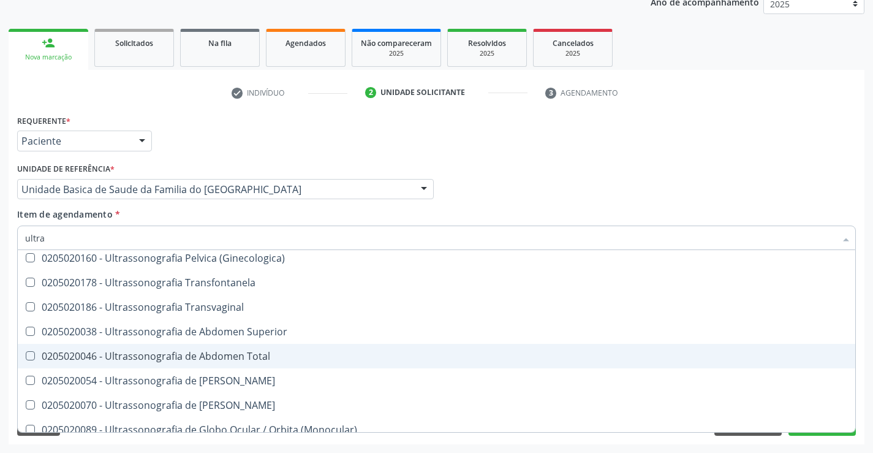
click at [230, 355] on div "0205020046 - Ultrassonografia de Abdomen Total" at bounding box center [436, 356] width 823 height 10
checkbox Total "true"
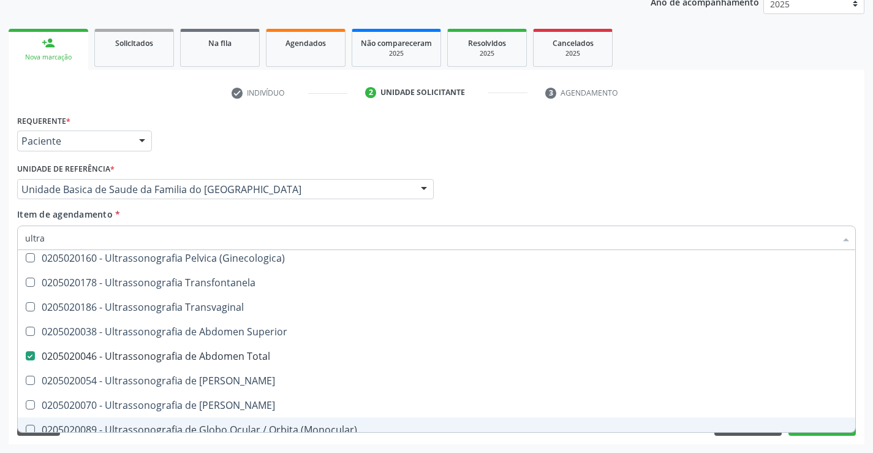
type input "ultra"
click at [260, 443] on div "Requerente * Paciente Profissional de Saúde Paciente Nenhum resultado encontrad…" at bounding box center [437, 278] width 856 height 333
checkbox \(Monocular\) "true"
checkbox Total "false"
checkbox X "true"
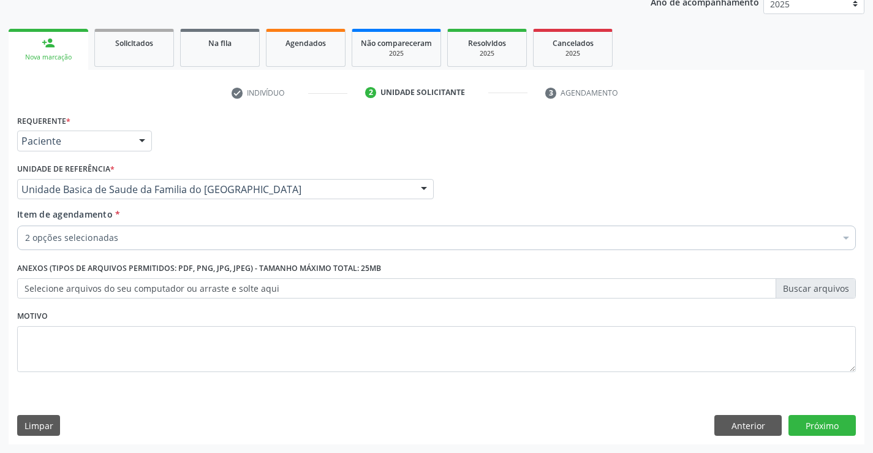
scroll to position [0, 0]
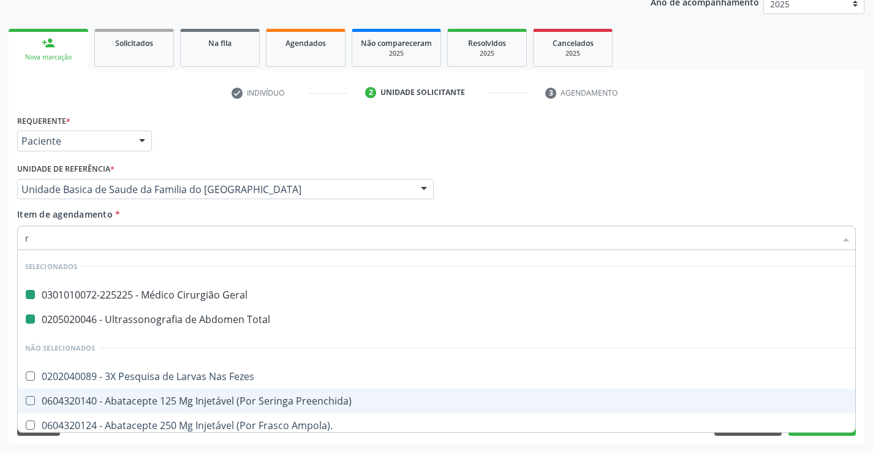
type input "re"
checkbox Geral "false"
checkbox Total "false"
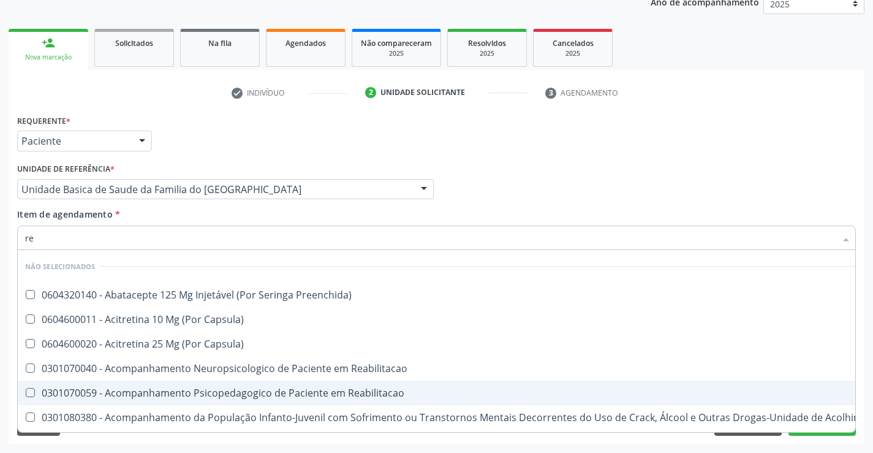
type input "reu"
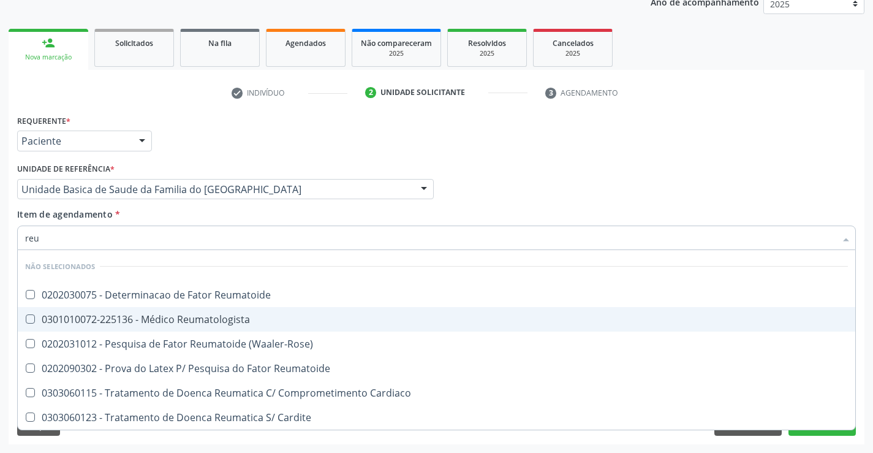
click at [234, 321] on div "0301010072-225136 - Médico Reumatologista" at bounding box center [436, 319] width 823 height 10
checkbox Reumatologista "true"
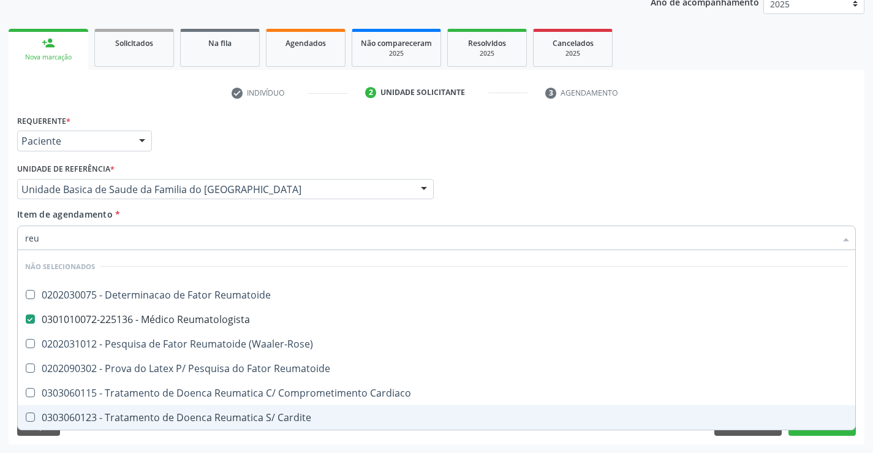
click at [245, 438] on div "Requerente * Paciente Profissional de Saúde Paciente Nenhum resultado encontrad…" at bounding box center [437, 278] width 856 height 333
checkbox Reumatoide "true"
checkbox \(Waaler-Rose\) "true"
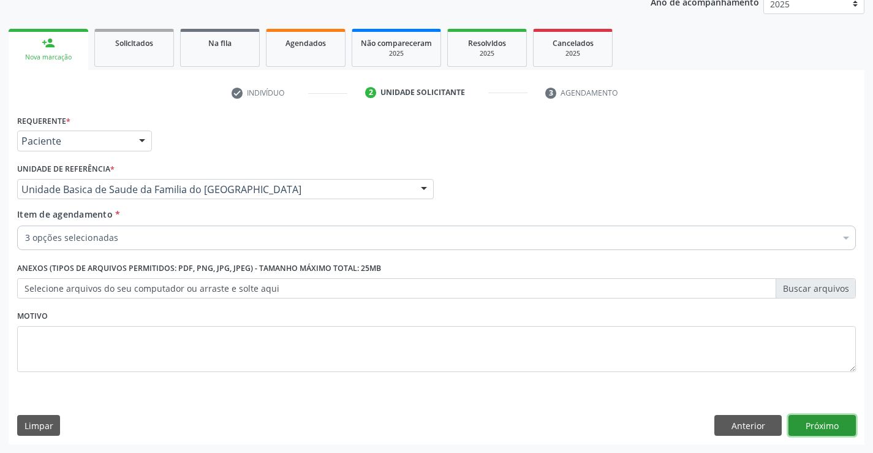
click at [829, 422] on button "Próximo" at bounding box center [822, 425] width 67 height 21
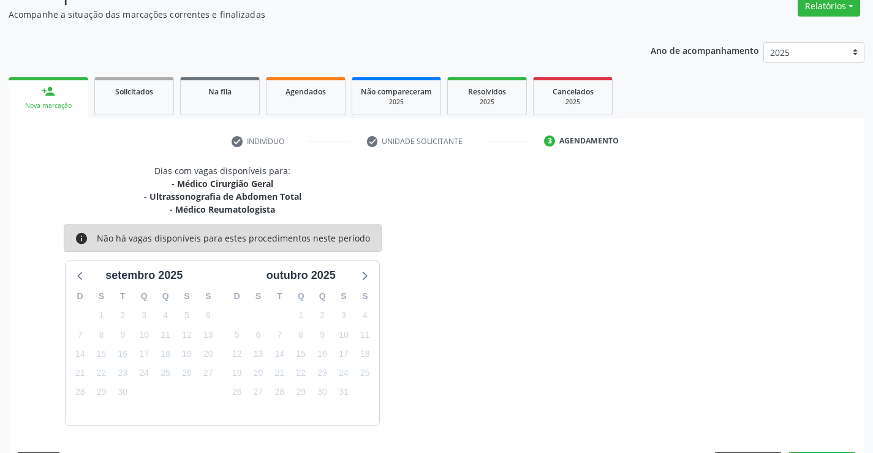
scroll to position [142, 0]
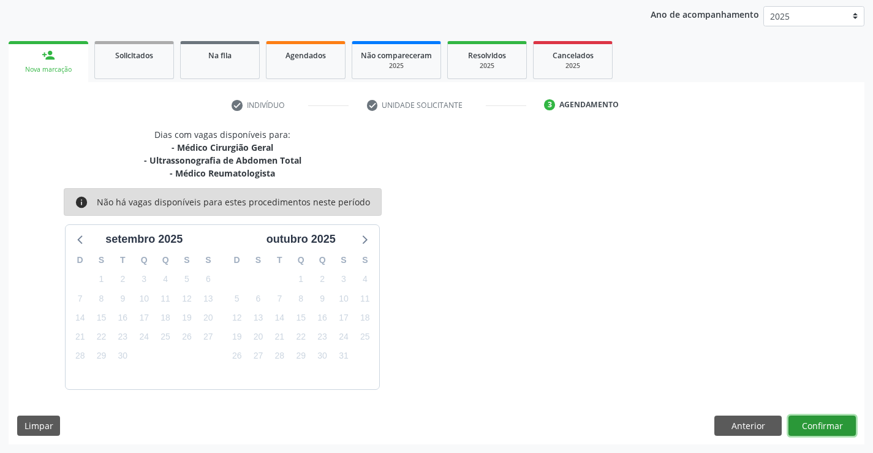
click at [829, 422] on button "Confirmar" at bounding box center [822, 426] width 67 height 21
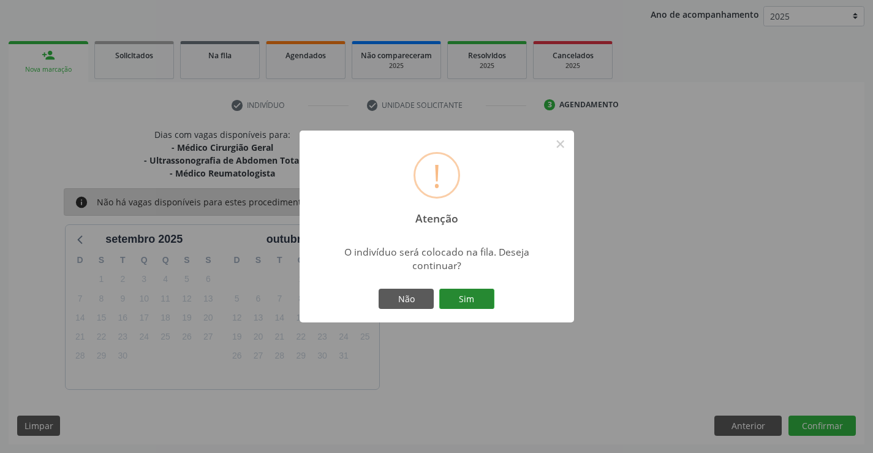
click at [466, 302] on button "Sim" at bounding box center [466, 299] width 55 height 21
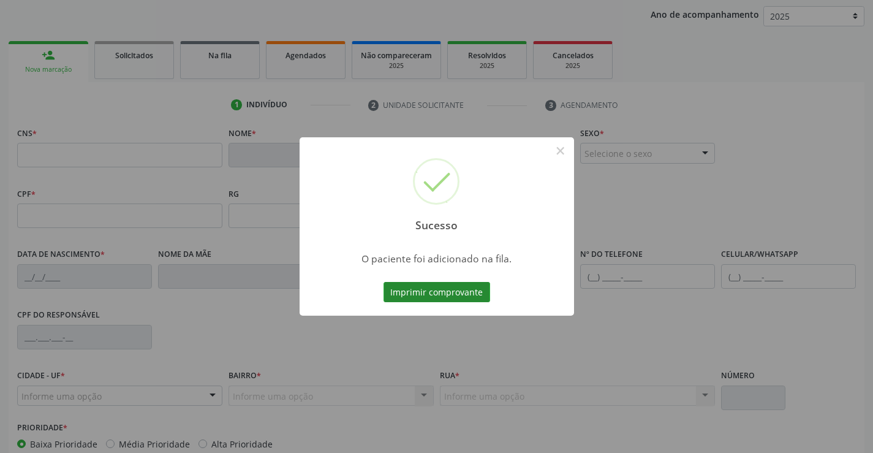
click at [466, 290] on button "Imprimir comprovante" at bounding box center [437, 292] width 107 height 21
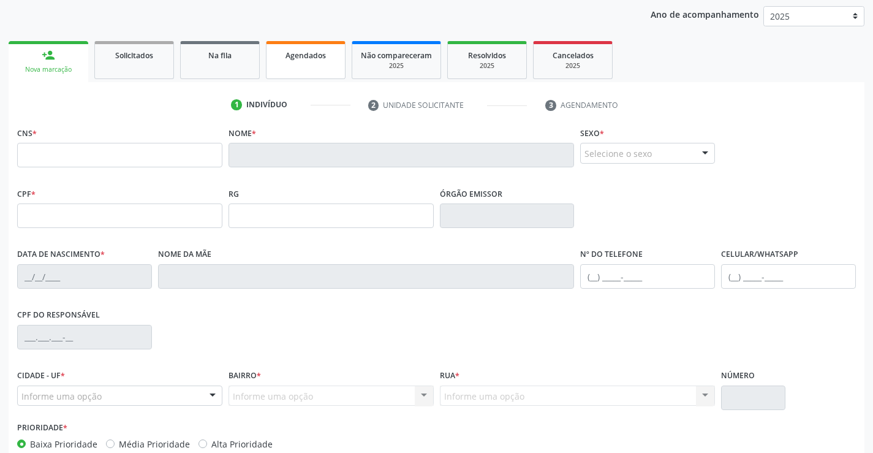
click at [303, 63] on link "Agendados" at bounding box center [306, 60] width 80 height 38
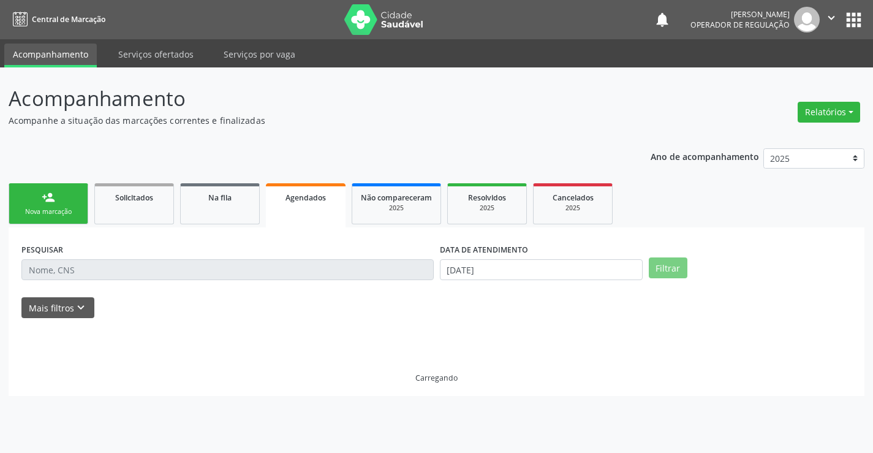
scroll to position [0, 0]
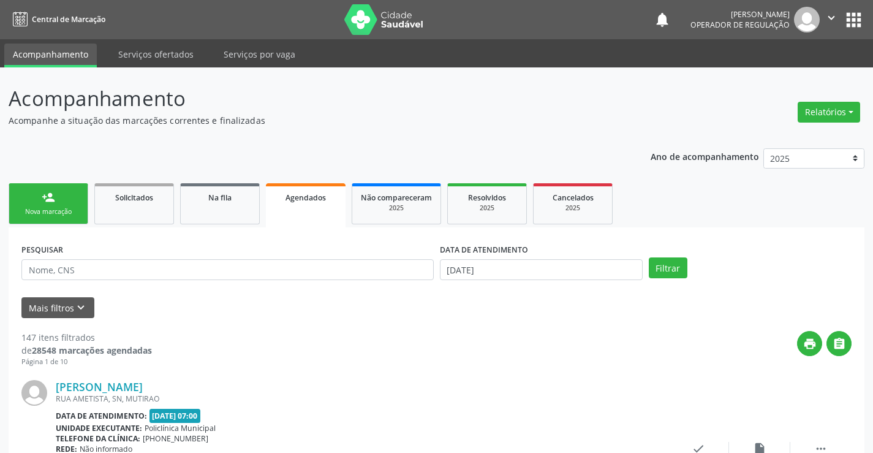
click at [69, 213] on div "Nova marcação" at bounding box center [48, 211] width 61 height 9
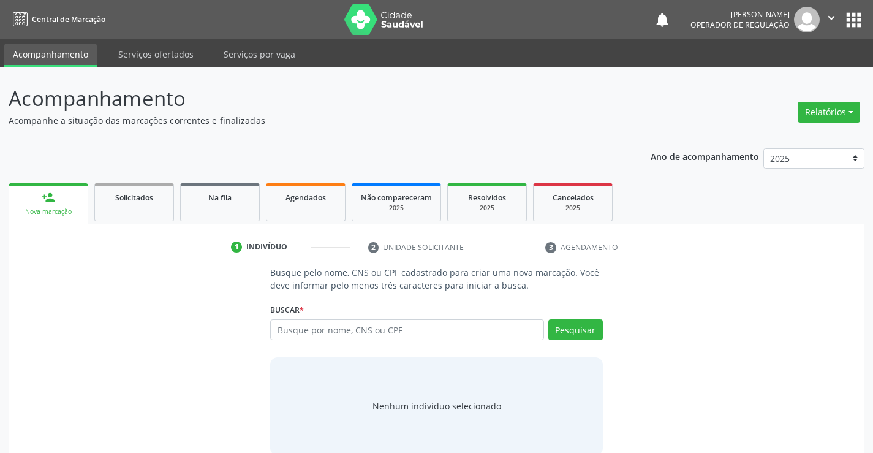
click at [104, 273] on div "Busque pelo nome, CNS ou CPF cadastrado para criar uma nova marcação. Você deve…" at bounding box center [436, 360] width 839 height 189
click at [307, 201] on span "Agendados" at bounding box center [306, 197] width 40 height 10
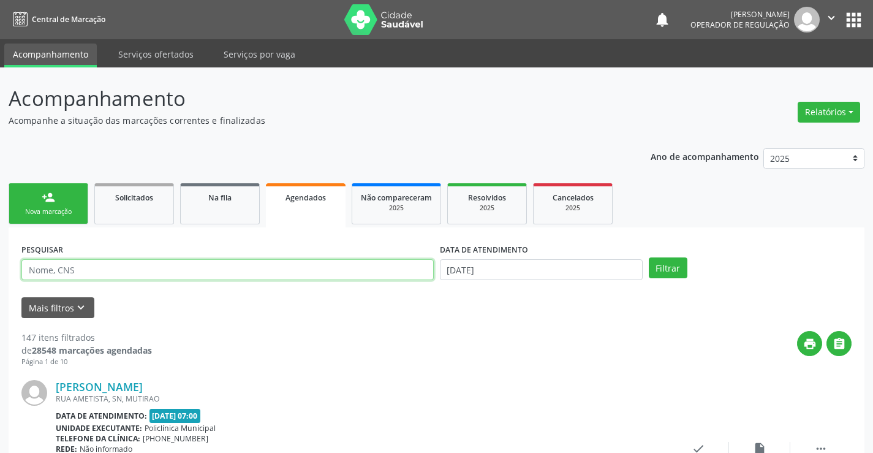
click at [112, 268] on input "text" at bounding box center [227, 269] width 413 height 21
type input "703407287184716"
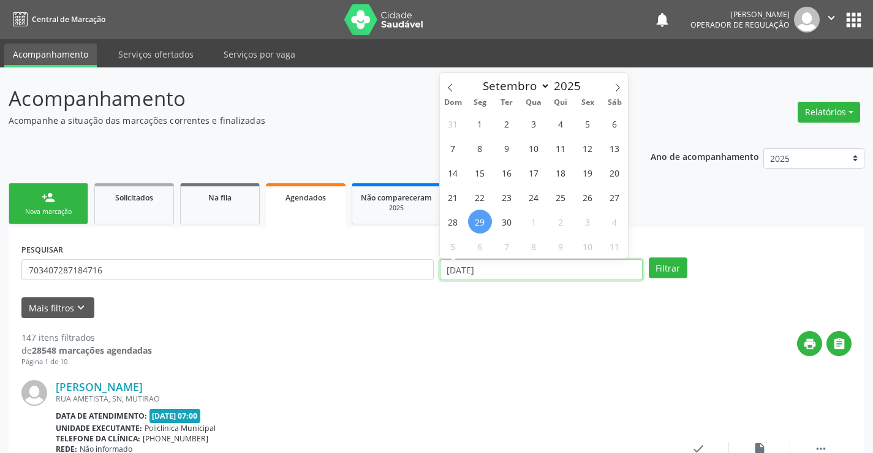
click at [628, 270] on input "[DATE]" at bounding box center [541, 269] width 203 height 21
click at [479, 218] on span "29" at bounding box center [480, 222] width 24 height 24
type input "[DATE]"
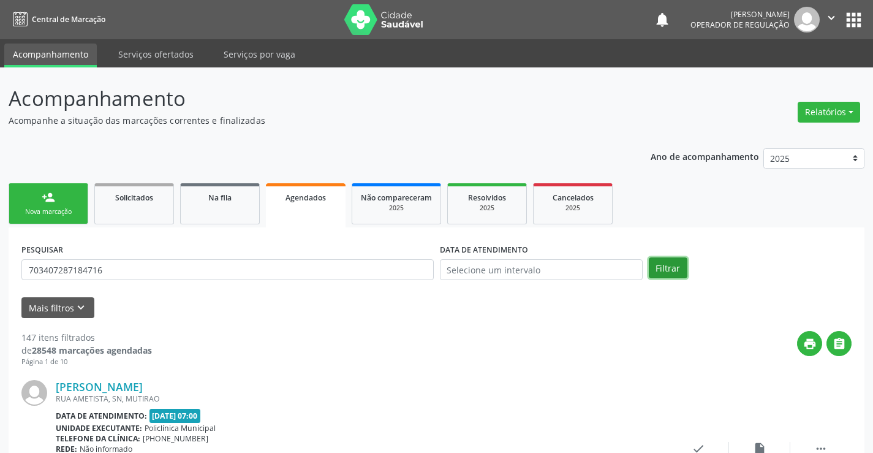
click at [676, 268] on button "Filtrar" at bounding box center [668, 267] width 39 height 21
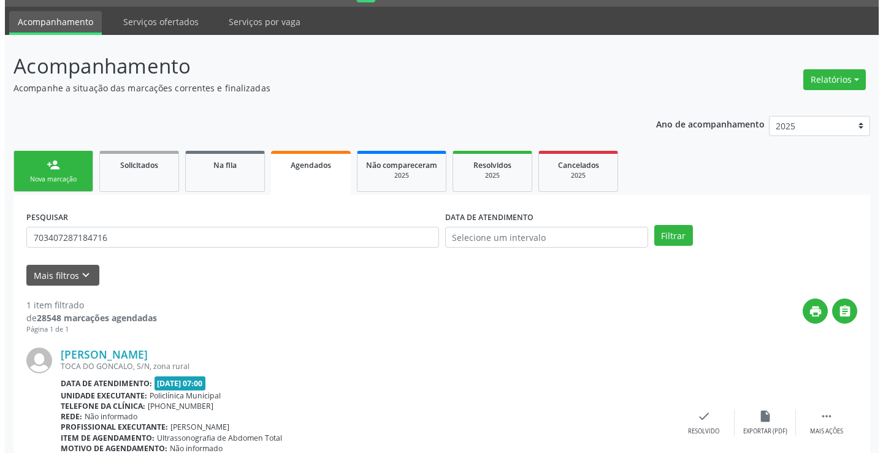
scroll to position [112, 0]
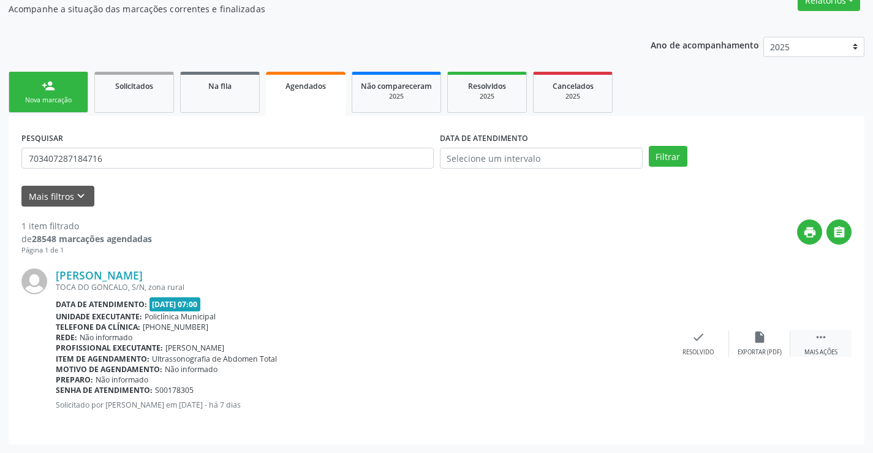
click at [821, 338] on icon "" at bounding box center [821, 336] width 13 height 13
click at [633, 338] on icon "cancel" at bounding box center [637, 336] width 13 height 13
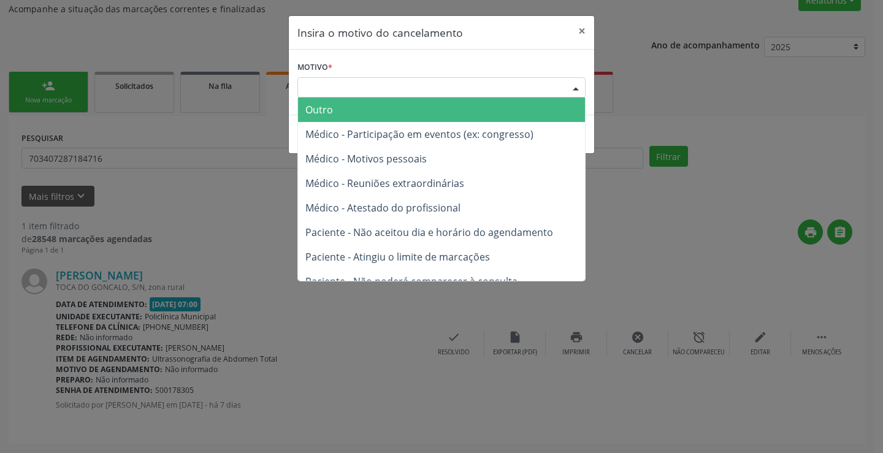
click at [461, 77] on div "Escolha o motivo" at bounding box center [441, 87] width 288 height 21
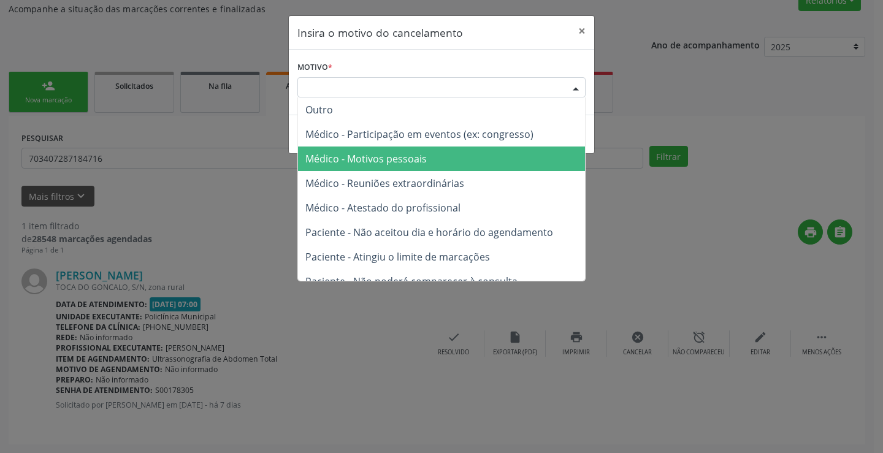
click at [415, 154] on span "Médico - Motivos pessoais" at bounding box center [365, 158] width 121 height 13
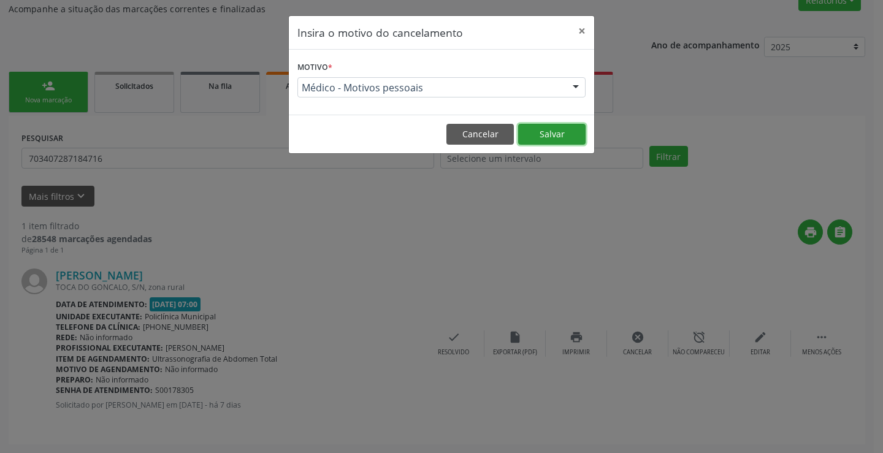
click at [569, 131] on button "Salvar" at bounding box center [551, 134] width 67 height 21
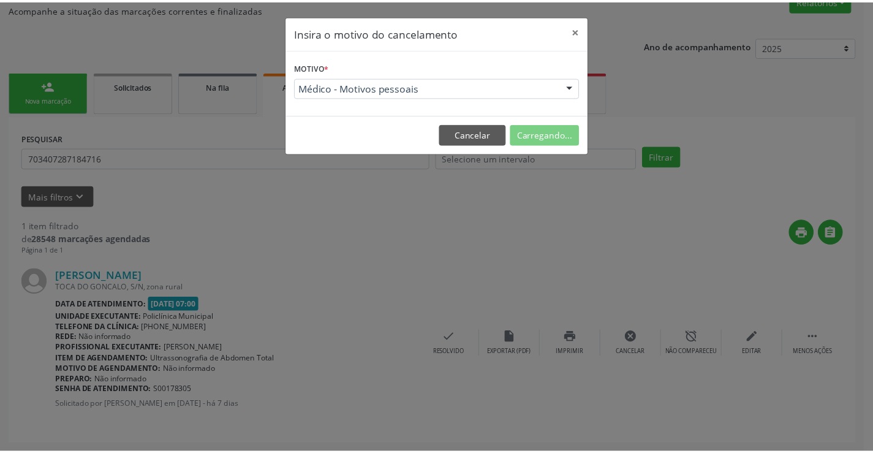
scroll to position [0, 0]
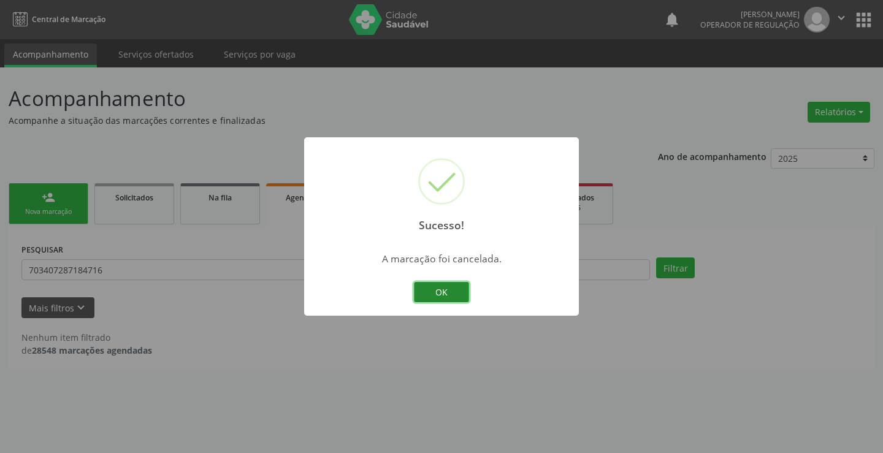
click at [454, 291] on button "OK" at bounding box center [441, 292] width 55 height 21
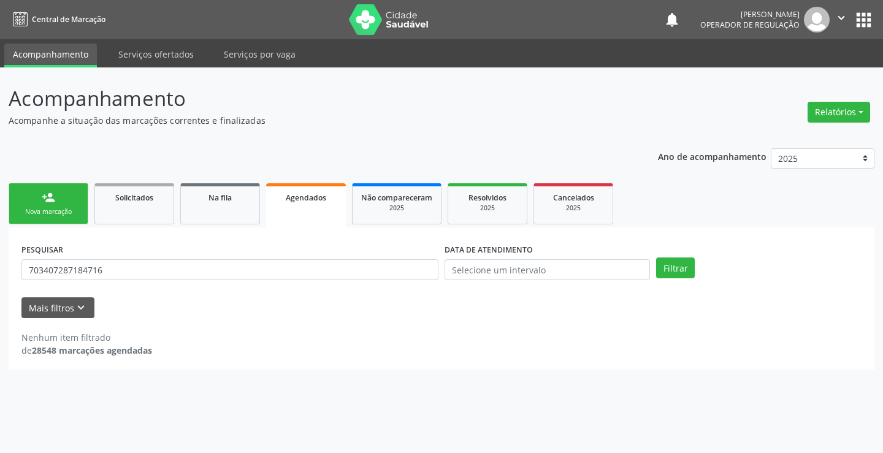
click at [70, 213] on div "Nova marcação" at bounding box center [48, 211] width 61 height 9
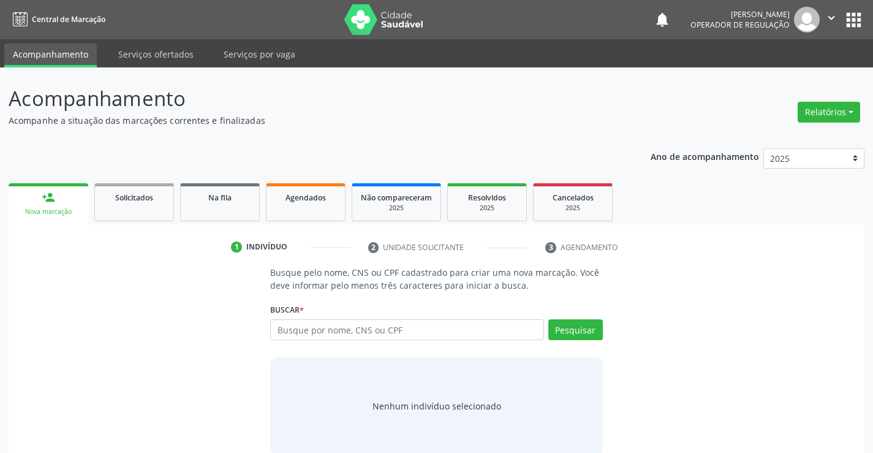
click at [343, 344] on div "Busque por nome, CNS ou CPF Nenhum resultado encontrado para: " " Digite nome, …" at bounding box center [436, 333] width 332 height 29
click at [343, 330] on input "text" at bounding box center [406, 329] width 273 height 21
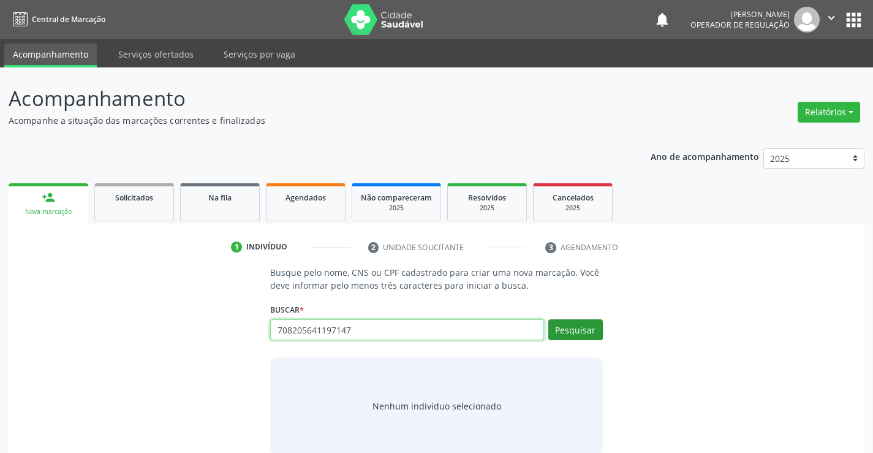
type input "708205641197147"
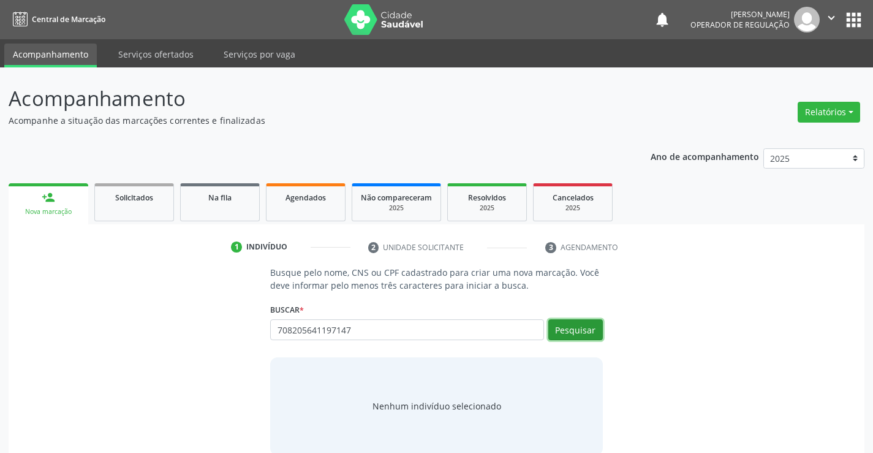
click at [573, 331] on button "Pesquisar" at bounding box center [576, 329] width 55 height 21
type input "708205641197147"
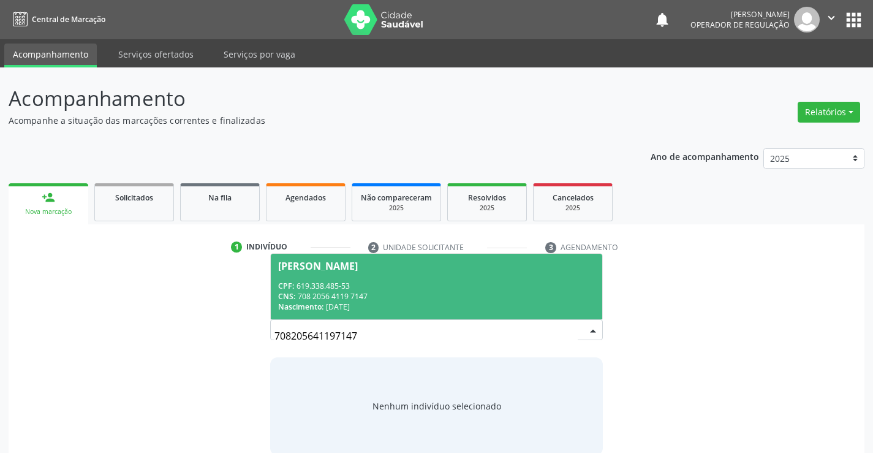
click at [518, 296] on div "CNS: 708 2056 4119 7147" at bounding box center [436, 296] width 316 height 10
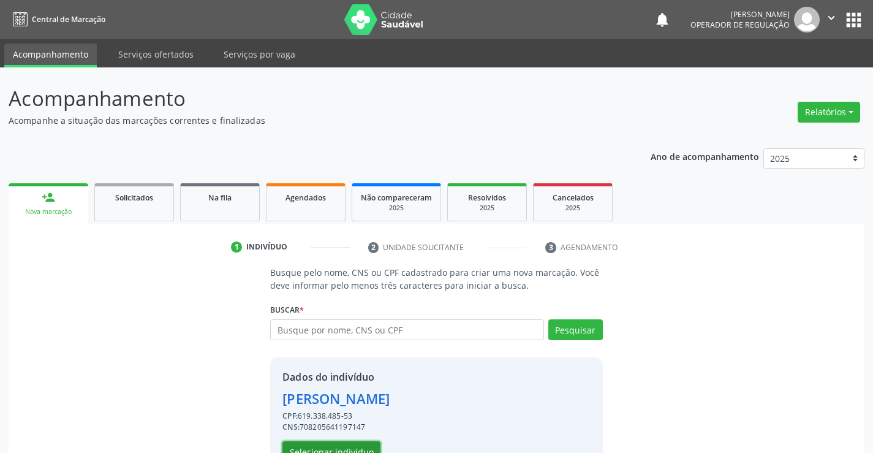
click at [347, 449] on button "Selecionar indivíduo" at bounding box center [332, 451] width 98 height 21
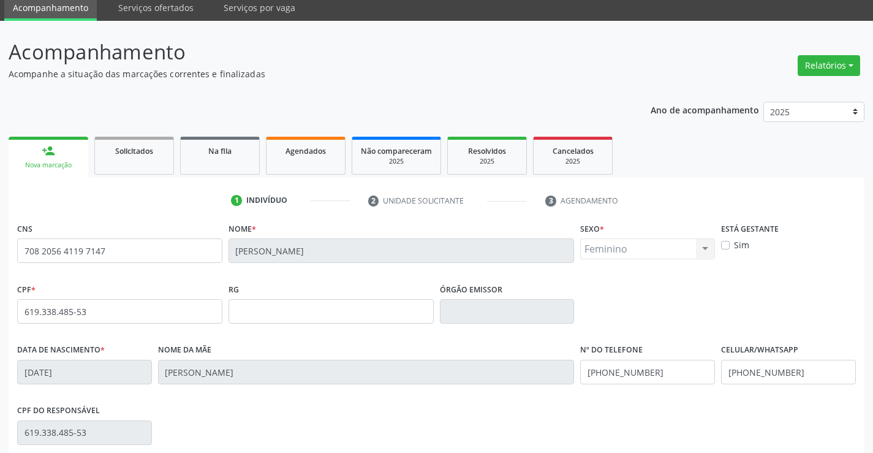
scroll to position [184, 0]
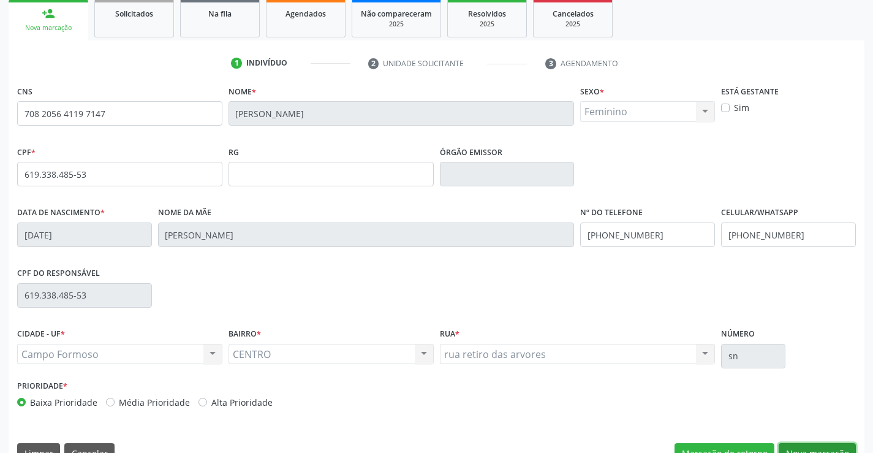
click at [825, 449] on button "Nova marcação" at bounding box center [817, 453] width 77 height 21
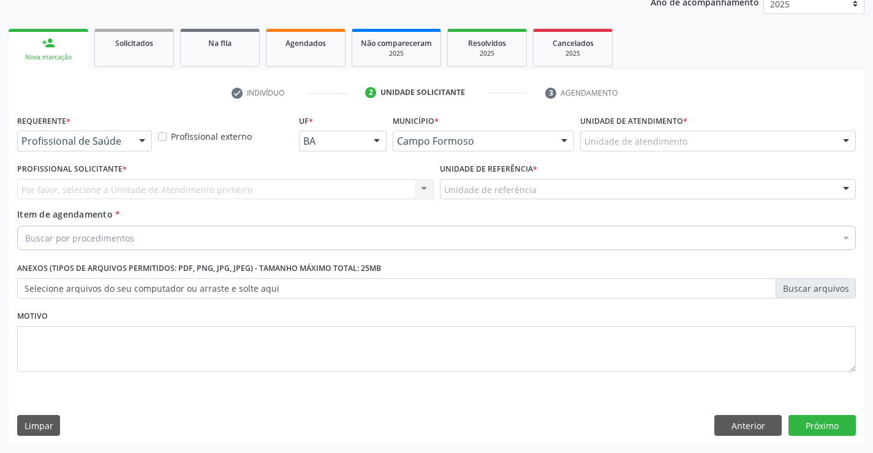
scroll to position [154, 0]
click at [145, 140] on div at bounding box center [142, 141] width 18 height 21
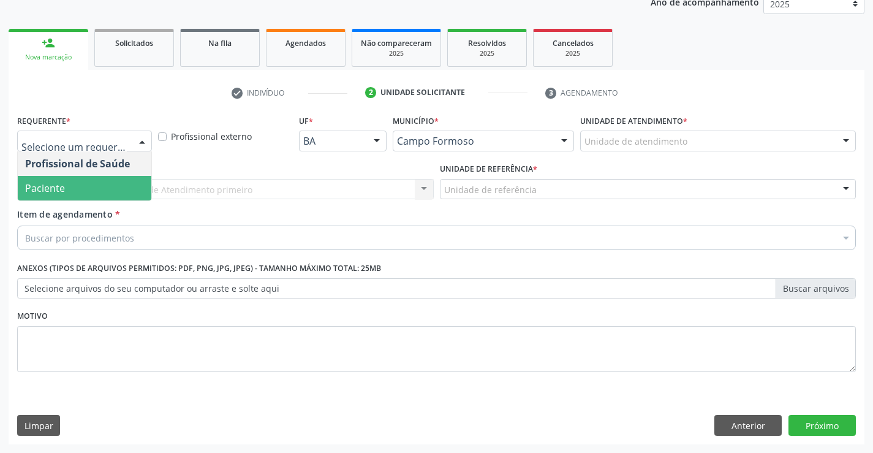
click at [137, 186] on span "Paciente" at bounding box center [85, 188] width 134 height 25
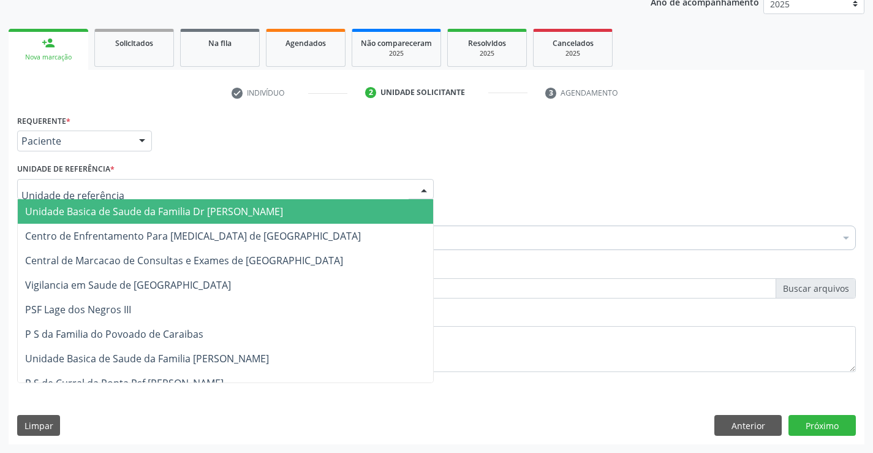
click at [175, 192] on div at bounding box center [225, 189] width 417 height 21
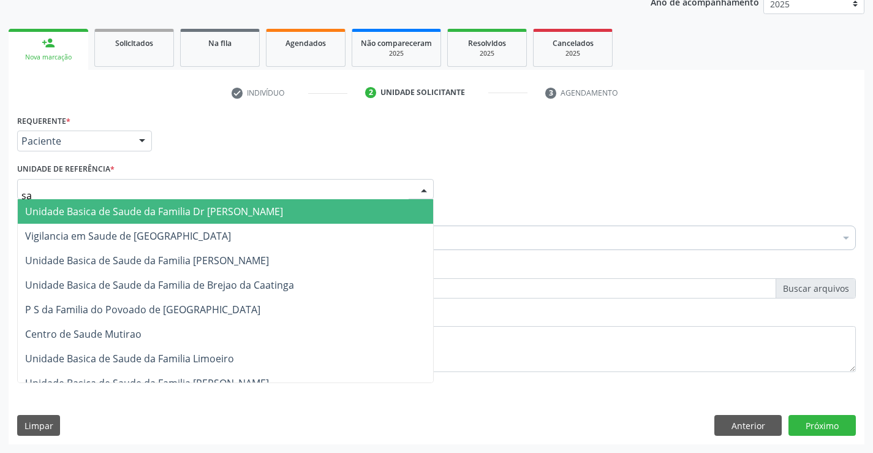
type input "sao"
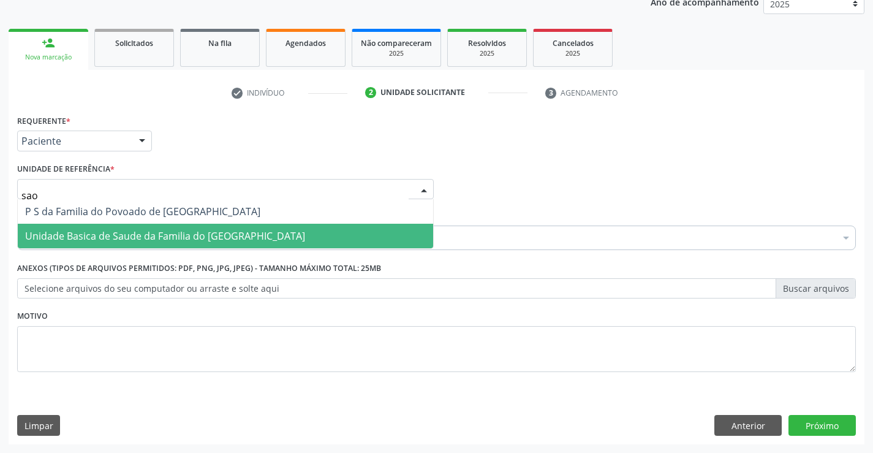
click at [177, 232] on span "Unidade Basica de Saude da Familia do [GEOGRAPHIC_DATA]" at bounding box center [165, 235] width 280 height 13
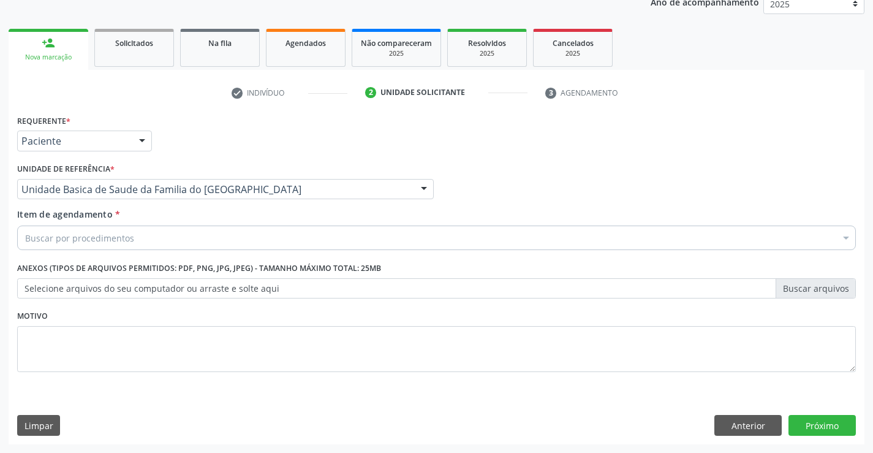
click at [172, 237] on div "Buscar por procedimentos" at bounding box center [436, 238] width 839 height 25
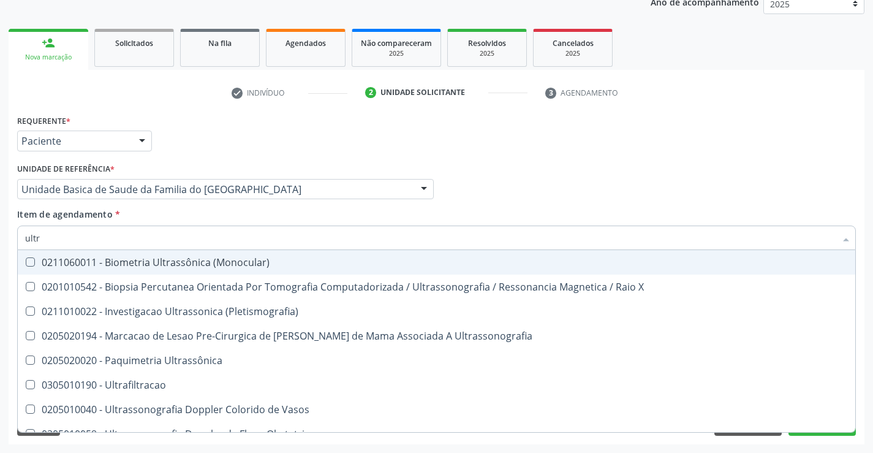
type input "ultra"
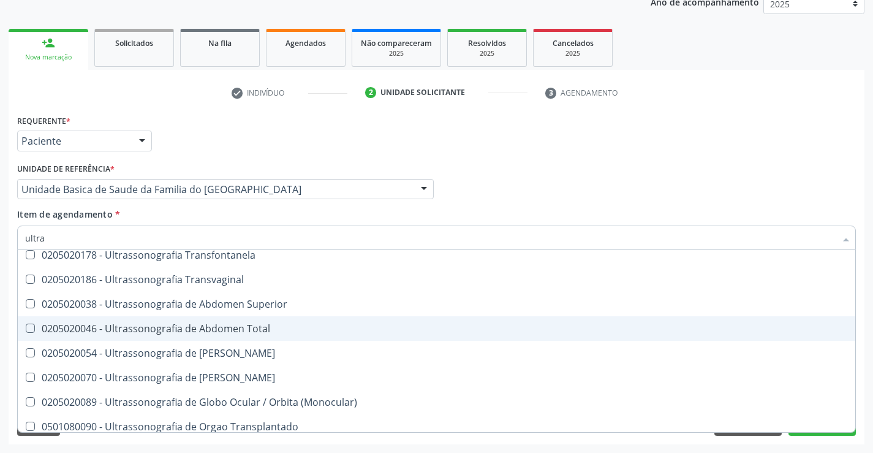
scroll to position [306, 0]
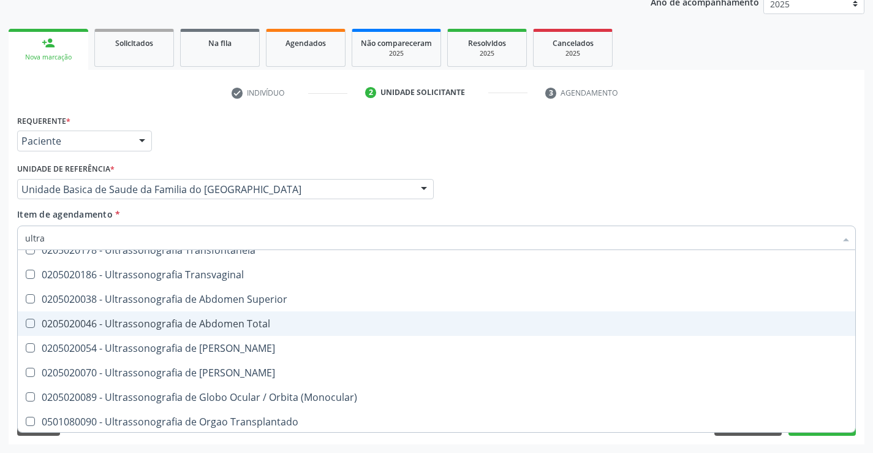
click at [228, 325] on div "0205020046 - Ultrassonografia de Abdomen Total" at bounding box center [436, 324] width 823 height 10
checkbox Total "true"
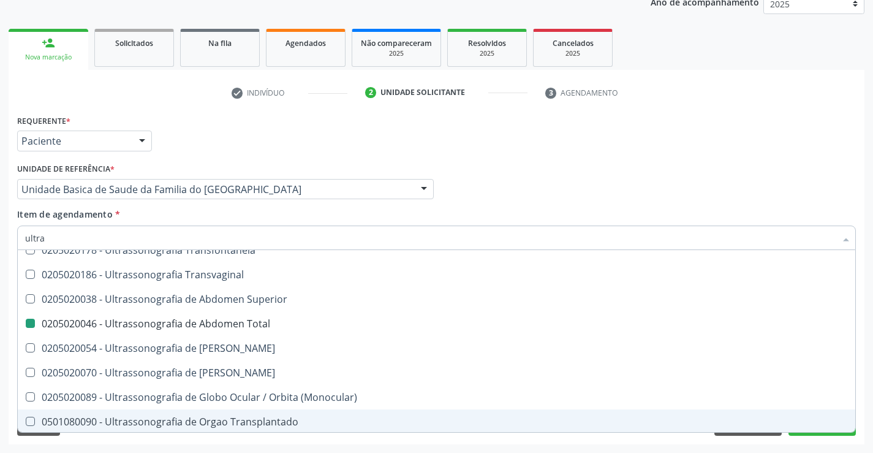
click at [311, 436] on div "Requerente * Paciente Profissional de Saúde Paciente Nenhum resultado encontrad…" at bounding box center [437, 278] width 856 height 333
checkbox X "true"
checkbox Total "false"
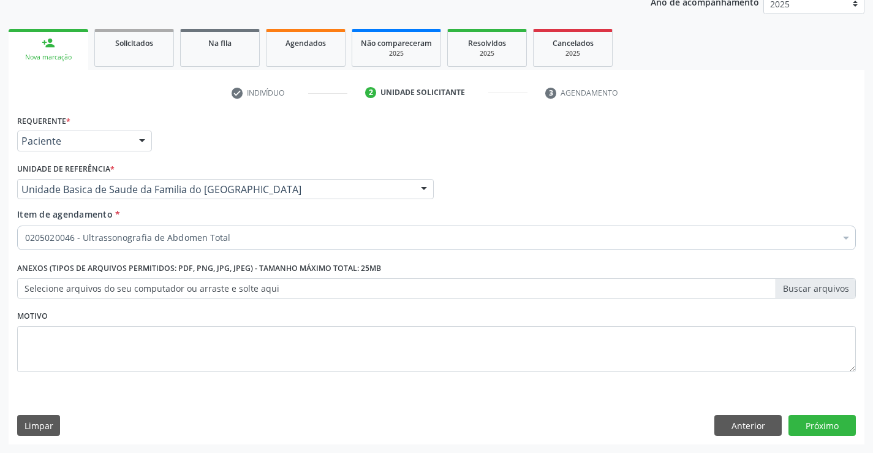
scroll to position [0, 0]
click at [810, 428] on button "Próximo" at bounding box center [822, 425] width 67 height 21
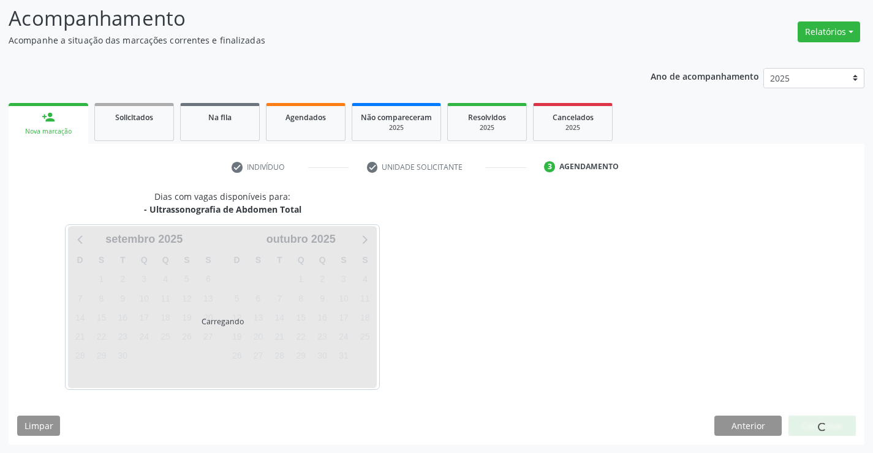
scroll to position [80, 0]
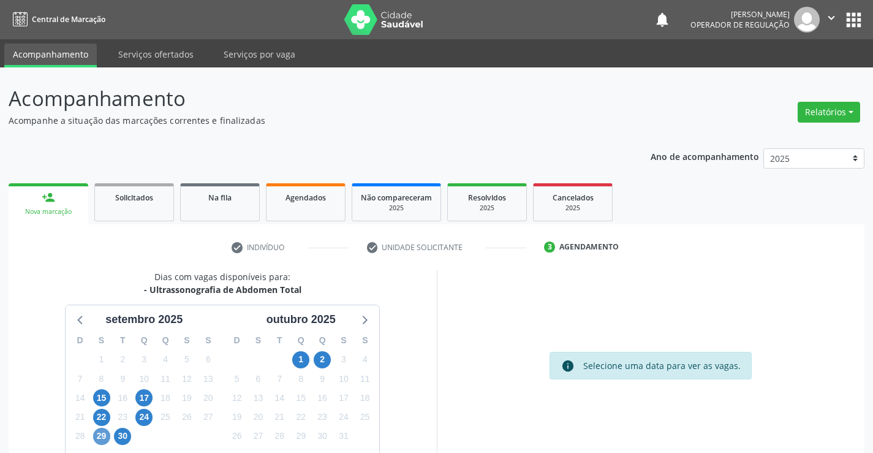
scroll to position [80, 0]
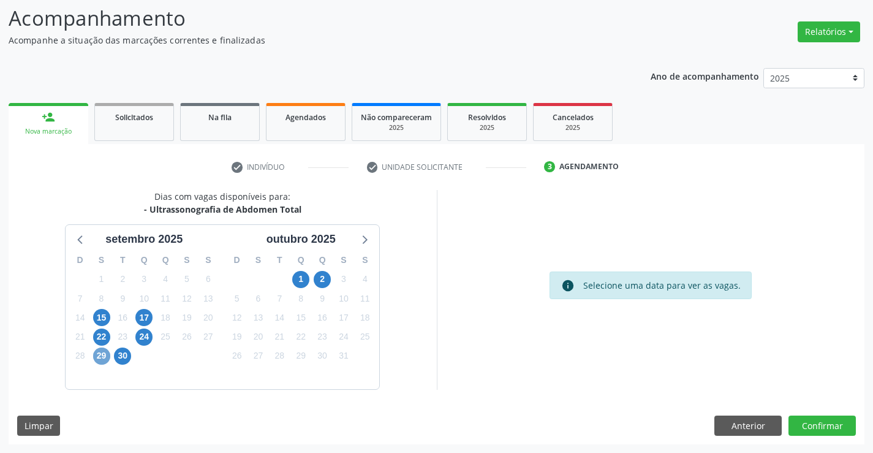
click at [99, 357] on span "29" at bounding box center [101, 356] width 17 height 17
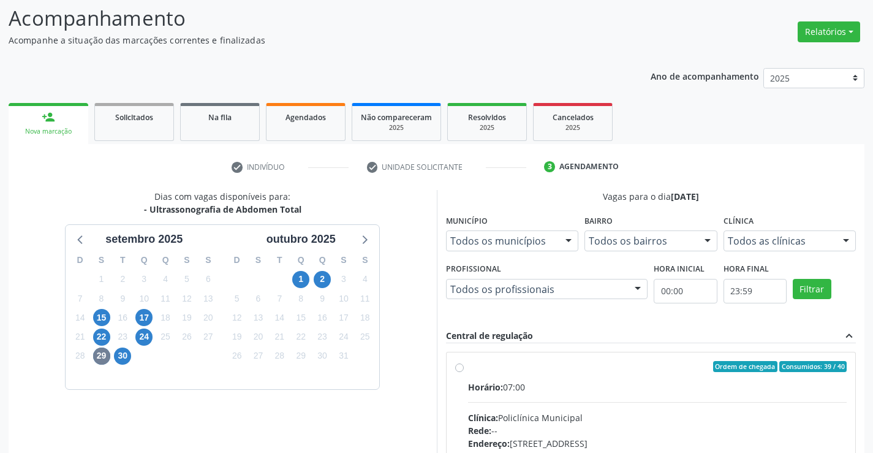
click at [468, 368] on label "Ordem de chegada Consumidos: 39 / 40 Horário: 07:00 Clínica: Policlínica Munici…" at bounding box center [657, 455] width 379 height 188
click at [460, 368] on input "Ordem de chegada Consumidos: 39 / 40 Horário: 07:00 Clínica: Policlínica Munici…" at bounding box center [459, 366] width 9 height 11
radio input "true"
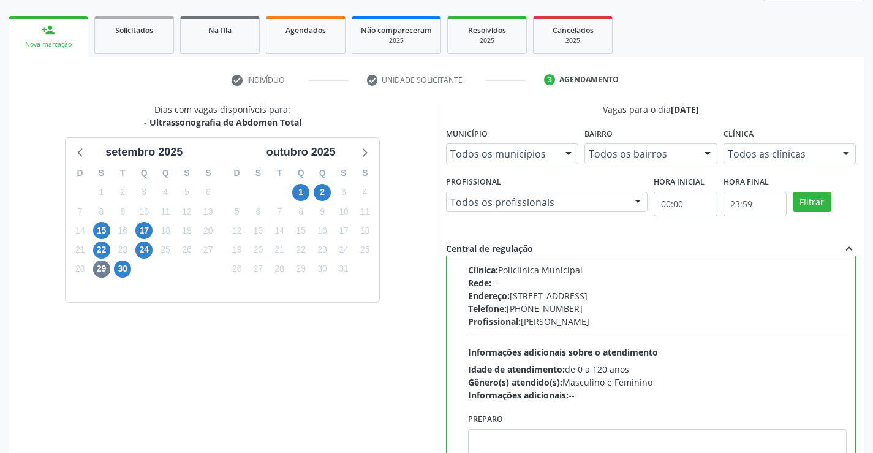
scroll to position [264, 0]
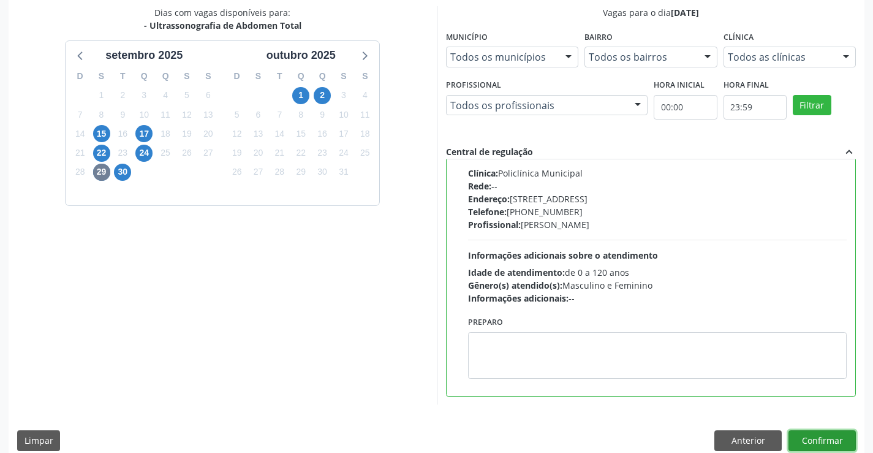
click at [824, 441] on button "Confirmar" at bounding box center [822, 440] width 67 height 21
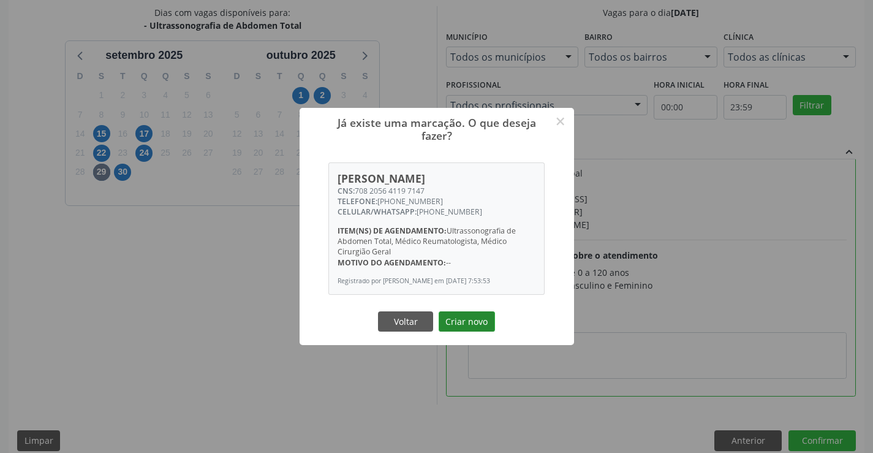
click at [470, 325] on button "Criar novo" at bounding box center [467, 321] width 56 height 21
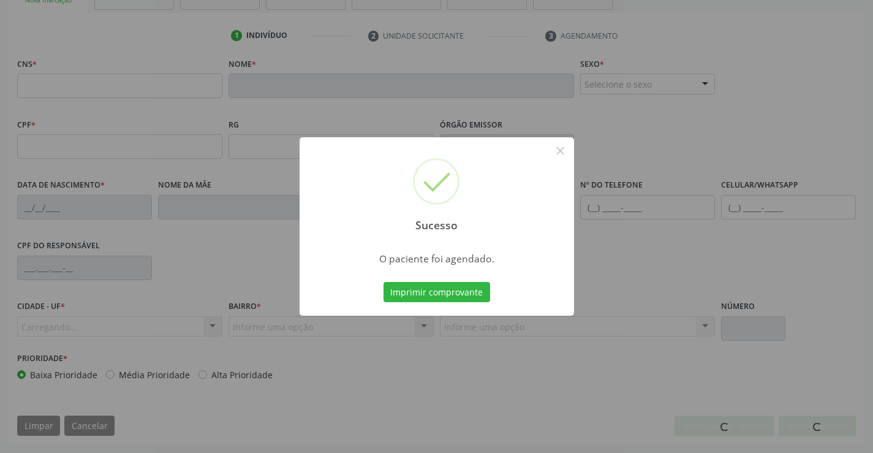
scroll to position [211, 0]
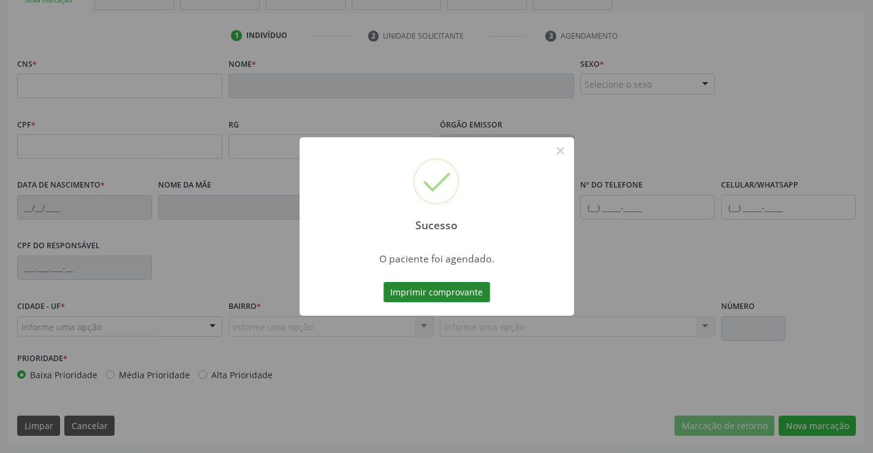
click at [438, 288] on button "Imprimir comprovante" at bounding box center [437, 292] width 107 height 21
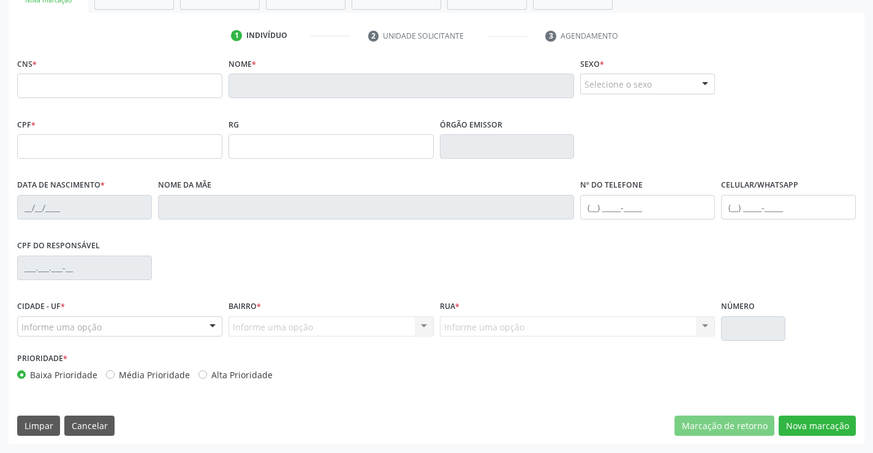
scroll to position [0, 0]
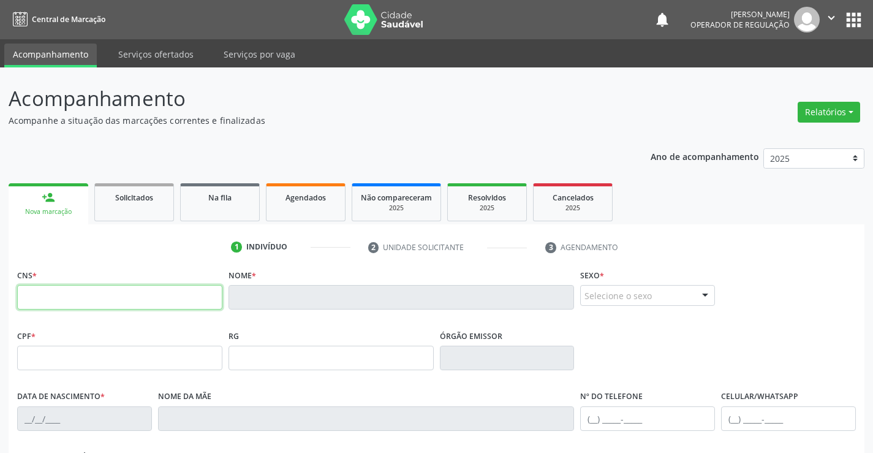
click at [111, 303] on input "text" at bounding box center [119, 297] width 205 height 25
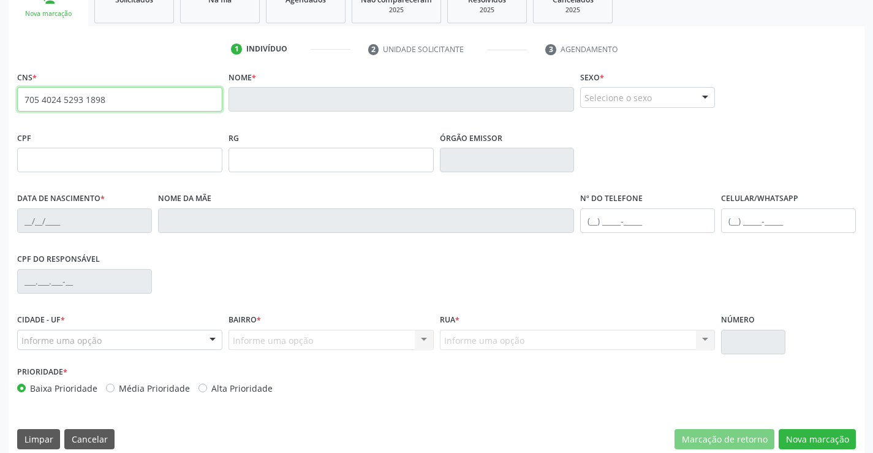
scroll to position [211, 0]
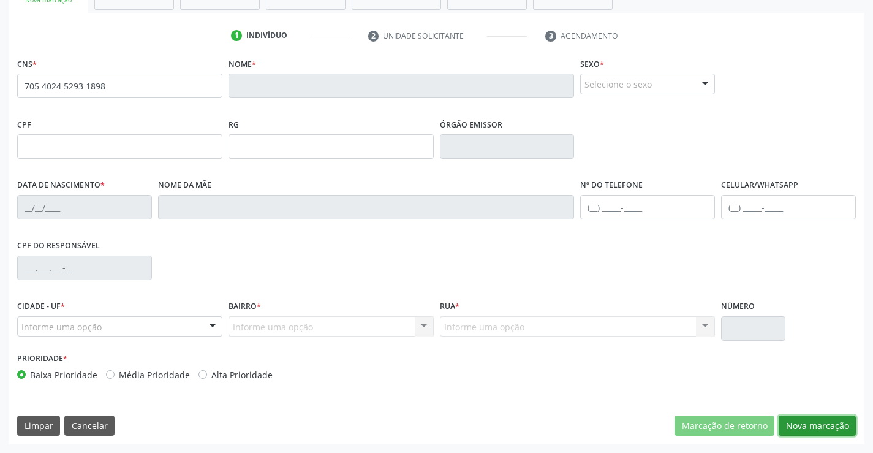
click at [799, 425] on button "Nova marcação" at bounding box center [817, 426] width 77 height 21
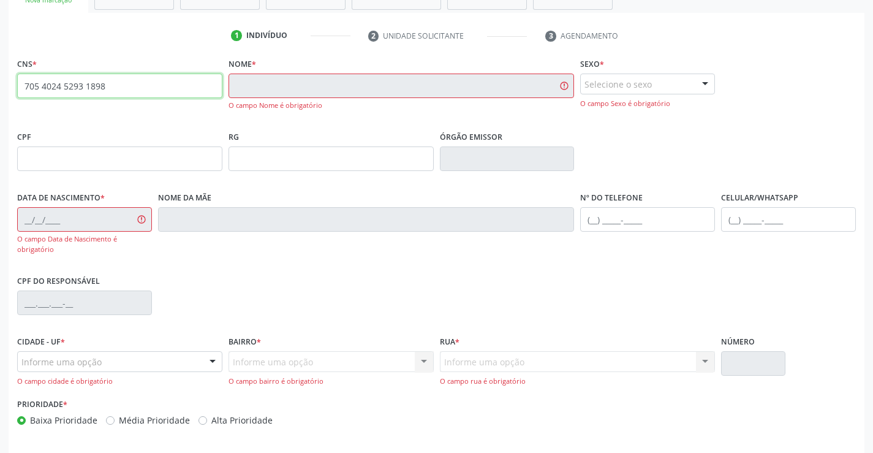
click at [154, 92] on input "705 4024 5293 1898" at bounding box center [119, 86] width 205 height 25
type input "7"
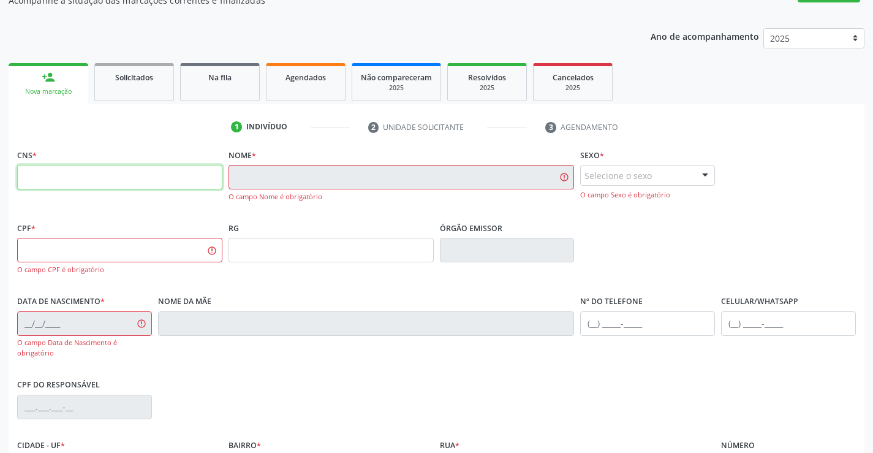
scroll to position [0, 0]
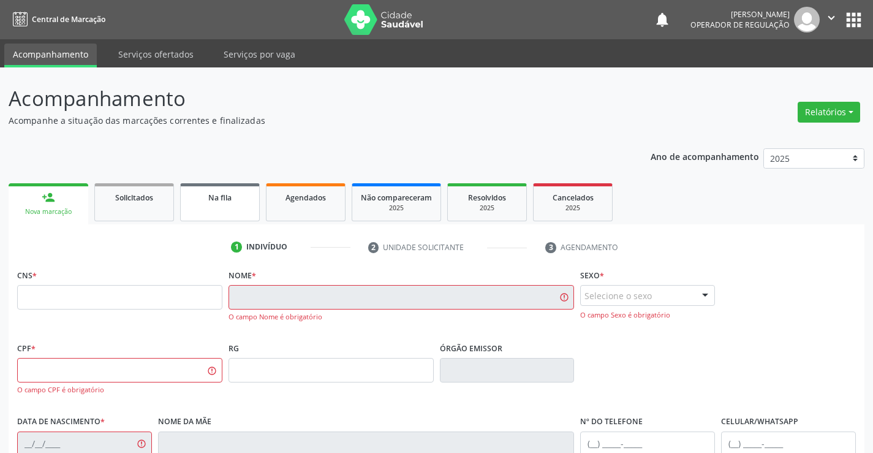
click at [226, 207] on link "Na fila" at bounding box center [220, 202] width 80 height 38
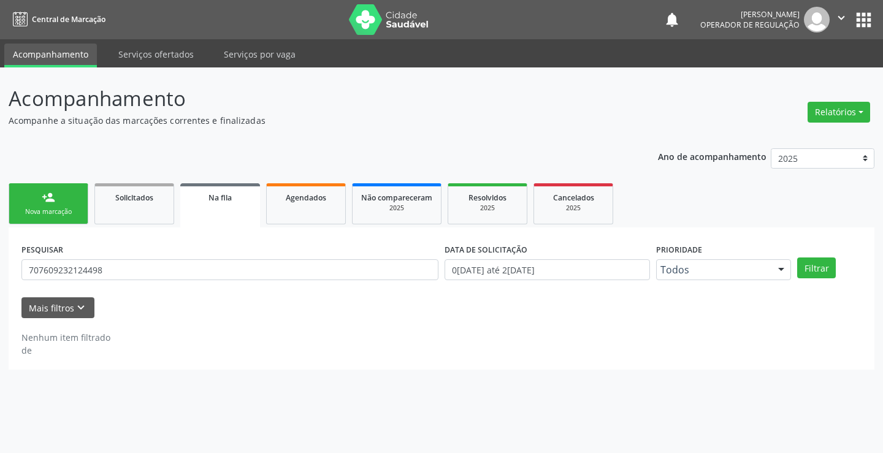
click at [64, 210] on div "Nova marcação" at bounding box center [48, 211] width 61 height 9
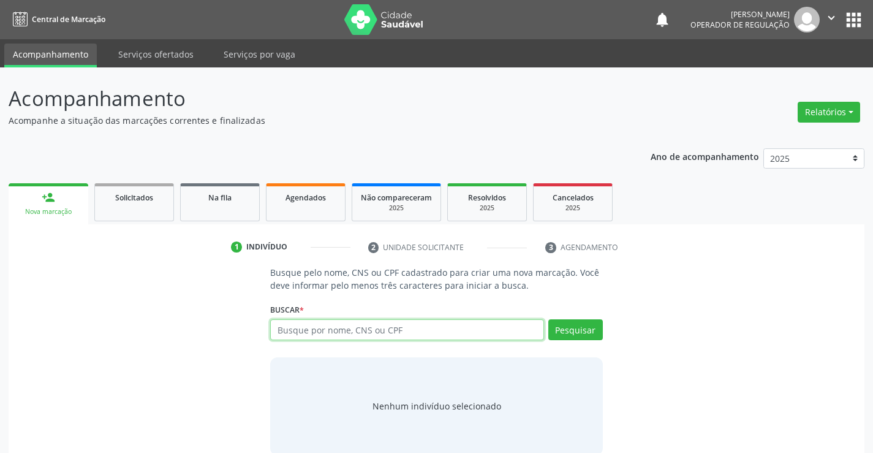
click at [403, 325] on input "text" at bounding box center [406, 329] width 273 height 21
type input "705402452931898"
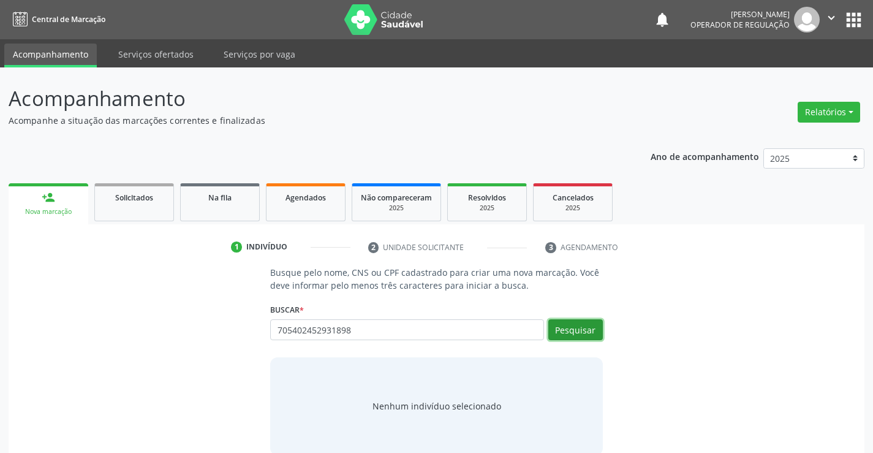
click at [569, 333] on button "Pesquisar" at bounding box center [576, 329] width 55 height 21
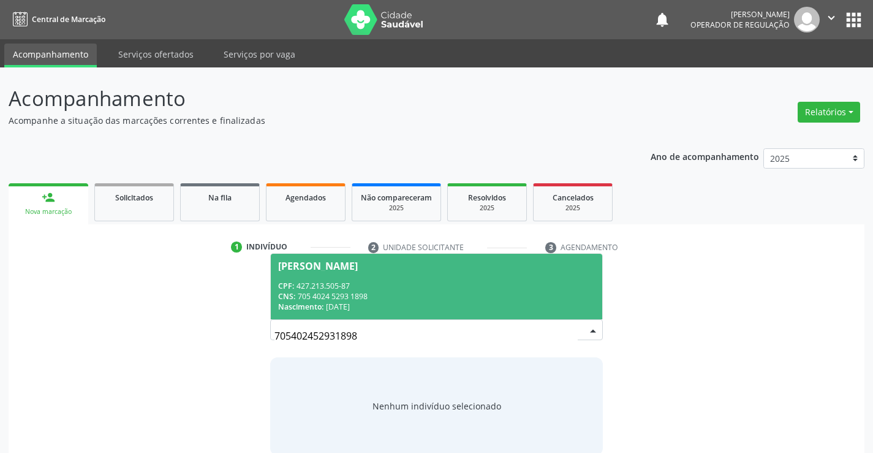
click at [498, 284] on div "CPF: 427.213.505-87" at bounding box center [436, 286] width 316 height 10
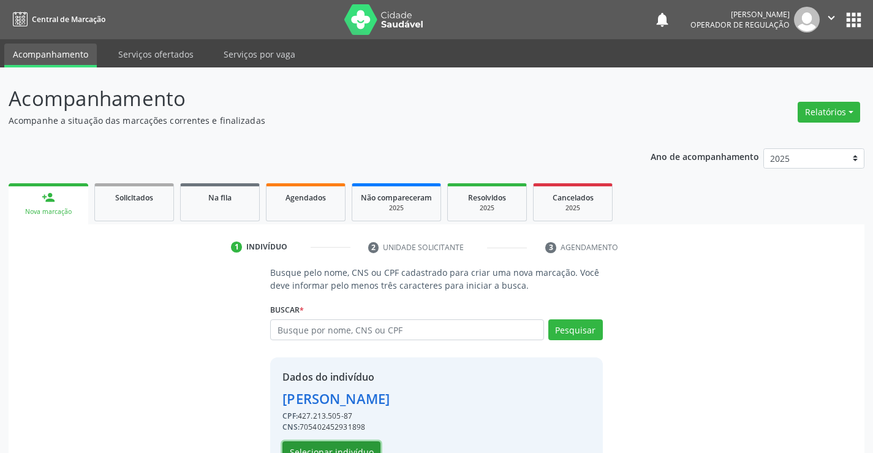
click at [348, 451] on button "Selecionar indivíduo" at bounding box center [332, 451] width 98 height 21
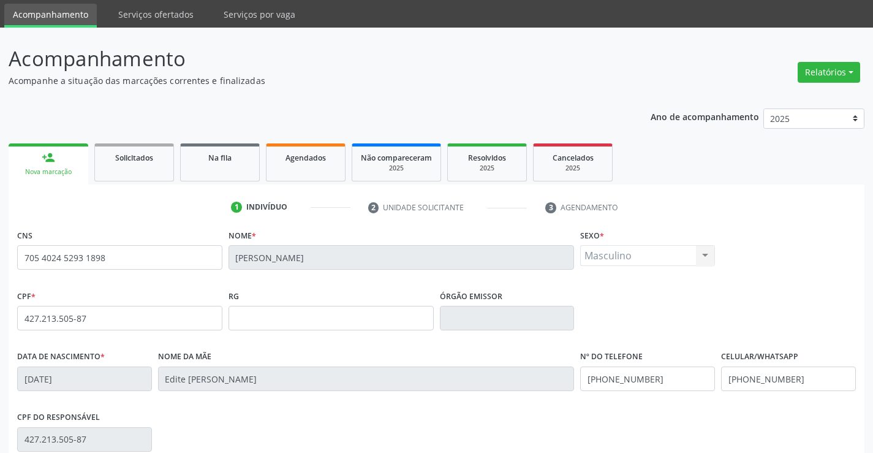
scroll to position [61, 0]
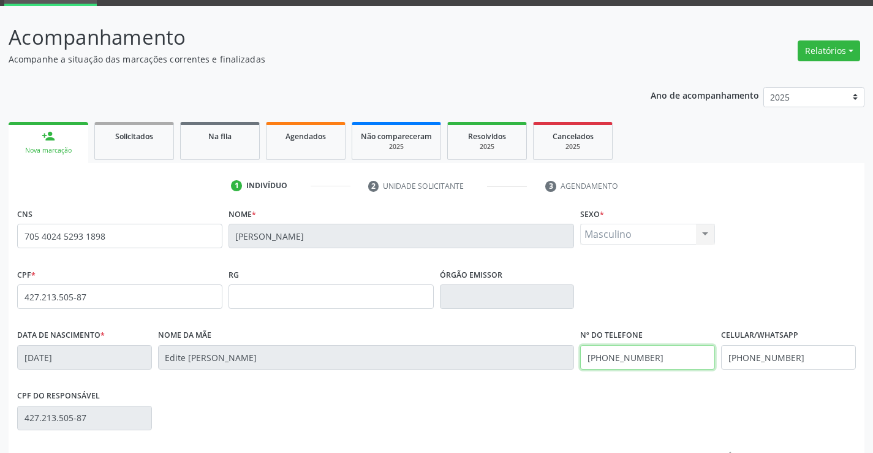
click at [649, 358] on input "[PHONE_NUMBER]" at bounding box center [647, 357] width 135 height 25
type input "[PHONE_NUMBER]"
click at [791, 359] on input "[PHONE_NUMBER]" at bounding box center [788, 357] width 135 height 25
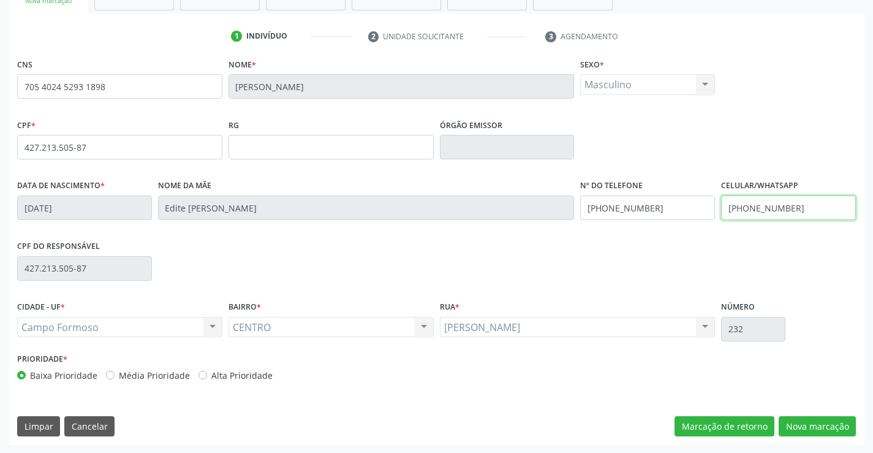
scroll to position [211, 0]
type input "[PHONE_NUMBER]"
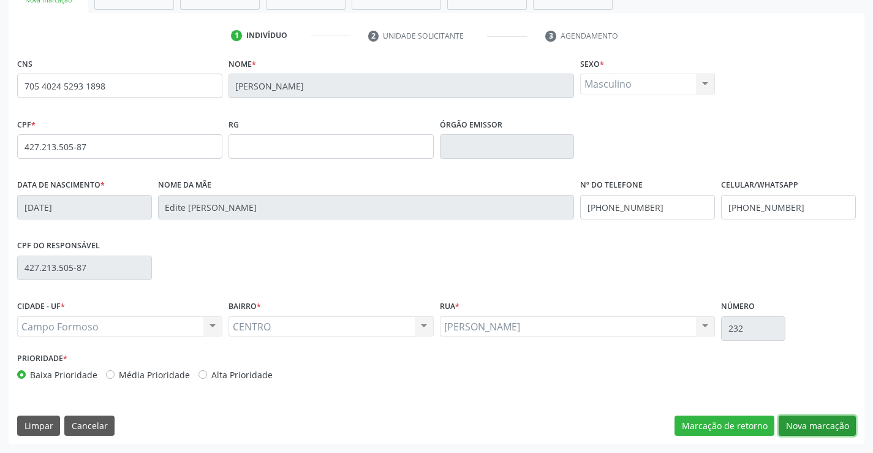
click at [832, 425] on button "Nova marcação" at bounding box center [817, 426] width 77 height 21
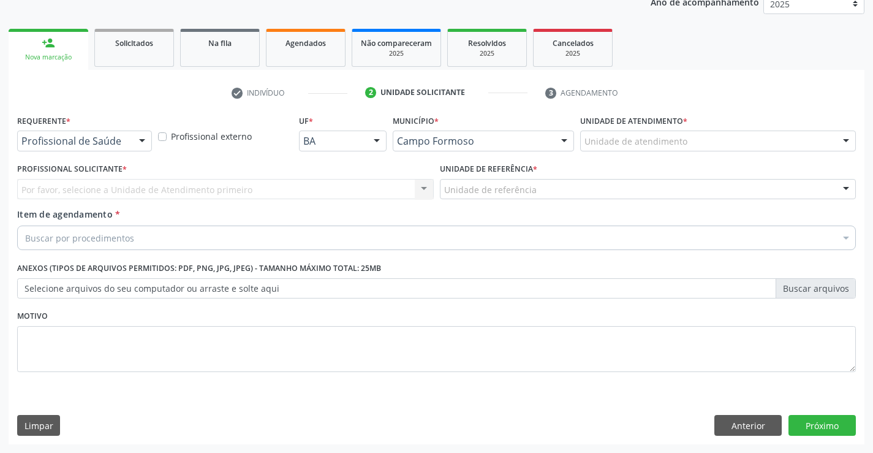
click at [140, 139] on div at bounding box center [142, 141] width 18 height 21
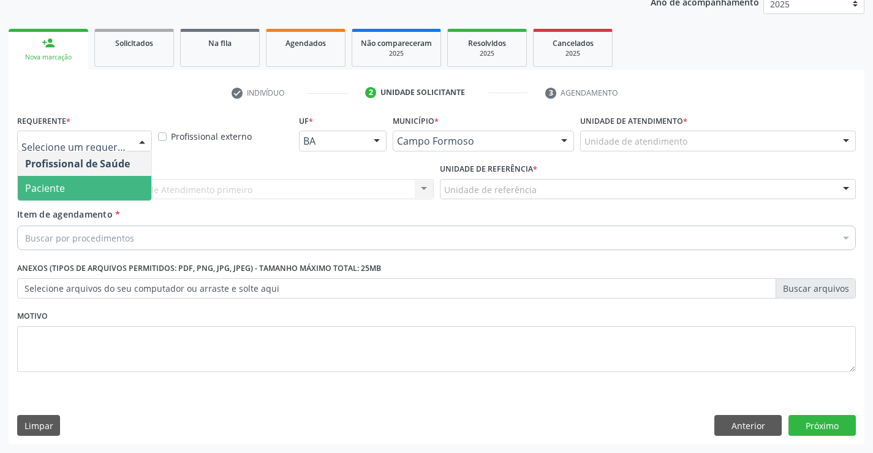
click at [123, 188] on span "Paciente" at bounding box center [85, 188] width 134 height 25
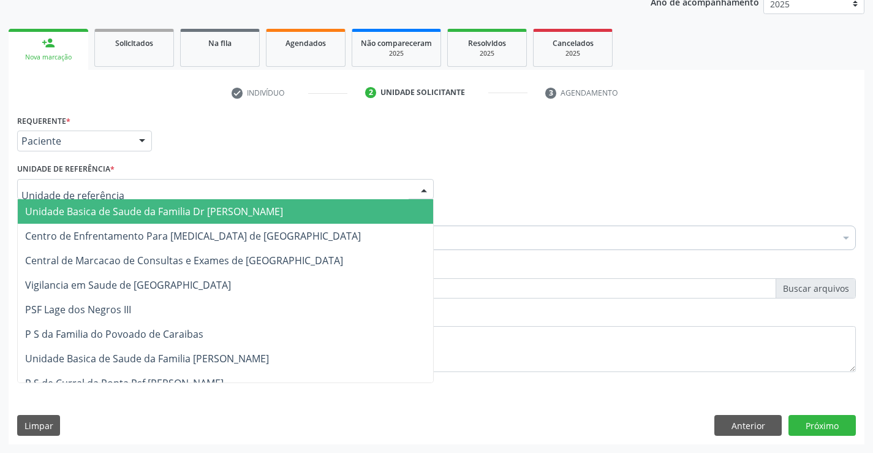
click at [133, 190] on div at bounding box center [225, 189] width 417 height 21
click at [135, 215] on span "Unidade Basica de Saude da Familia Dr [PERSON_NAME]" at bounding box center [154, 211] width 258 height 13
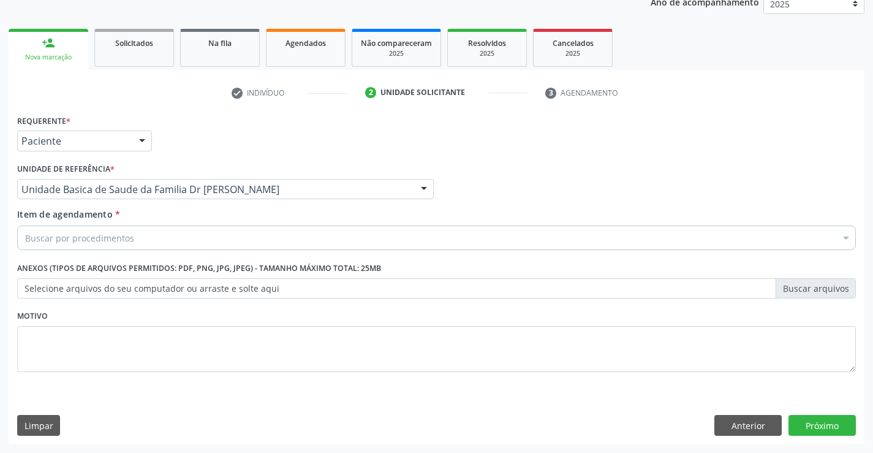
click at [137, 238] on div "Buscar por procedimentos" at bounding box center [436, 238] width 839 height 25
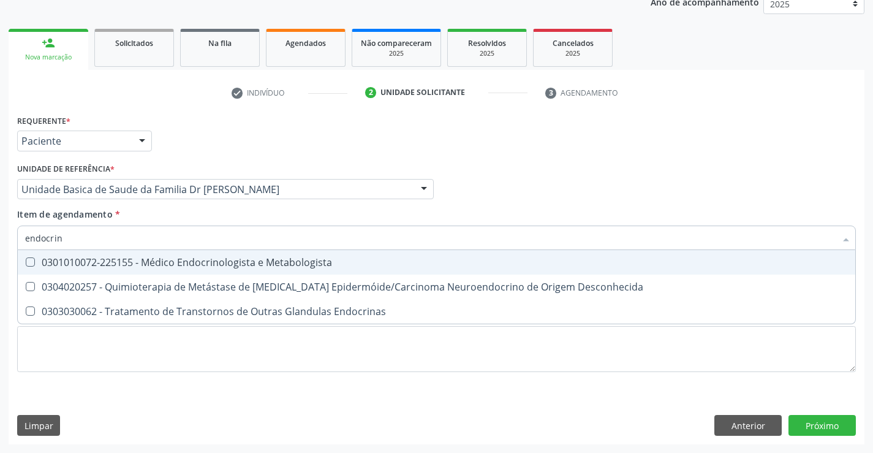
type input "endocrino"
click at [196, 259] on div "0301010072-225155 - Médico Endocrinologista e Metabologista" at bounding box center [436, 262] width 823 height 10
checkbox Metabologista "true"
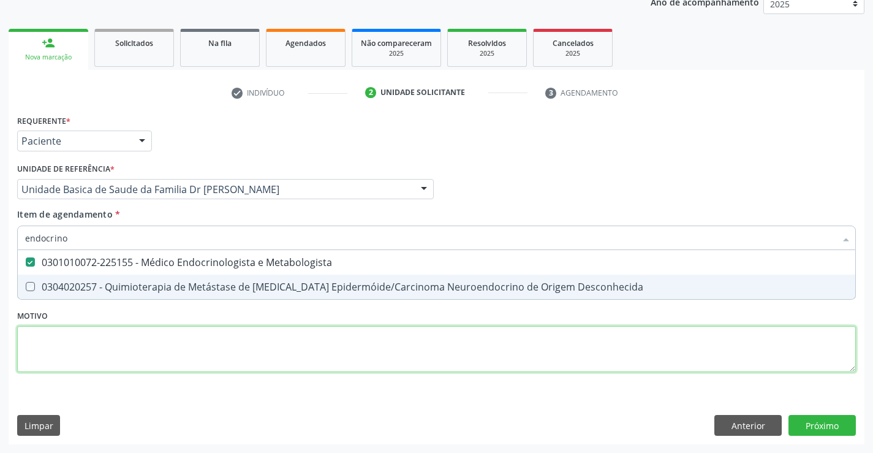
click at [195, 333] on div "Requerente * Paciente Profissional de Saúde Paciente Nenhum resultado encontrad…" at bounding box center [436, 251] width 839 height 278
checkbox Desconhecida "true"
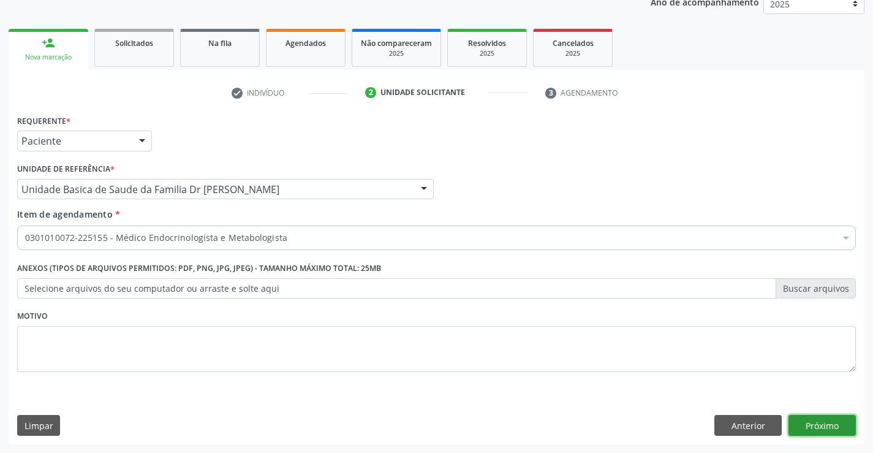
click at [824, 430] on button "Próximo" at bounding box center [822, 425] width 67 height 21
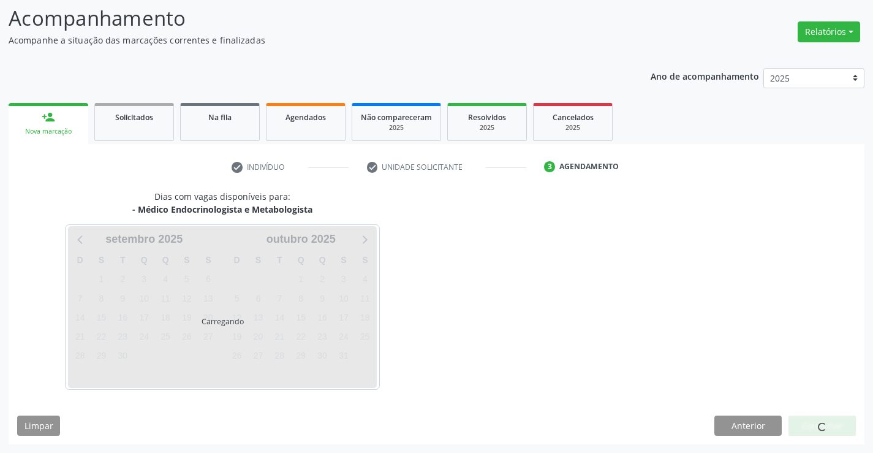
scroll to position [116, 0]
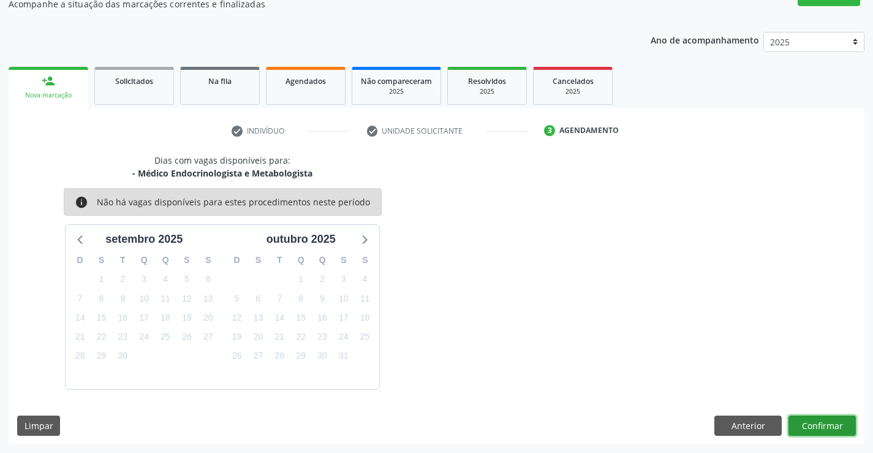
click at [824, 430] on button "Confirmar" at bounding box center [822, 426] width 67 height 21
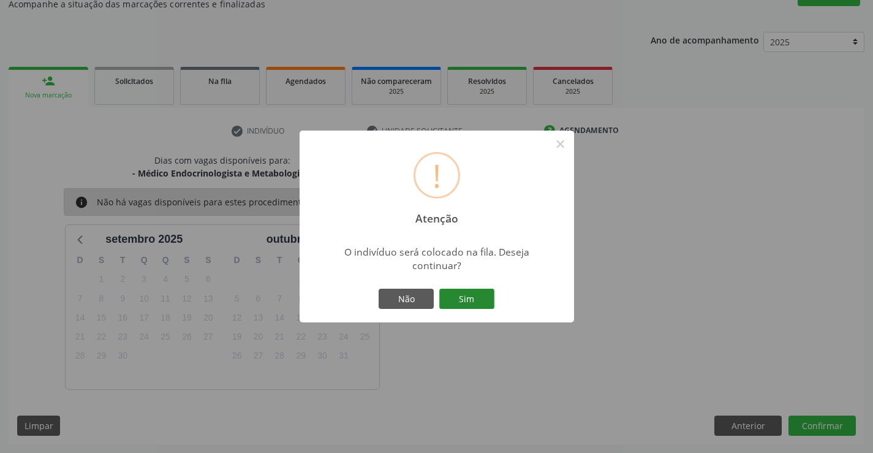
click at [483, 293] on button "Sim" at bounding box center [466, 299] width 55 height 21
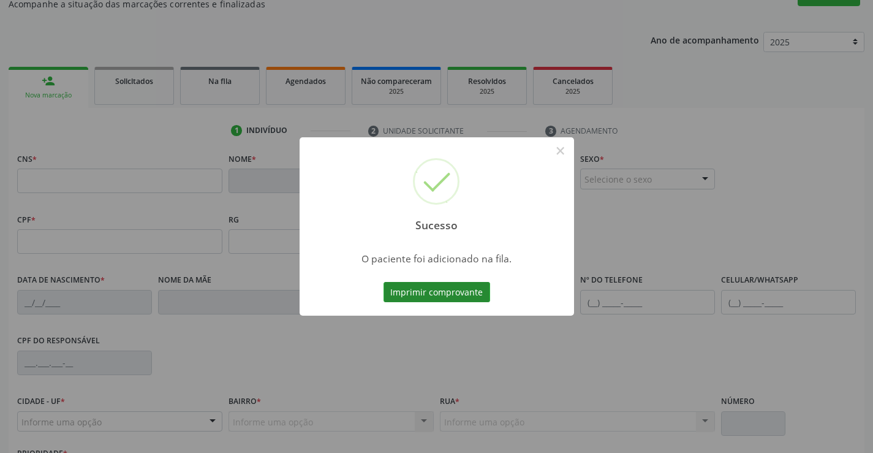
click at [465, 289] on button "Imprimir comprovante" at bounding box center [437, 292] width 107 height 21
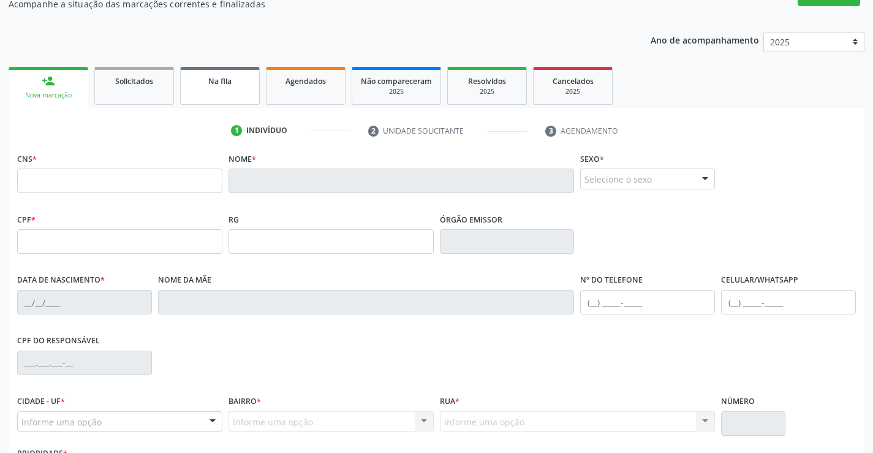
click at [232, 94] on link "Na fila" at bounding box center [220, 86] width 80 height 38
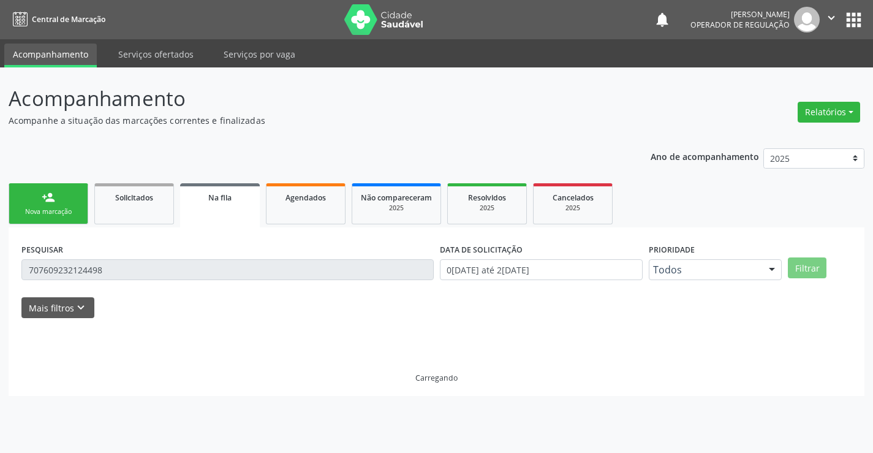
scroll to position [0, 0]
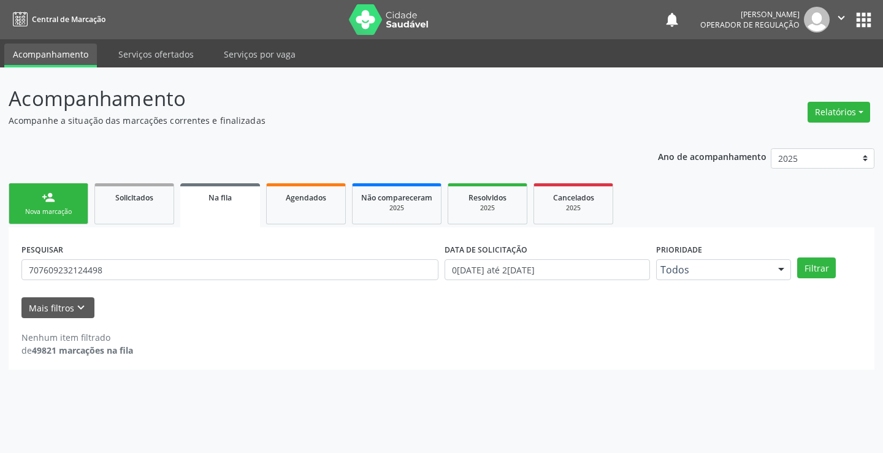
click at [71, 206] on link "person_add Nova marcação" at bounding box center [49, 203] width 80 height 41
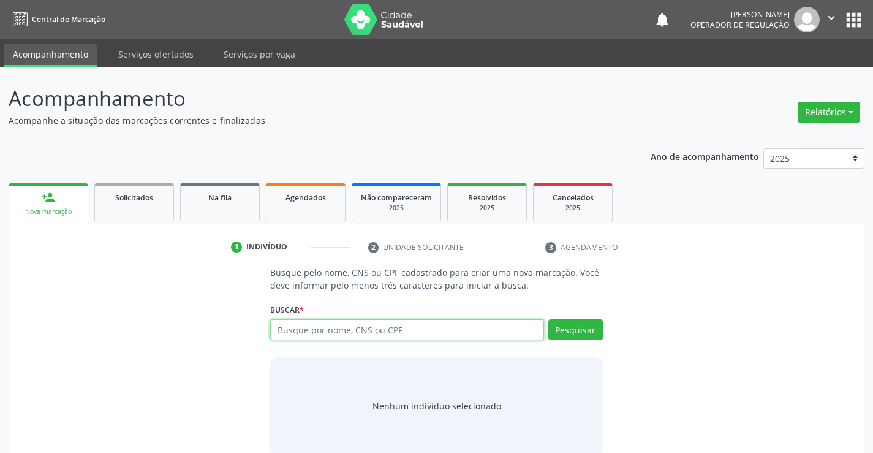
click at [425, 335] on input "text" at bounding box center [406, 329] width 273 height 21
type input "700508138710659"
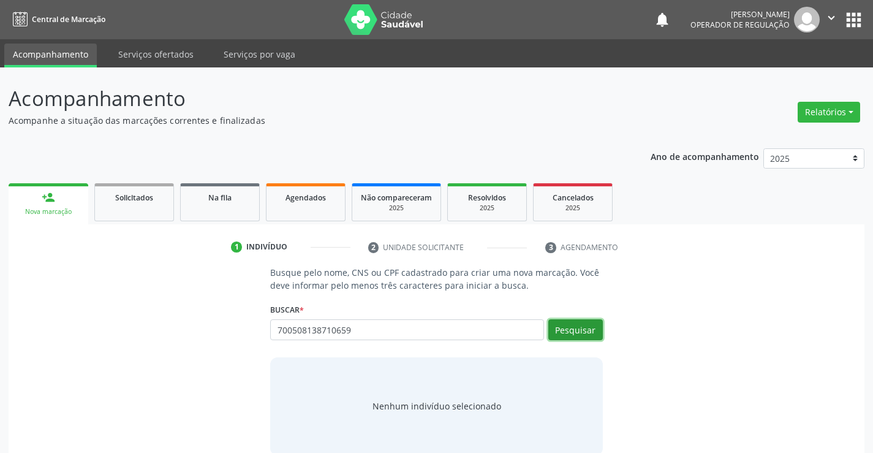
click at [579, 323] on button "Pesquisar" at bounding box center [576, 329] width 55 height 21
type input "700508138710659"
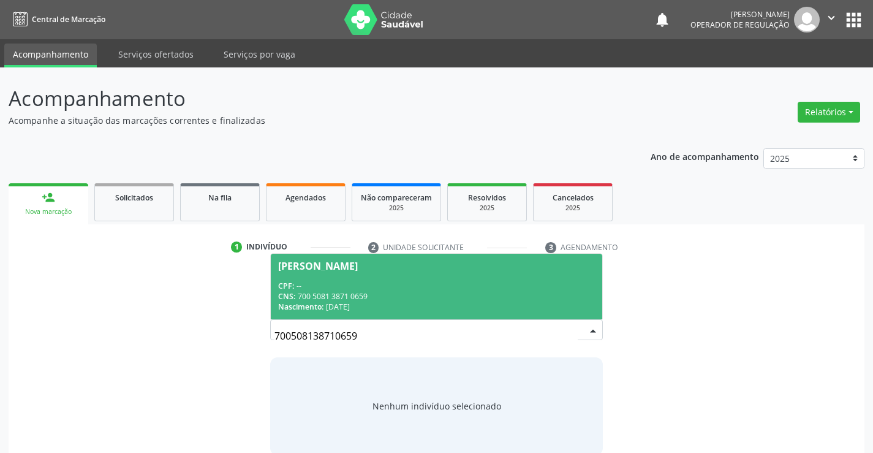
click at [433, 296] on div "CNS: 700 5081 3871 0659" at bounding box center [436, 296] width 316 height 10
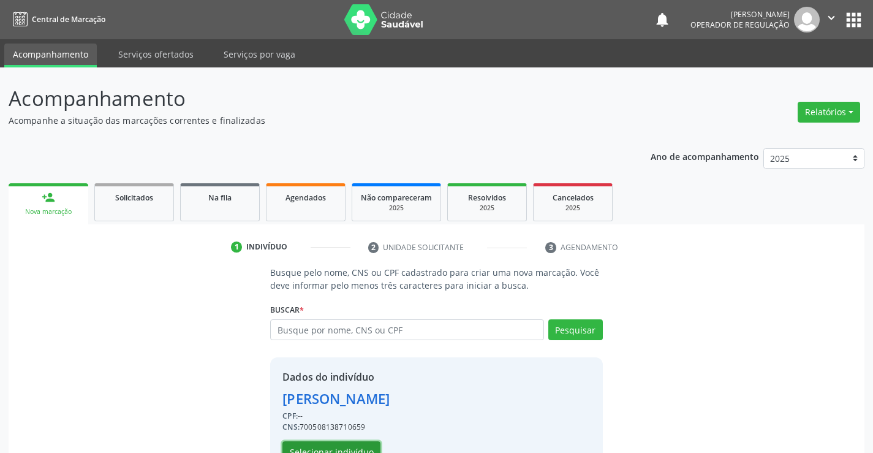
click at [354, 442] on button "Selecionar indivíduo" at bounding box center [332, 451] width 98 height 21
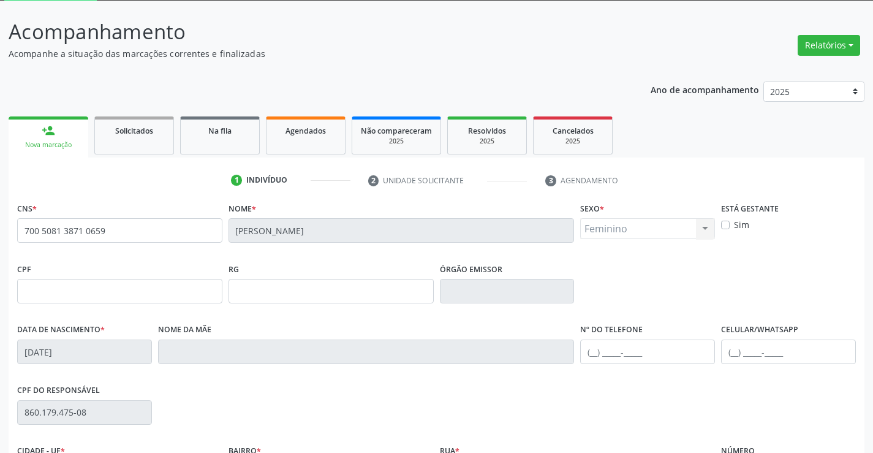
scroll to position [184, 0]
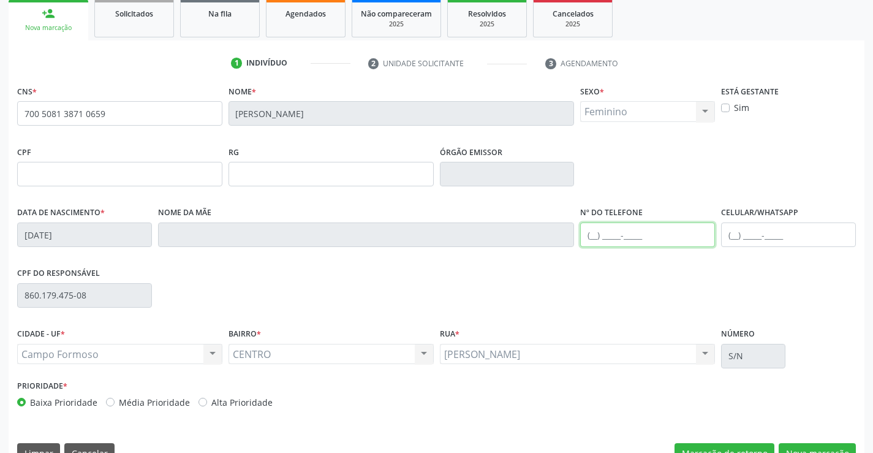
click at [596, 238] on input "text" at bounding box center [647, 234] width 135 height 25
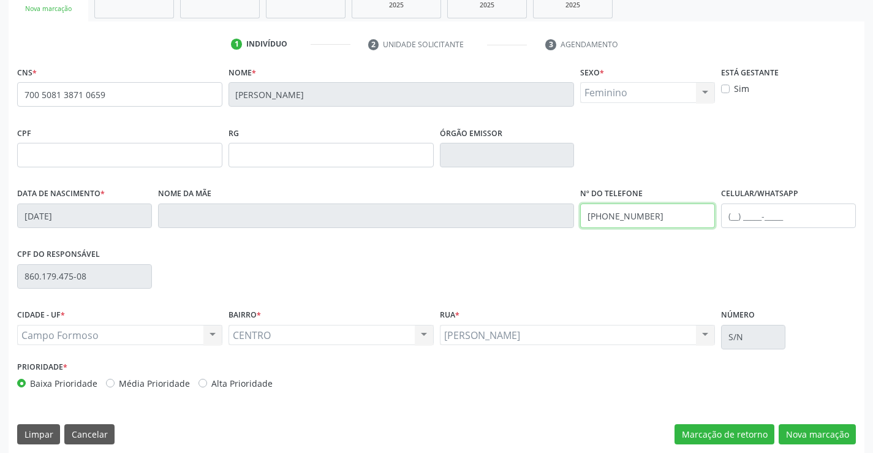
scroll to position [211, 0]
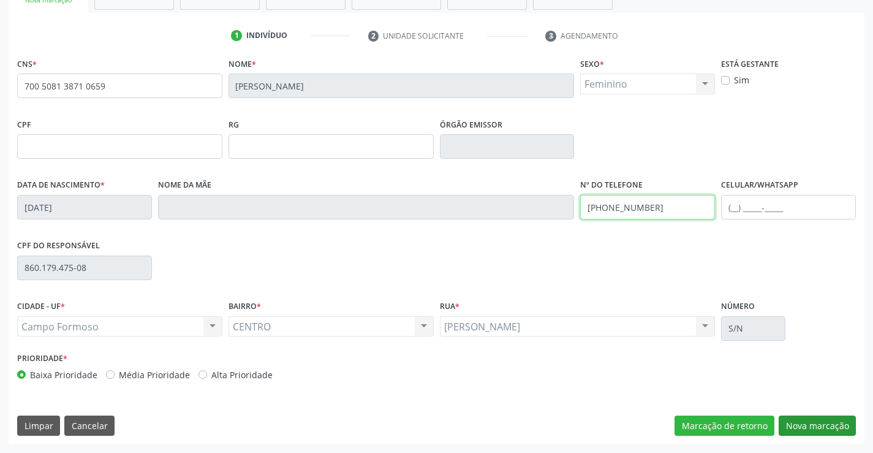
type input "[PHONE_NUMBER]"
click at [808, 428] on button "Nova marcação" at bounding box center [817, 426] width 77 height 21
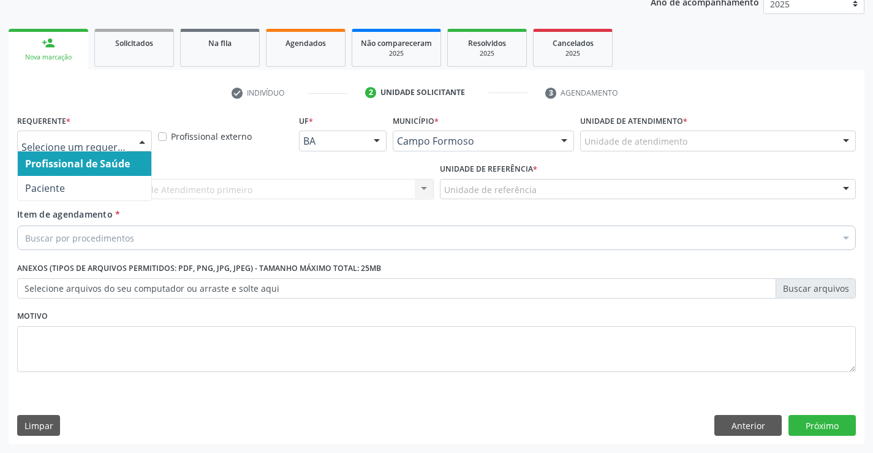
click at [140, 142] on div at bounding box center [142, 141] width 18 height 21
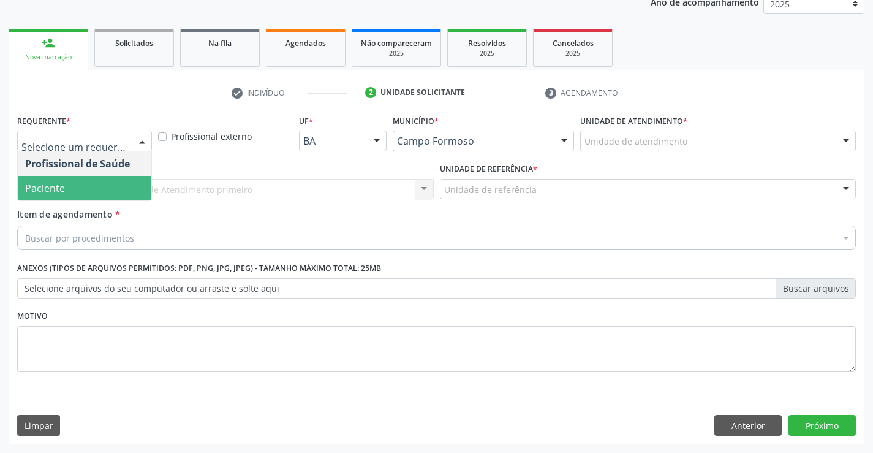
click at [104, 192] on span "Paciente" at bounding box center [85, 188] width 134 height 25
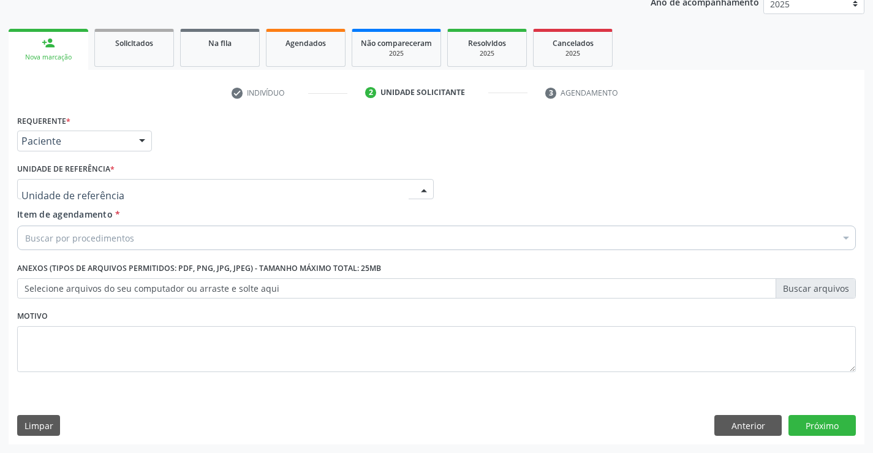
click at [146, 192] on div at bounding box center [225, 189] width 417 height 21
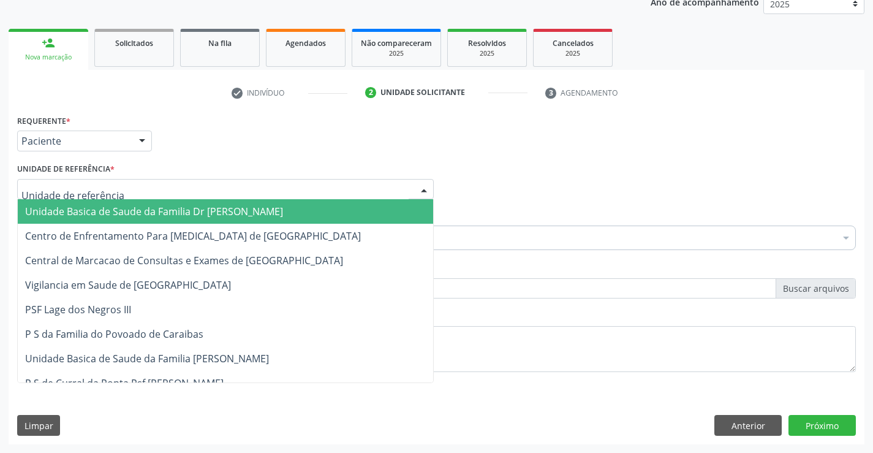
click at [164, 214] on span "Unidade Basica de Saude da Familia Dr [PERSON_NAME]" at bounding box center [154, 211] width 258 height 13
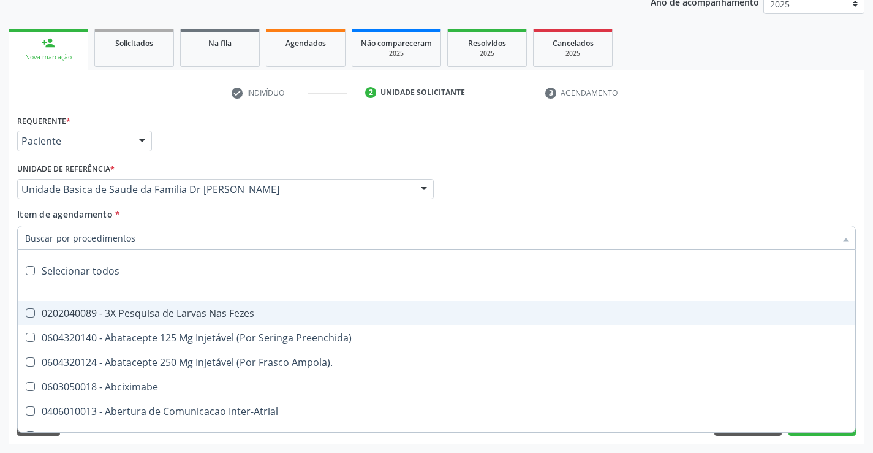
click at [156, 248] on div at bounding box center [436, 238] width 839 height 25
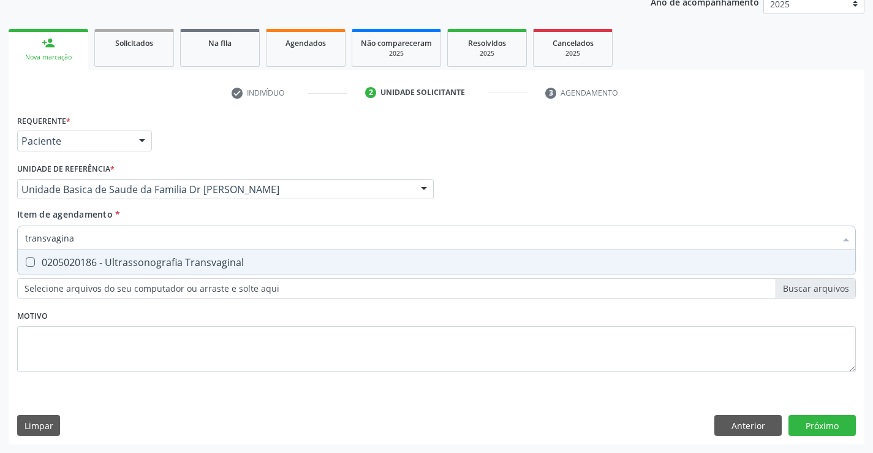
type input "transvaginal"
click at [173, 262] on div "0205020186 - Ultrassonografia Transvaginal" at bounding box center [436, 262] width 823 height 10
checkbox Transvaginal "true"
click at [180, 321] on div "Requerente * Paciente Profissional de Saúde Paciente Nenhum resultado encontrad…" at bounding box center [436, 251] width 839 height 278
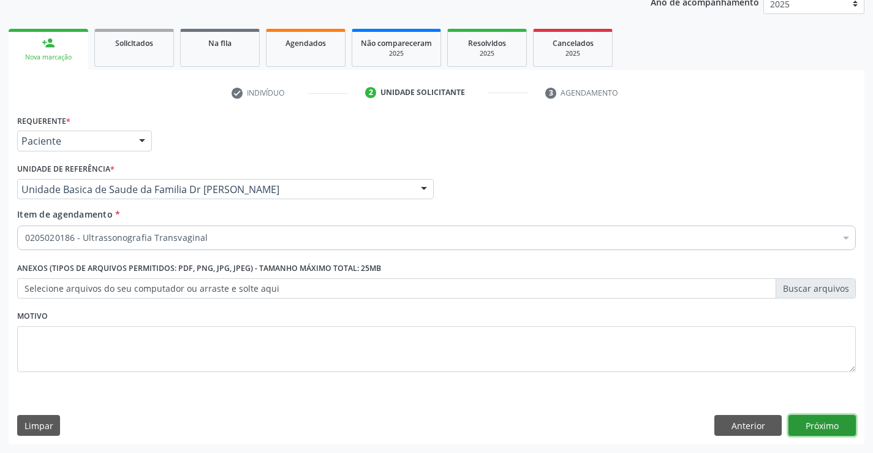
click at [813, 422] on button "Próximo" at bounding box center [822, 425] width 67 height 21
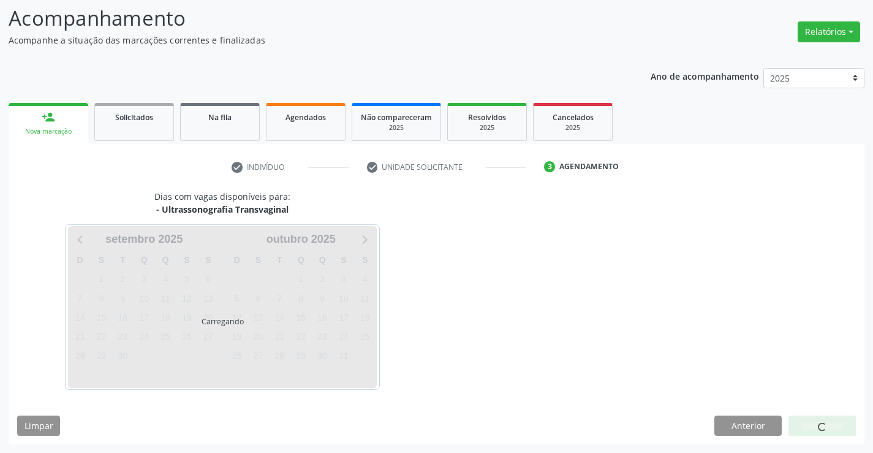
scroll to position [80, 0]
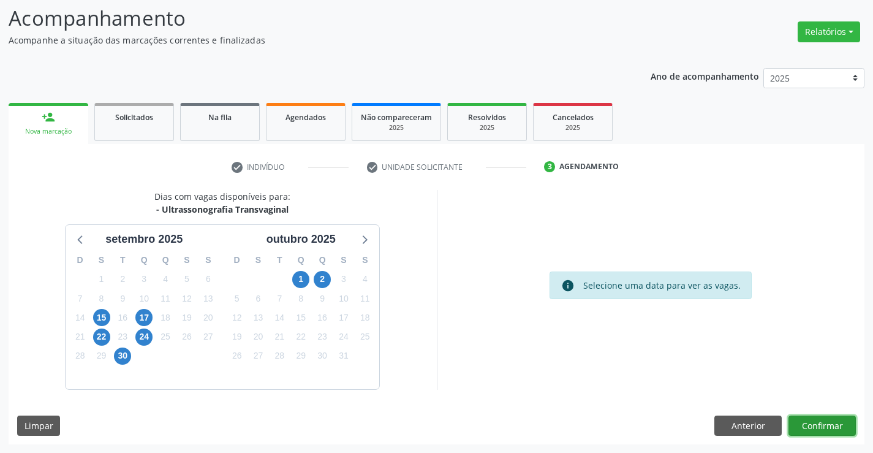
click at [823, 422] on button "Confirmar" at bounding box center [822, 426] width 67 height 21
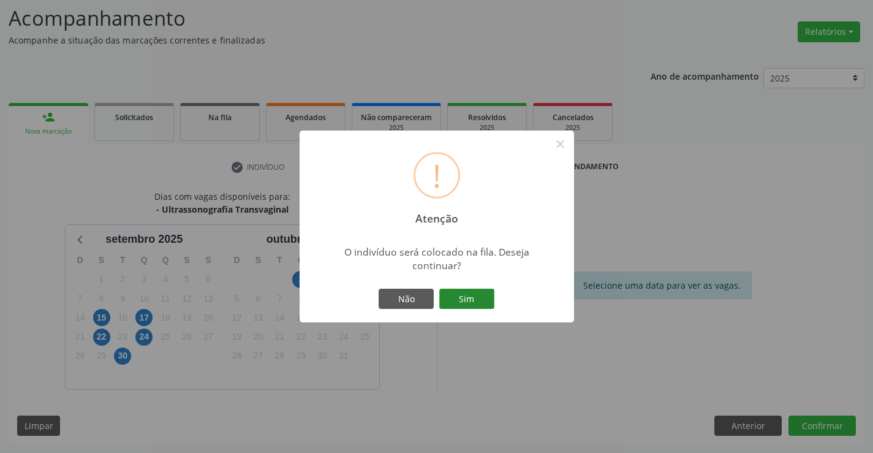
click at [481, 299] on button "Sim" at bounding box center [466, 299] width 55 height 21
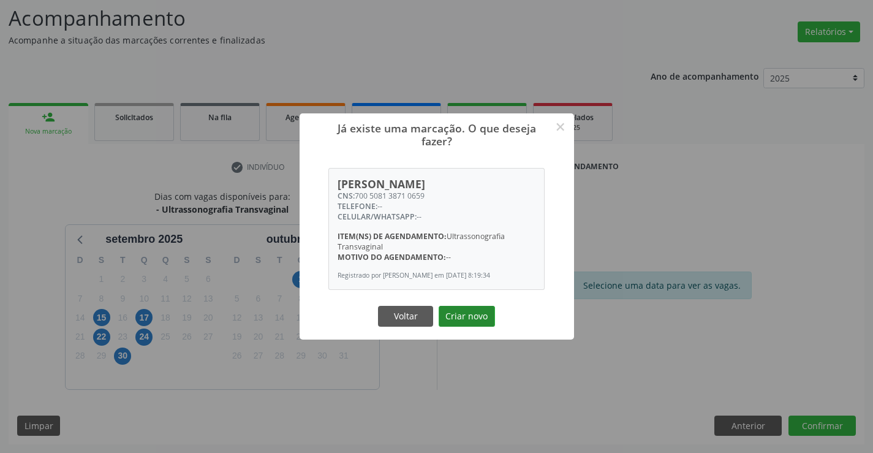
click at [476, 318] on button "Criar novo" at bounding box center [467, 316] width 56 height 21
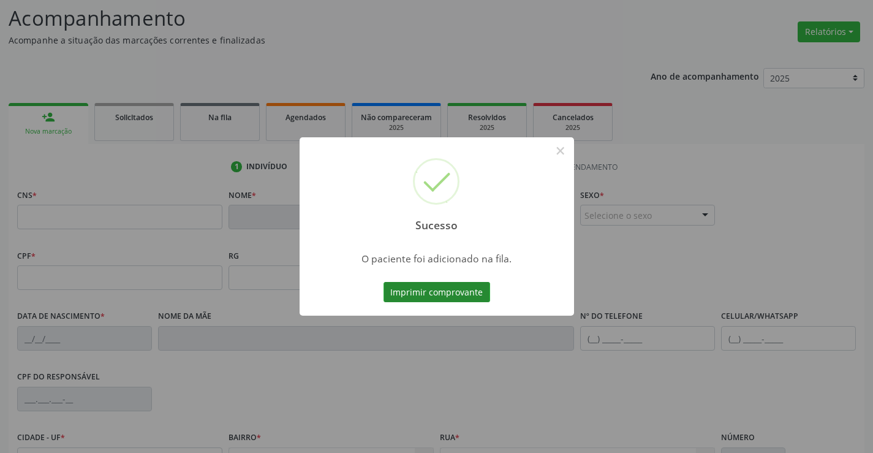
click at [470, 294] on button "Imprimir comprovante" at bounding box center [437, 292] width 107 height 21
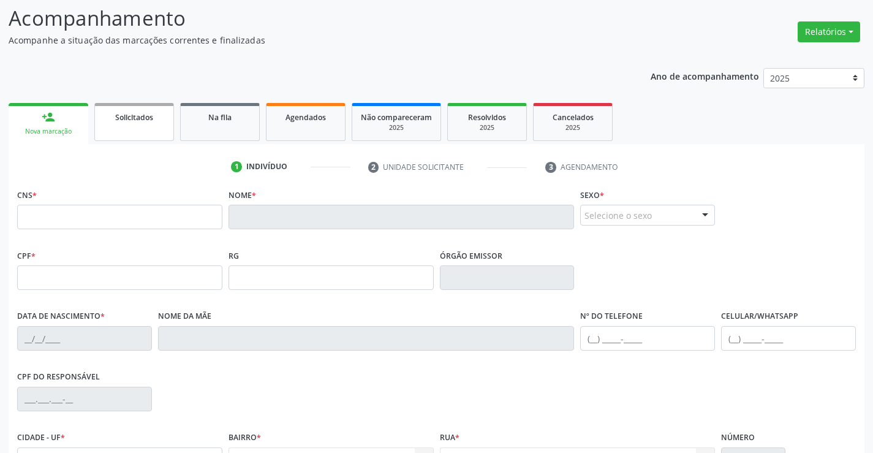
click at [150, 124] on link "Solicitados" at bounding box center [134, 122] width 80 height 38
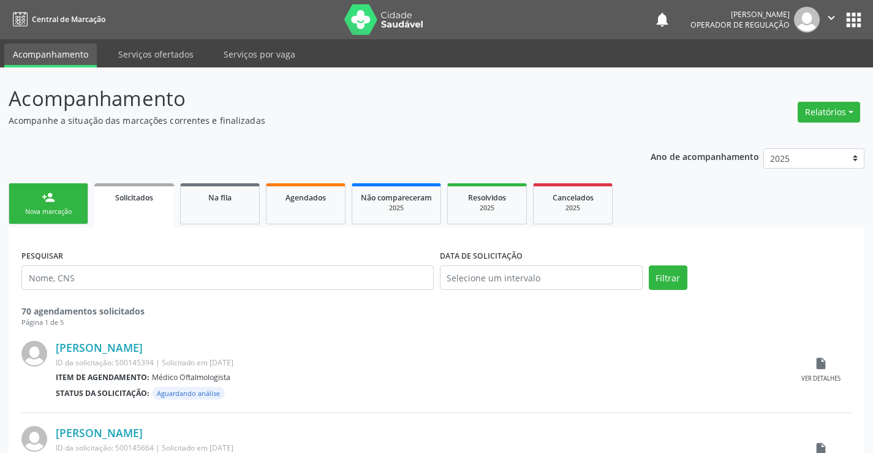
click at [56, 211] on div "Nova marcação" at bounding box center [48, 211] width 61 height 9
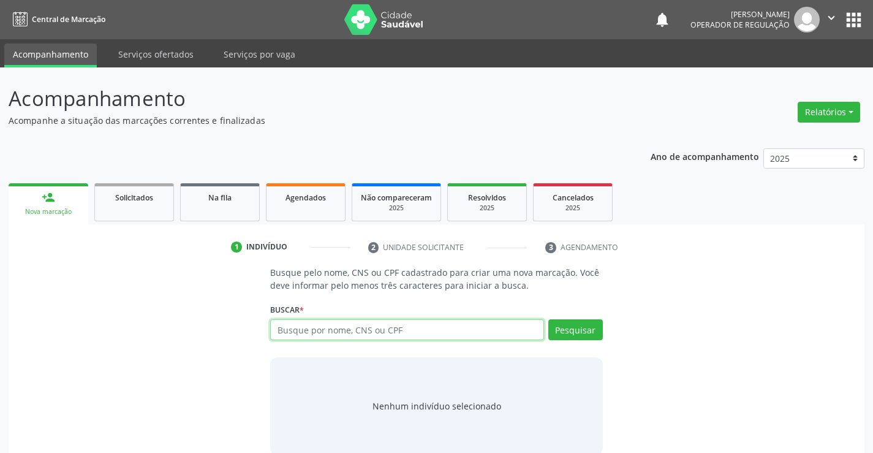
click at [406, 332] on input "text" at bounding box center [406, 329] width 273 height 21
type input "705409480468192"
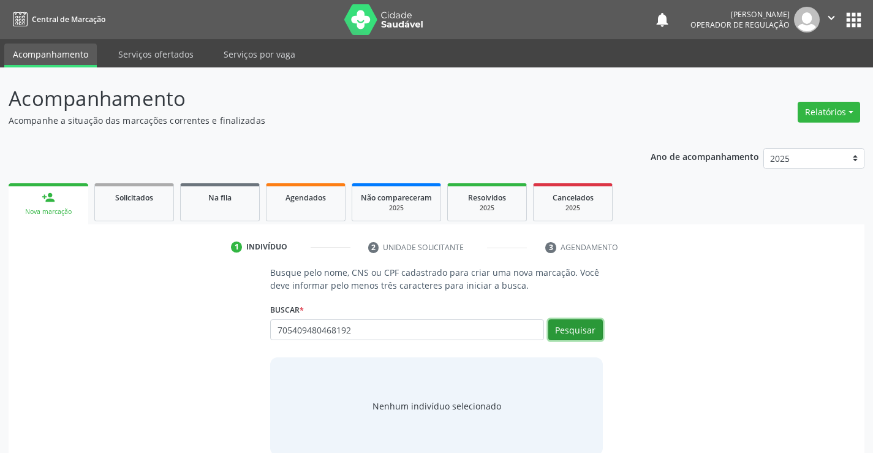
click at [580, 325] on button "Pesquisar" at bounding box center [576, 329] width 55 height 21
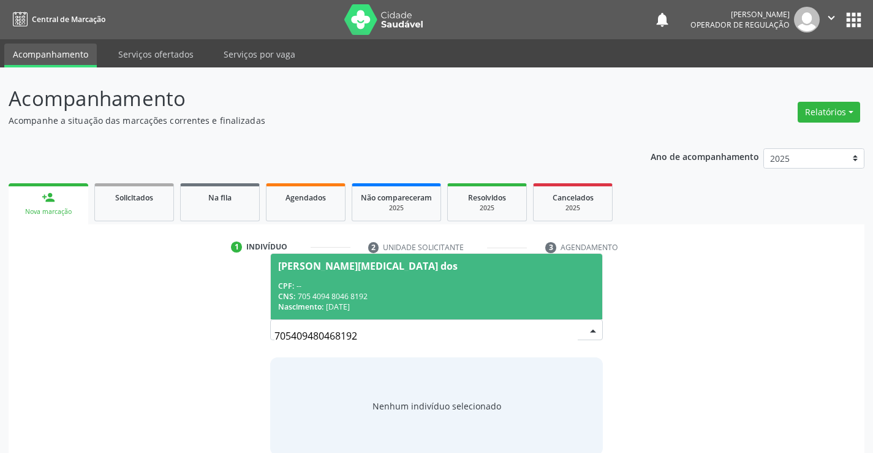
click at [539, 284] on div "CPF: --" at bounding box center [436, 286] width 316 height 10
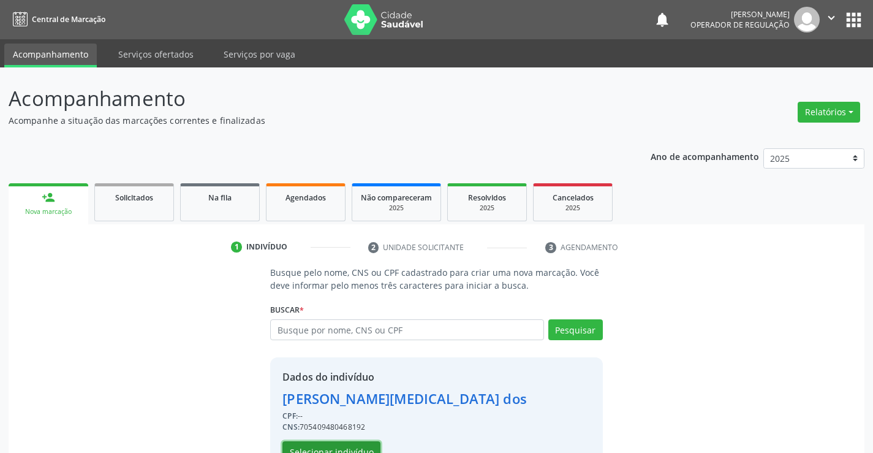
click at [361, 444] on button "Selecionar indivíduo" at bounding box center [332, 451] width 98 height 21
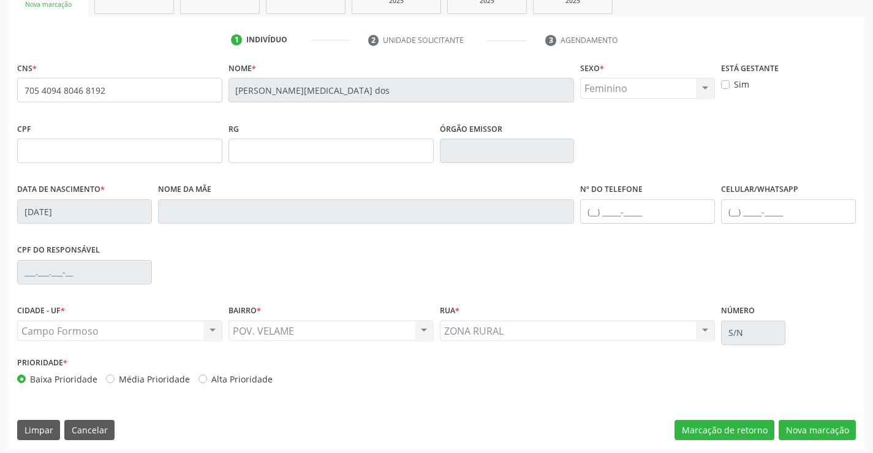
scroll to position [211, 0]
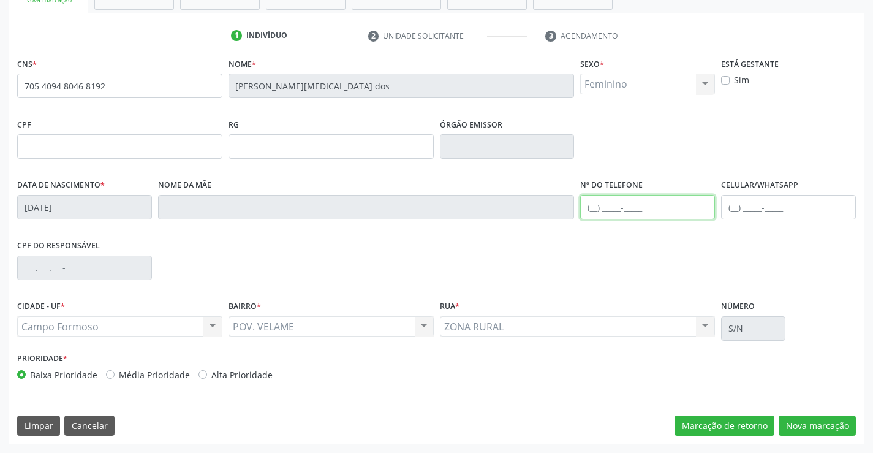
click at [593, 208] on input "text" at bounding box center [647, 207] width 135 height 25
type input "[PHONE_NUMBER]"
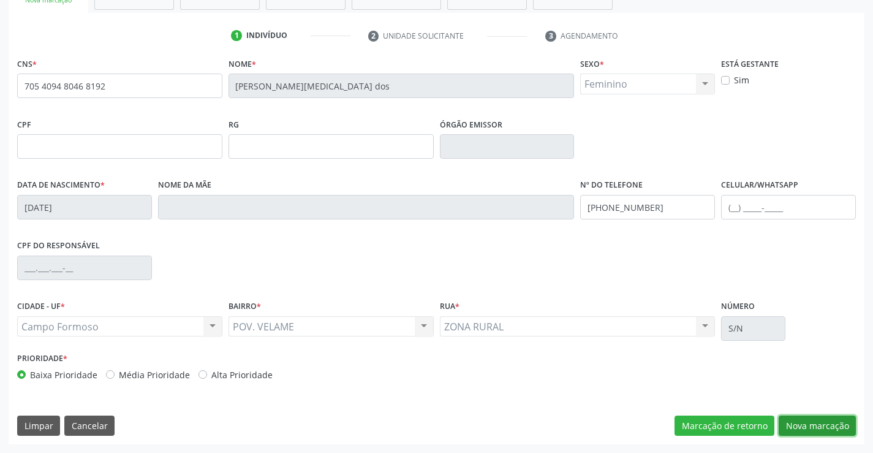
click at [822, 422] on button "Nova marcação" at bounding box center [817, 426] width 77 height 21
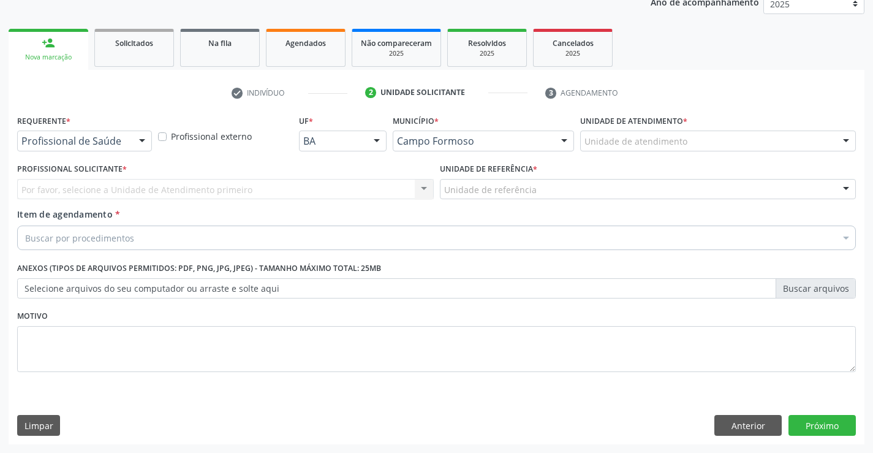
scroll to position [154, 0]
drag, startPoint x: 139, startPoint y: 137, endPoint x: 137, endPoint y: 145, distance: 8.8
click at [139, 139] on div at bounding box center [142, 141] width 18 height 21
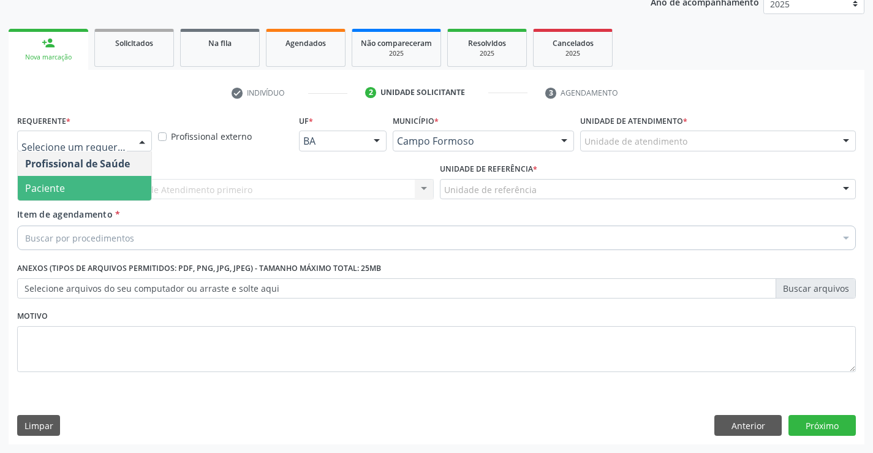
click at [122, 189] on span "Paciente" at bounding box center [85, 188] width 134 height 25
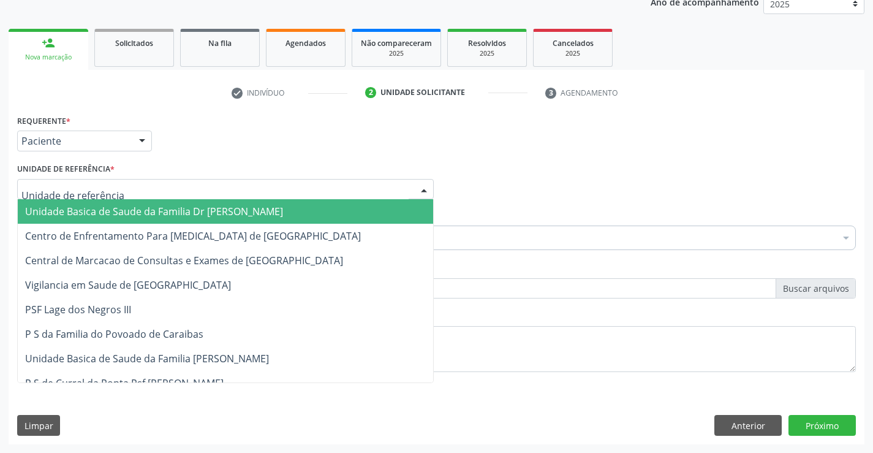
click at [122, 197] on div at bounding box center [225, 189] width 417 height 21
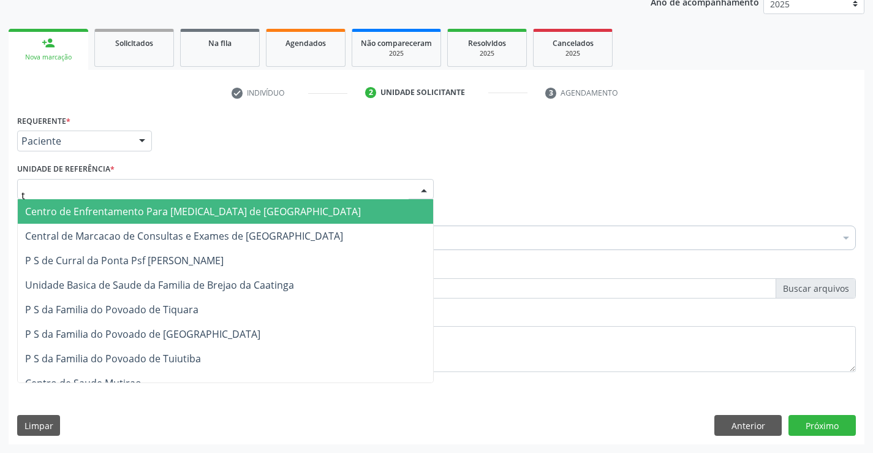
type input "ti"
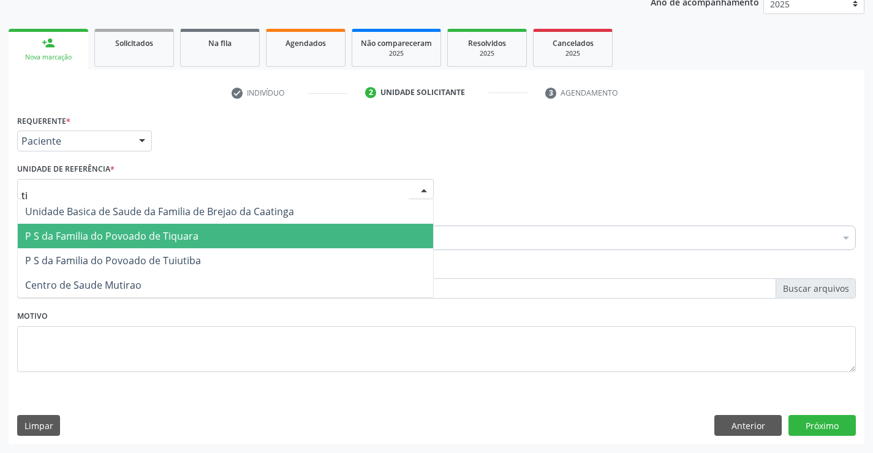
click at [132, 232] on span "P S da Familia do Povoado de Tiquara" at bounding box center [111, 235] width 173 height 13
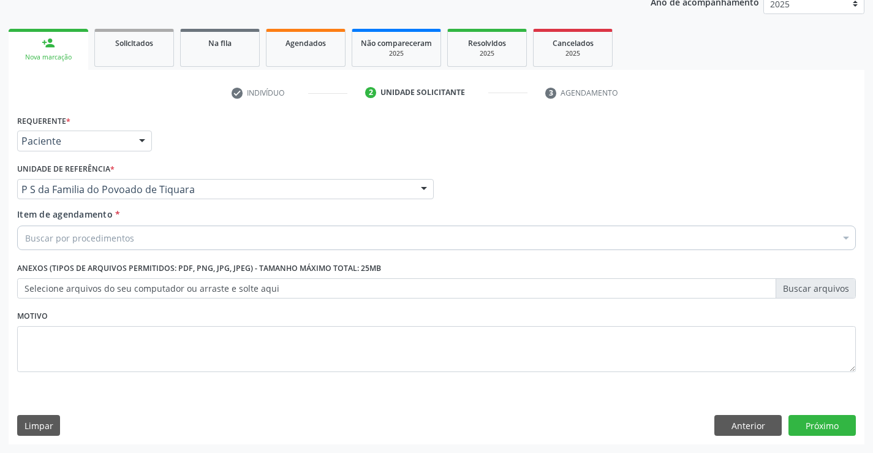
click at [133, 244] on div "Buscar por procedimentos" at bounding box center [436, 238] width 839 height 25
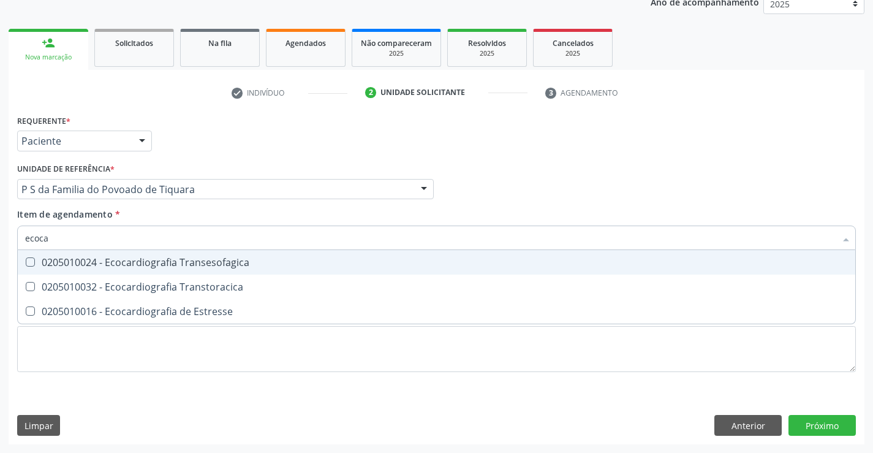
type input "ecocar"
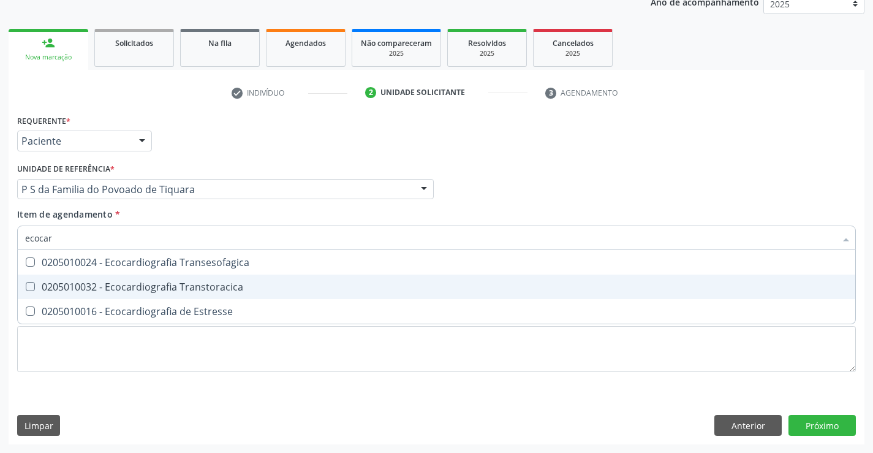
drag, startPoint x: 165, startPoint y: 284, endPoint x: 165, endPoint y: 309, distance: 25.1
click at [165, 291] on div "0205010032 - Ecocardiografia Transtoracica" at bounding box center [436, 287] width 823 height 10
checkbox Transtoracica "true"
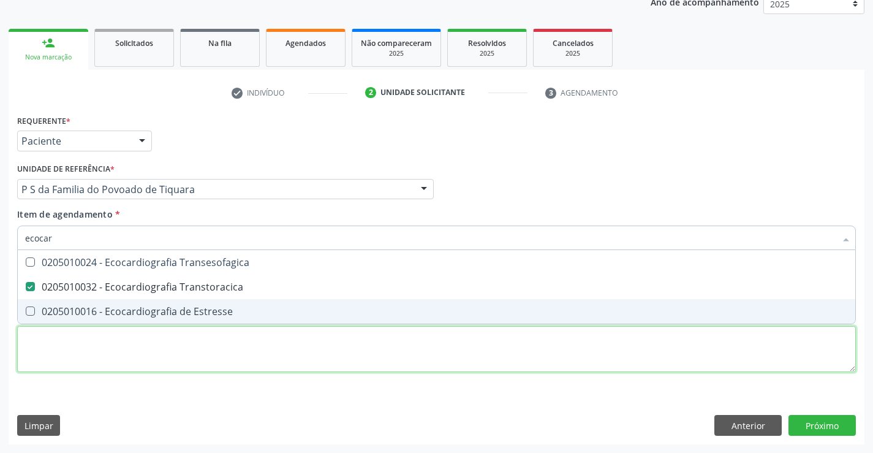
click at [175, 354] on div "Requerente * Paciente Profissional de Saúde Paciente Nenhum resultado encontrad…" at bounding box center [436, 251] width 839 height 278
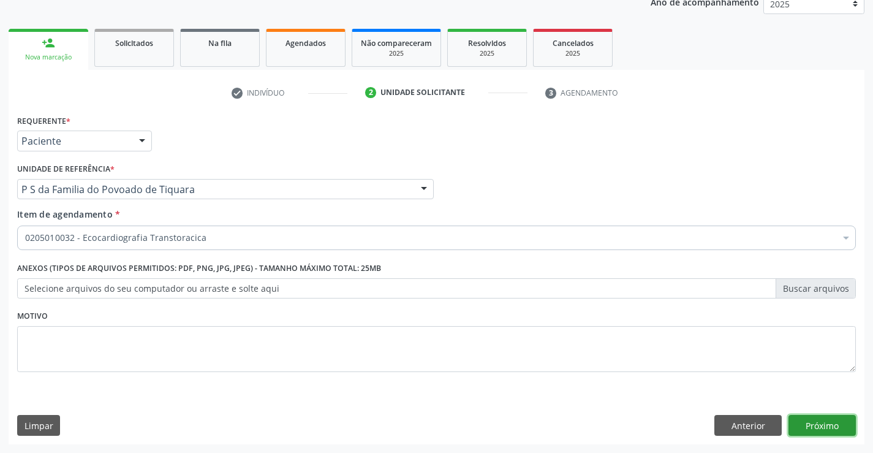
click at [813, 420] on button "Próximo" at bounding box center [822, 425] width 67 height 21
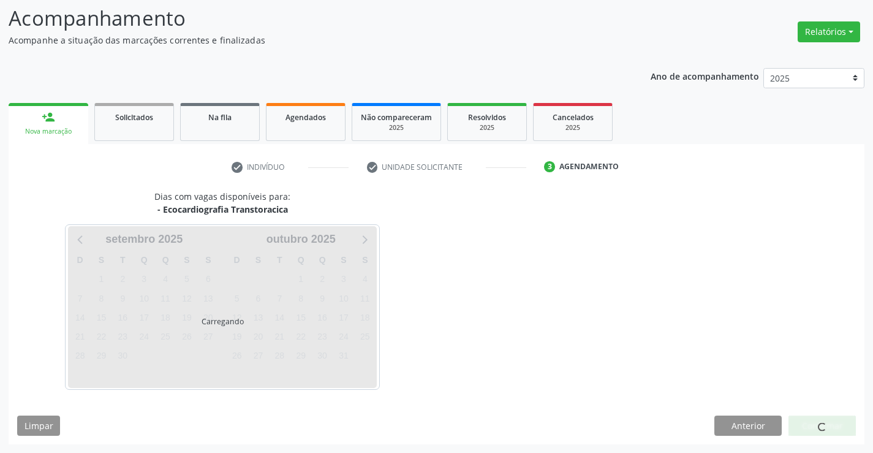
scroll to position [116, 0]
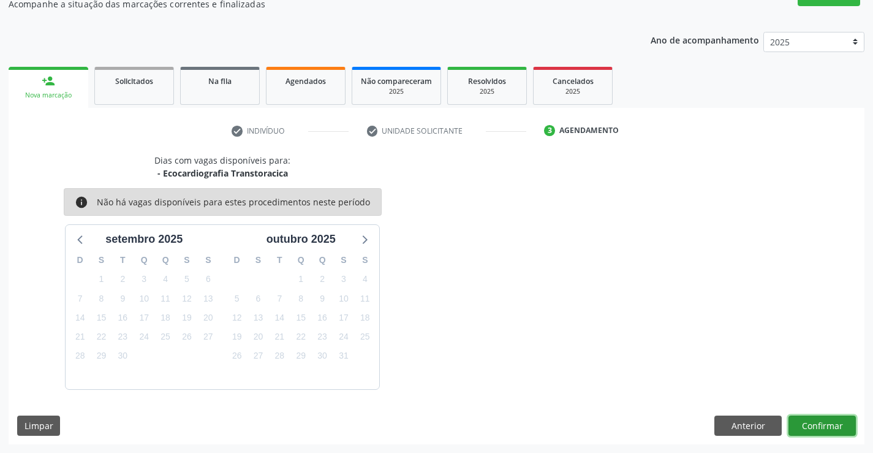
click at [796, 418] on button "Confirmar" at bounding box center [822, 426] width 67 height 21
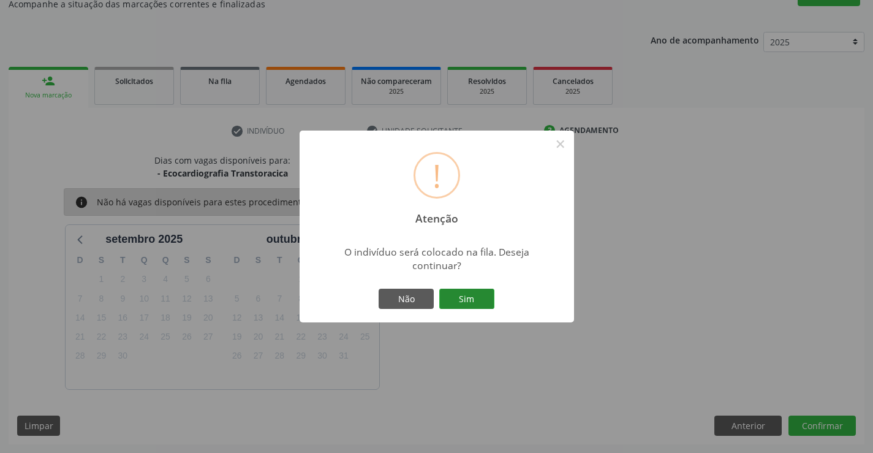
click at [462, 299] on button "Sim" at bounding box center [466, 299] width 55 height 21
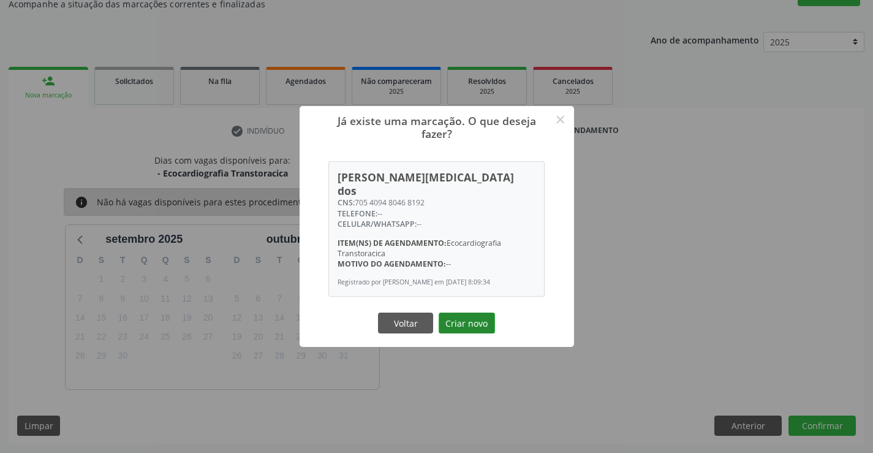
click at [462, 313] on button "Criar novo" at bounding box center [467, 323] width 56 height 21
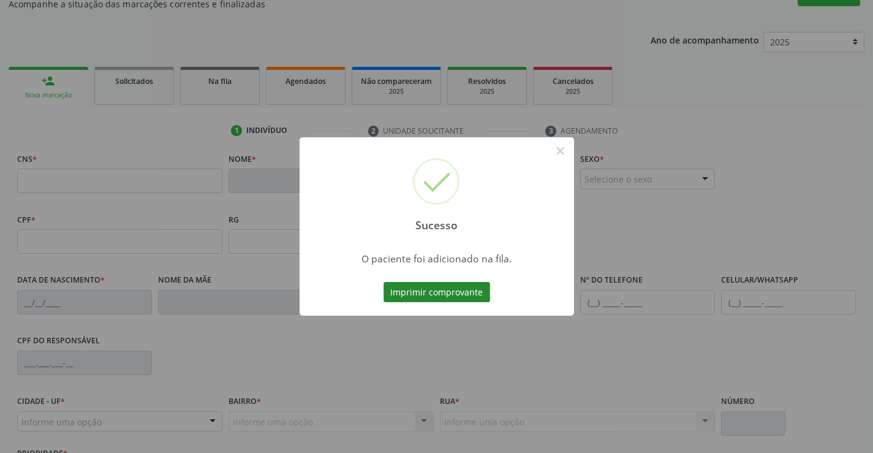
click at [461, 289] on button "Imprimir comprovante" at bounding box center [437, 292] width 107 height 21
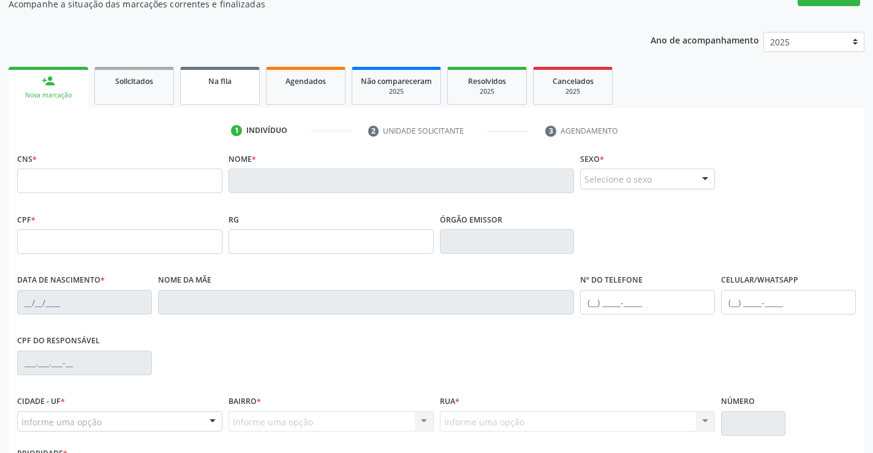
click at [203, 90] on link "Na fila" at bounding box center [220, 86] width 80 height 38
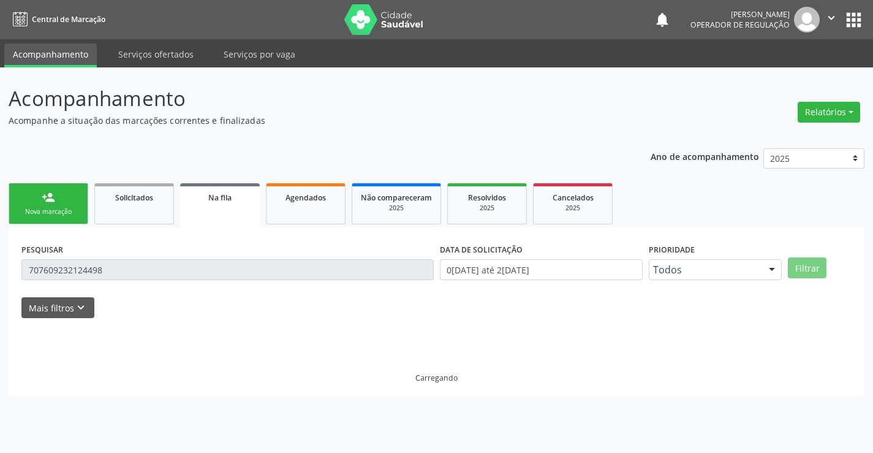
scroll to position [0, 0]
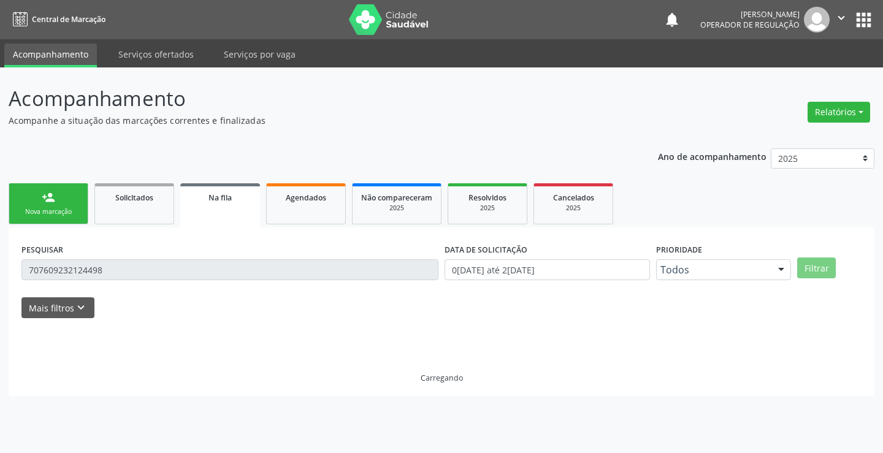
click at [79, 217] on link "person_add Nova marcação" at bounding box center [49, 203] width 80 height 41
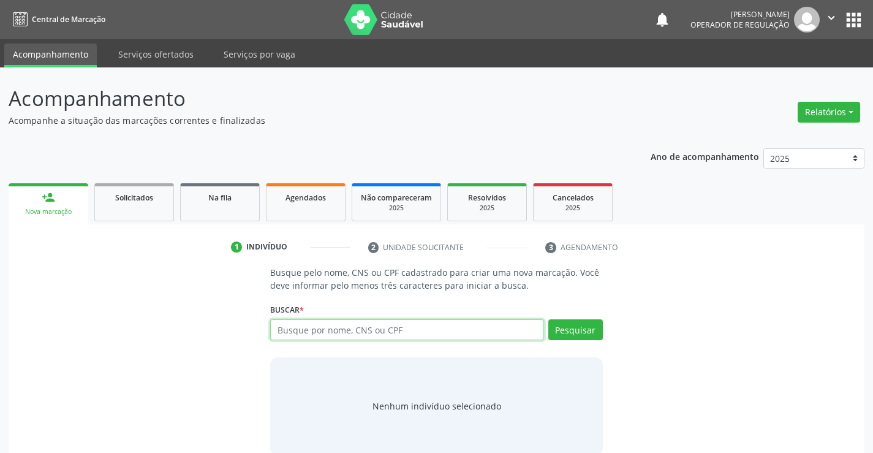
click at [310, 328] on input "text" at bounding box center [406, 329] width 273 height 21
type input "704606611418522"
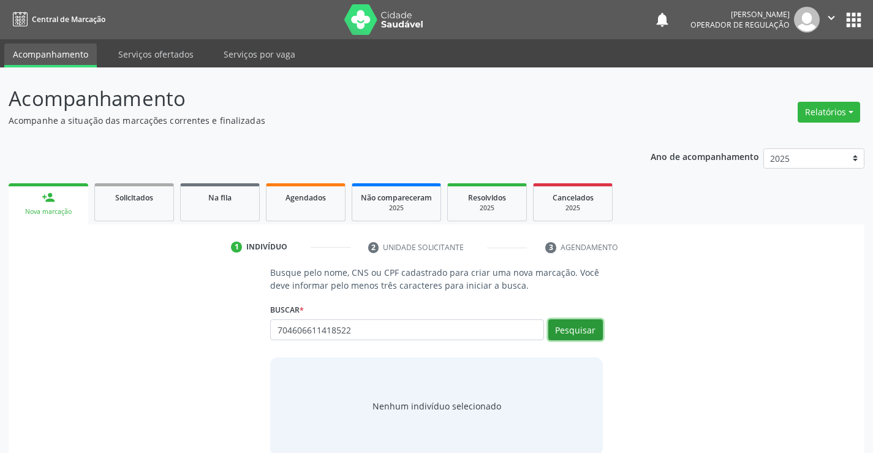
click at [570, 329] on button "Pesquisar" at bounding box center [576, 329] width 55 height 21
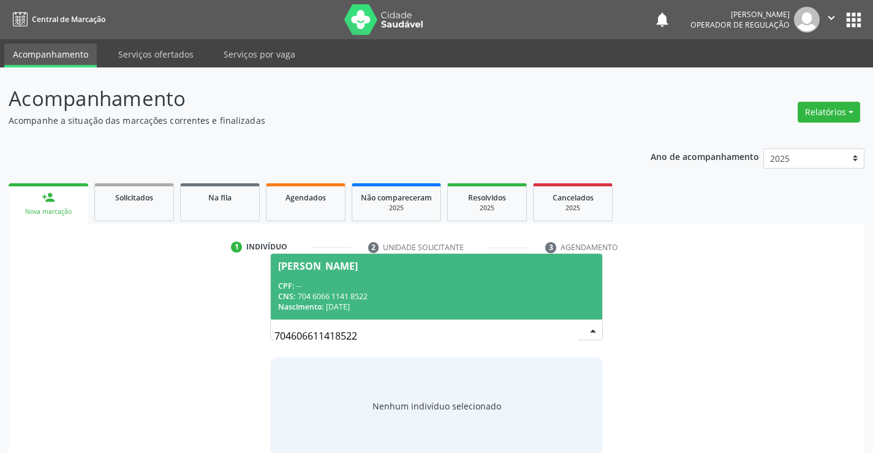
click at [447, 286] on div "CPF: --" at bounding box center [436, 286] width 316 height 10
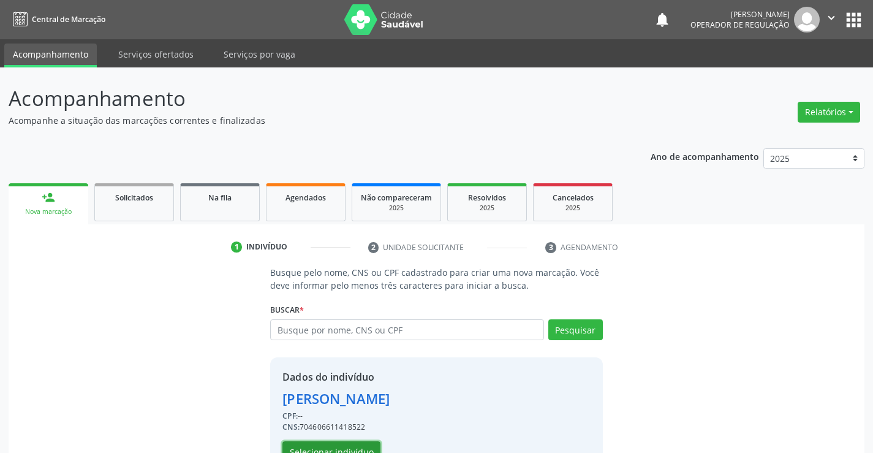
click at [337, 445] on button "Selecionar indivíduo" at bounding box center [332, 451] width 98 height 21
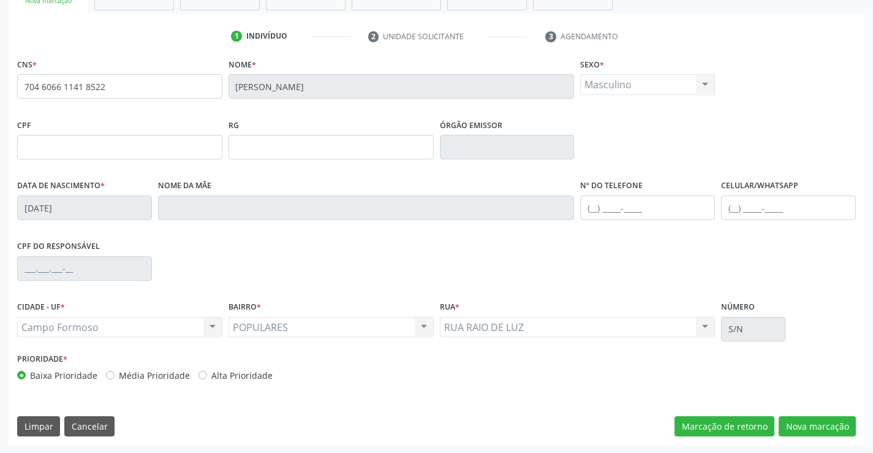
scroll to position [211, 0]
click at [807, 423] on button "Nova marcação" at bounding box center [817, 426] width 77 height 21
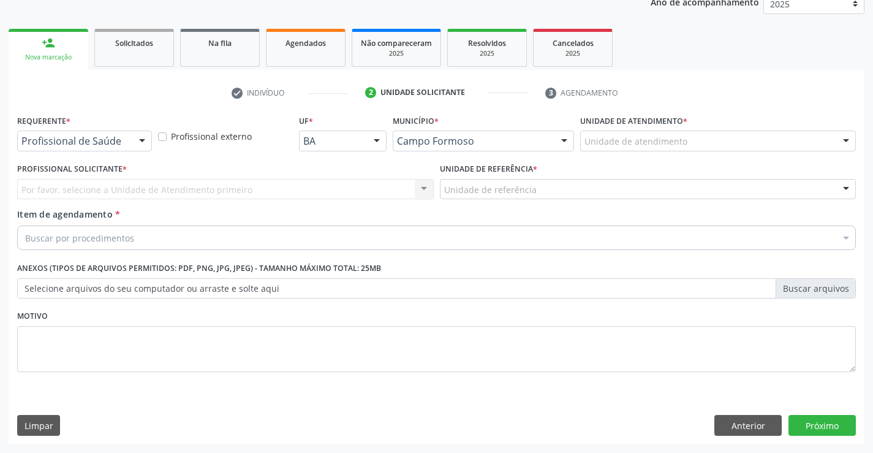
scroll to position [154, 0]
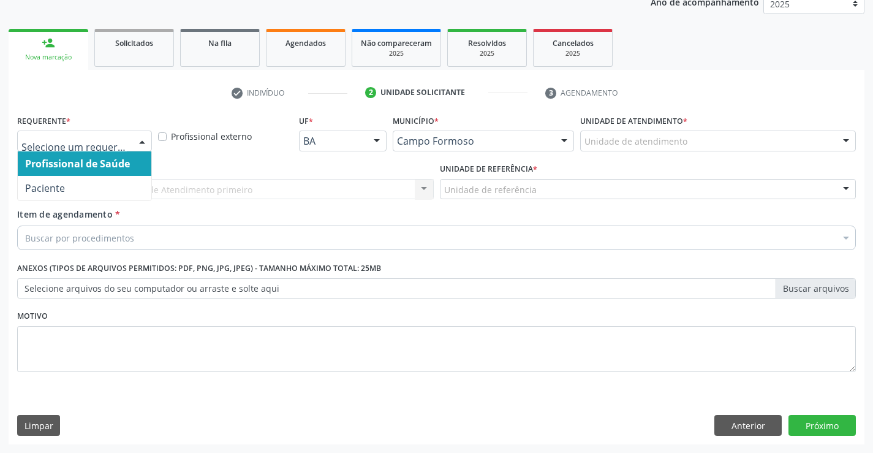
drag, startPoint x: 144, startPoint y: 137, endPoint x: 118, endPoint y: 167, distance: 40.0
click at [143, 138] on div at bounding box center [142, 141] width 18 height 21
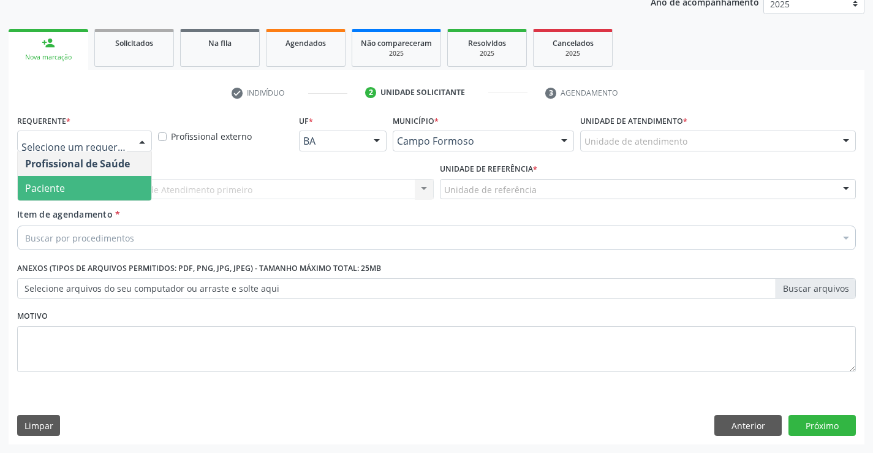
click at [114, 186] on span "Paciente" at bounding box center [85, 188] width 134 height 25
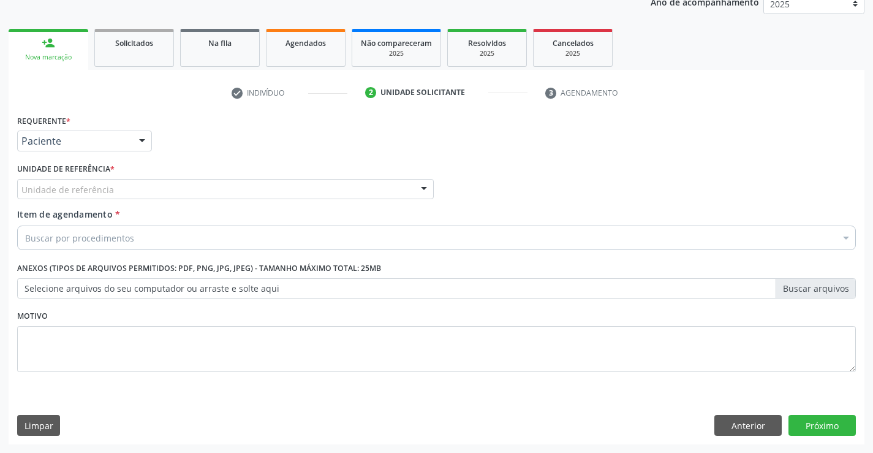
click at [134, 192] on div "Unidade de referência" at bounding box center [225, 189] width 417 height 21
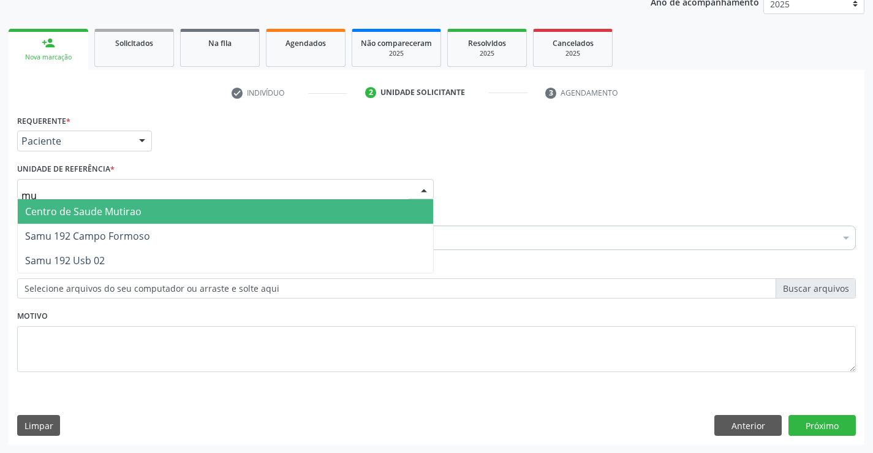
type input "mut"
click at [140, 207] on span "Centro de Saude Mutirao" at bounding box center [226, 211] width 416 height 25
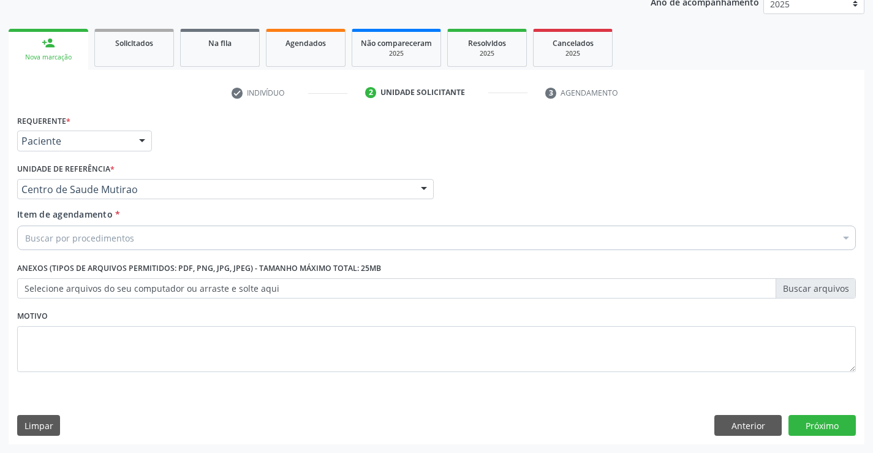
click at [141, 237] on div "Buscar por procedimentos" at bounding box center [436, 238] width 839 height 25
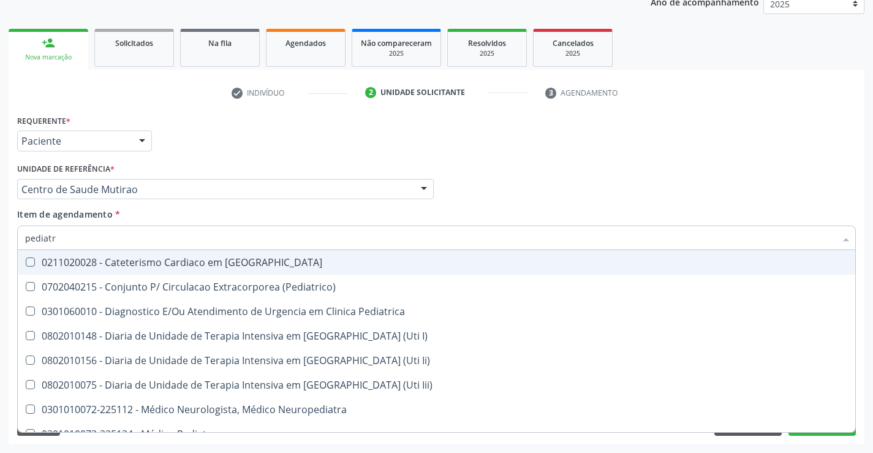
type input "pediatra"
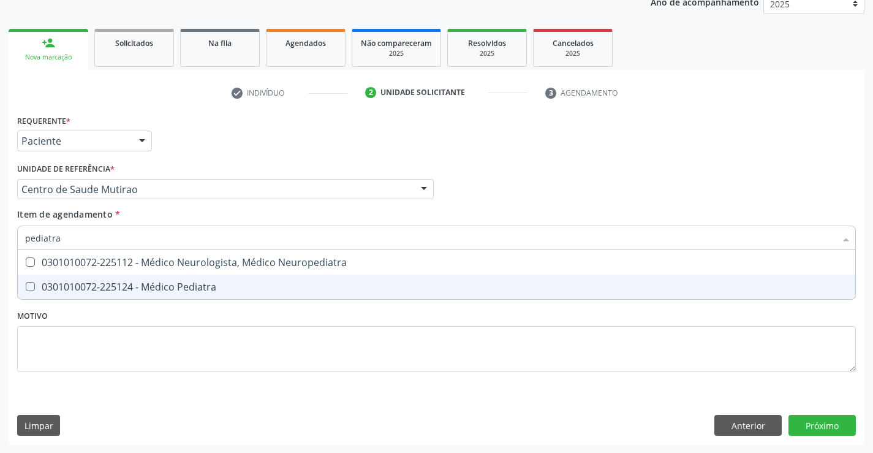
click at [145, 282] on div "0301010072-225124 - Médico Pediatra" at bounding box center [436, 287] width 823 height 10
checkbox Pediatra "true"
click at [154, 322] on div "Requerente * Paciente Profissional de Saúde Paciente Nenhum resultado encontrad…" at bounding box center [436, 251] width 839 height 278
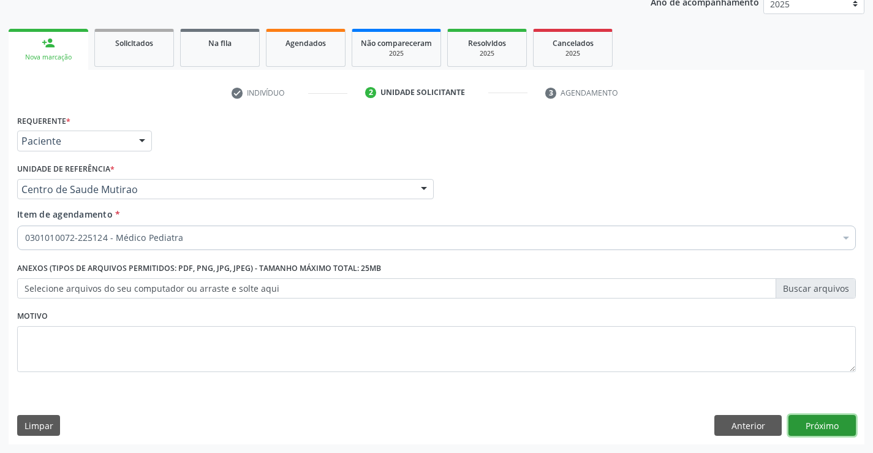
click at [802, 430] on button "Próximo" at bounding box center [822, 425] width 67 height 21
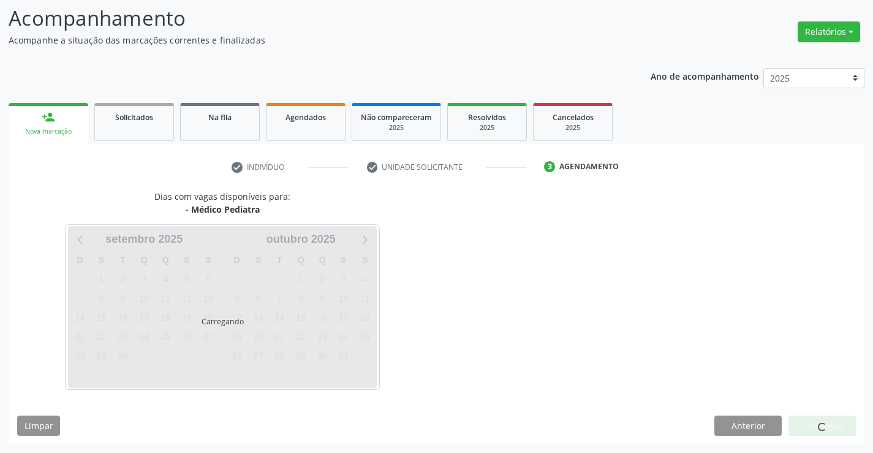
scroll to position [80, 0]
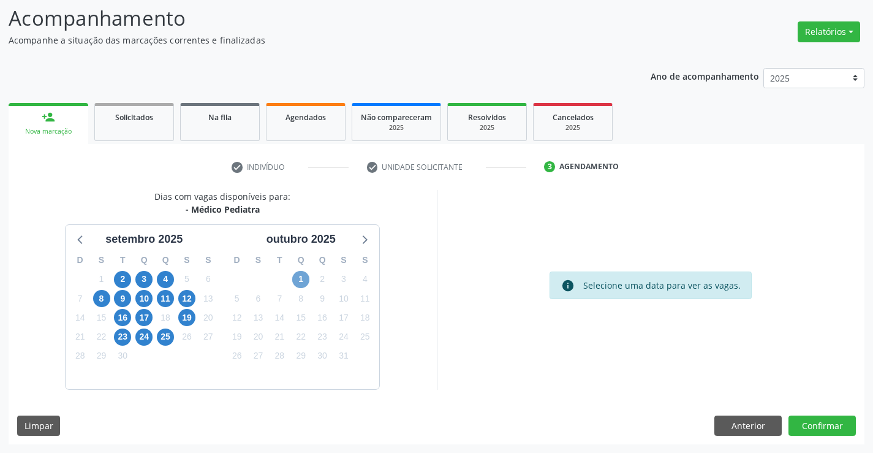
click at [302, 279] on span "1" at bounding box center [300, 279] width 17 height 17
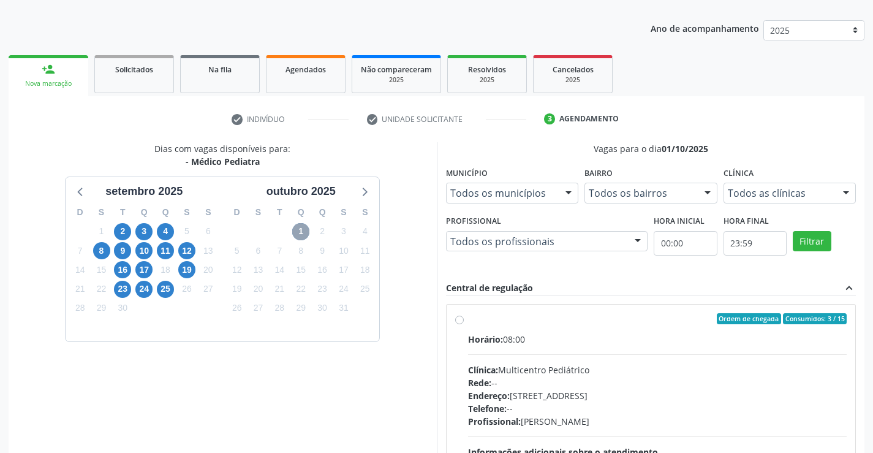
scroll to position [142, 0]
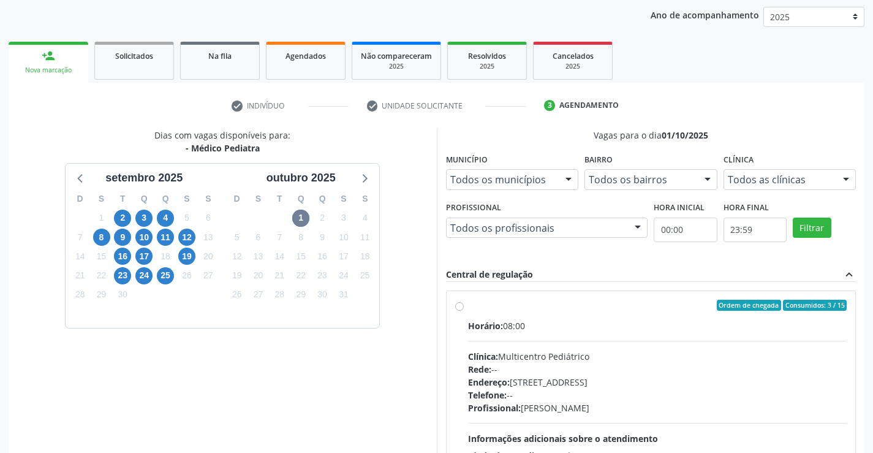
click at [468, 305] on label "Ordem de chegada Consumidos: 3 / 15 Horário: 08:00 Clínica: Multicentro Pediátr…" at bounding box center [657, 394] width 379 height 188
click at [459, 305] on input "Ordem de chegada Consumidos: 3 / 15 Horário: 08:00 Clínica: Multicentro Pediátr…" at bounding box center [459, 305] width 9 height 11
radio input "true"
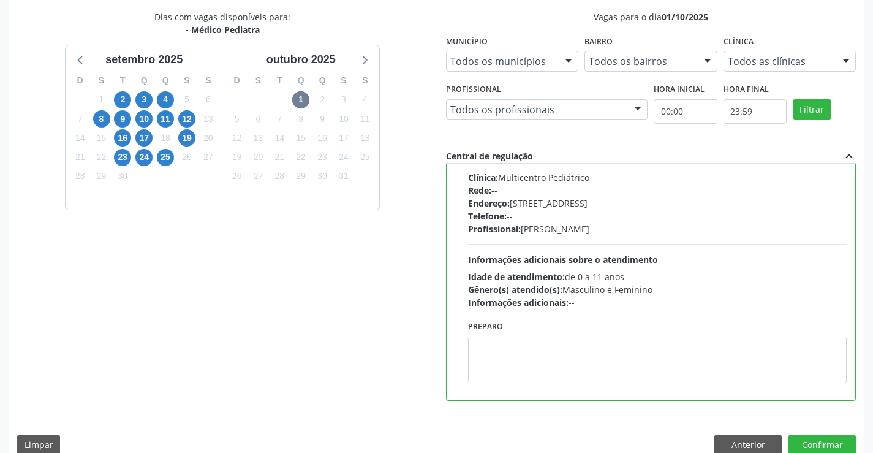
scroll to position [264, 0]
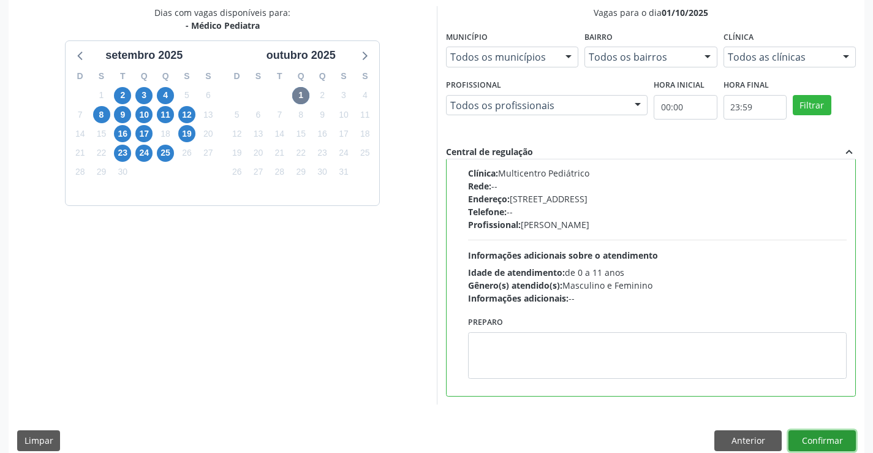
click at [810, 439] on button "Confirmar" at bounding box center [822, 440] width 67 height 21
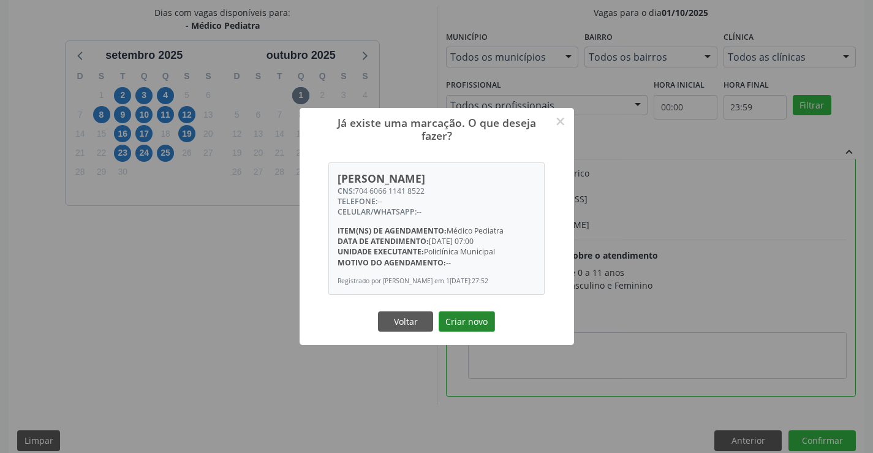
click at [468, 325] on button "Criar novo" at bounding box center [467, 321] width 56 height 21
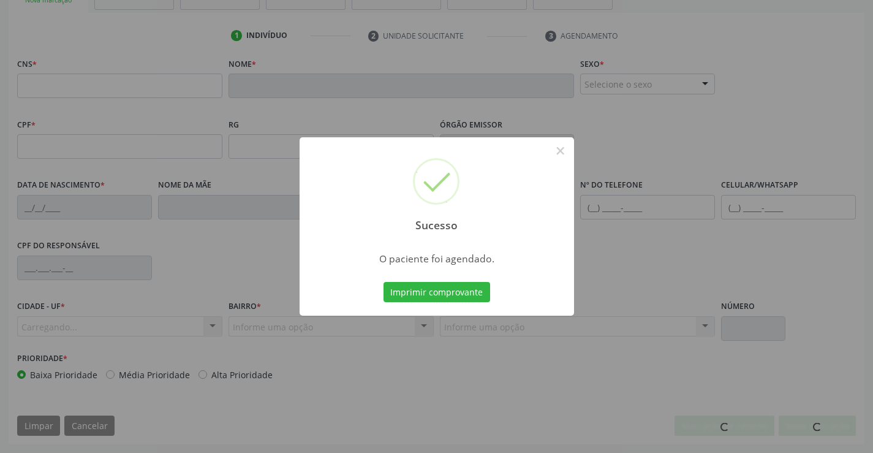
scroll to position [211, 0]
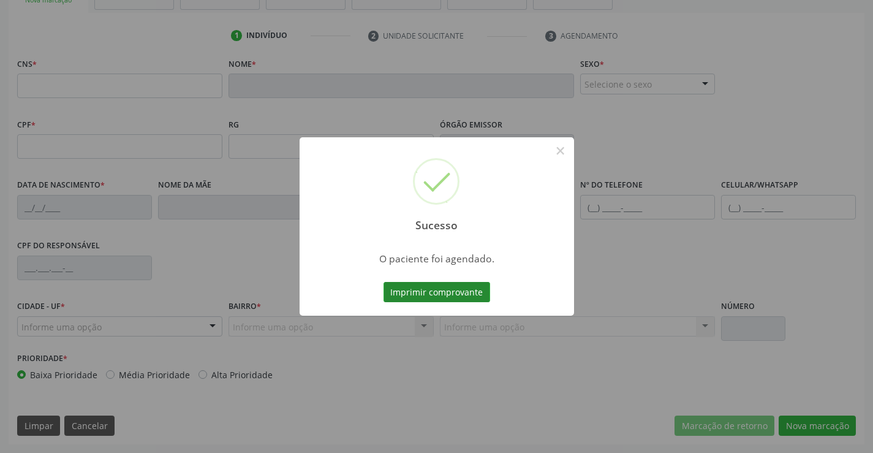
click at [456, 286] on button "Imprimir comprovante" at bounding box center [437, 292] width 107 height 21
